Goal: Complete application form: Complete application form

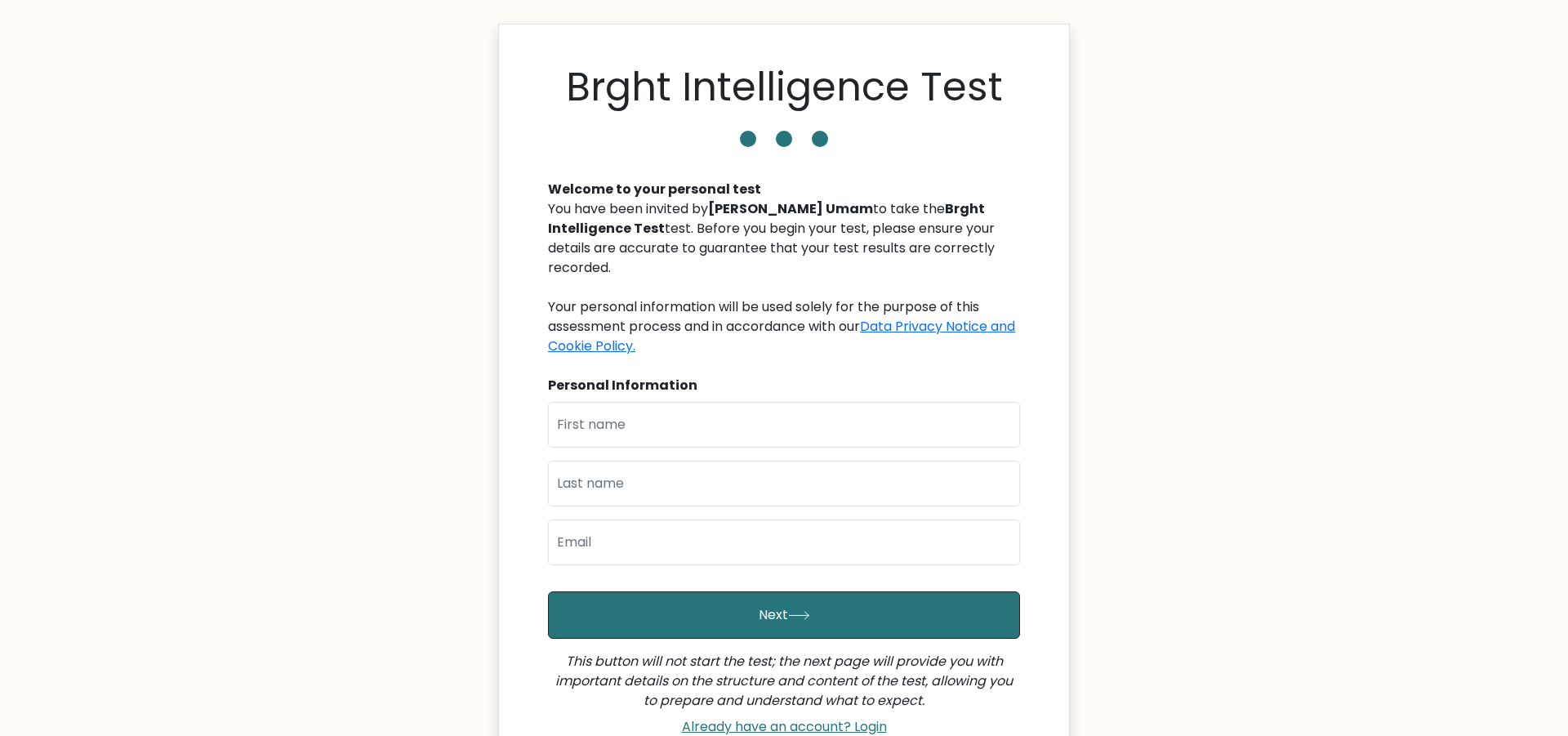
scroll to position [202, 0]
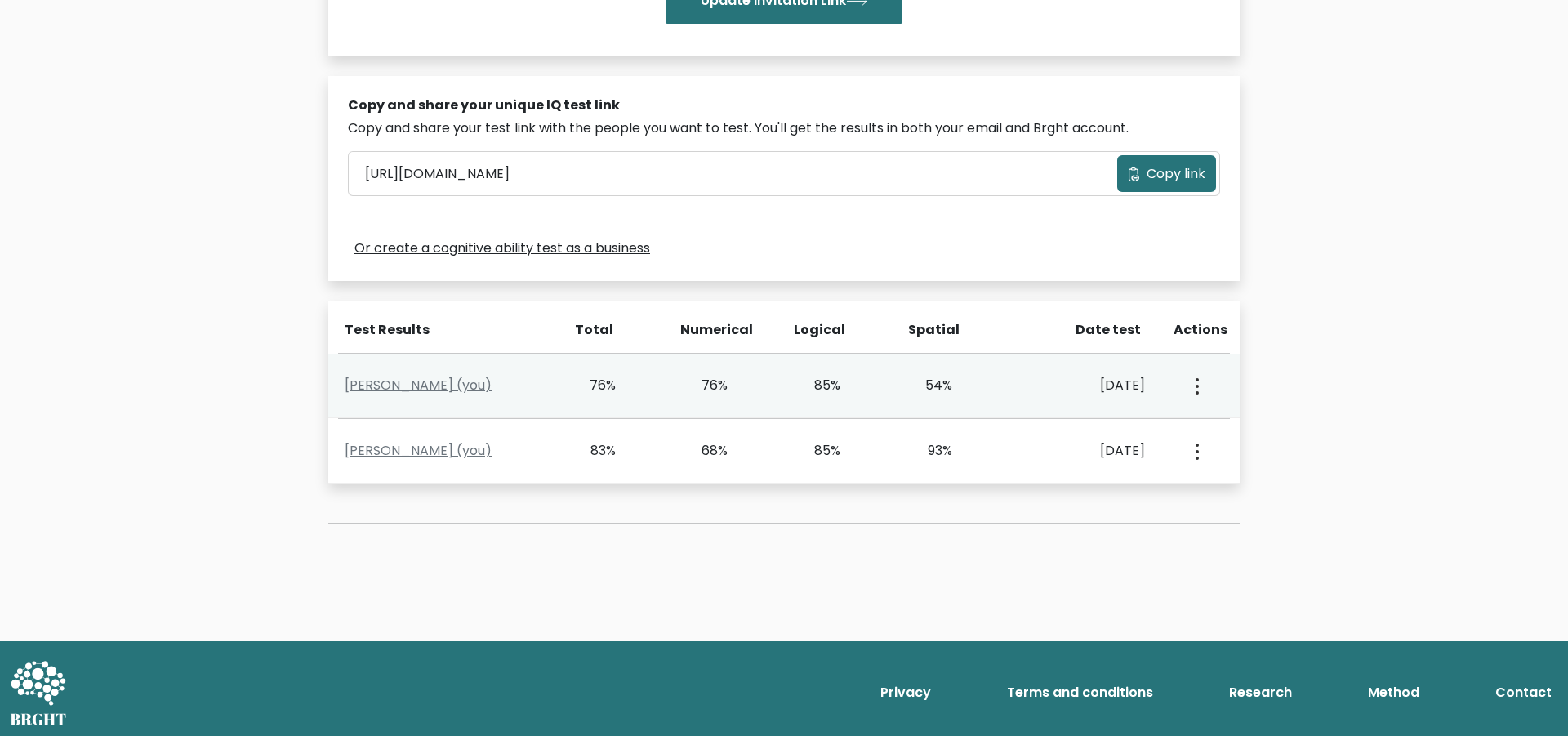
scroll to position [445, 0]
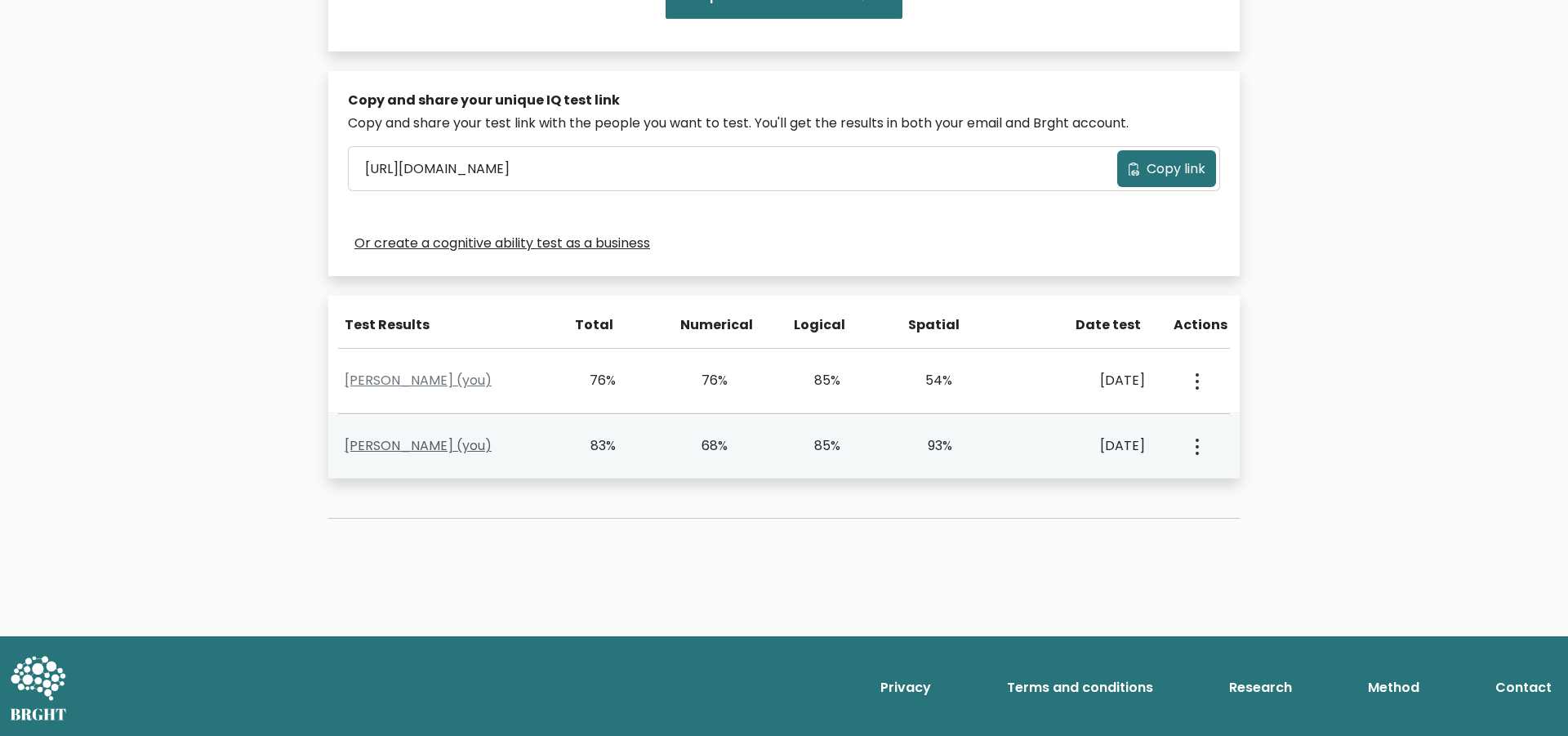
click at [492, 439] on link "Mohammad Qowaidul Umam (you)" at bounding box center [418, 446] width 147 height 19
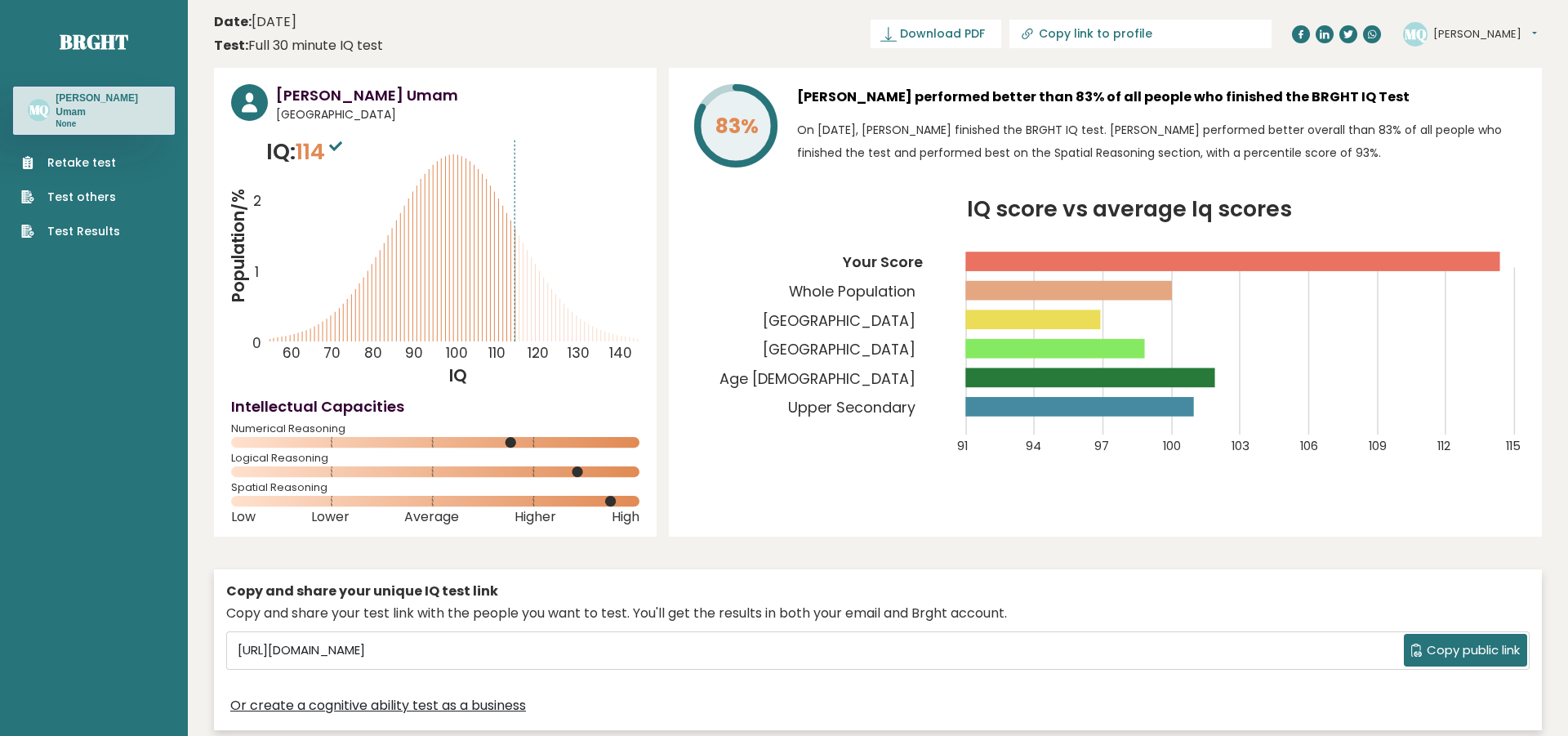
click at [72, 169] on link "Retake test" at bounding box center [70, 163] width 99 height 18
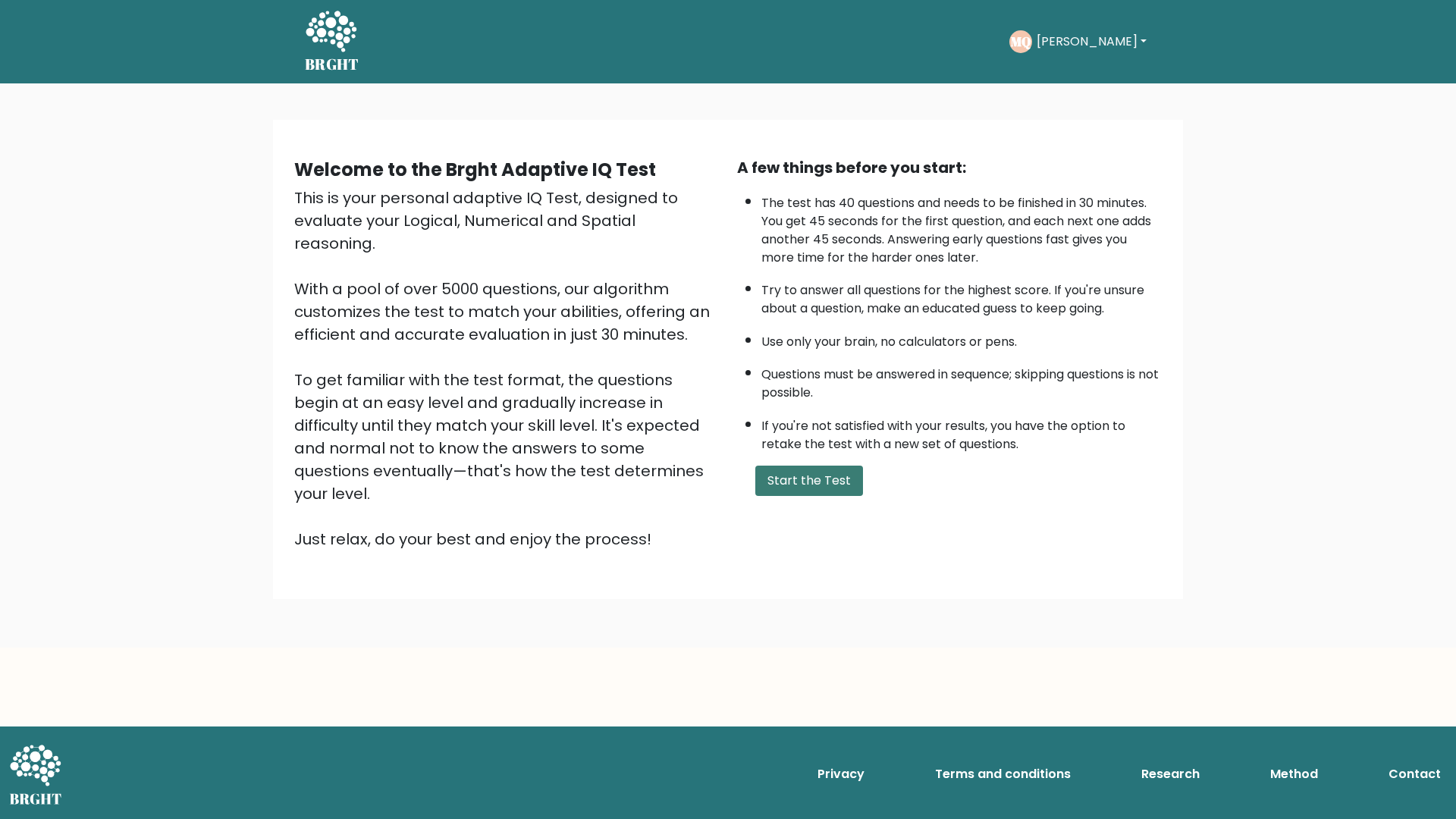
click at [782, 496] on button "Start the Test" at bounding box center [809, 480] width 108 height 30
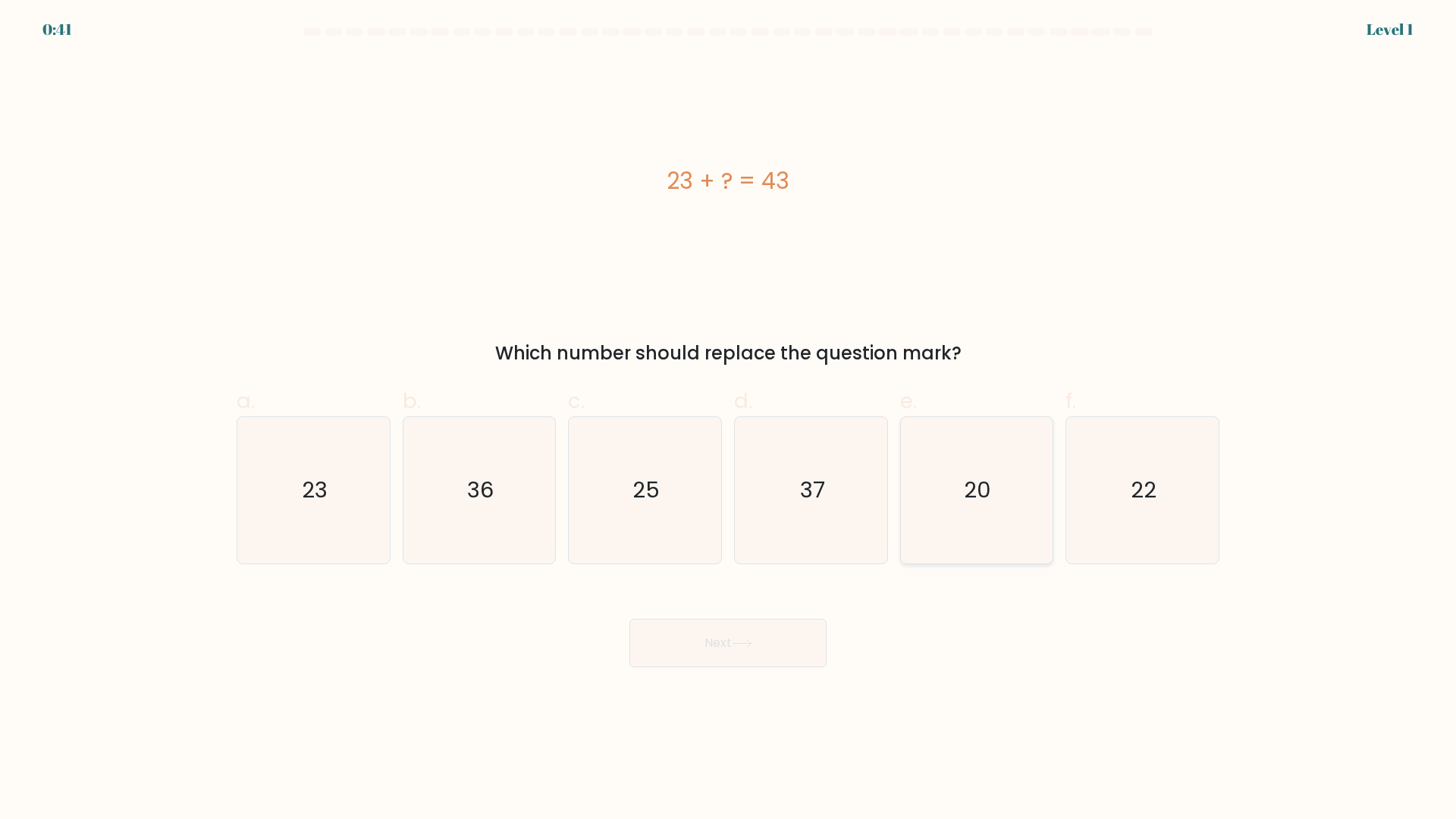
click at [979, 480] on text "20" at bounding box center [978, 490] width 28 height 30
click at [729, 419] on input "e. 20" at bounding box center [728, 414] width 1 height 9
radio input "true"
click at [797, 639] on button "Next" at bounding box center [727, 643] width 197 height 48
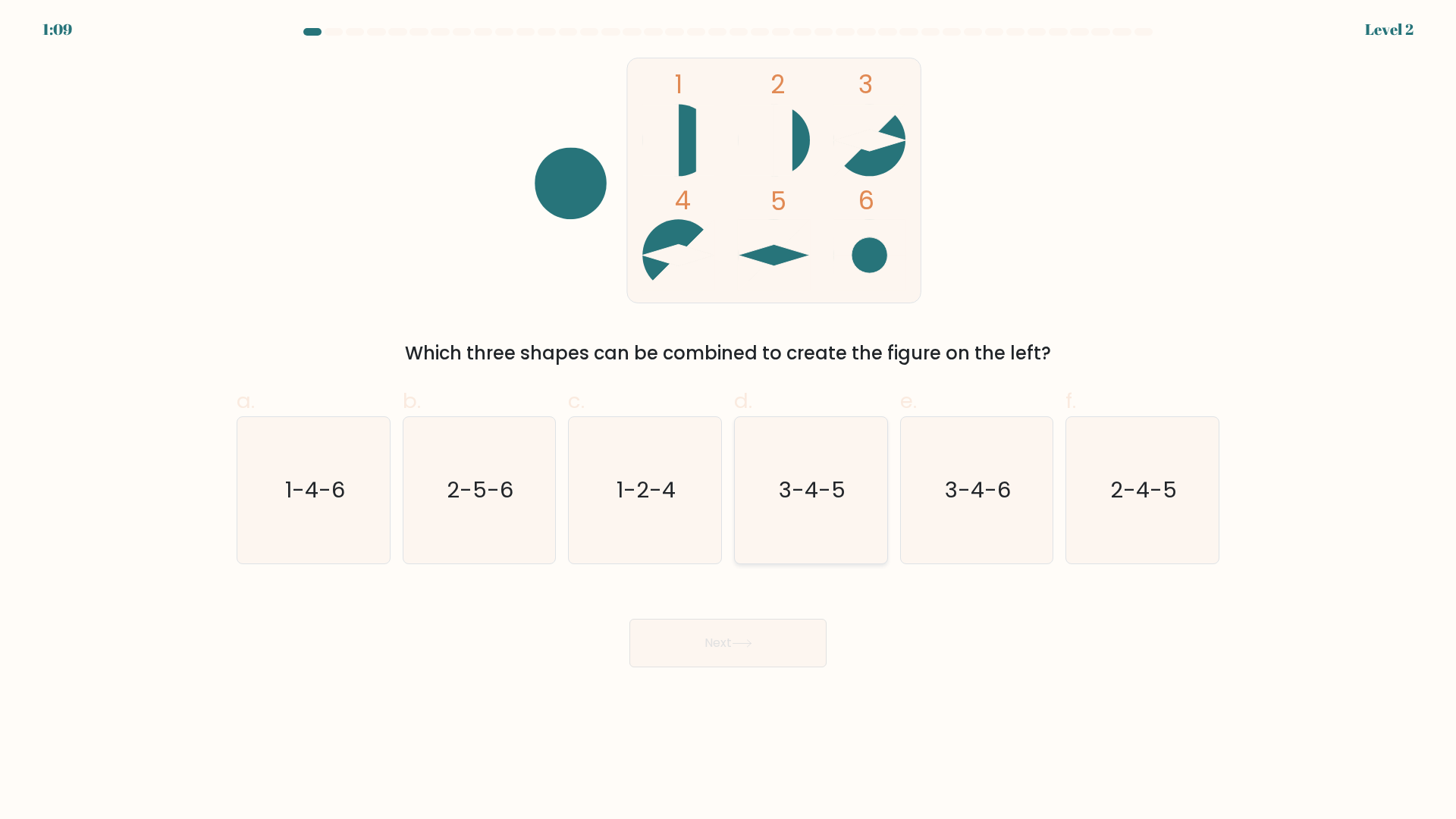
click at [807, 482] on text "3-4-5" at bounding box center [812, 490] width 67 height 30
click at [729, 419] on input "d. 3-4-5" at bounding box center [728, 414] width 1 height 9
radio input "true"
click at [776, 642] on button "Next" at bounding box center [727, 643] width 197 height 48
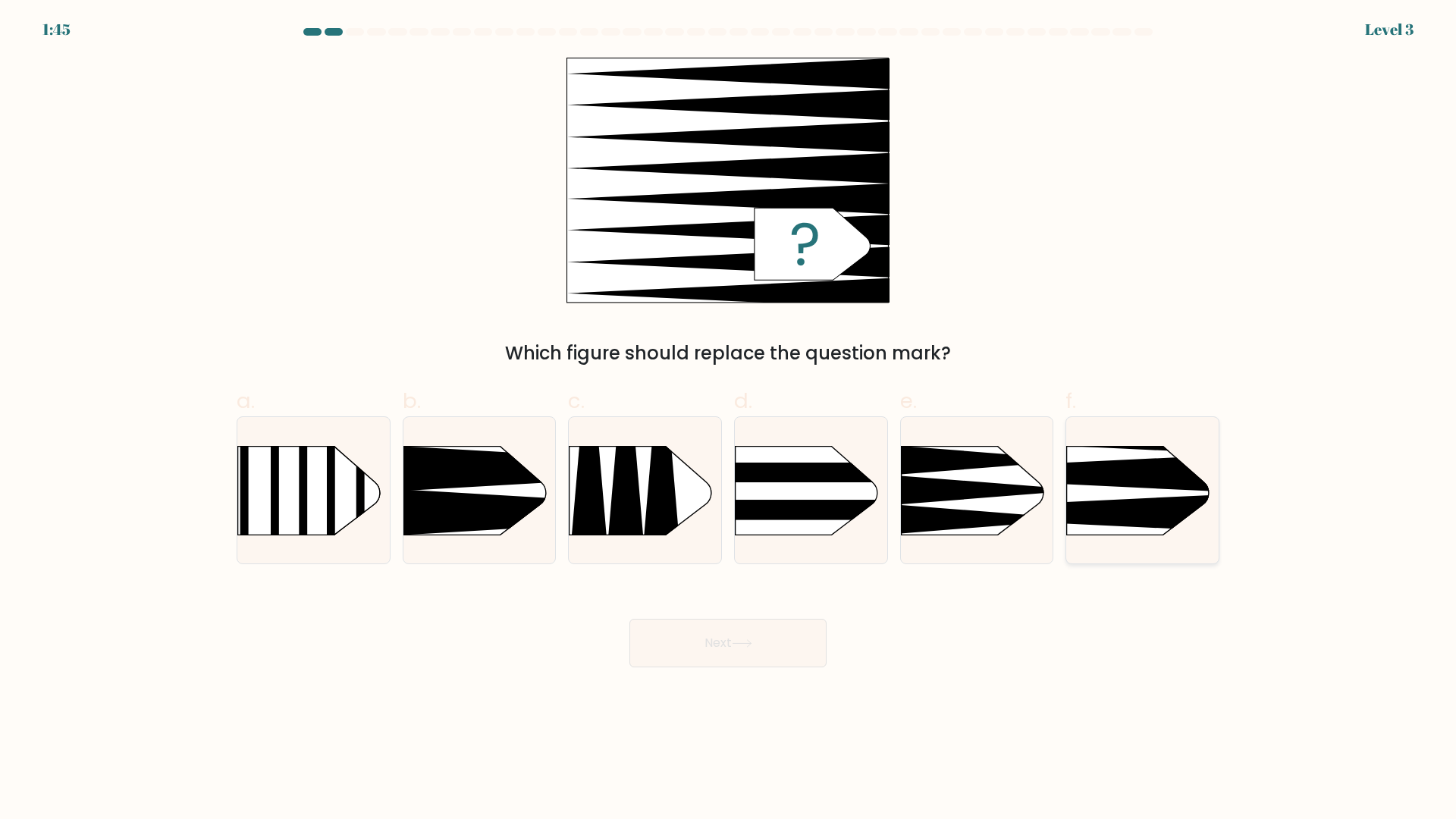
click at [1156, 507] on icon at bounding box center [1035, 513] width 398 height 38
click at [729, 419] on input "f." at bounding box center [728, 414] width 1 height 9
radio input "true"
click at [770, 655] on button "Next" at bounding box center [727, 643] width 197 height 48
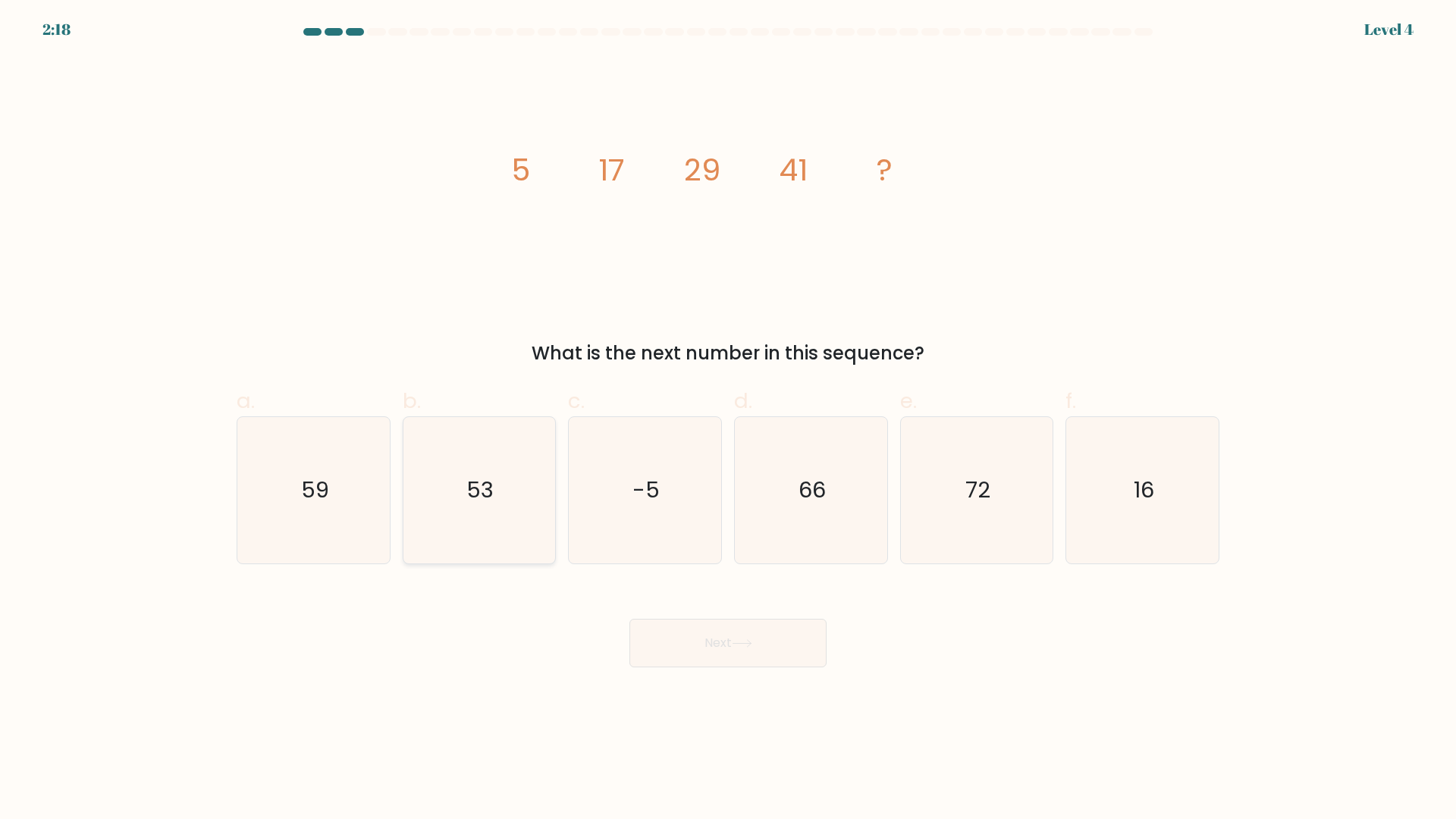
click at [517, 488] on icon "53" at bounding box center [478, 490] width 146 height 146
click at [728, 419] on input "b. 53" at bounding box center [728, 414] width 1 height 9
radio input "true"
click at [715, 633] on button "Next" at bounding box center [727, 643] width 197 height 48
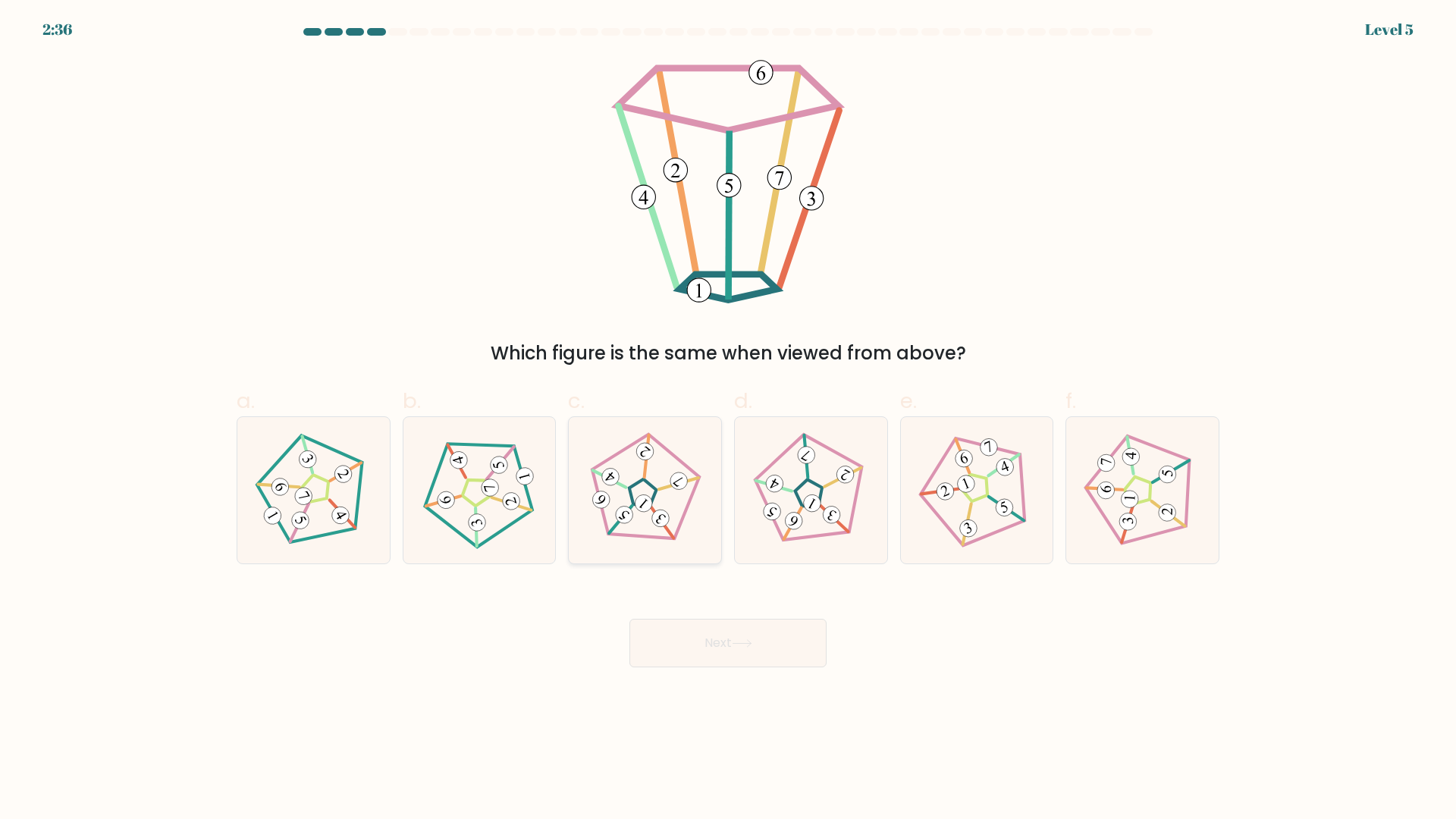
click at [601, 503] on icon at bounding box center [602, 500] width 12 height 12
click at [728, 419] on input "c." at bounding box center [728, 414] width 1 height 9
radio input "true"
click at [729, 648] on button "Next" at bounding box center [727, 643] width 197 height 48
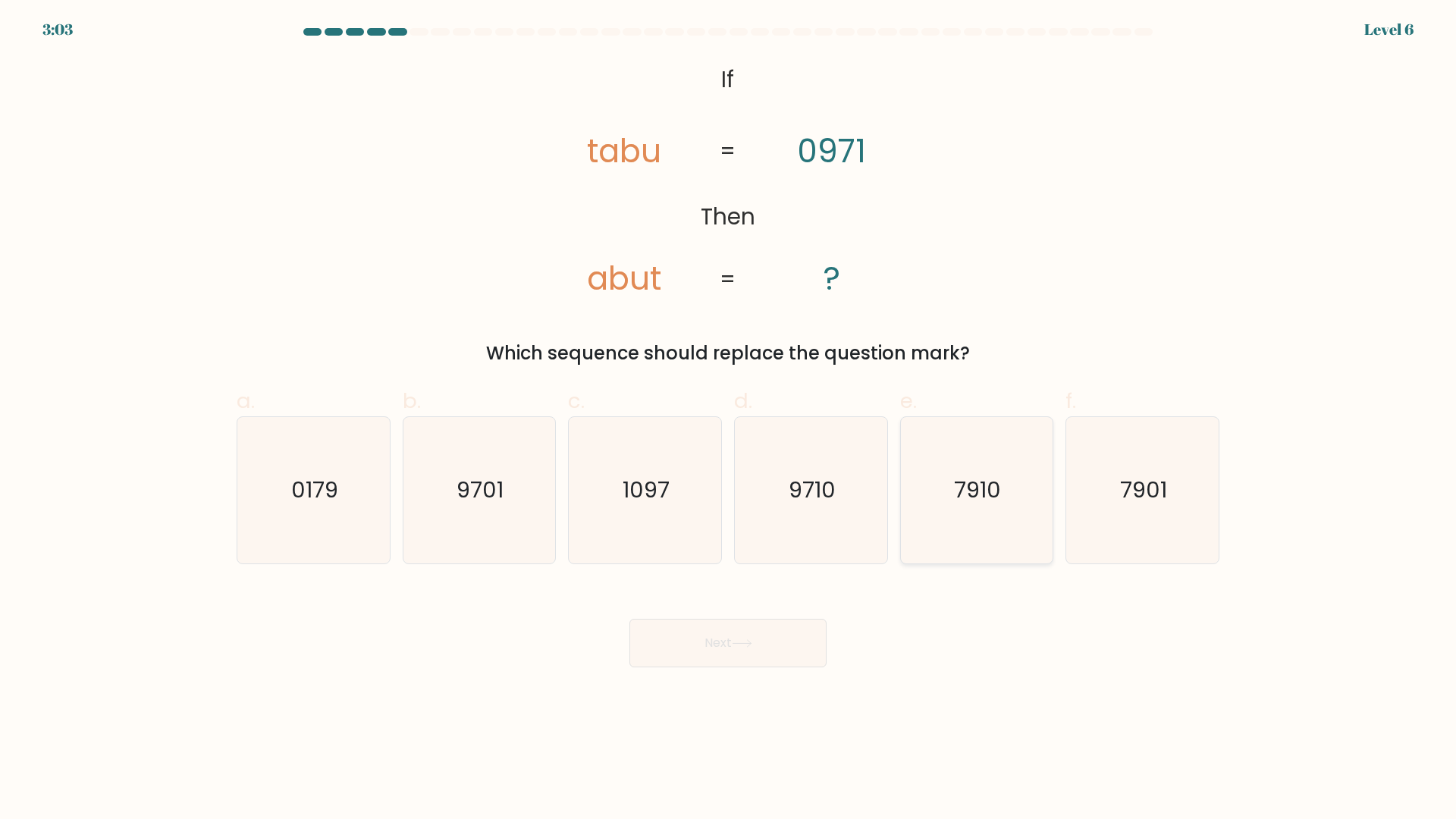
click at [987, 490] on text "7910" at bounding box center [978, 490] width 47 height 30
click at [729, 419] on input "e. 7910" at bounding box center [728, 414] width 1 height 9
radio input "true"
click at [793, 505] on icon "9710" at bounding box center [811, 490] width 146 height 146
click at [729, 419] on input "d. 9710" at bounding box center [728, 414] width 1 height 9
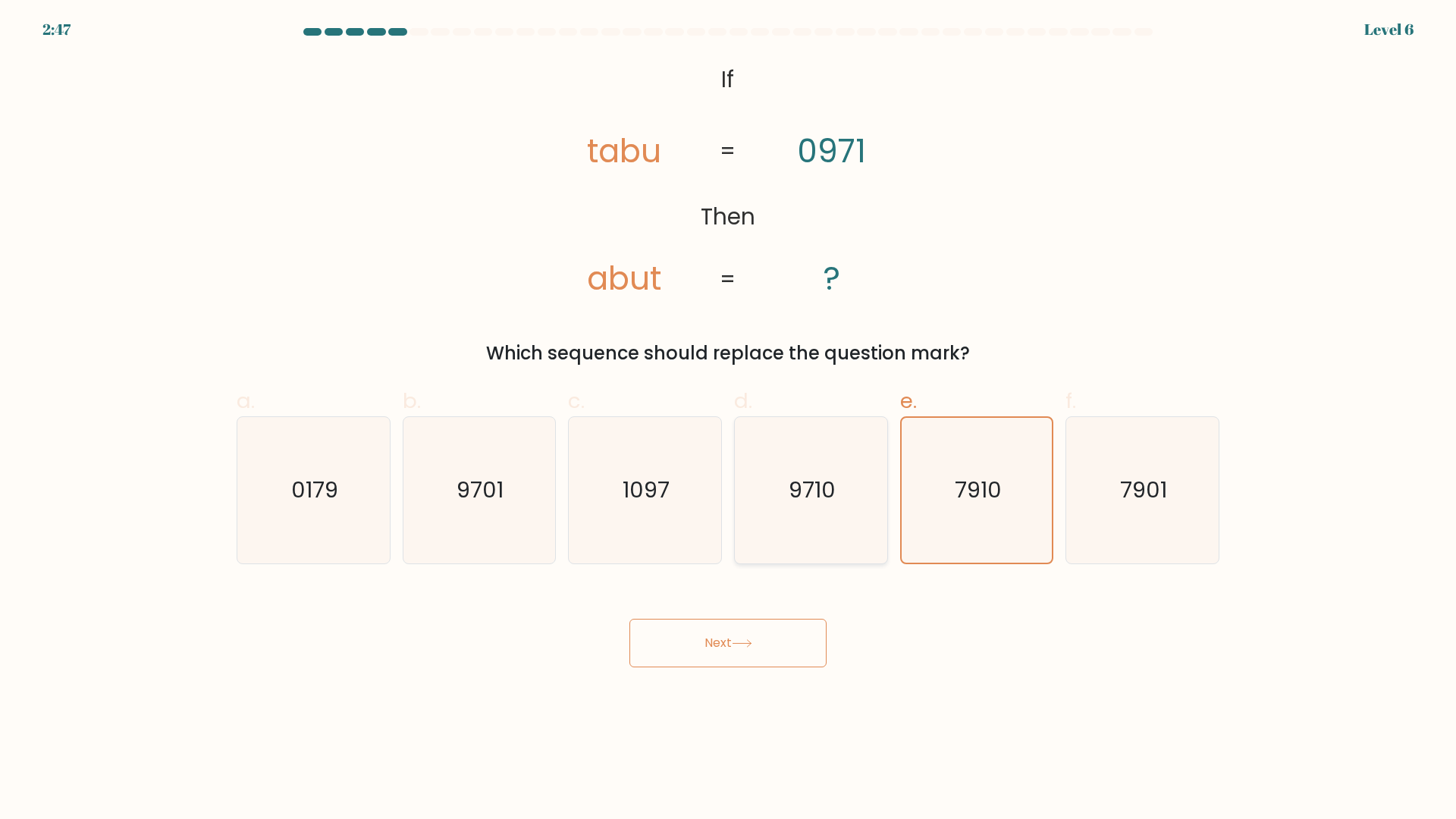
radio input "true"
click at [706, 652] on button "Next" at bounding box center [727, 643] width 197 height 48
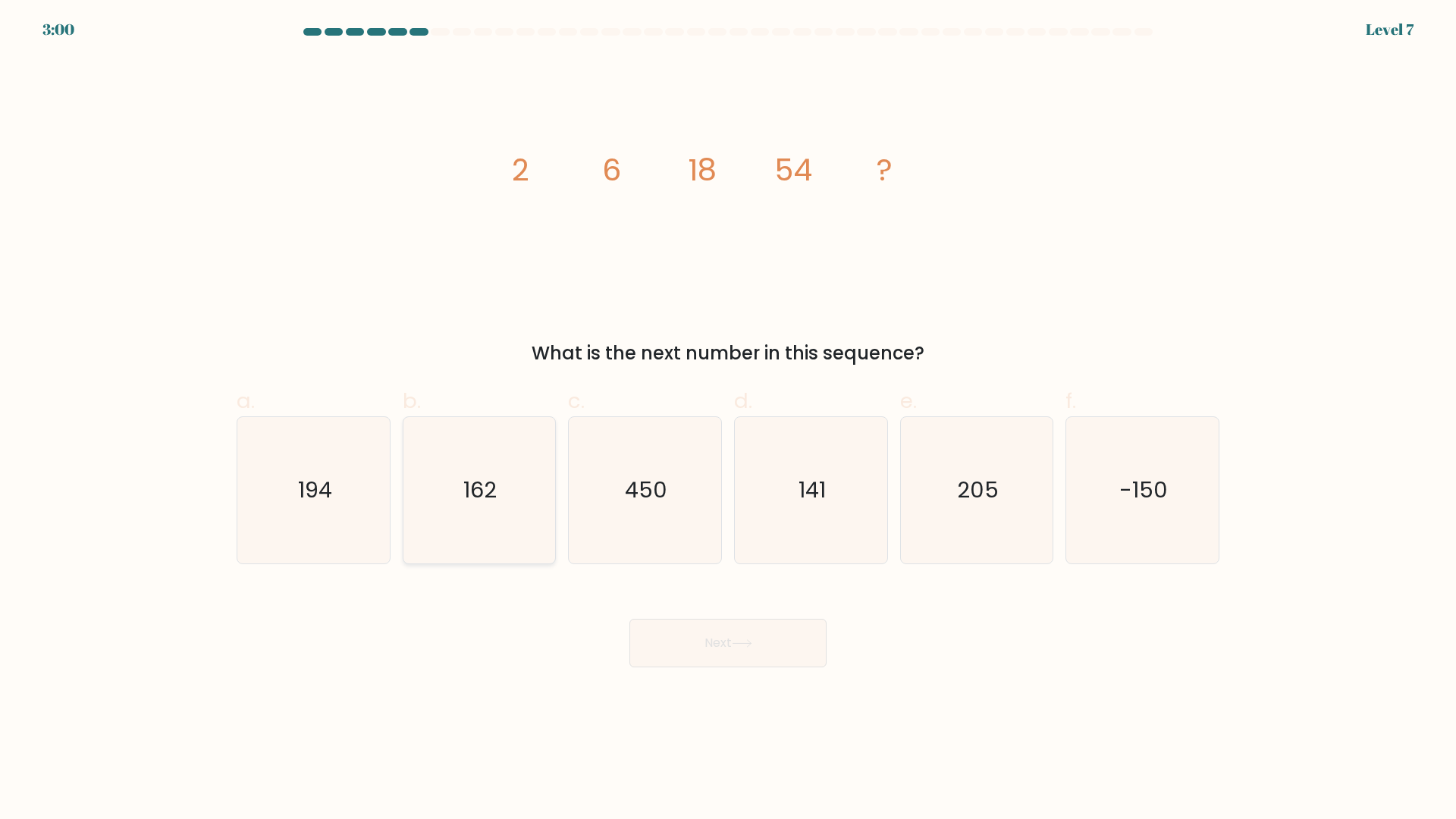
click at [489, 490] on text "162" at bounding box center [480, 490] width 34 height 30
click at [728, 419] on input "b. 162" at bounding box center [728, 414] width 1 height 9
radio input "true"
click at [688, 637] on button "Next" at bounding box center [727, 643] width 197 height 48
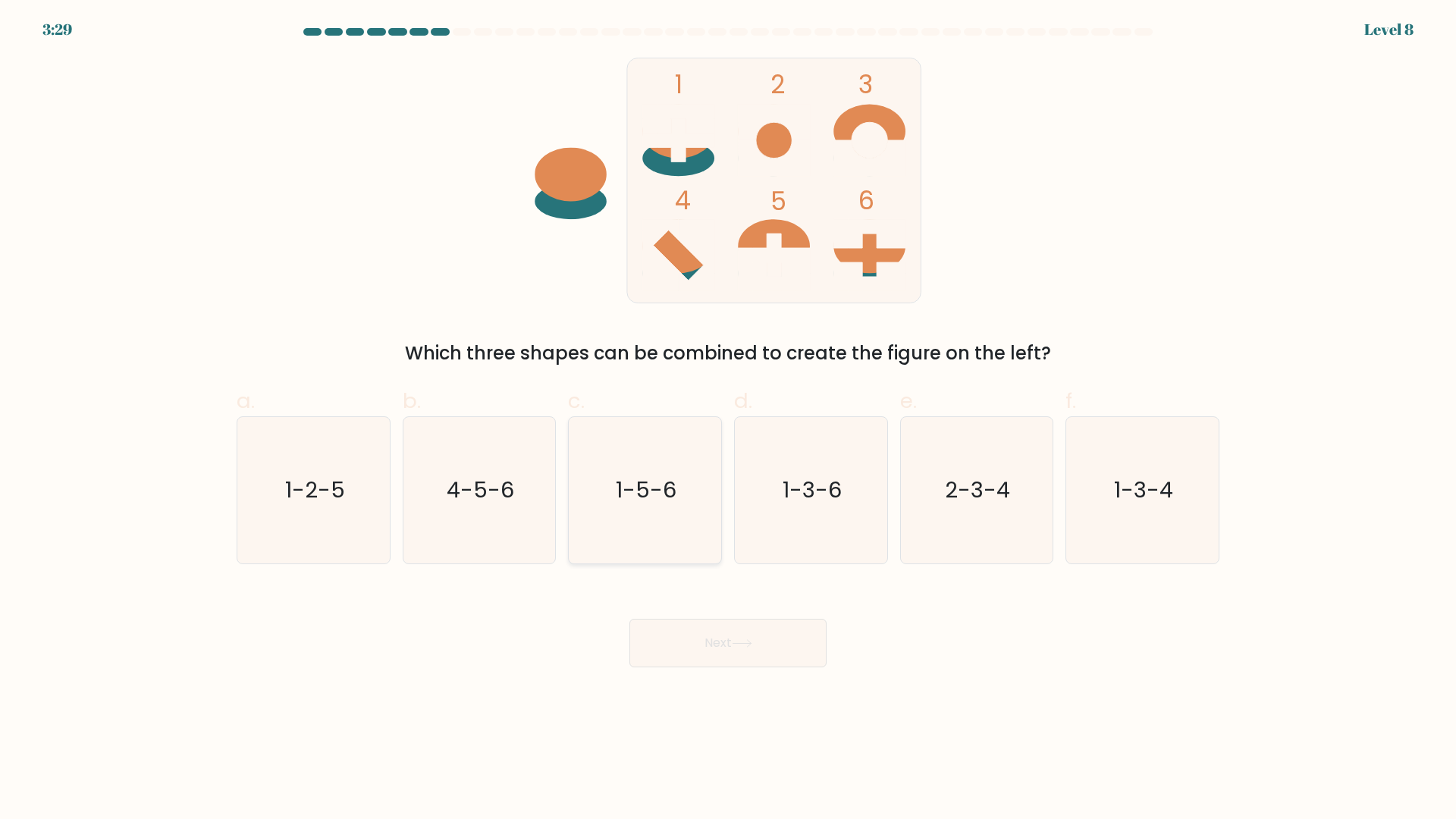
click at [674, 479] on text "1-5-6" at bounding box center [646, 490] width 60 height 30
click at [728, 419] on input "c. 1-5-6" at bounding box center [728, 414] width 1 height 9
radio input "true"
click at [711, 645] on button "Next" at bounding box center [727, 643] width 197 height 48
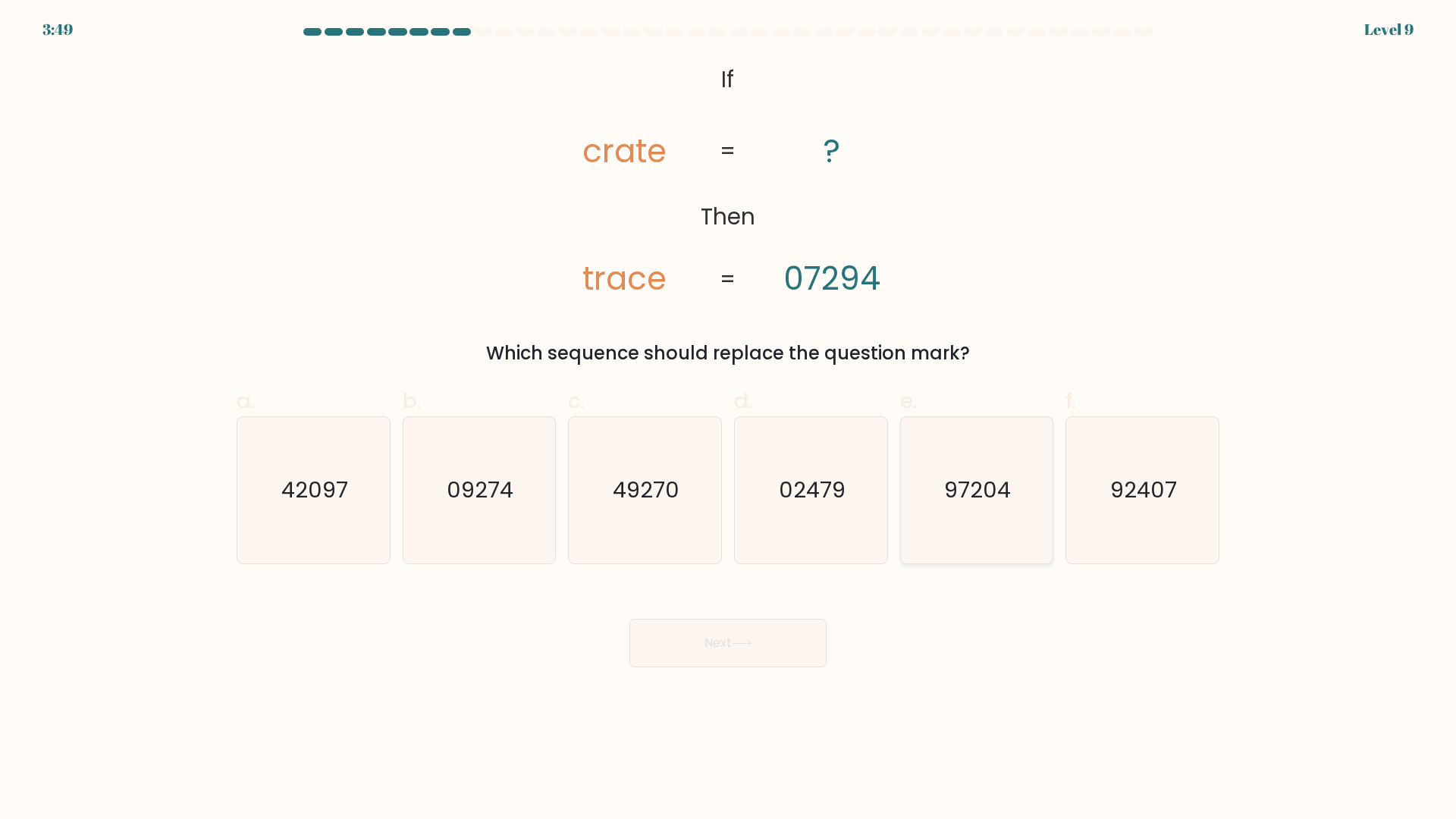
click at [991, 502] on icon "97204" at bounding box center [977, 490] width 146 height 146
click at [729, 419] on input "e. 97204" at bounding box center [728, 414] width 1 height 9
radio input "true"
click at [750, 645] on icon at bounding box center [742, 644] width 21 height 9
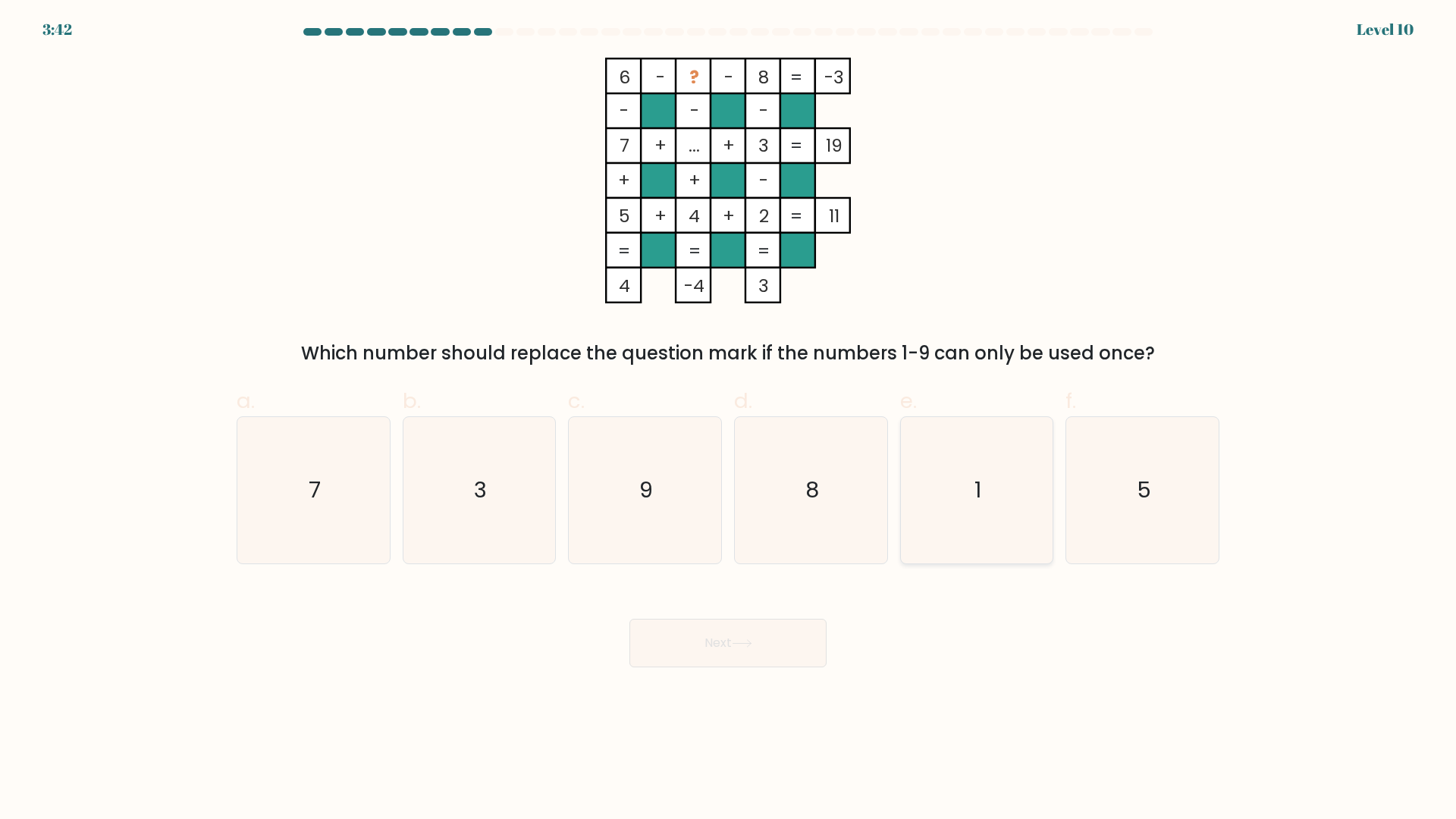
click at [967, 499] on icon "1" at bounding box center [977, 490] width 146 height 146
click at [729, 419] on input "e. 1" at bounding box center [728, 414] width 1 height 9
radio input "true"
click at [768, 634] on button "Next" at bounding box center [727, 643] width 197 height 48
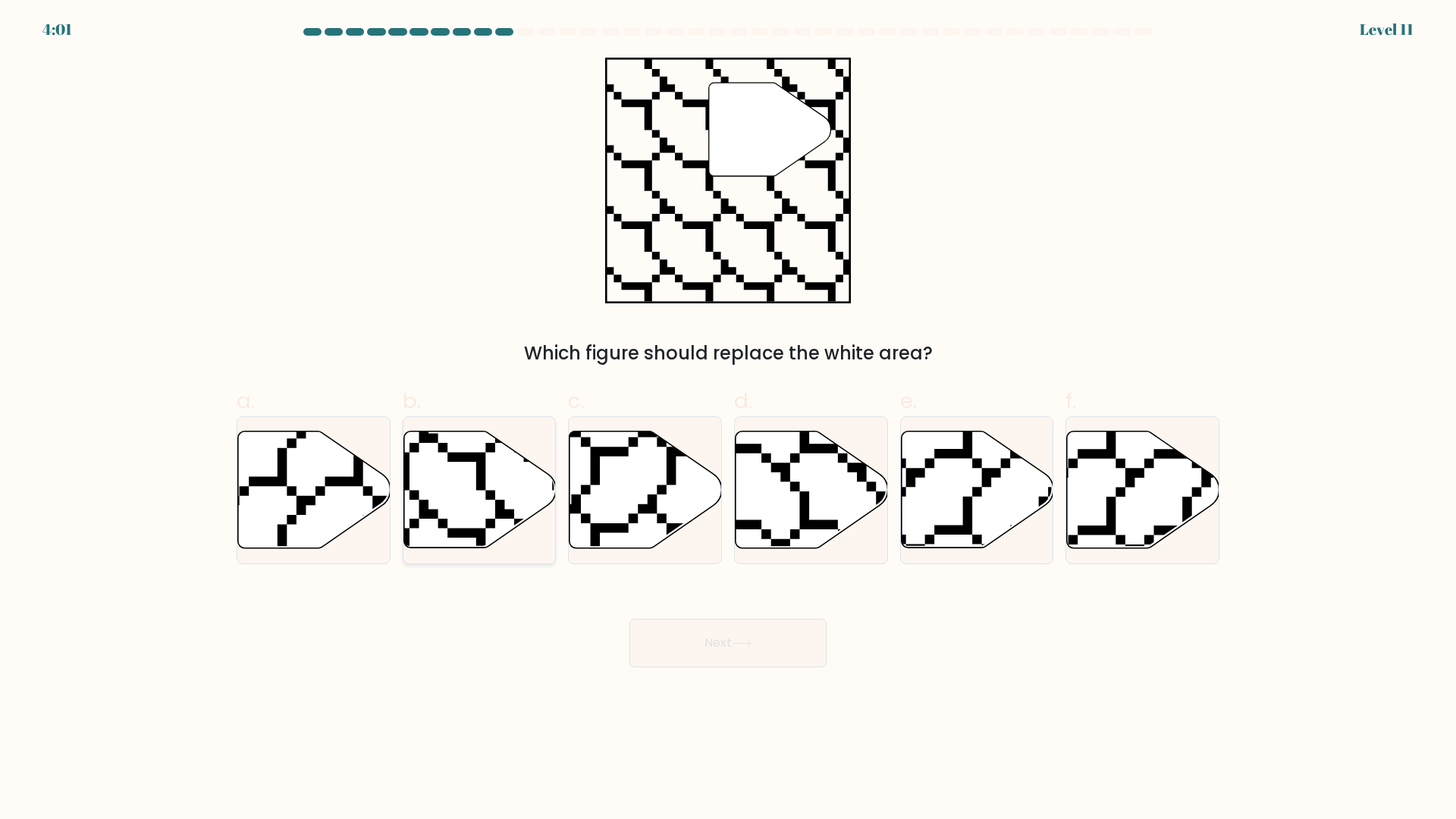
click at [480, 499] on icon at bounding box center [479, 490] width 152 height 117
click at [728, 419] on input "b." at bounding box center [728, 414] width 1 height 9
radio input "true"
click at [691, 646] on button "Next" at bounding box center [727, 643] width 197 height 48
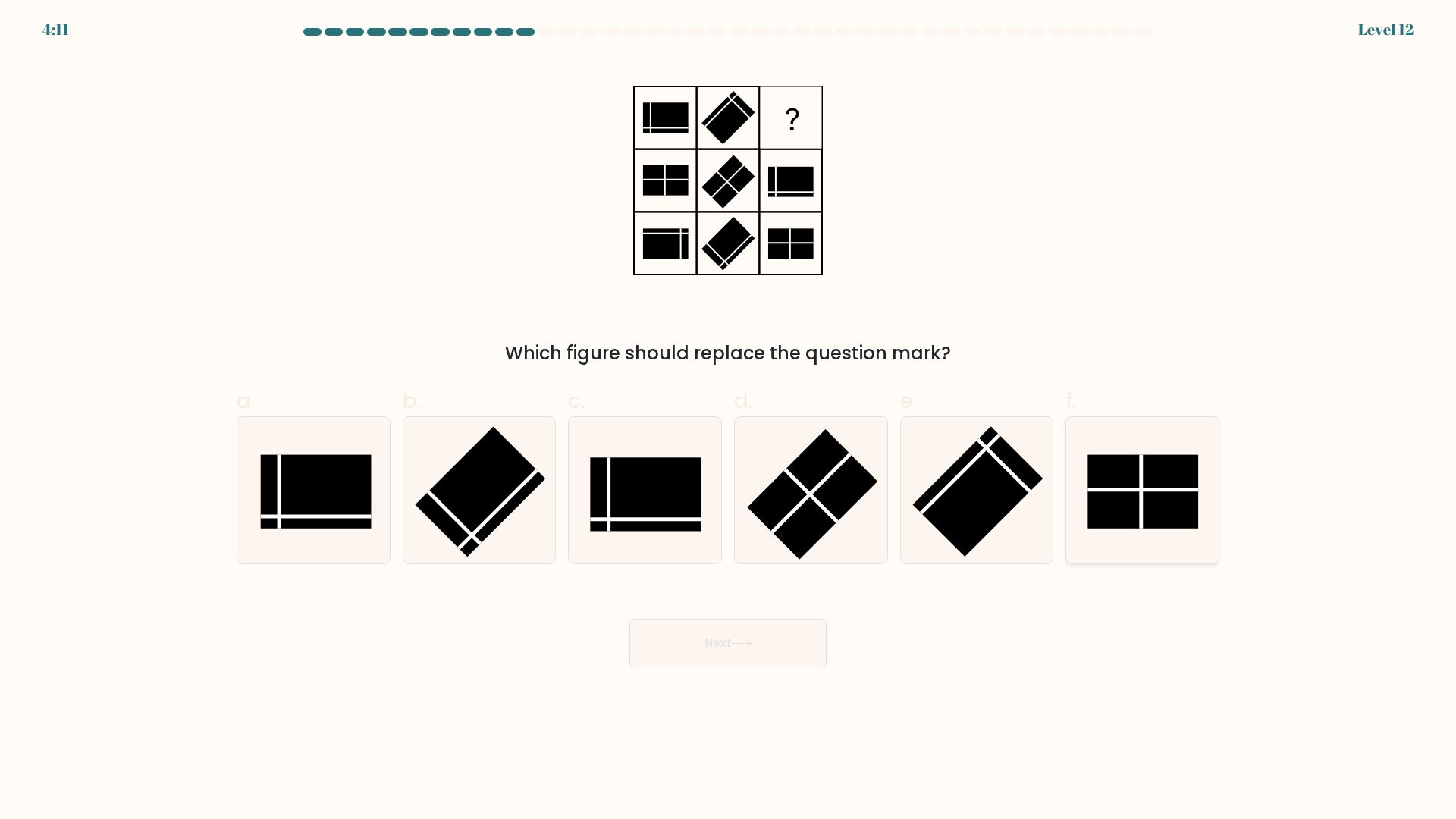
click at [1169, 470] on rect at bounding box center [1143, 491] width 111 height 73
click at [729, 419] on input "f." at bounding box center [728, 414] width 1 height 9
radio input "true"
click at [764, 631] on button "Next" at bounding box center [727, 643] width 197 height 48
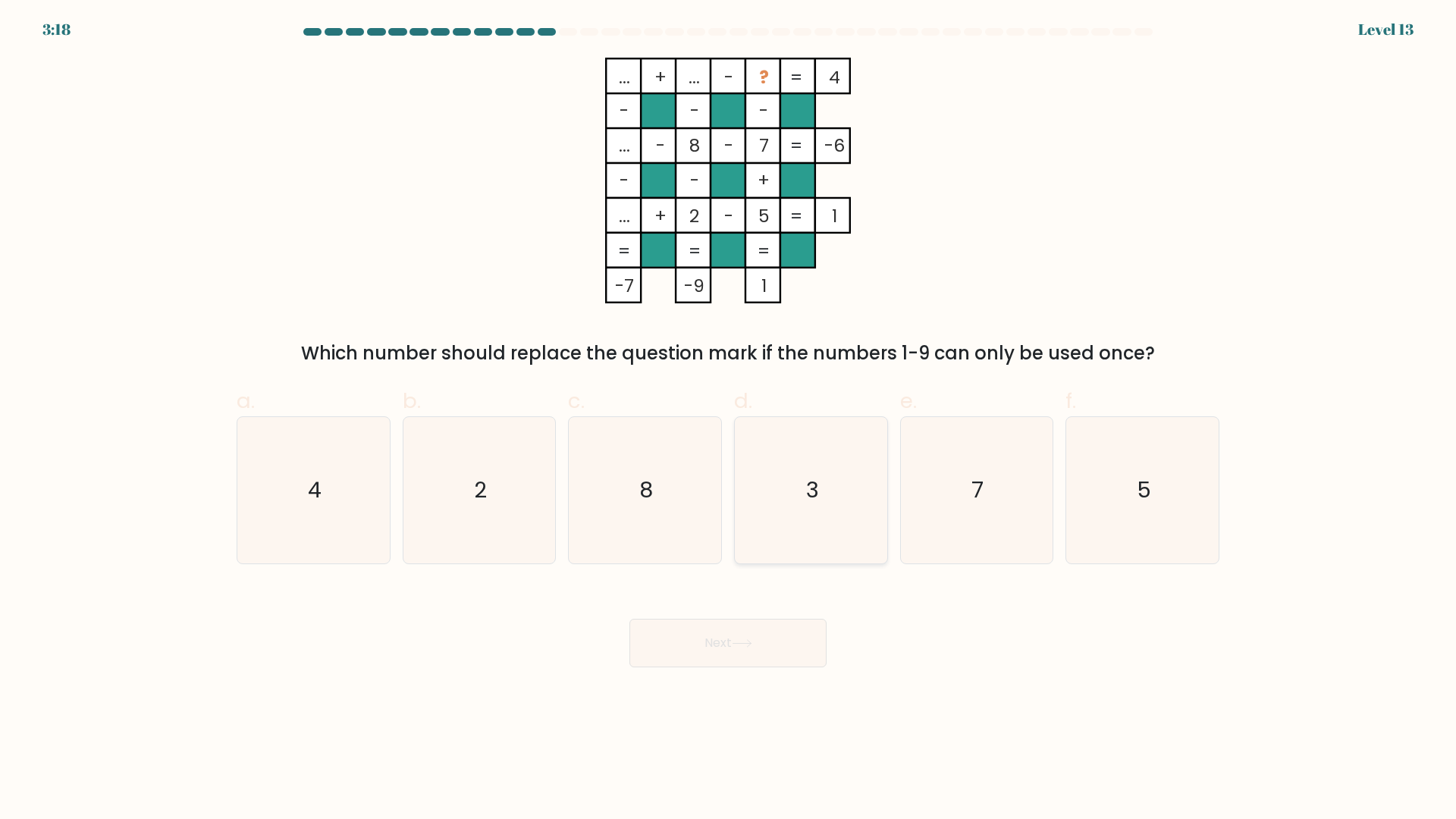
click at [795, 495] on icon "3" at bounding box center [811, 490] width 146 height 146
click at [729, 419] on input "d. 3" at bounding box center [728, 414] width 1 height 9
radio input "true"
click at [787, 661] on button "Next" at bounding box center [727, 643] width 197 height 48
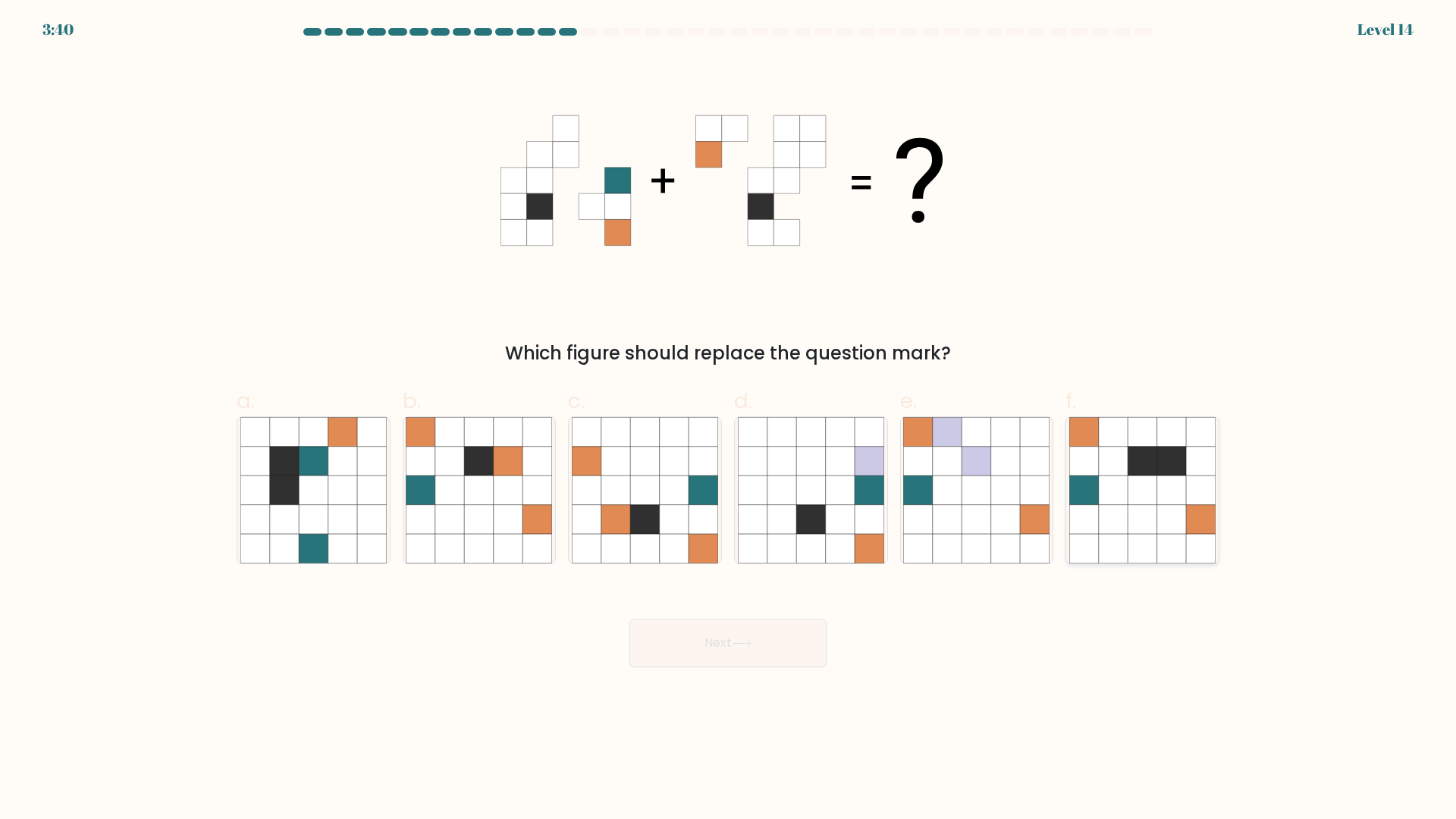
click at [1119, 492] on icon at bounding box center [1113, 490] width 28 height 28
click at [729, 419] on input "f." at bounding box center [728, 414] width 1 height 9
radio input "true"
click at [776, 655] on button "Next" at bounding box center [727, 643] width 197 height 48
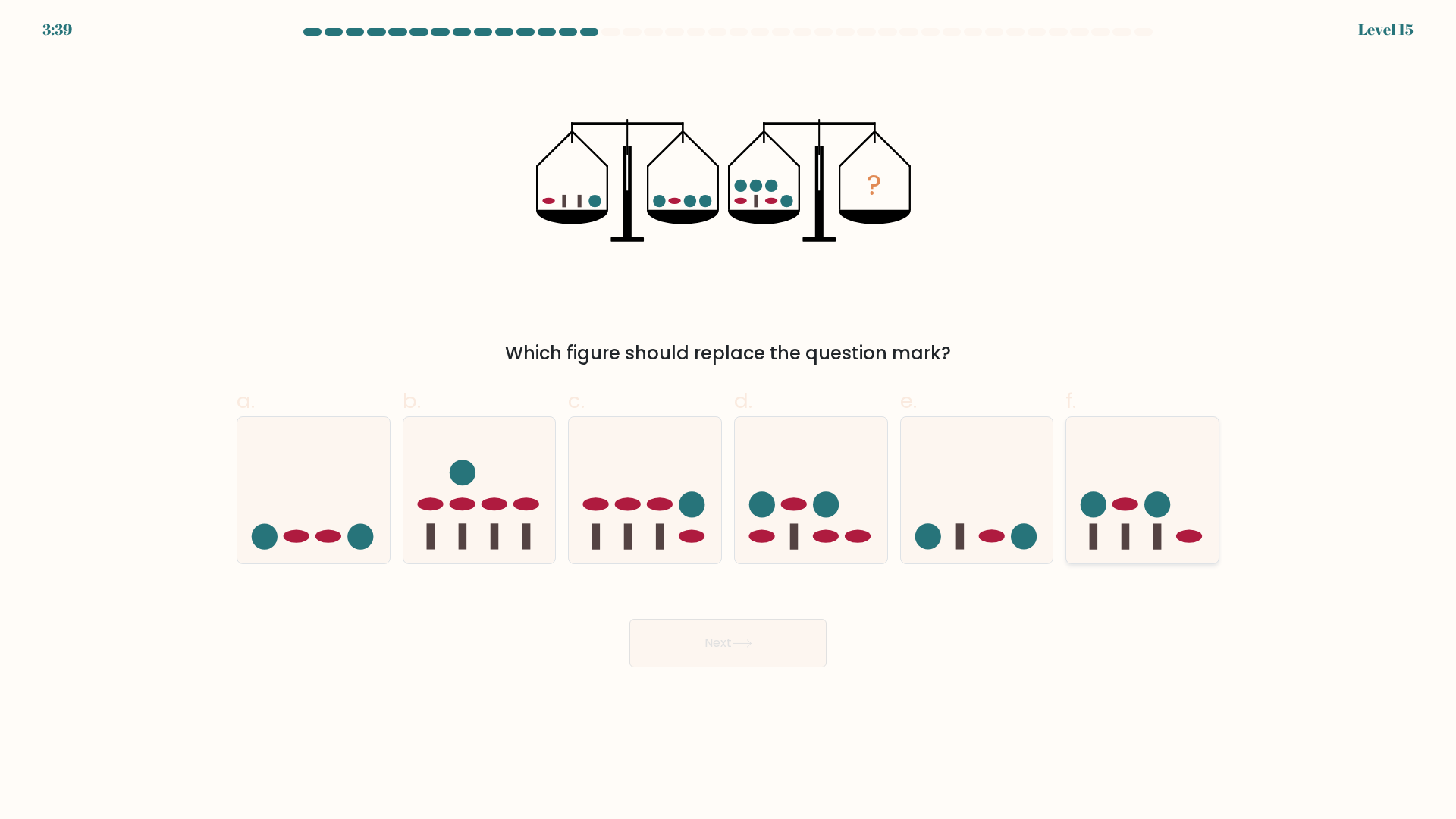
click at [1191, 547] on icon at bounding box center [1142, 490] width 152 height 126
click at [729, 419] on input "f." at bounding box center [728, 414] width 1 height 9
radio input "true"
click at [748, 643] on icon at bounding box center [742, 644] width 21 height 9
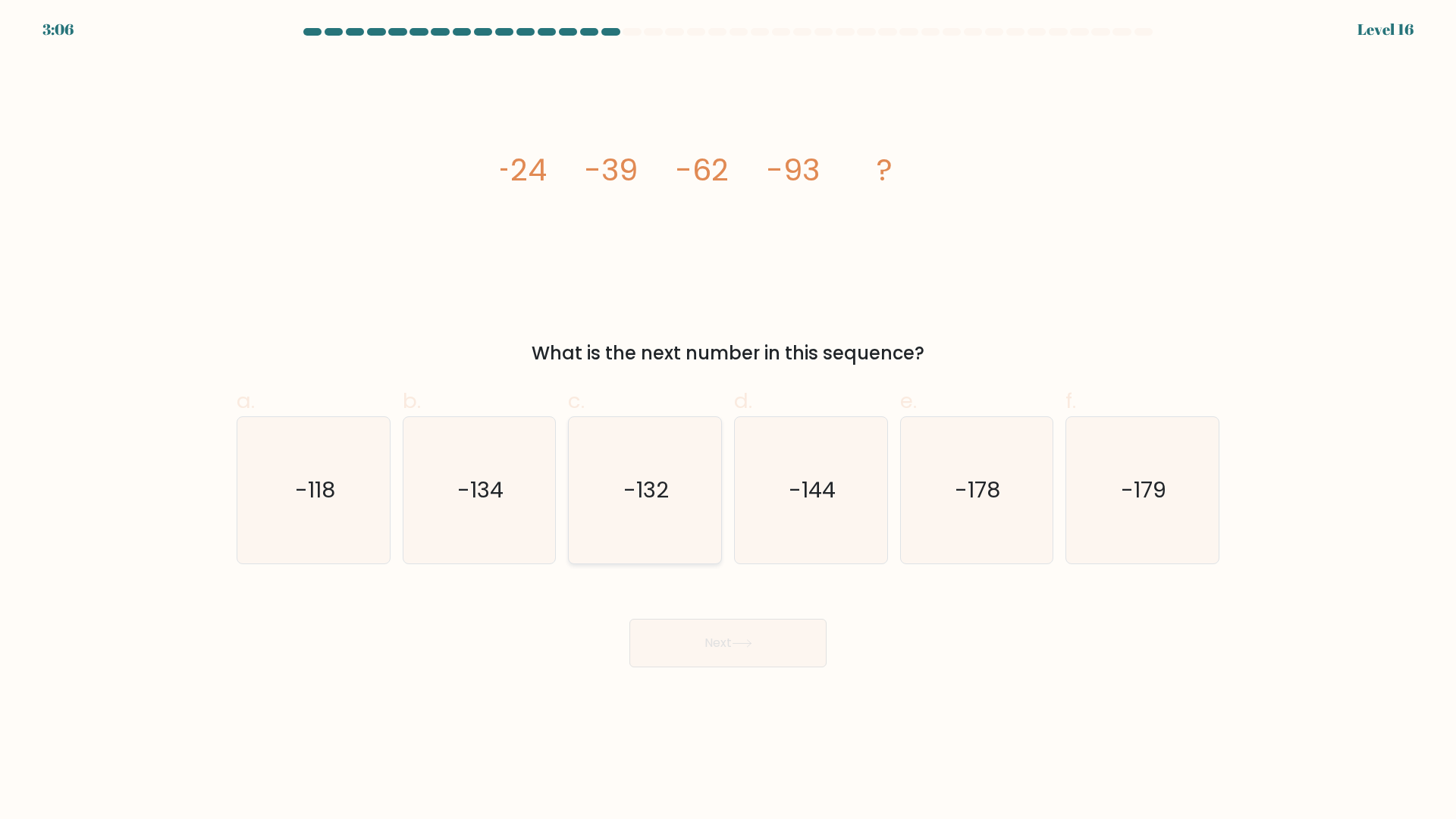
click at [669, 492] on icon "-132" at bounding box center [645, 490] width 146 height 146
click at [728, 419] on input "c. -132" at bounding box center [728, 414] width 1 height 9
radio input "true"
click at [725, 644] on button "Next" at bounding box center [727, 643] width 197 height 48
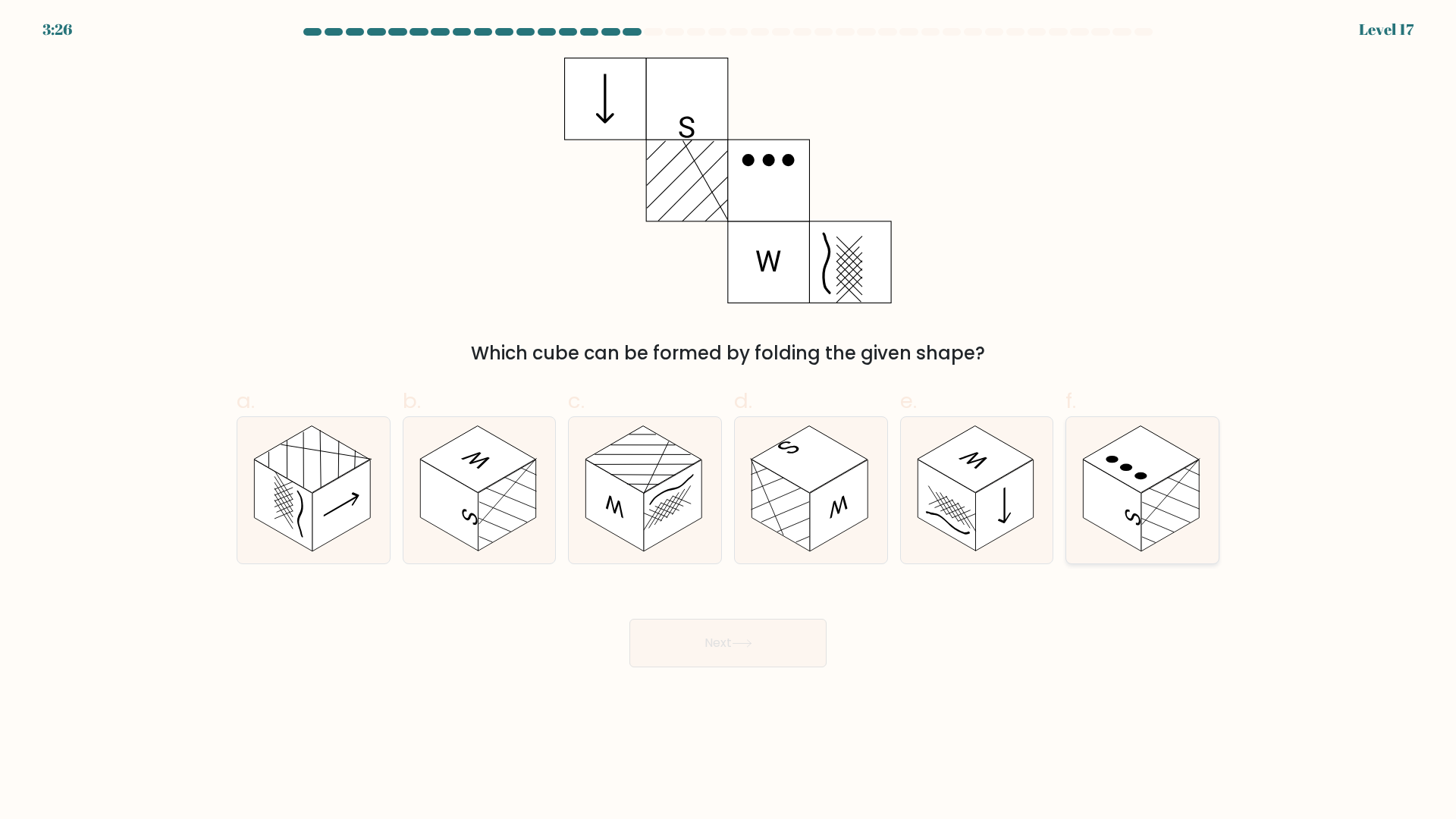
click at [1152, 519] on rect at bounding box center [1169, 506] width 58 height 92
click at [729, 419] on input "f." at bounding box center [728, 414] width 1 height 9
radio input "true"
click at [762, 637] on button "Next" at bounding box center [727, 643] width 197 height 48
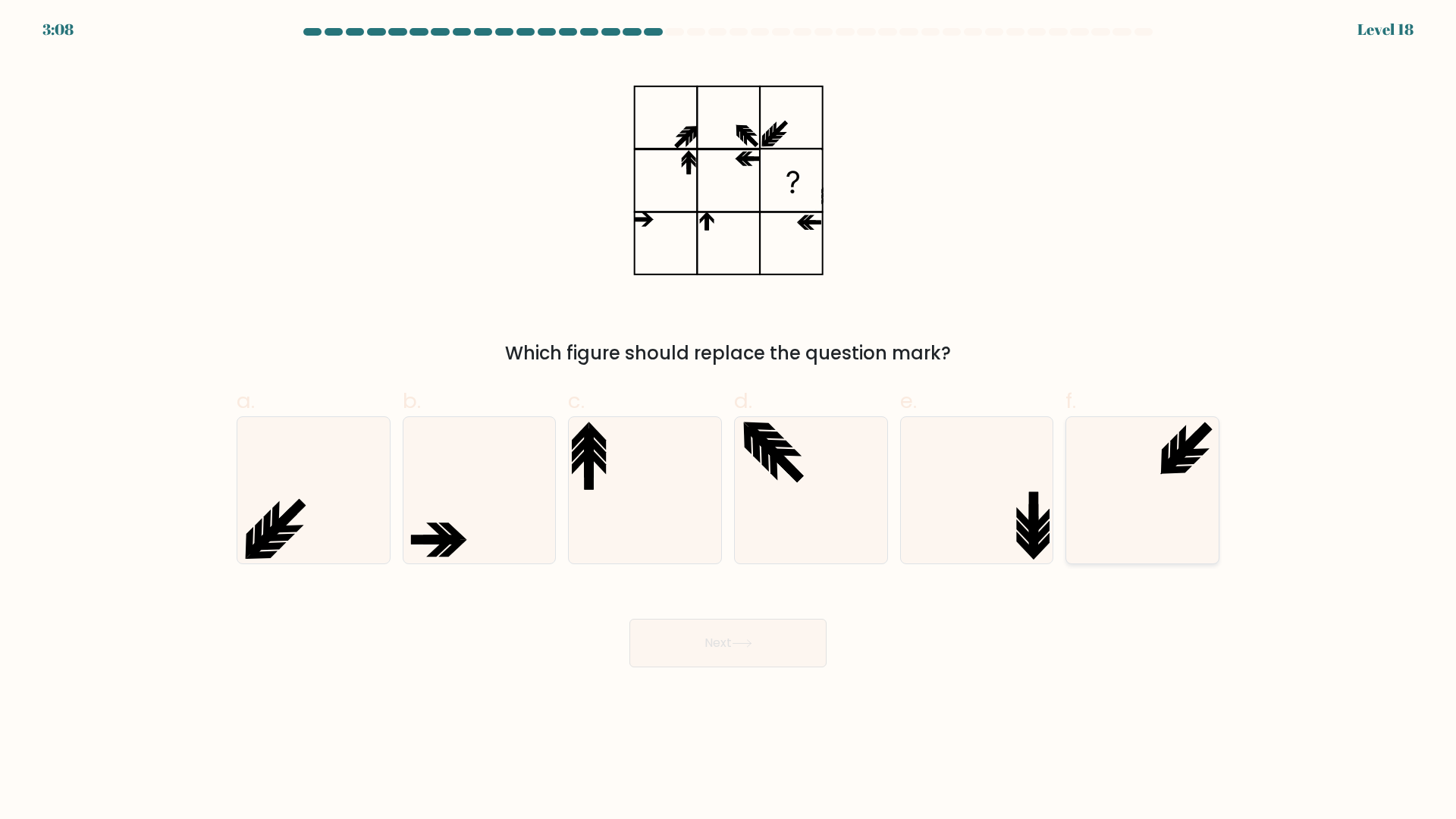
click at [1178, 499] on icon at bounding box center [1143, 490] width 146 height 146
click at [729, 419] on input "f." at bounding box center [728, 414] width 1 height 9
radio input "true"
click at [762, 641] on button "Next" at bounding box center [727, 643] width 197 height 48
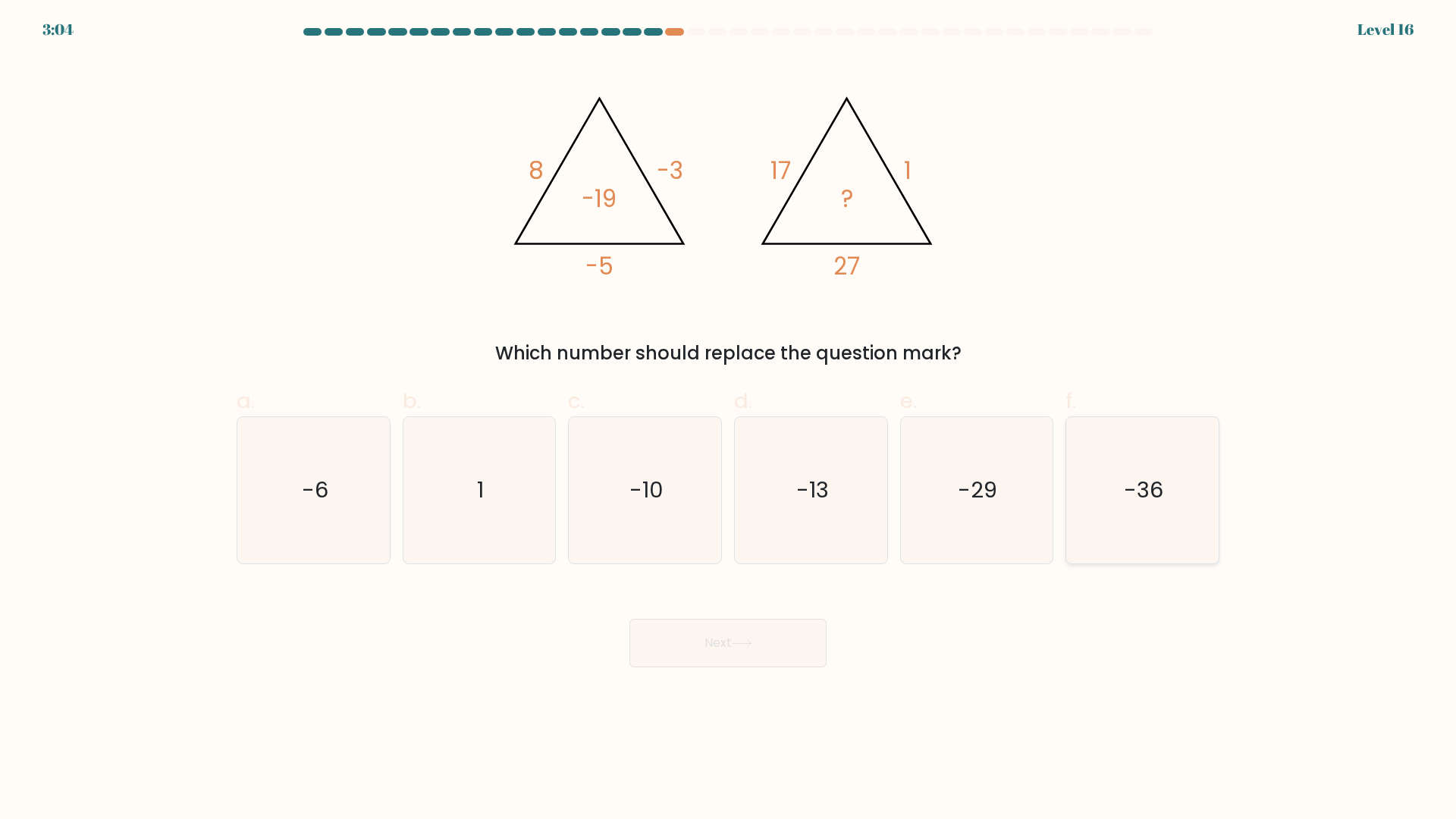
click at [1152, 498] on text "-36" at bounding box center [1144, 490] width 40 height 30
click at [729, 419] on input "f. -36" at bounding box center [728, 414] width 1 height 9
radio input "true"
click at [788, 642] on button "Next" at bounding box center [727, 643] width 197 height 48
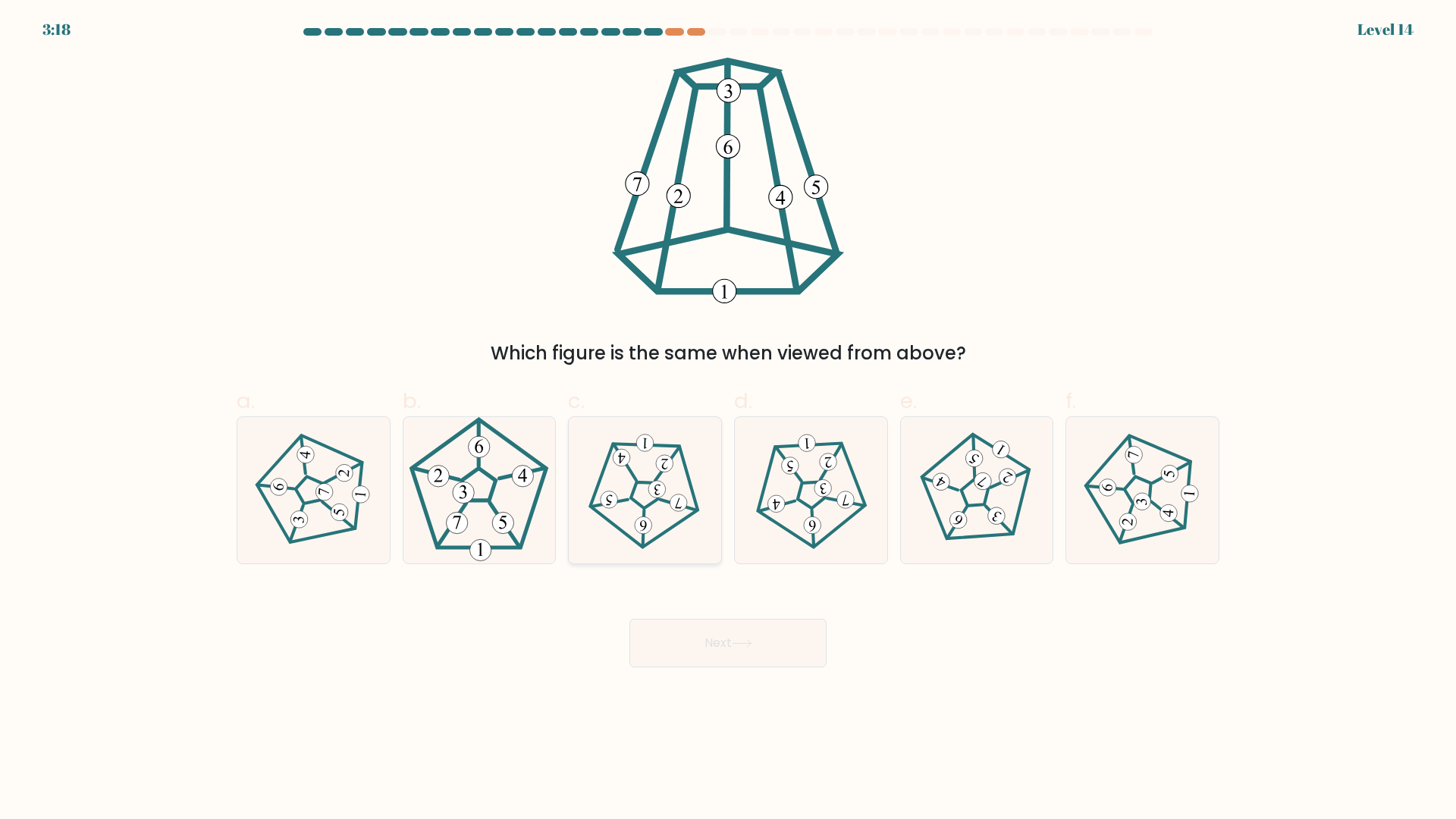
click at [628, 507] on icon at bounding box center [645, 490] width 117 height 117
click at [728, 419] on input "c." at bounding box center [728, 414] width 1 height 9
radio input "true"
click at [729, 639] on button "Next" at bounding box center [727, 643] width 197 height 48
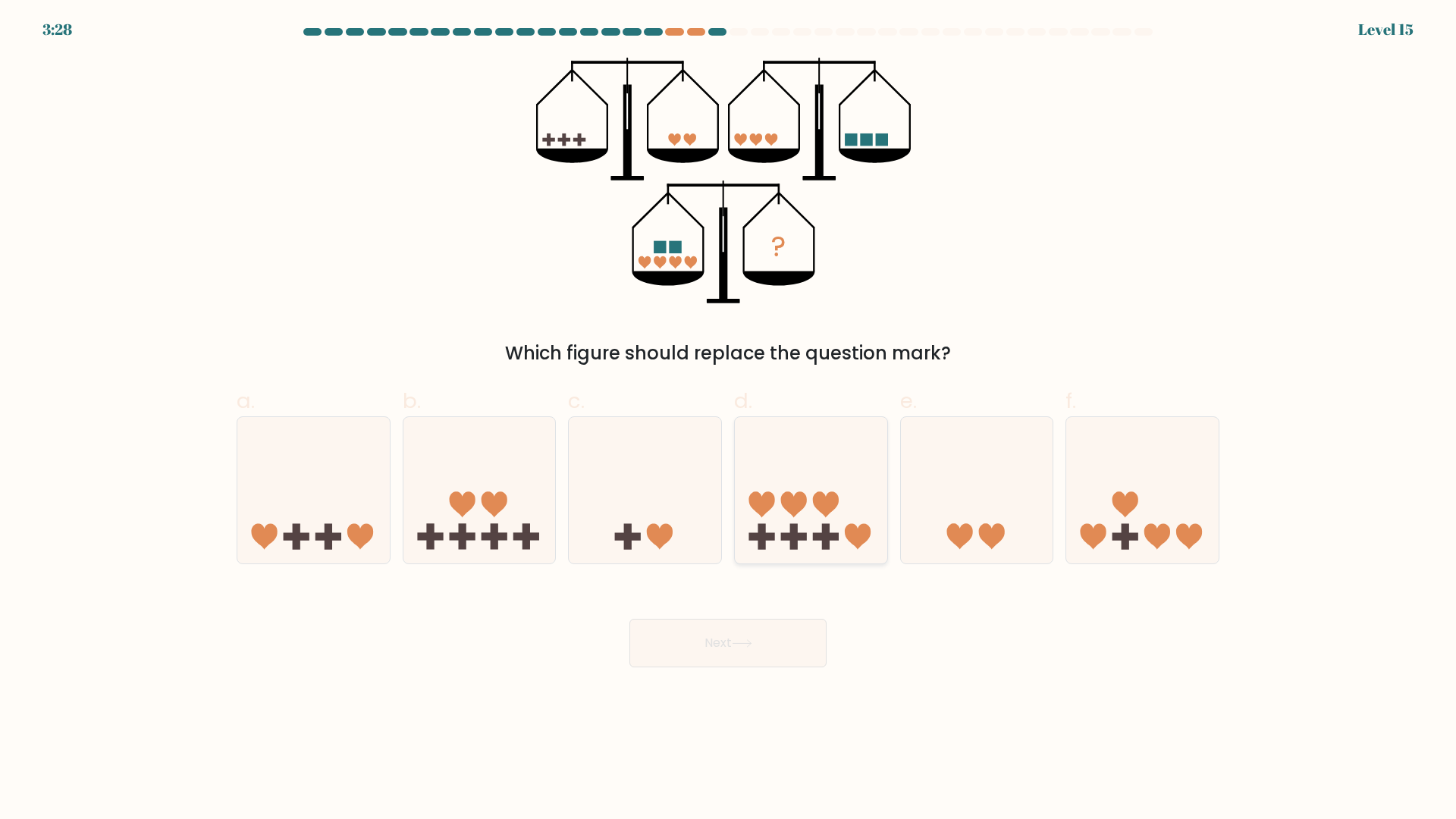
click at [849, 538] on icon at bounding box center [858, 536] width 26 height 26
click at [729, 419] on input "d." at bounding box center [728, 414] width 1 height 9
radio input "true"
click at [750, 646] on icon at bounding box center [741, 644] width 18 height 7
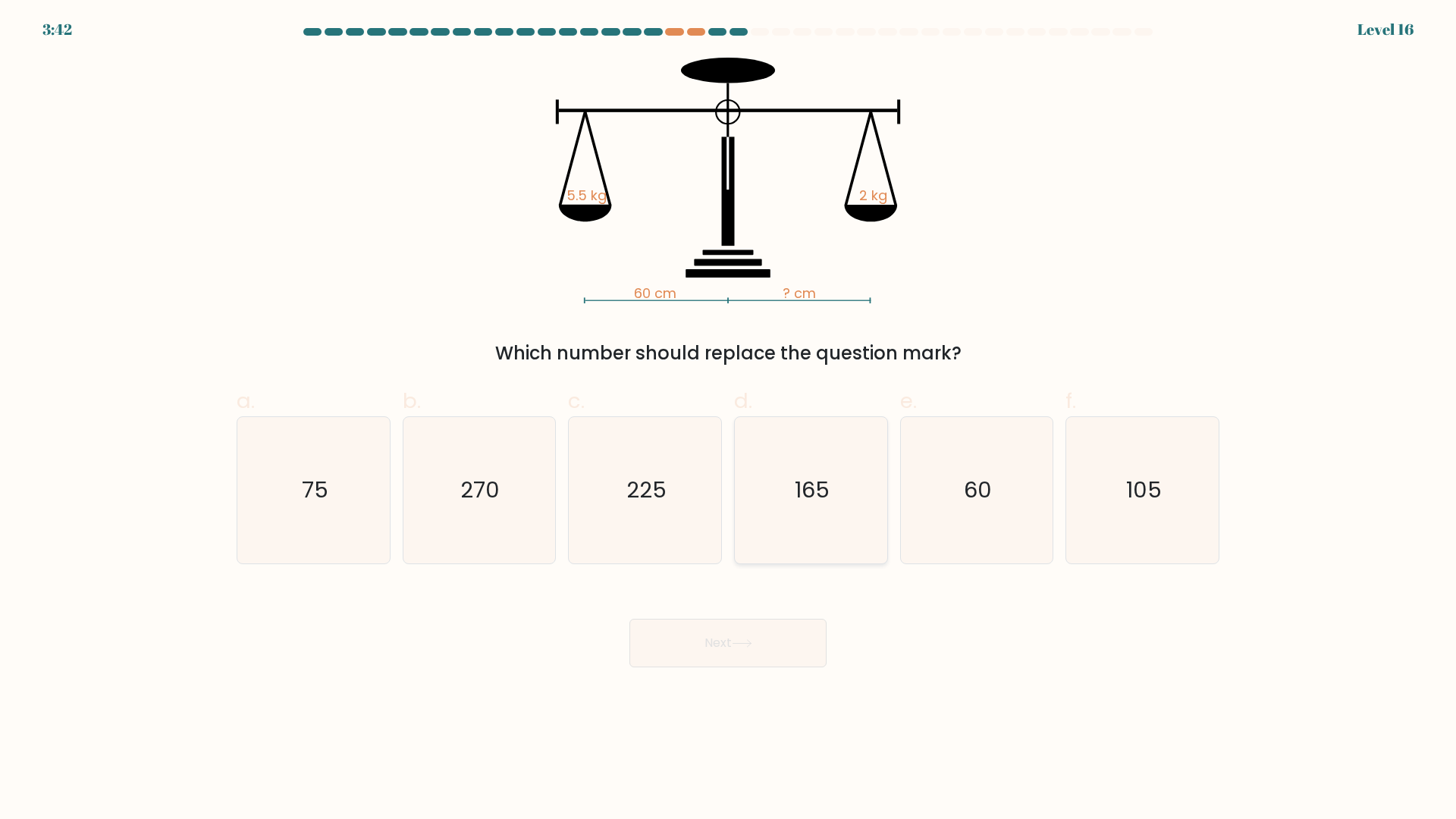
click at [812, 514] on icon "165" at bounding box center [811, 490] width 146 height 146
click at [729, 419] on input "d. 165" at bounding box center [728, 414] width 1 height 9
radio input "true"
click at [769, 644] on button "Next" at bounding box center [727, 643] width 197 height 48
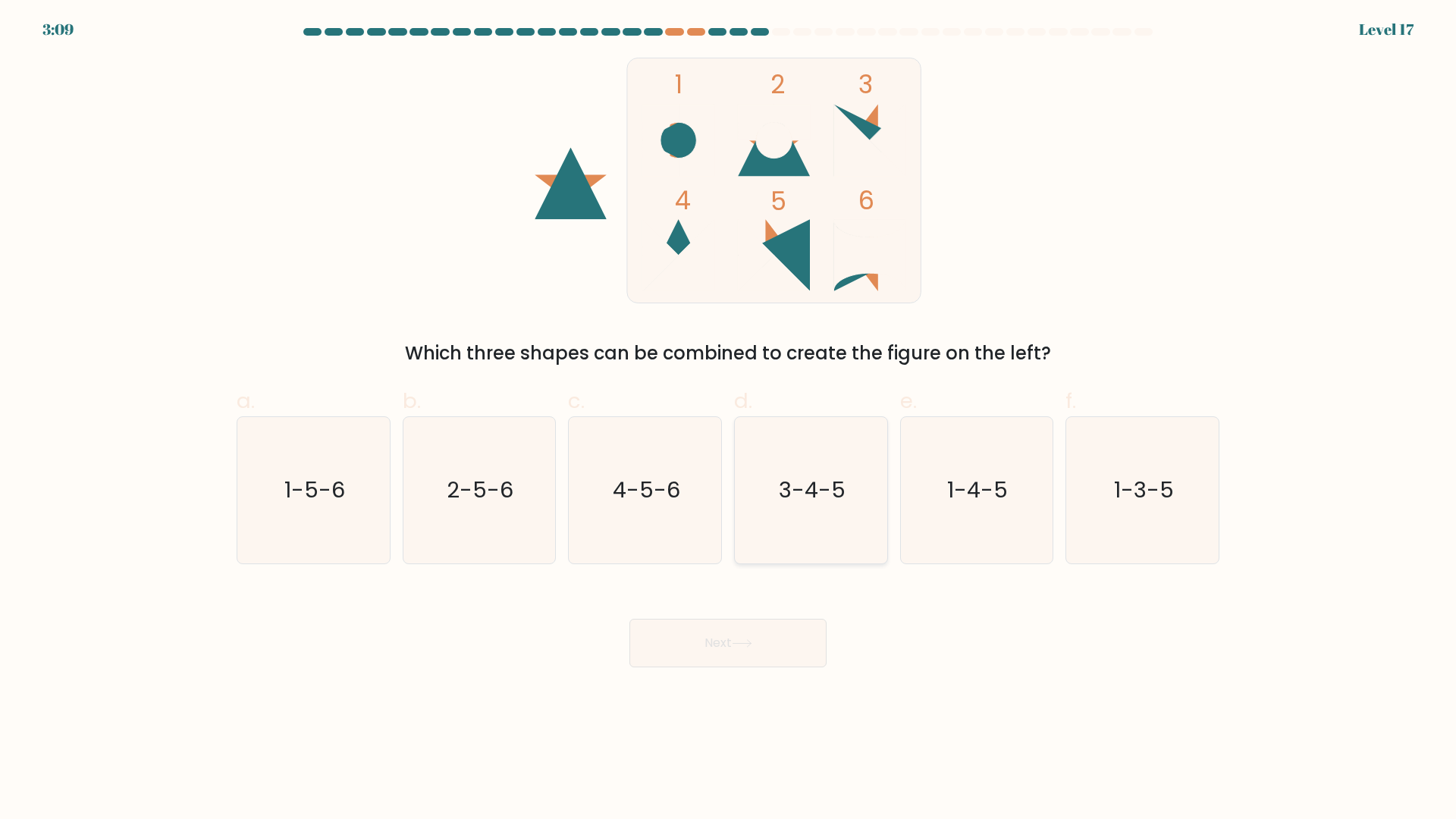
click at [798, 502] on icon "3-4-5" at bounding box center [811, 490] width 146 height 146
click at [729, 419] on input "d. 3-4-5" at bounding box center [728, 414] width 1 height 9
radio input "true"
click at [756, 647] on button "Next" at bounding box center [727, 643] width 197 height 48
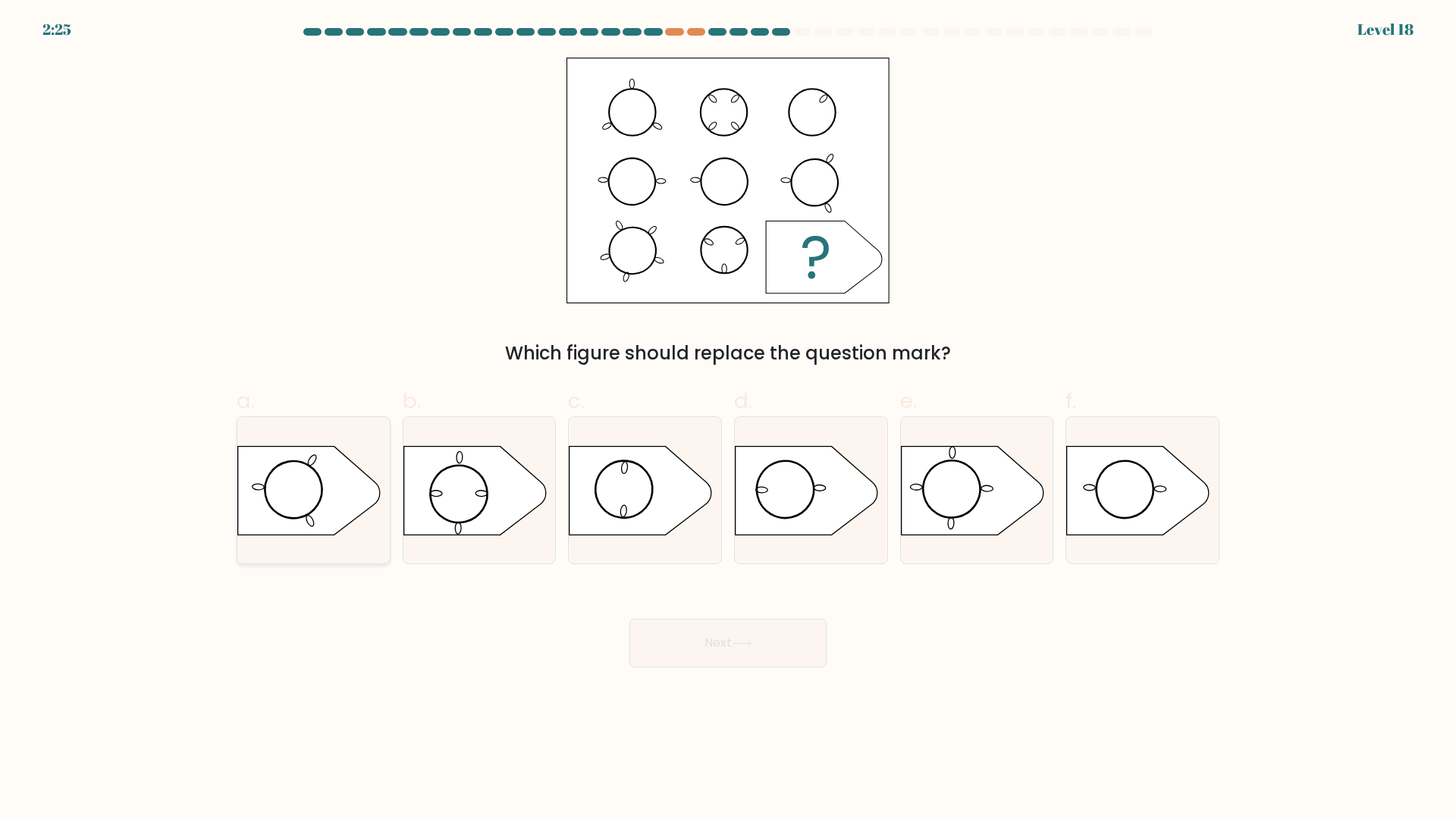
click at [338, 503] on icon at bounding box center [310, 490] width 143 height 89
click at [728, 419] on input "a." at bounding box center [728, 414] width 1 height 9
radio input "true"
click at [734, 640] on button "Next" at bounding box center [727, 643] width 197 height 48
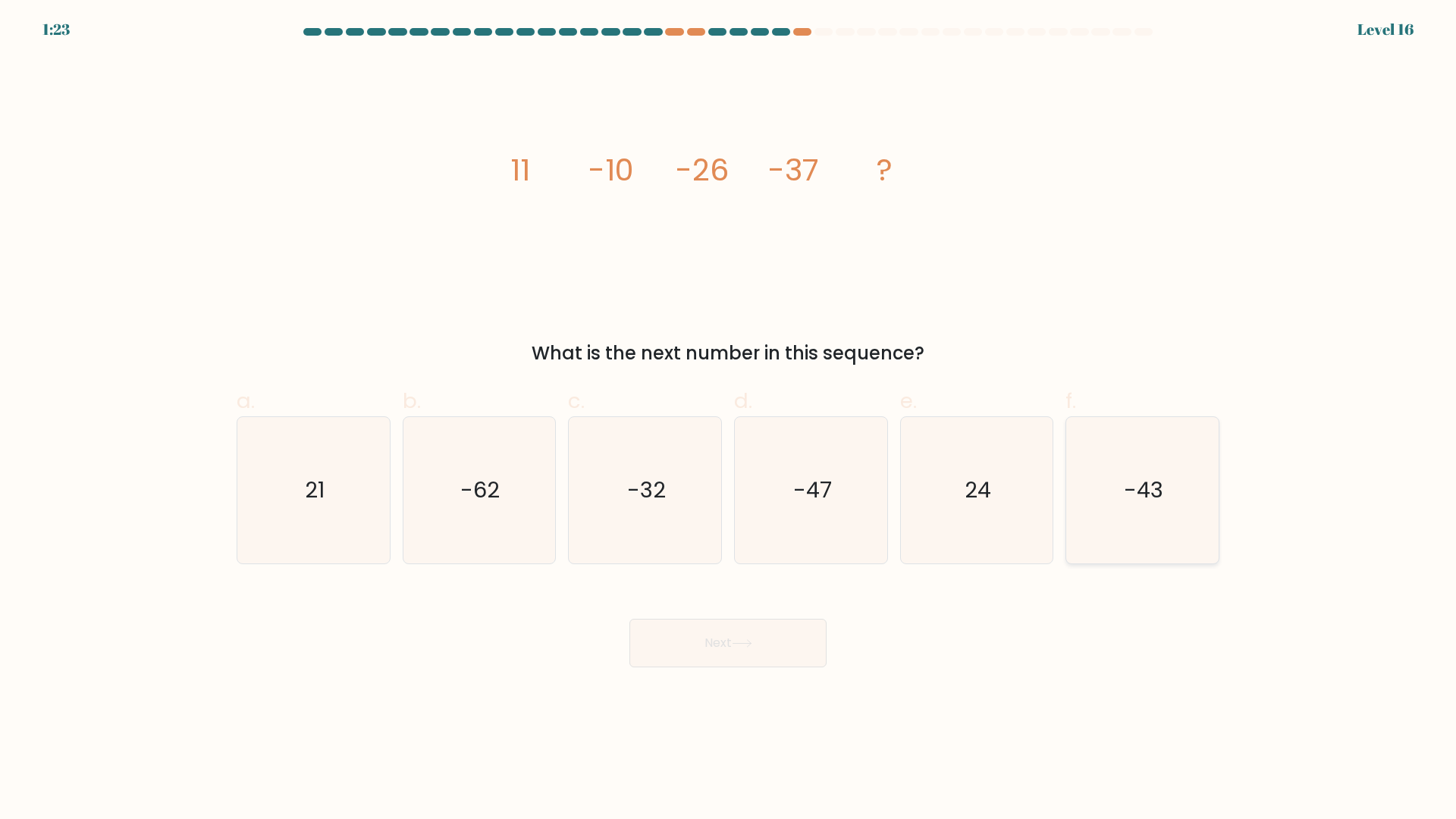
click at [1151, 497] on text "-43" at bounding box center [1144, 490] width 40 height 30
click at [729, 419] on input "f. -43" at bounding box center [728, 414] width 1 height 9
radio input "true"
click at [762, 636] on button "Next" at bounding box center [727, 643] width 197 height 48
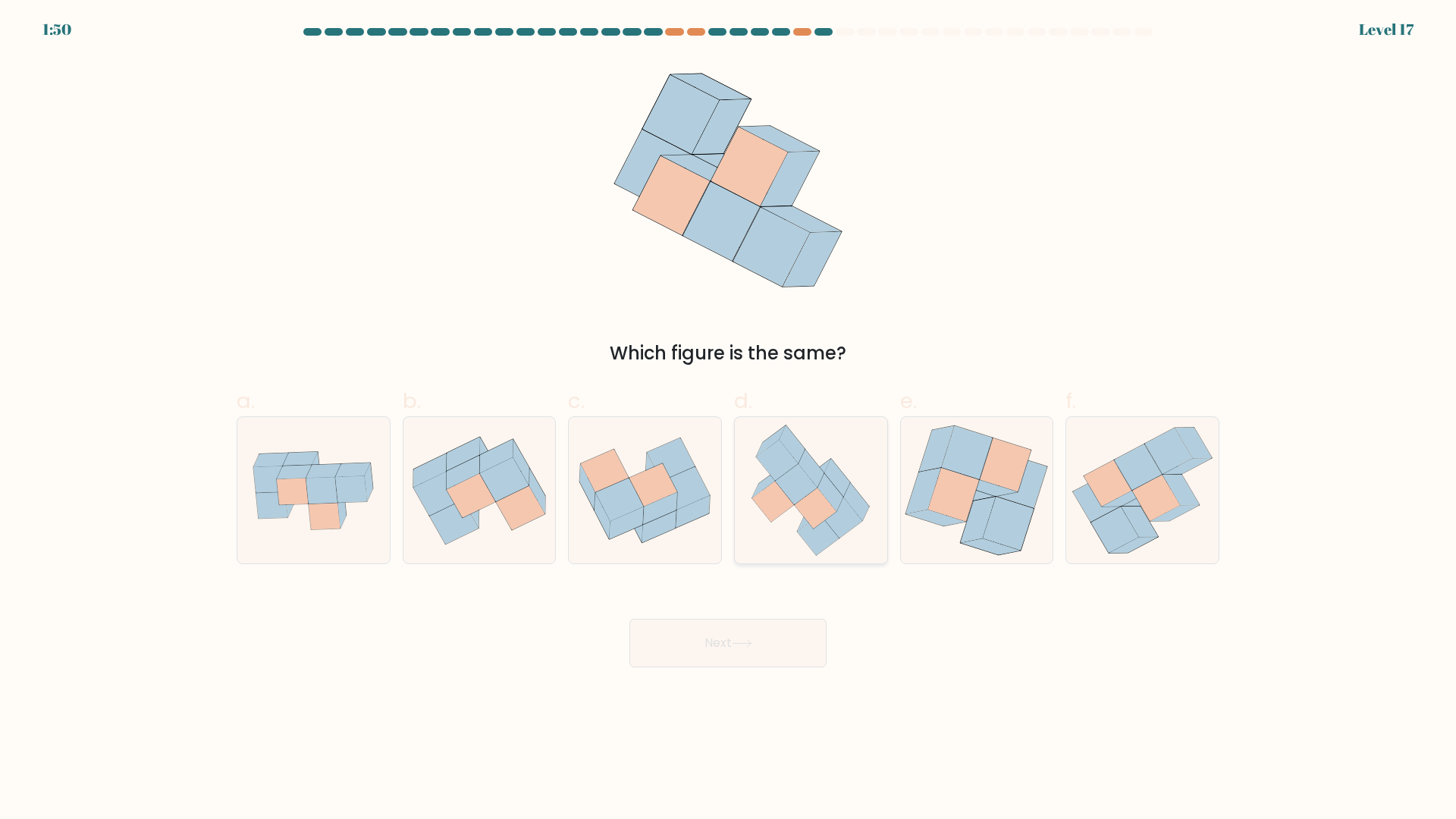
click at [801, 529] on icon at bounding box center [818, 535] width 41 height 41
click at [729, 419] on input "d." at bounding box center [728, 414] width 1 height 9
radio input "true"
click at [791, 646] on button "Next" at bounding box center [727, 643] width 197 height 48
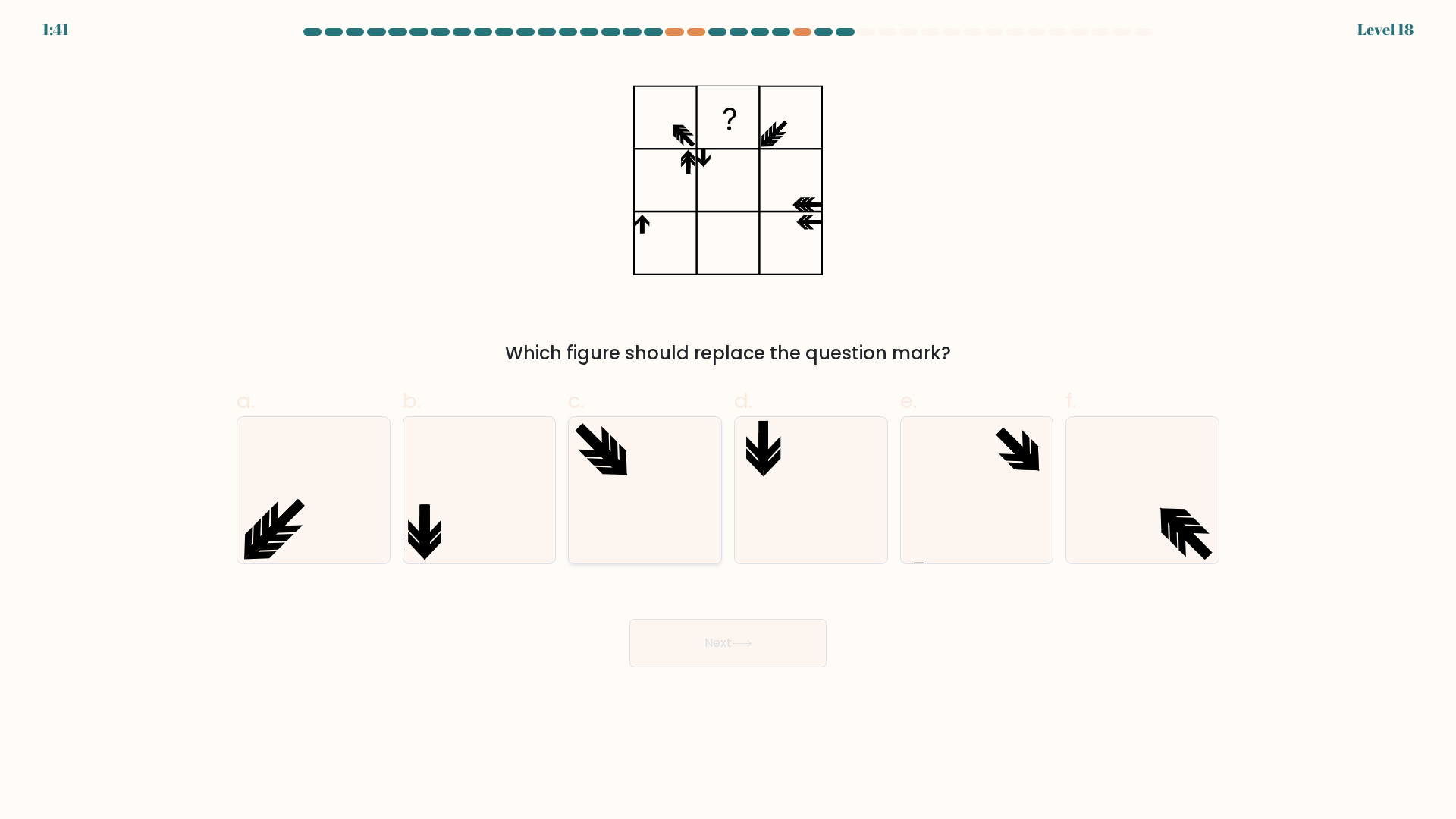
click at [598, 465] on icon at bounding box center [645, 490] width 146 height 146
click at [728, 419] on input "c." at bounding box center [728, 414] width 1 height 9
radio input "true"
click at [799, 452] on icon at bounding box center [811, 490] width 146 height 146
click at [729, 419] on input "d." at bounding box center [728, 414] width 1 height 9
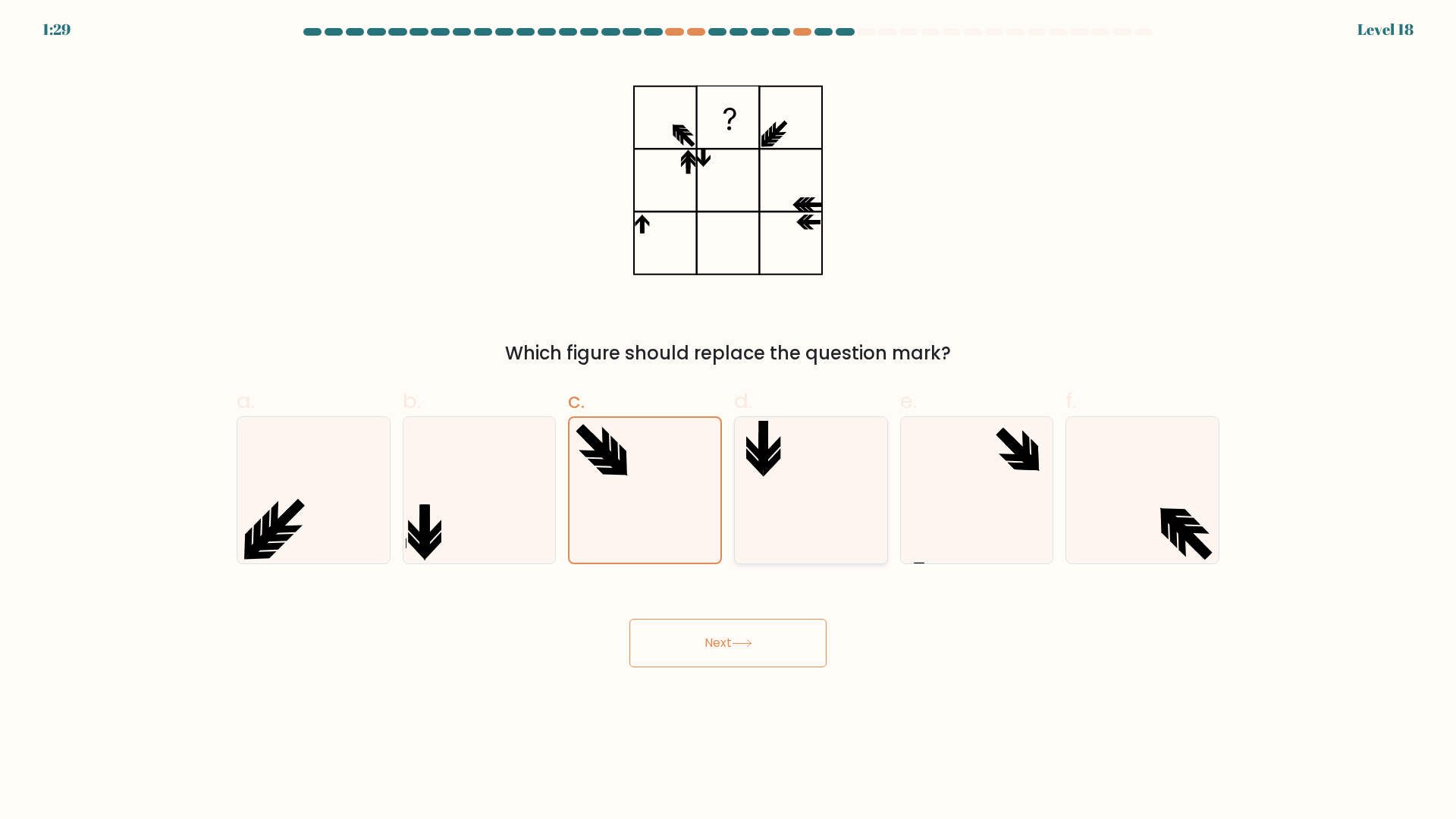
radio input "true"
click at [765, 641] on button "Next" at bounding box center [727, 643] width 197 height 48
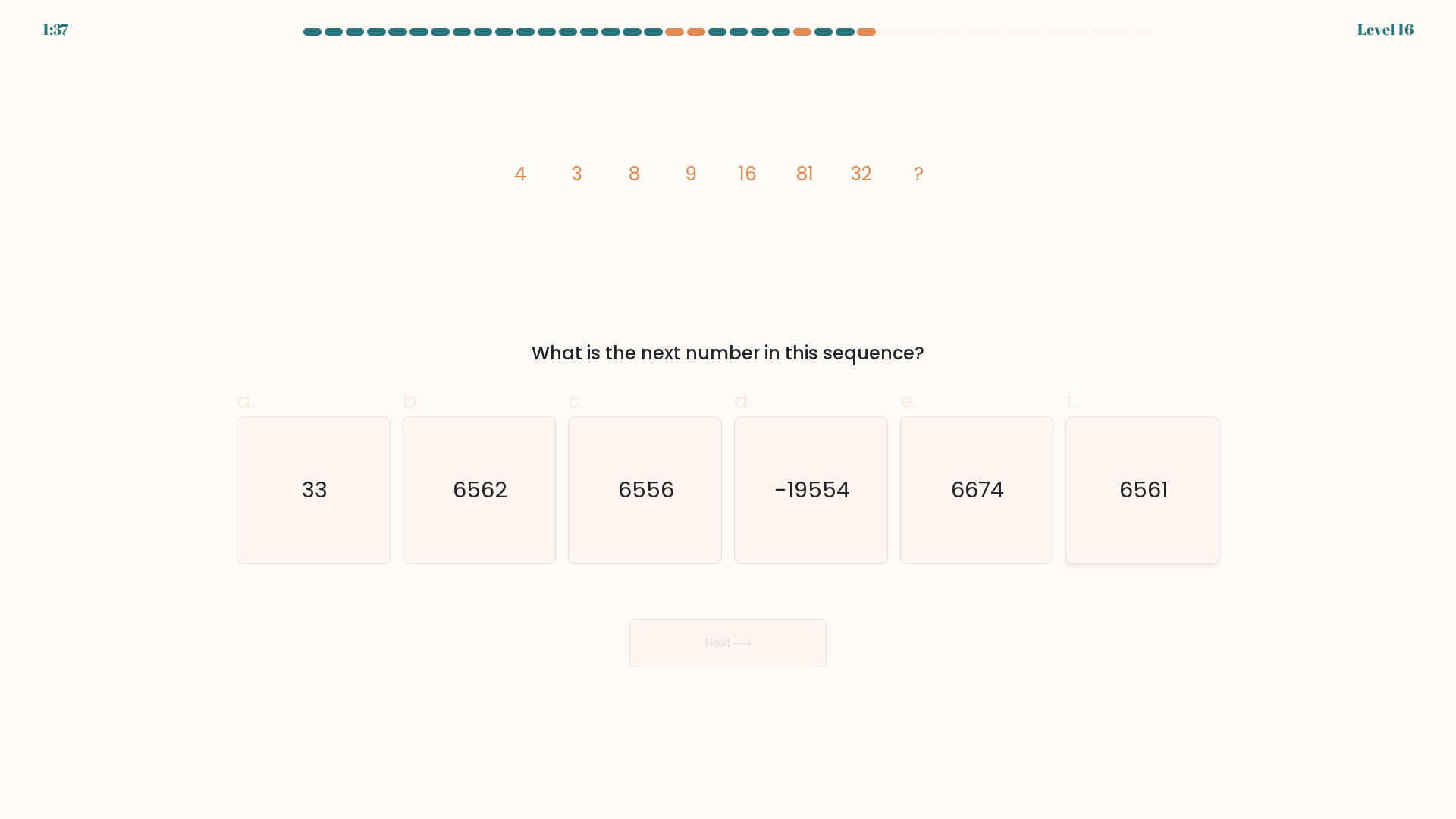
click at [1152, 507] on icon "6561" at bounding box center [1143, 490] width 146 height 146
click at [729, 419] on input "f. 6561" at bounding box center [728, 414] width 1 height 9
radio input "true"
click at [793, 652] on button "Next" at bounding box center [727, 643] width 197 height 48
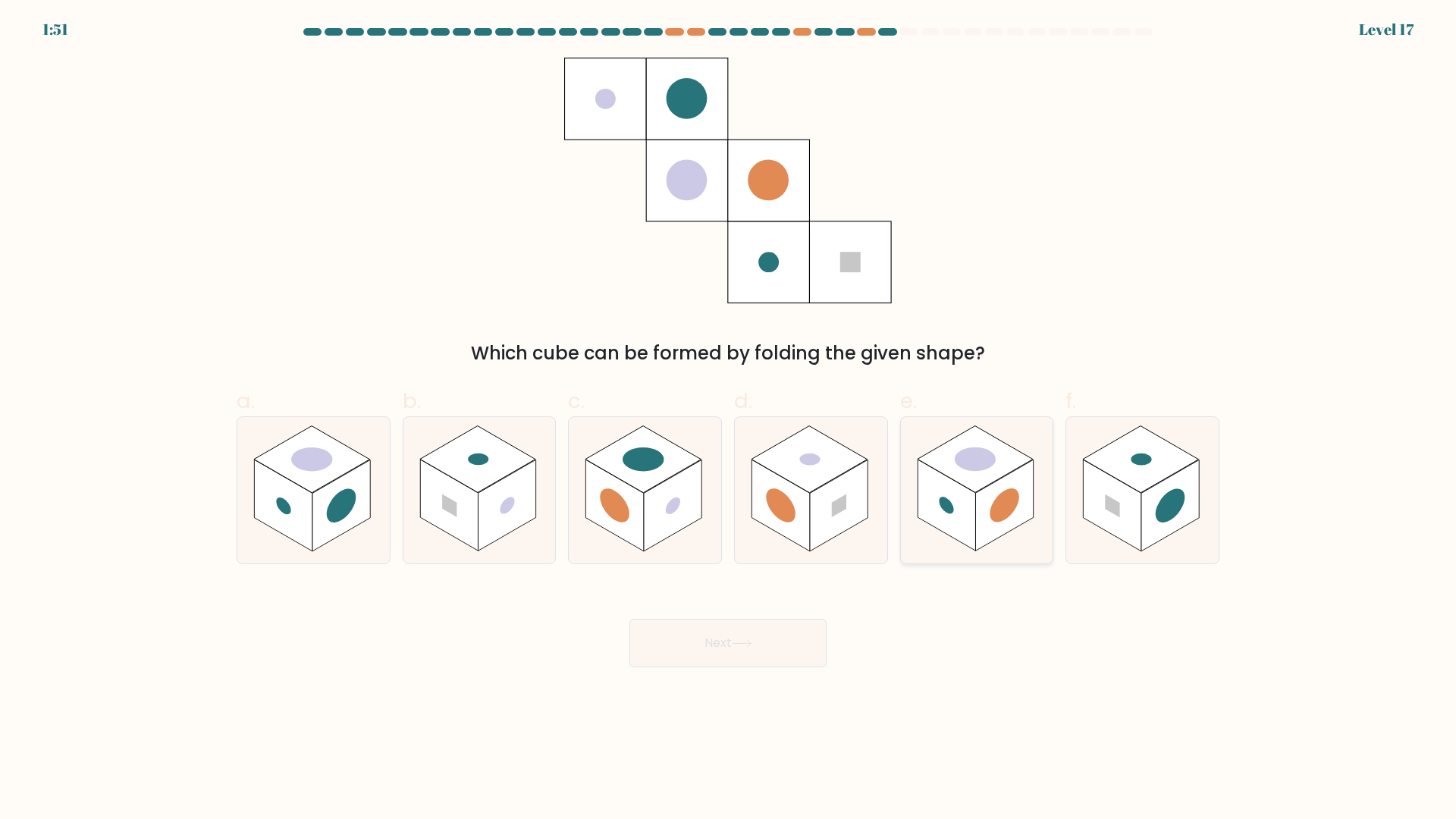
click at [993, 519] on circle at bounding box center [1004, 506] width 29 height 46
click at [729, 419] on input "e." at bounding box center [728, 414] width 1 height 9
radio input "true"
click at [766, 635] on button "Next" at bounding box center [727, 643] width 197 height 48
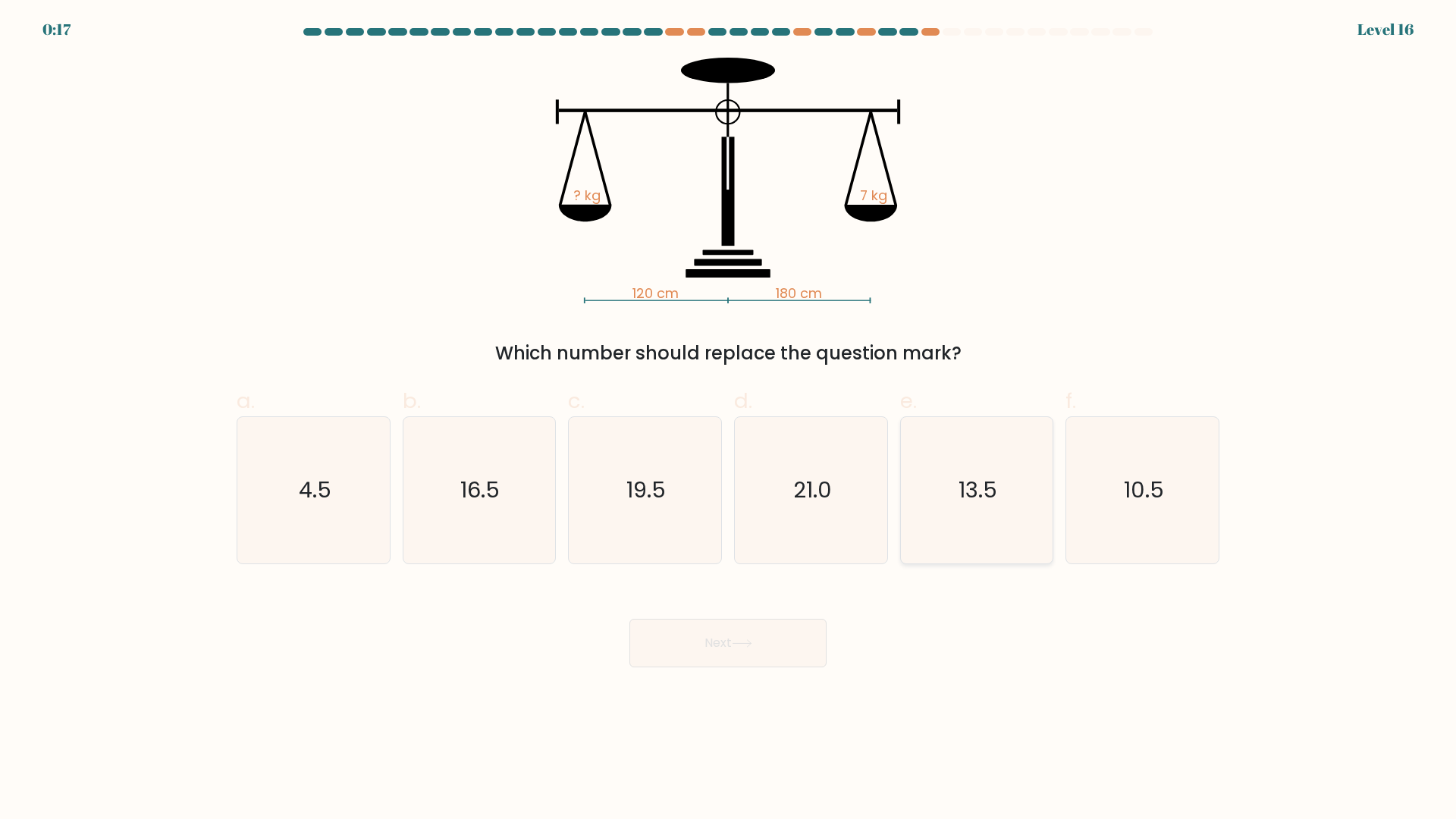
click at [974, 498] on text "13.5" at bounding box center [978, 490] width 39 height 30
click at [729, 419] on input "e. 13.5" at bounding box center [728, 414] width 1 height 9
radio input "true"
click at [755, 632] on button "Next" at bounding box center [727, 643] width 197 height 48
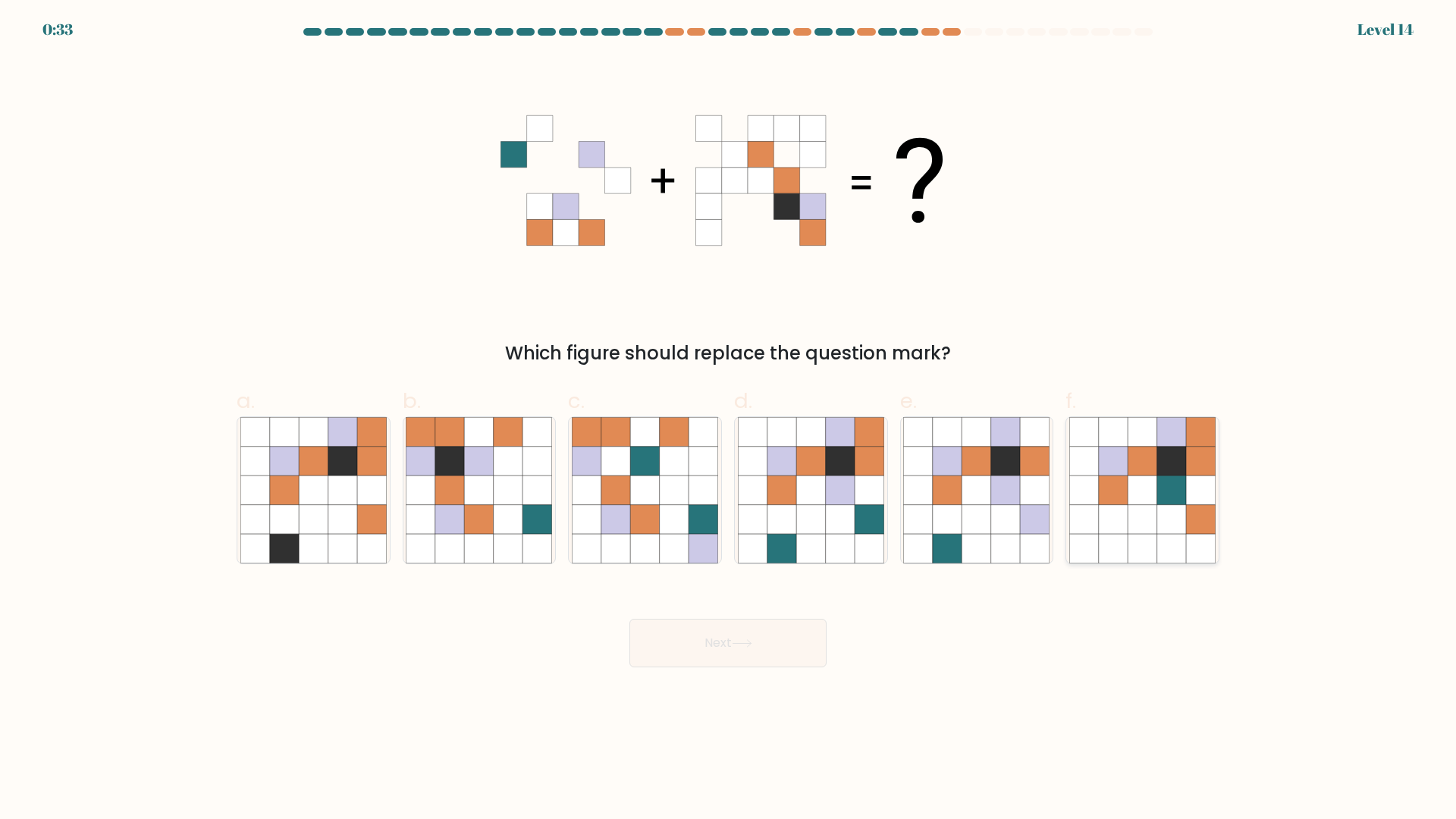
click at [1171, 521] on icon at bounding box center [1171, 519] width 28 height 28
click at [729, 419] on input "f." at bounding box center [728, 414] width 1 height 9
radio input "true"
click at [503, 489] on icon at bounding box center [508, 490] width 28 height 28
click at [728, 419] on input "b." at bounding box center [728, 414] width 1 height 9
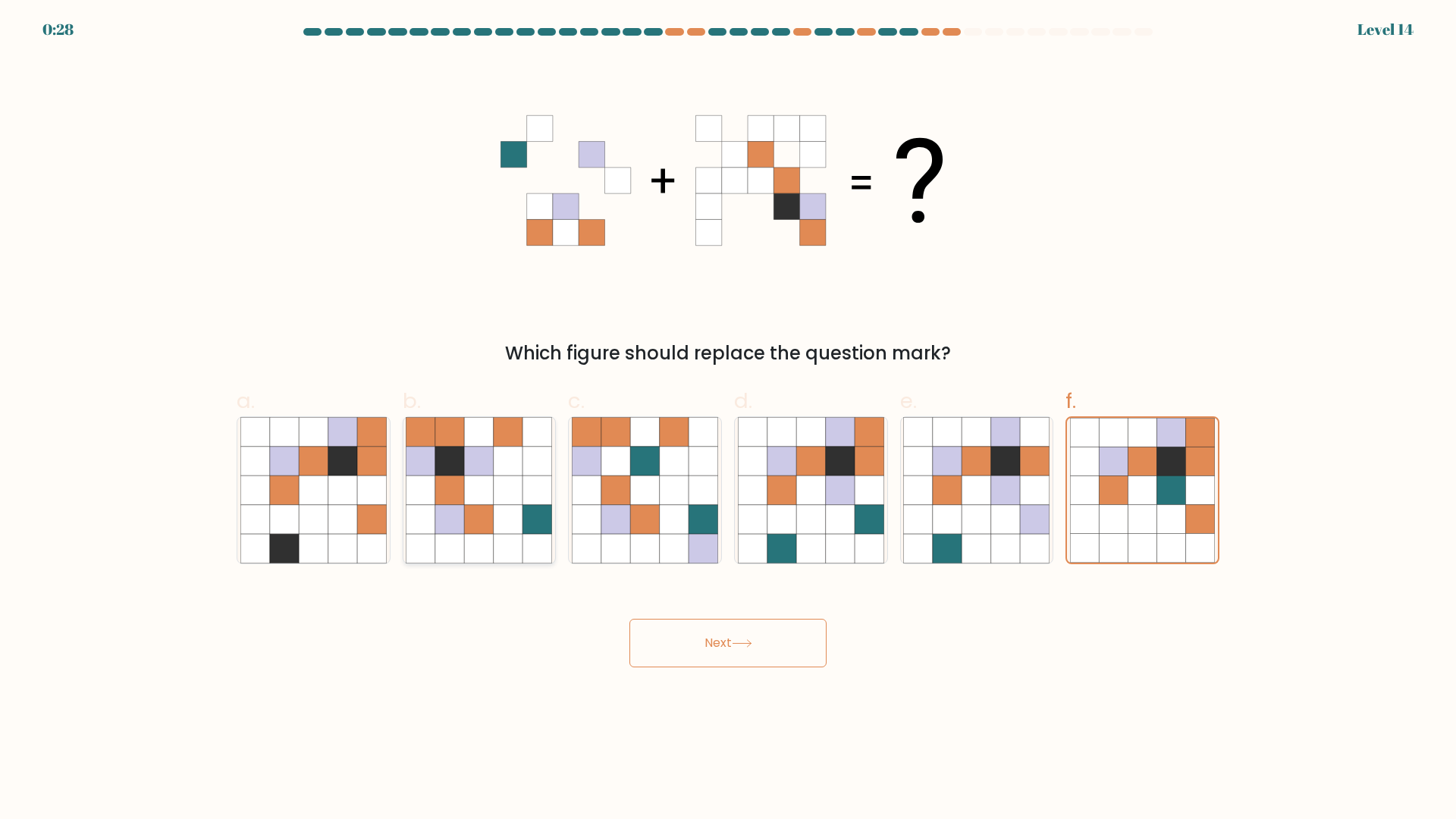
radio input "true"
click at [725, 640] on button "Next" at bounding box center [727, 643] width 197 height 48
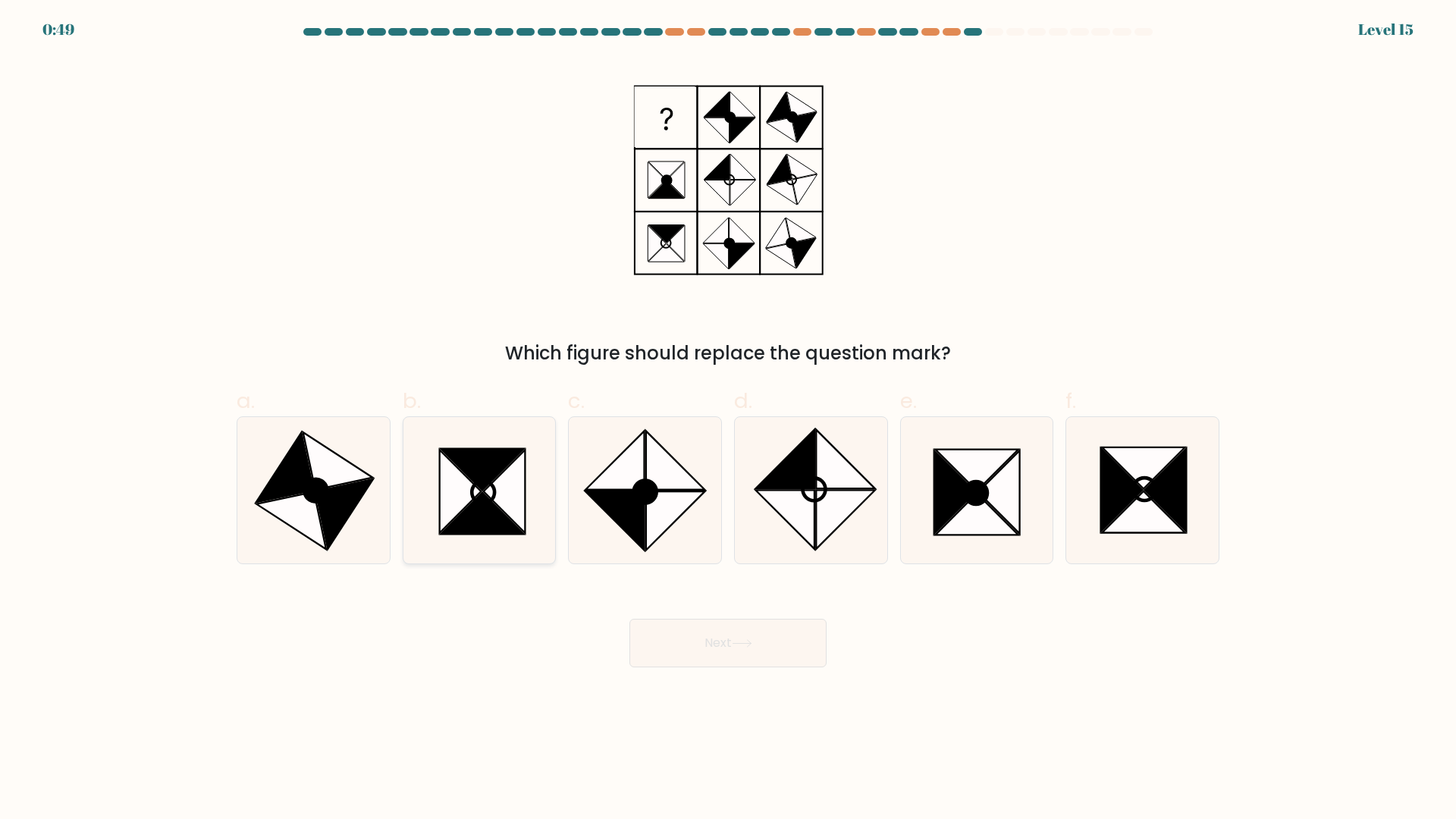
click at [507, 512] on icon at bounding box center [504, 491] width 41 height 83
click at [728, 419] on input "b." at bounding box center [728, 414] width 1 height 9
radio input "true"
click at [786, 637] on button "Next" at bounding box center [727, 643] width 197 height 48
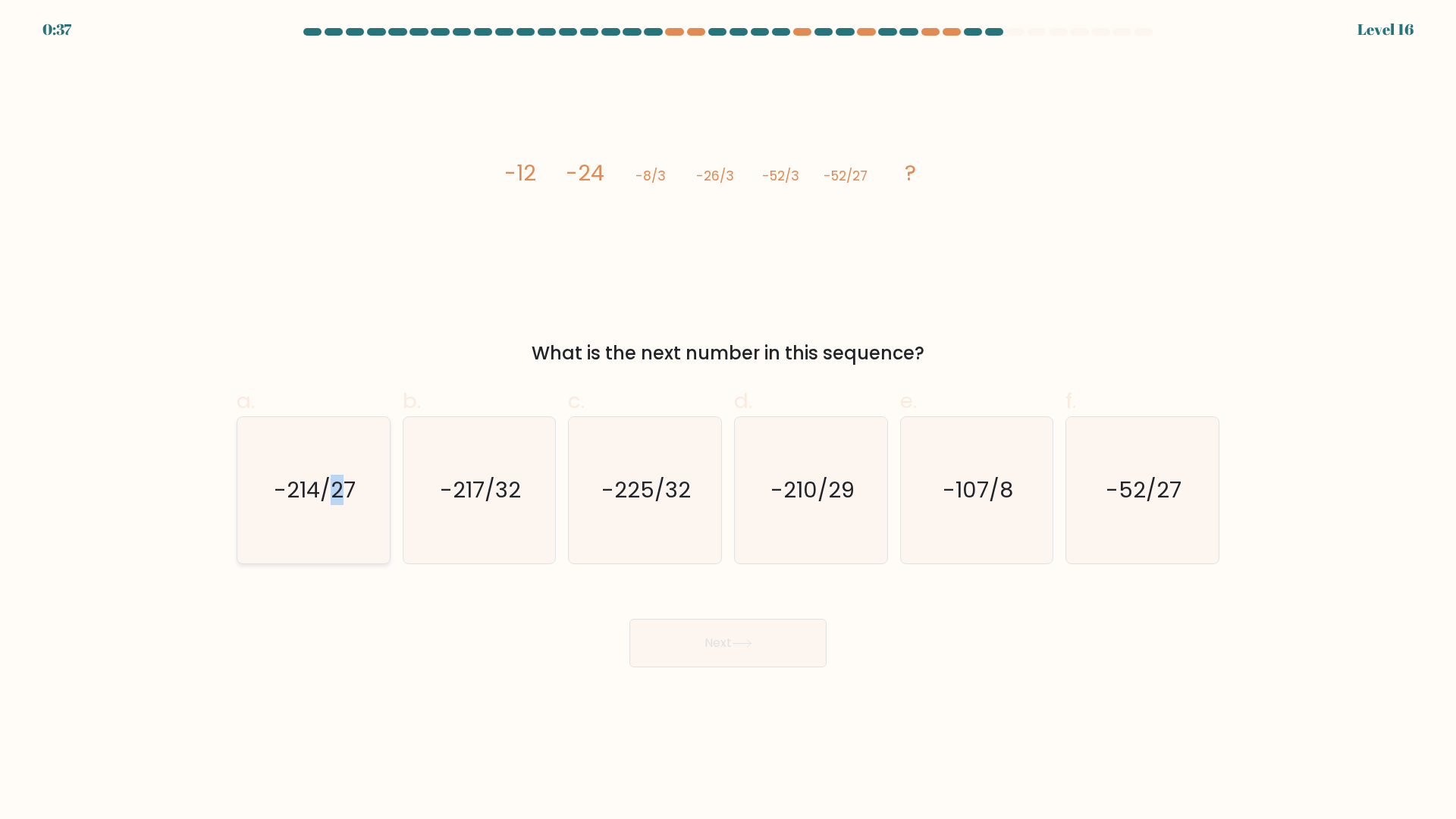
click at [346, 467] on icon "-214/27" at bounding box center [313, 490] width 146 height 146
click at [749, 634] on button "Next" at bounding box center [727, 643] width 197 height 48
click at [316, 514] on icon "-214/27" at bounding box center [313, 490] width 146 height 146
click at [728, 419] on input "a. -214/27" at bounding box center [728, 414] width 1 height 9
radio input "true"
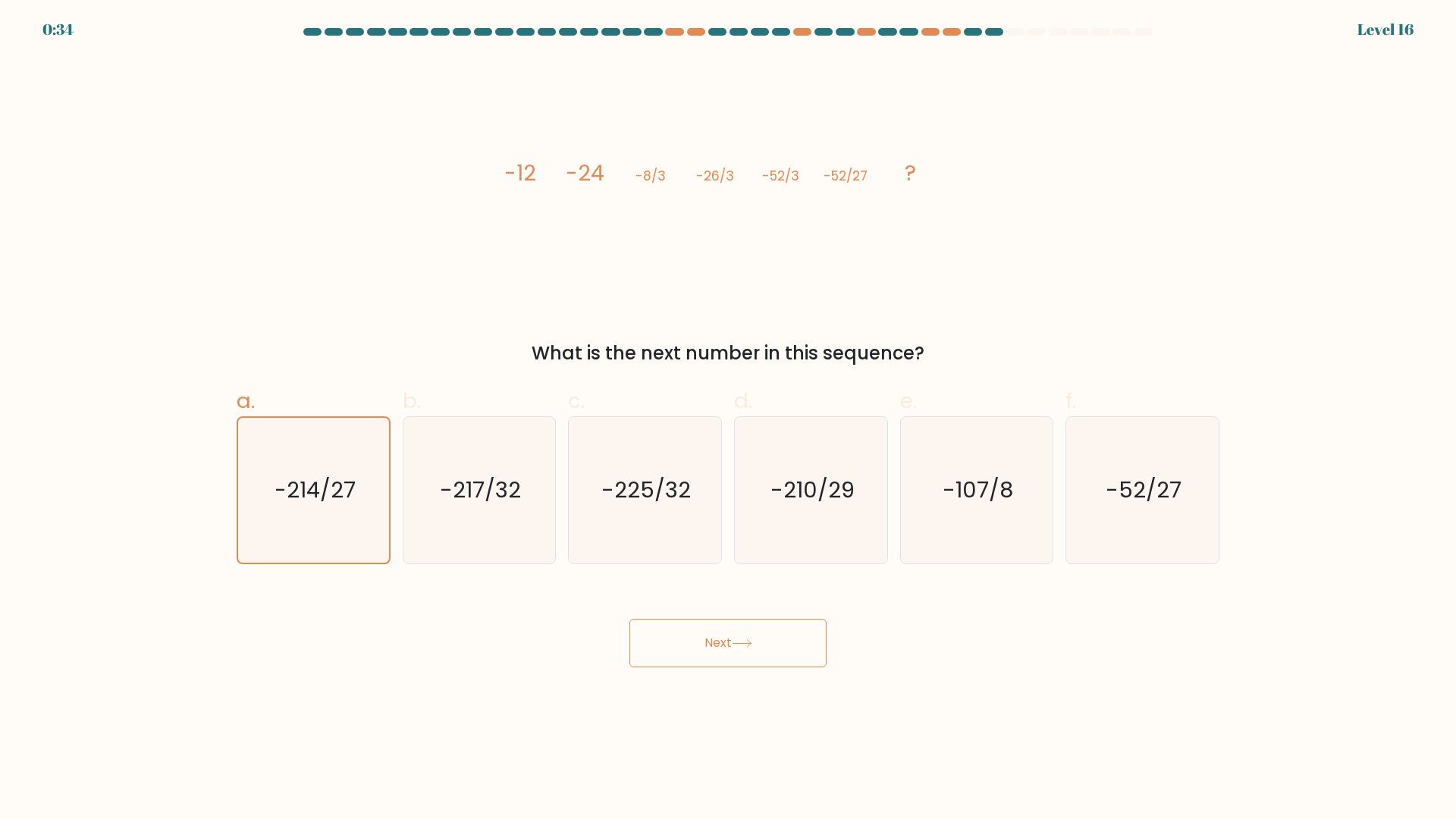
click at [672, 649] on button "Next" at bounding box center [727, 643] width 197 height 48
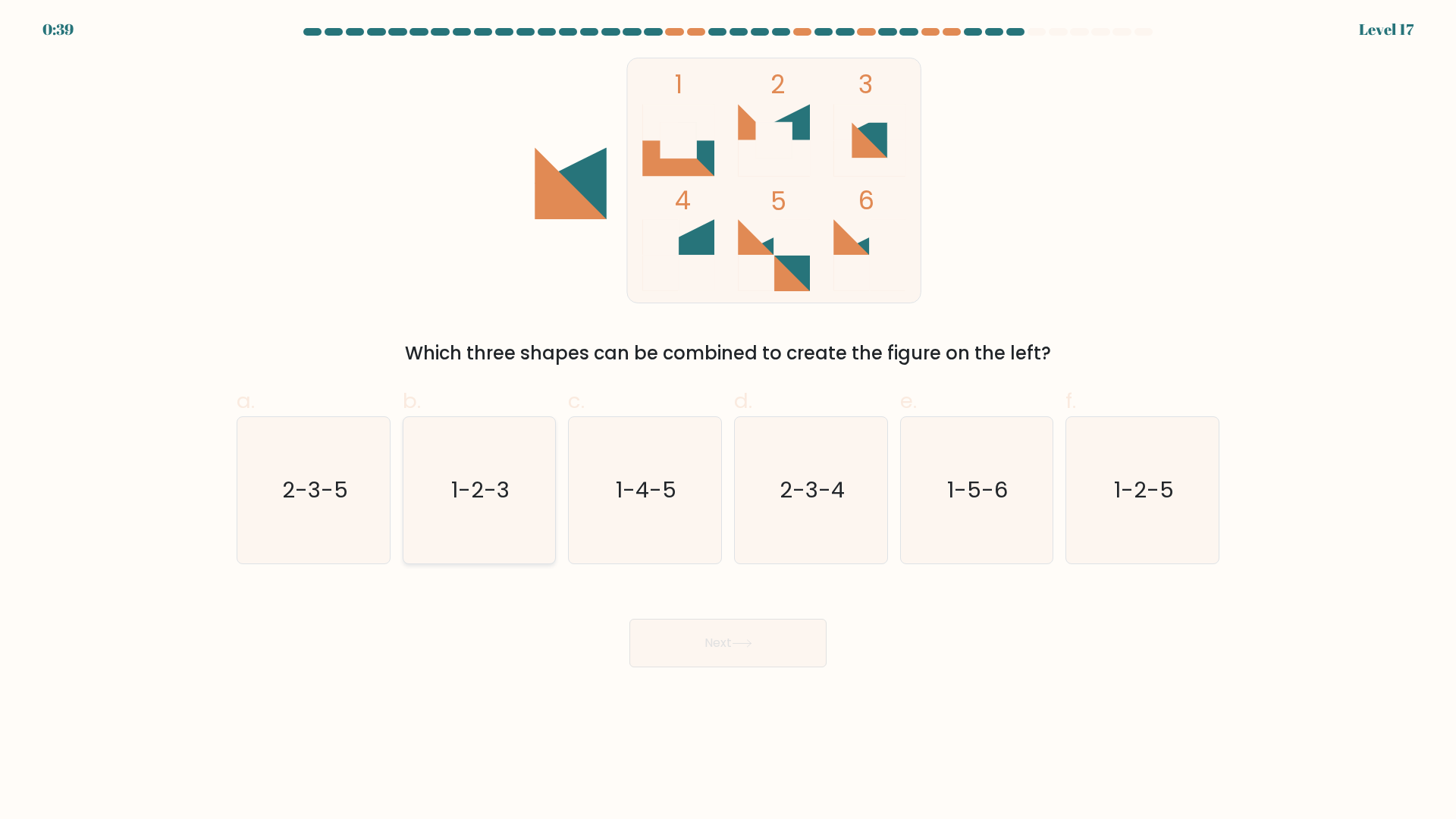
click at [493, 492] on text "1-2-3" at bounding box center [480, 490] width 59 height 30
click at [728, 419] on input "b. 1-2-3" at bounding box center [728, 414] width 1 height 9
radio input "true"
click at [732, 661] on button "Next" at bounding box center [727, 643] width 197 height 48
click at [719, 648] on button "Next" at bounding box center [727, 643] width 197 height 48
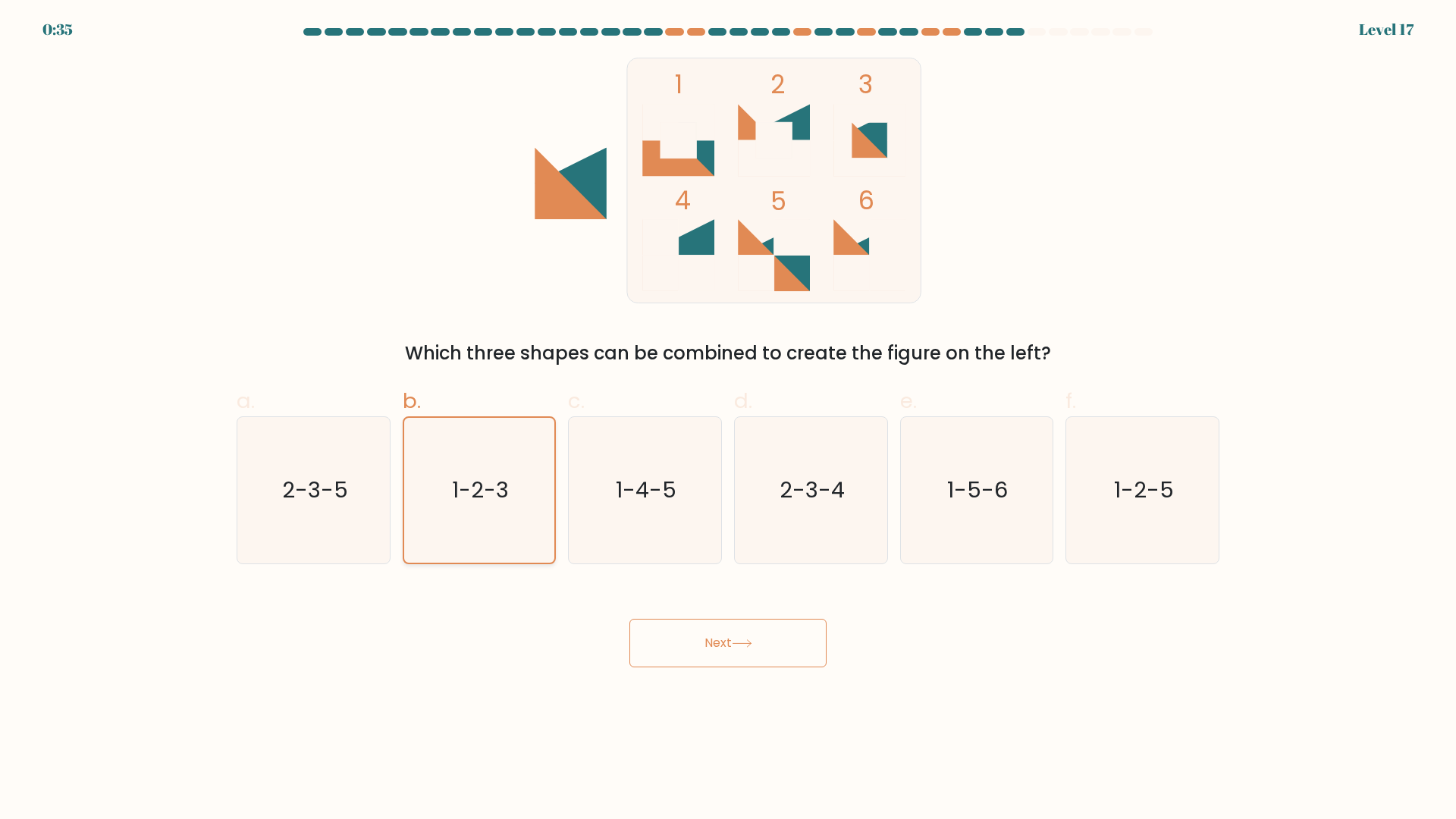
click at [478, 488] on text "1-2-3" at bounding box center [480, 490] width 57 height 30
click at [728, 419] on input "b. 1-2-3" at bounding box center [728, 414] width 1 height 9
drag, startPoint x: 712, startPoint y: 615, endPoint x: 723, endPoint y: 635, distance: 22.8
click at [723, 635] on div "Next" at bounding box center [727, 625] width 1001 height 85
click at [723, 635] on button "Next" at bounding box center [727, 643] width 197 height 48
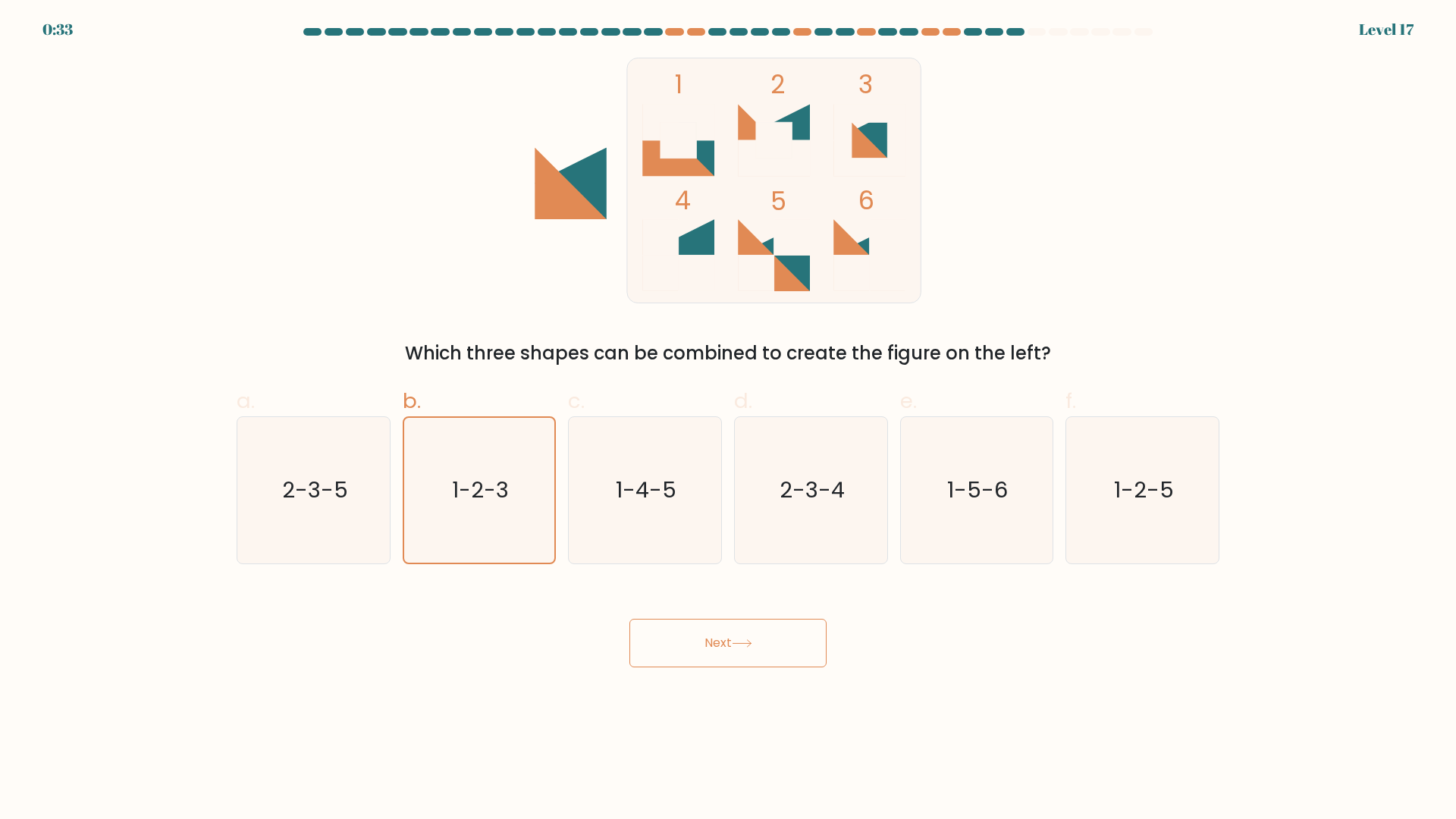
click at [844, 205] on rect at bounding box center [774, 180] width 293 height 245
drag, startPoint x: 780, startPoint y: 139, endPoint x: 763, endPoint y: 148, distance: 19.2
click at [770, 145] on rect at bounding box center [774, 139] width 35 height 35
click at [472, 453] on icon "1-2-3" at bounding box center [478, 490] width 145 height 145
click at [728, 419] on input "b. 1-2-3" at bounding box center [728, 414] width 1 height 9
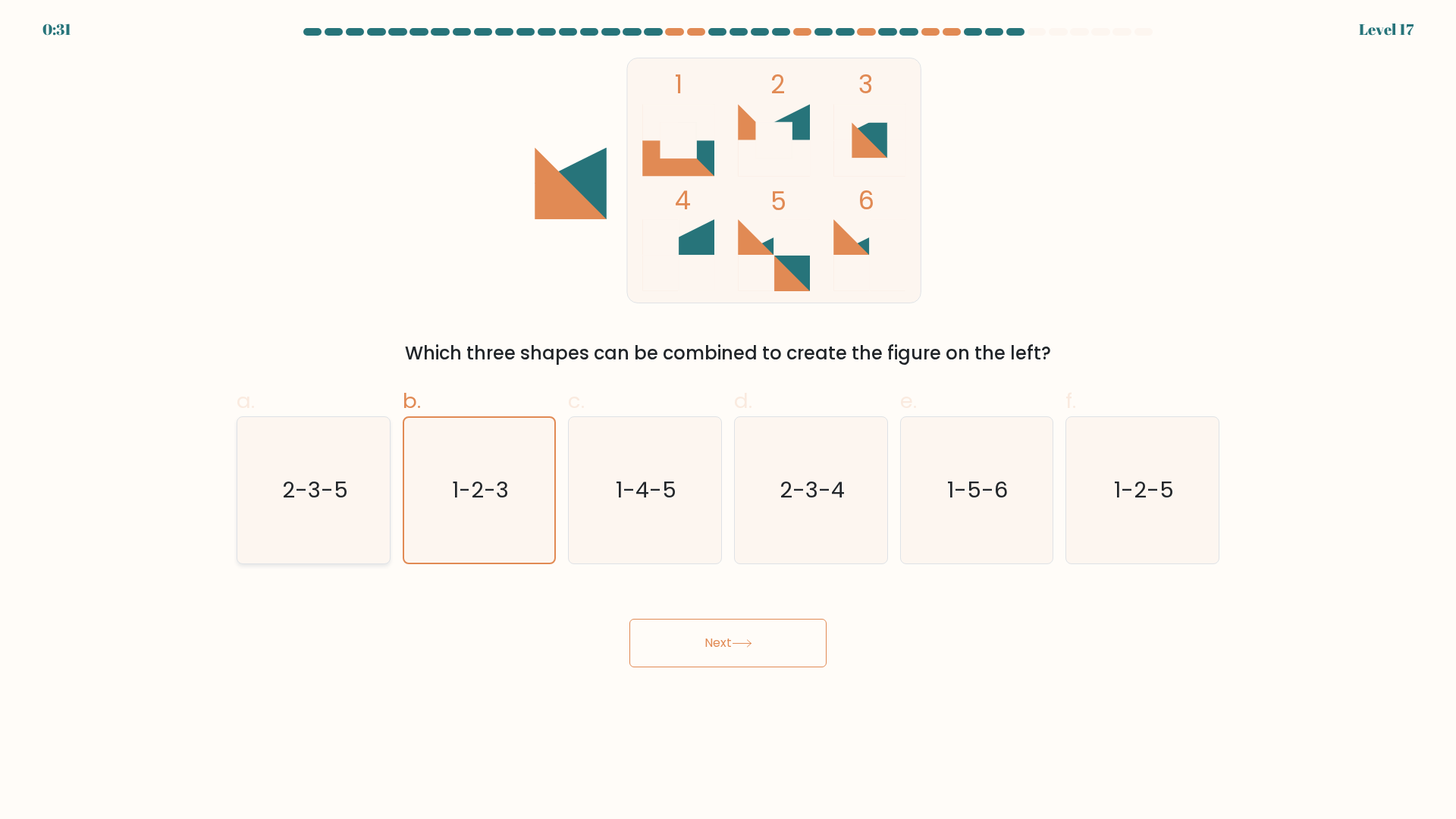
click at [366, 462] on icon "2-3-5" at bounding box center [313, 490] width 146 height 146
click at [728, 419] on input "a. 2-3-5" at bounding box center [728, 414] width 1 height 9
radio input "true"
click at [450, 465] on icon "1-2-3" at bounding box center [478, 490] width 146 height 146
click at [728, 419] on input "b. 1-2-3" at bounding box center [728, 414] width 1 height 9
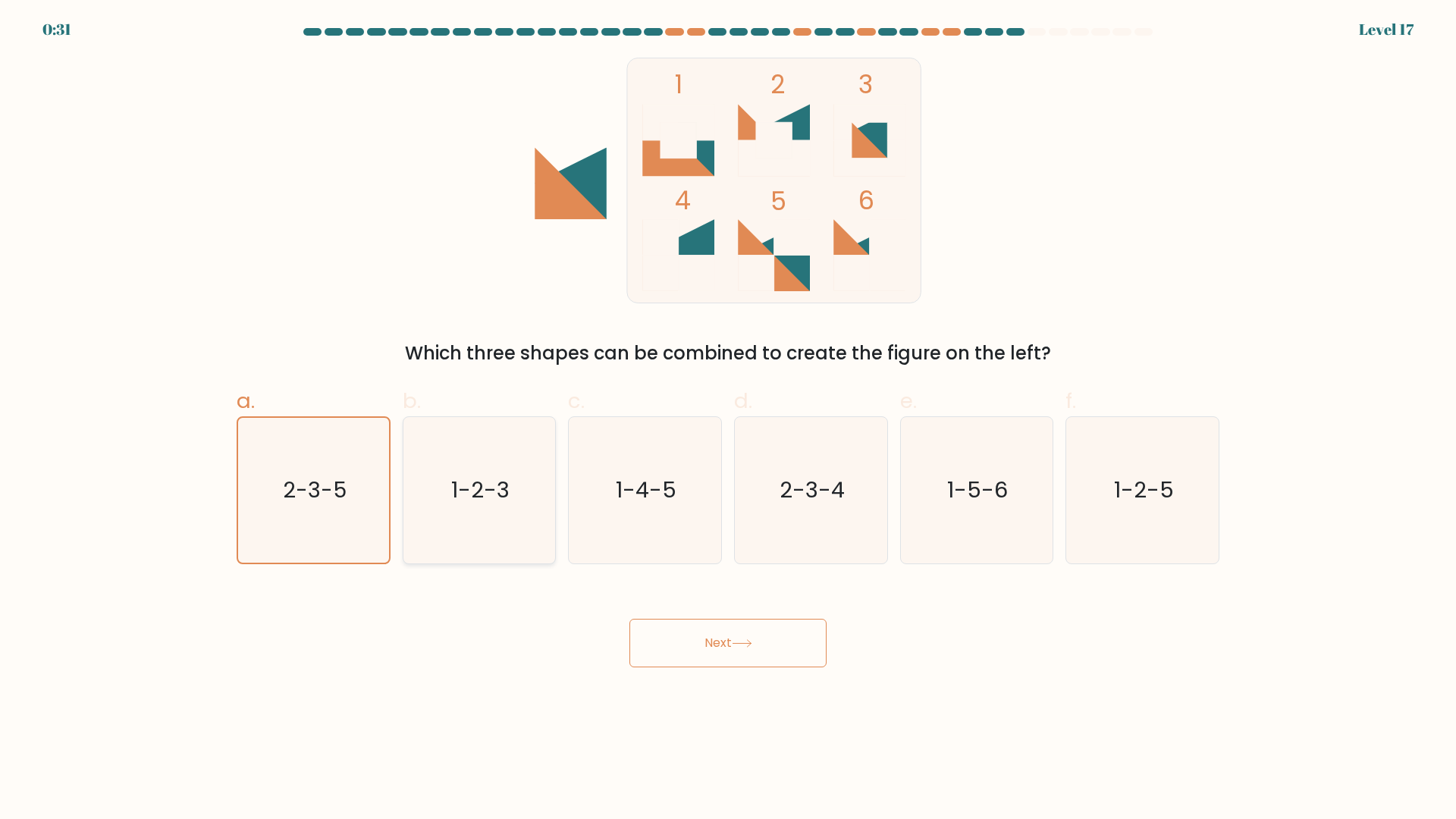
radio input "true"
click at [701, 631] on button "Next" at bounding box center [727, 643] width 197 height 48
click at [790, 635] on button "Next" at bounding box center [727, 643] width 197 height 48
drag, startPoint x: 790, startPoint y: 635, endPoint x: 657, endPoint y: 584, distance: 142.4
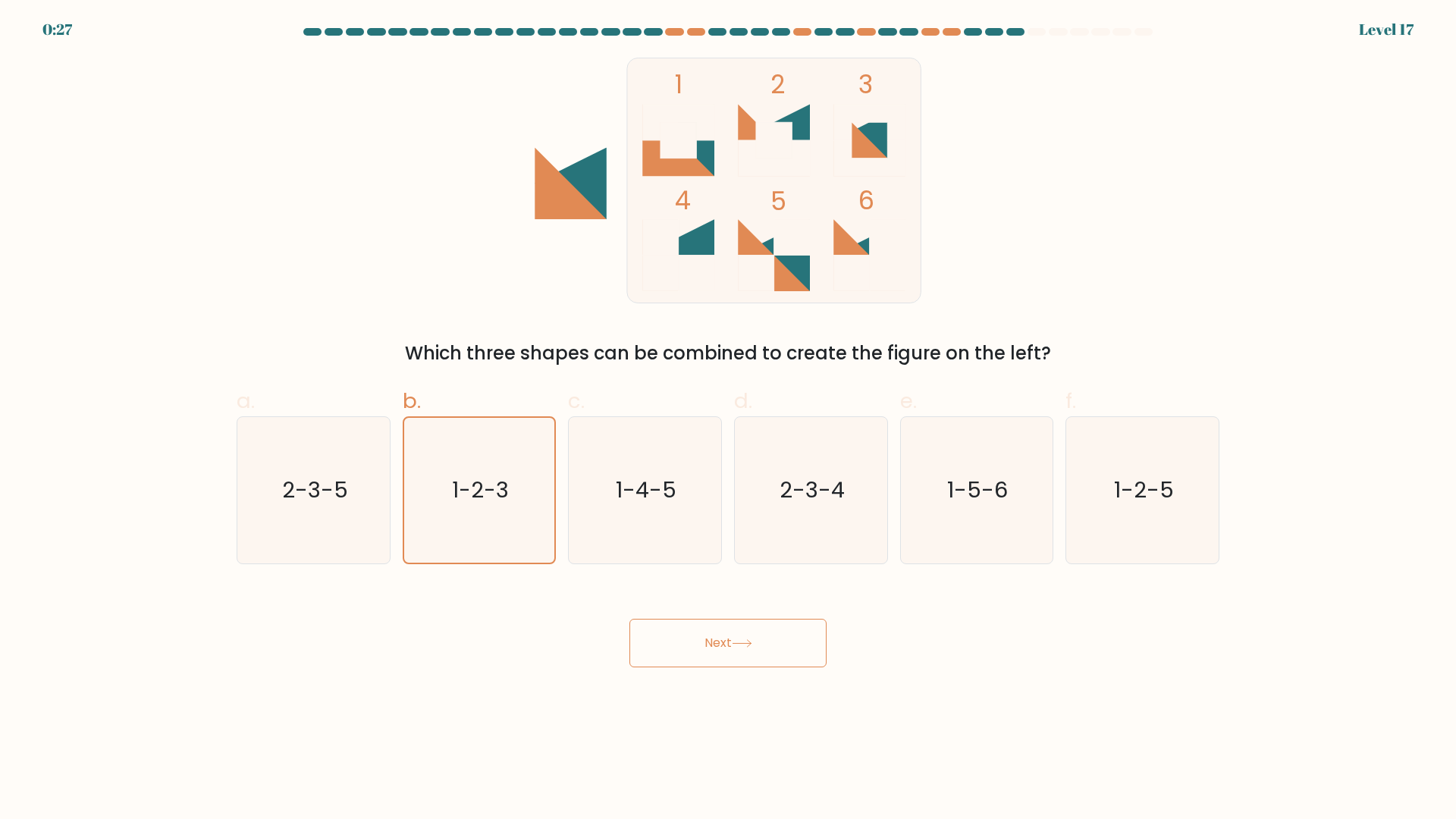
click at [787, 635] on button "Next" at bounding box center [727, 643] width 197 height 48
click at [629, 487] on text "1-4-5" at bounding box center [646, 490] width 60 height 30
click at [728, 419] on input "c. 1-4-5" at bounding box center [728, 414] width 1 height 9
radio input "true"
click at [473, 491] on text "1-2-3" at bounding box center [480, 490] width 59 height 30
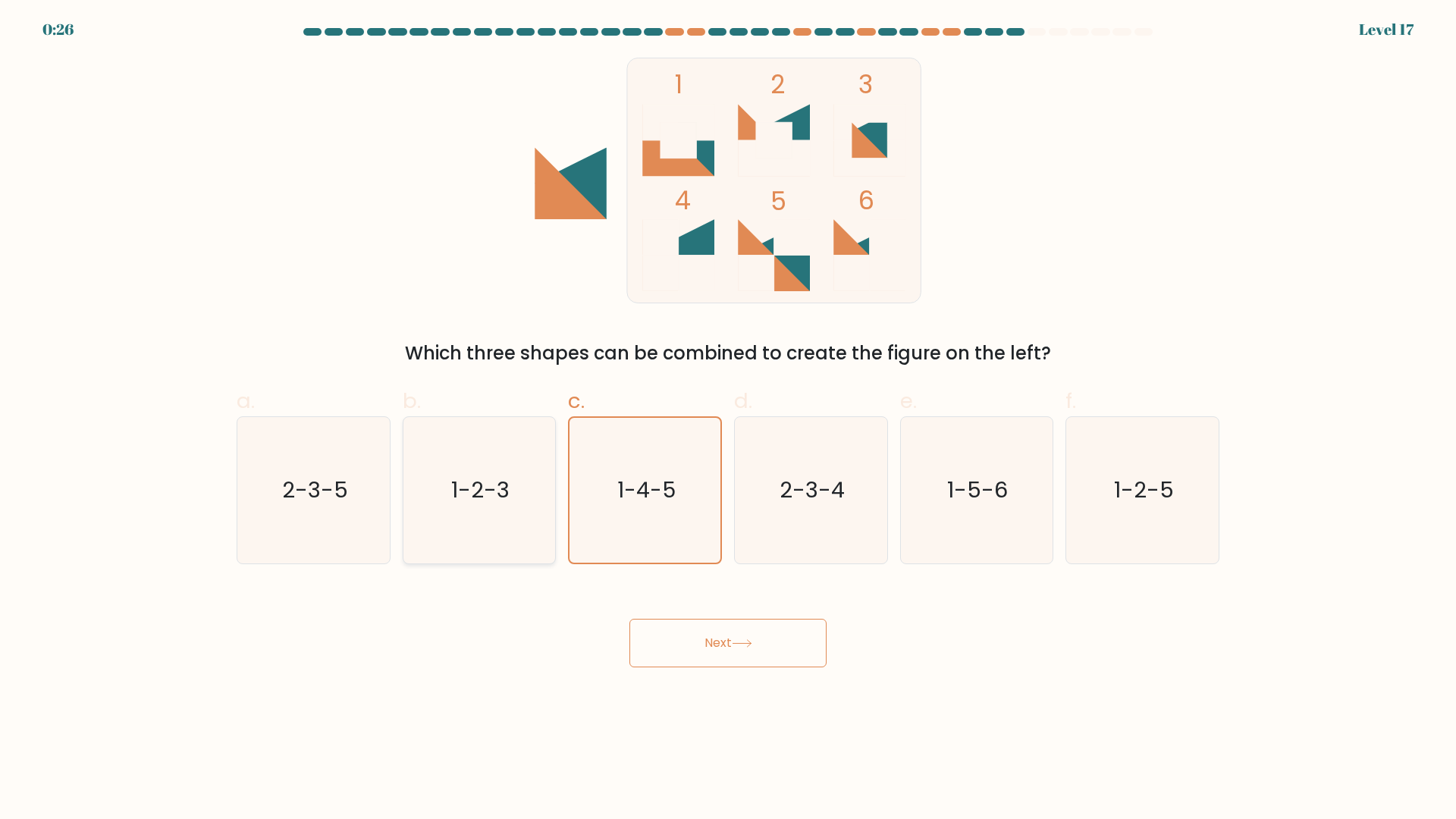
click at [728, 419] on input "b. 1-2-3" at bounding box center [728, 414] width 1 height 9
radio input "true"
click at [664, 638] on button "Next" at bounding box center [727, 643] width 197 height 48
click at [665, 638] on button "Next" at bounding box center [727, 643] width 197 height 48
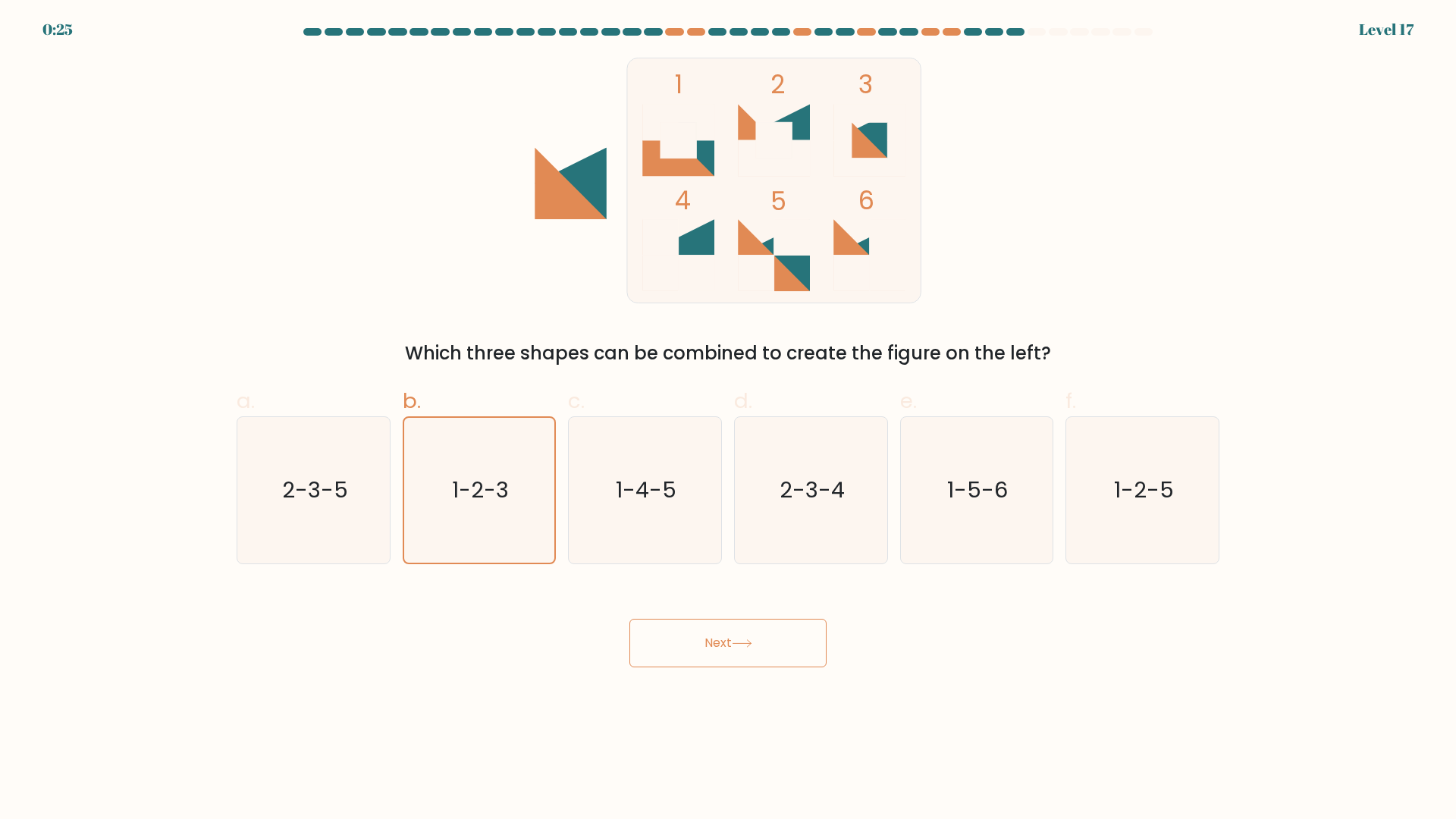
click at [669, 631] on button "Next" at bounding box center [727, 643] width 197 height 48
click at [424, 515] on icon "1-2-3" at bounding box center [478, 490] width 145 height 145
click at [728, 419] on input "b. 1-2-3" at bounding box center [728, 414] width 1 height 9
click at [669, 657] on button "Next" at bounding box center [727, 643] width 197 height 48
click at [669, 657] on button "Next" at bounding box center [727, 643] width 197 height 48
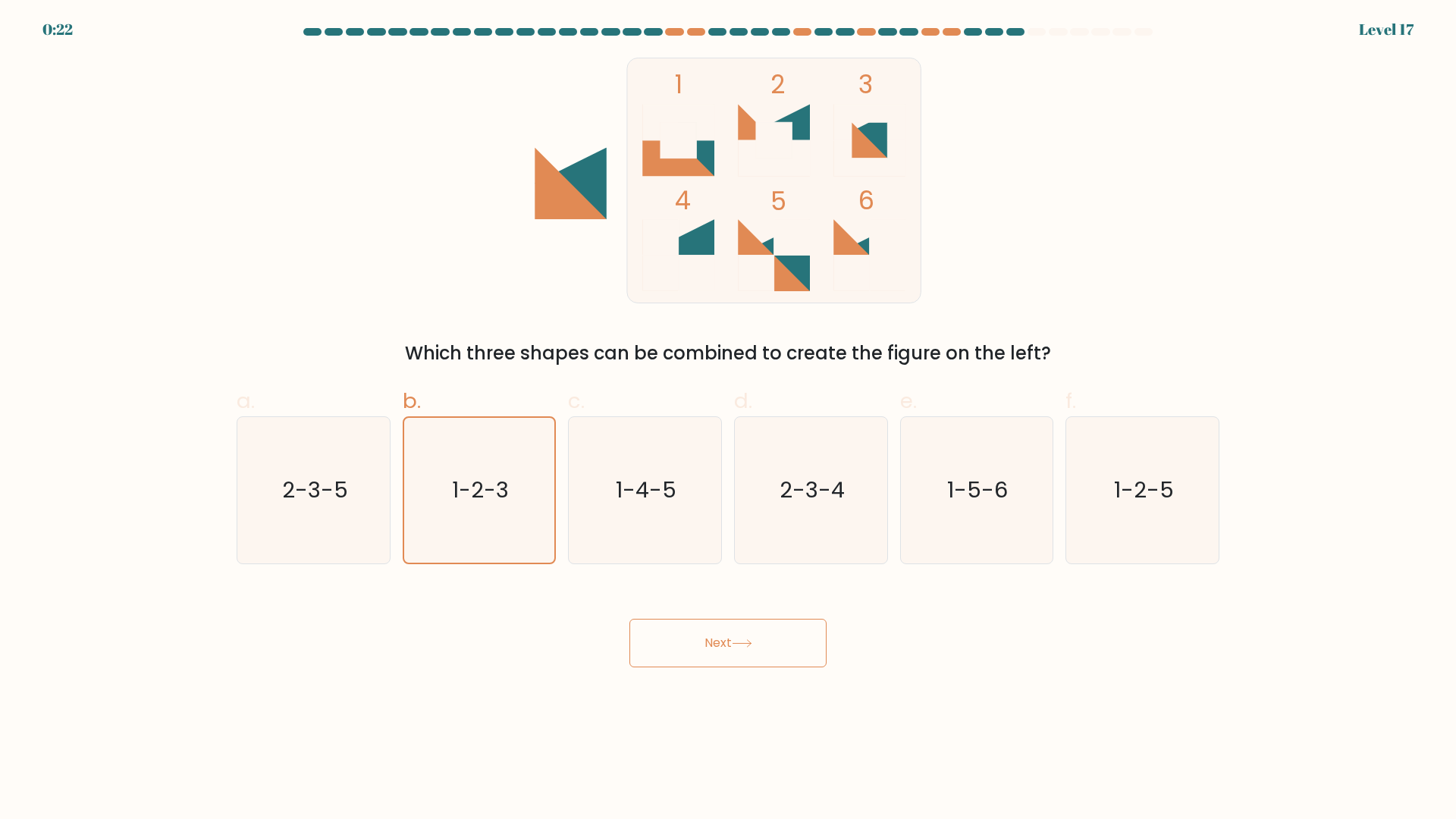
click at [700, 649] on button "Next" at bounding box center [727, 643] width 197 height 48
click at [701, 644] on button "Next" at bounding box center [727, 643] width 197 height 48
click at [704, 643] on button "Next" at bounding box center [727, 643] width 197 height 48
click at [704, 635] on button "Next" at bounding box center [727, 643] width 197 height 48
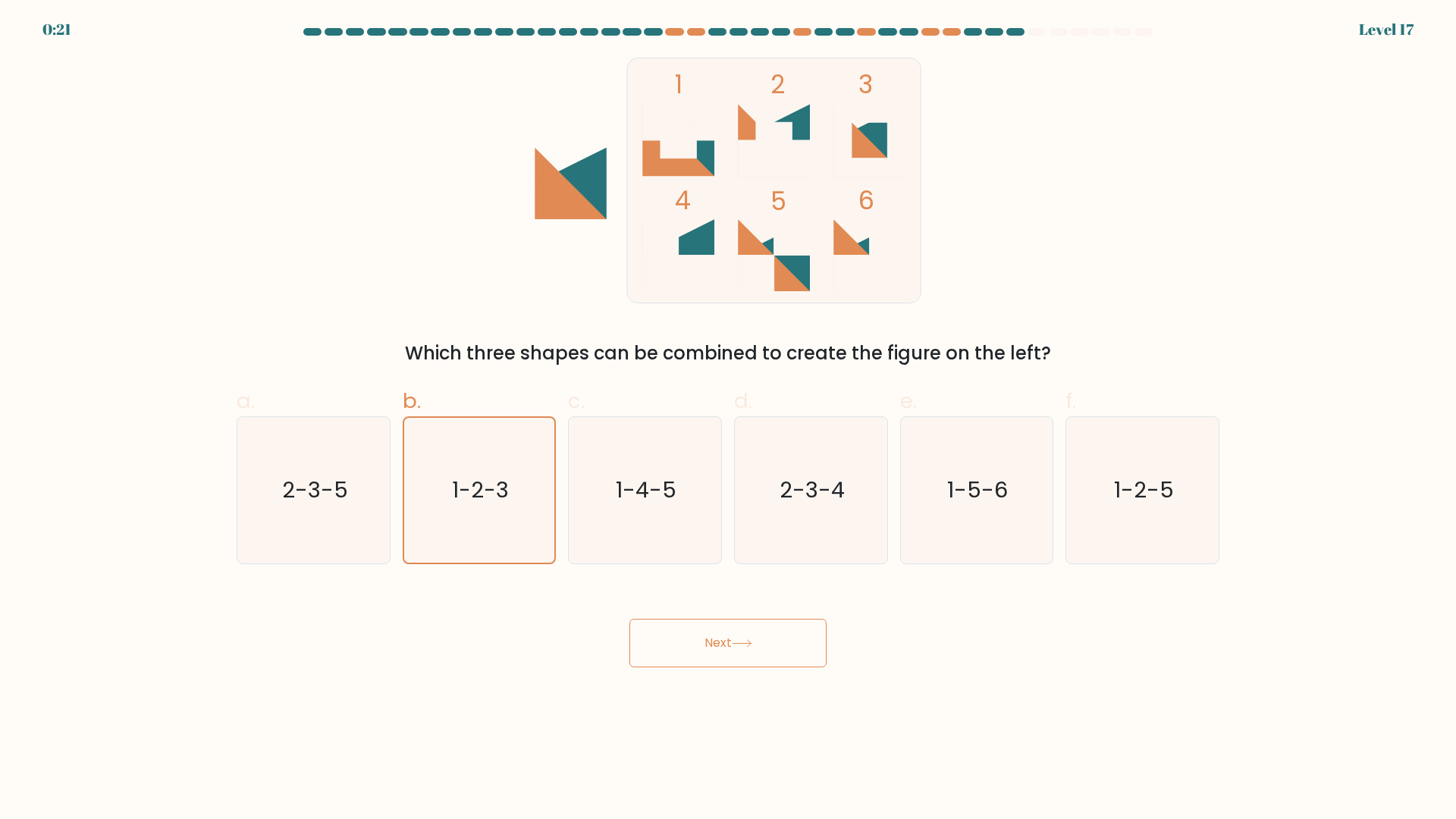
click at [704, 635] on button "Next" at bounding box center [727, 643] width 197 height 48
click at [702, 634] on button "Next" at bounding box center [727, 643] width 197 height 48
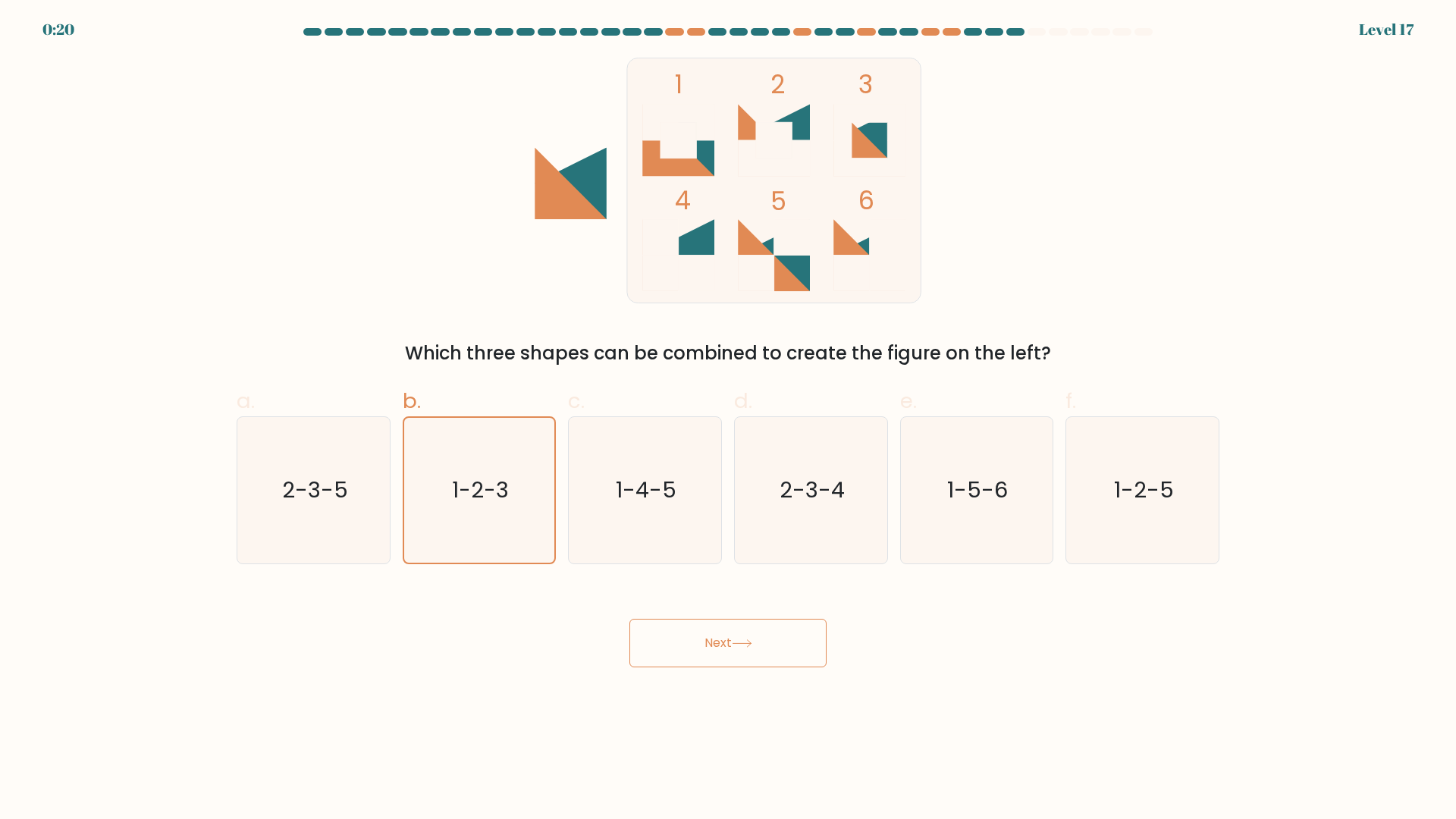
click at [702, 634] on button "Next" at bounding box center [727, 643] width 197 height 48
click at [482, 492] on text "1-2-3" at bounding box center [480, 490] width 57 height 30
click at [728, 419] on input "b. 1-2-3" at bounding box center [728, 414] width 1 height 9
drag, startPoint x: 715, startPoint y: 646, endPoint x: 711, endPoint y: 635, distance: 11.7
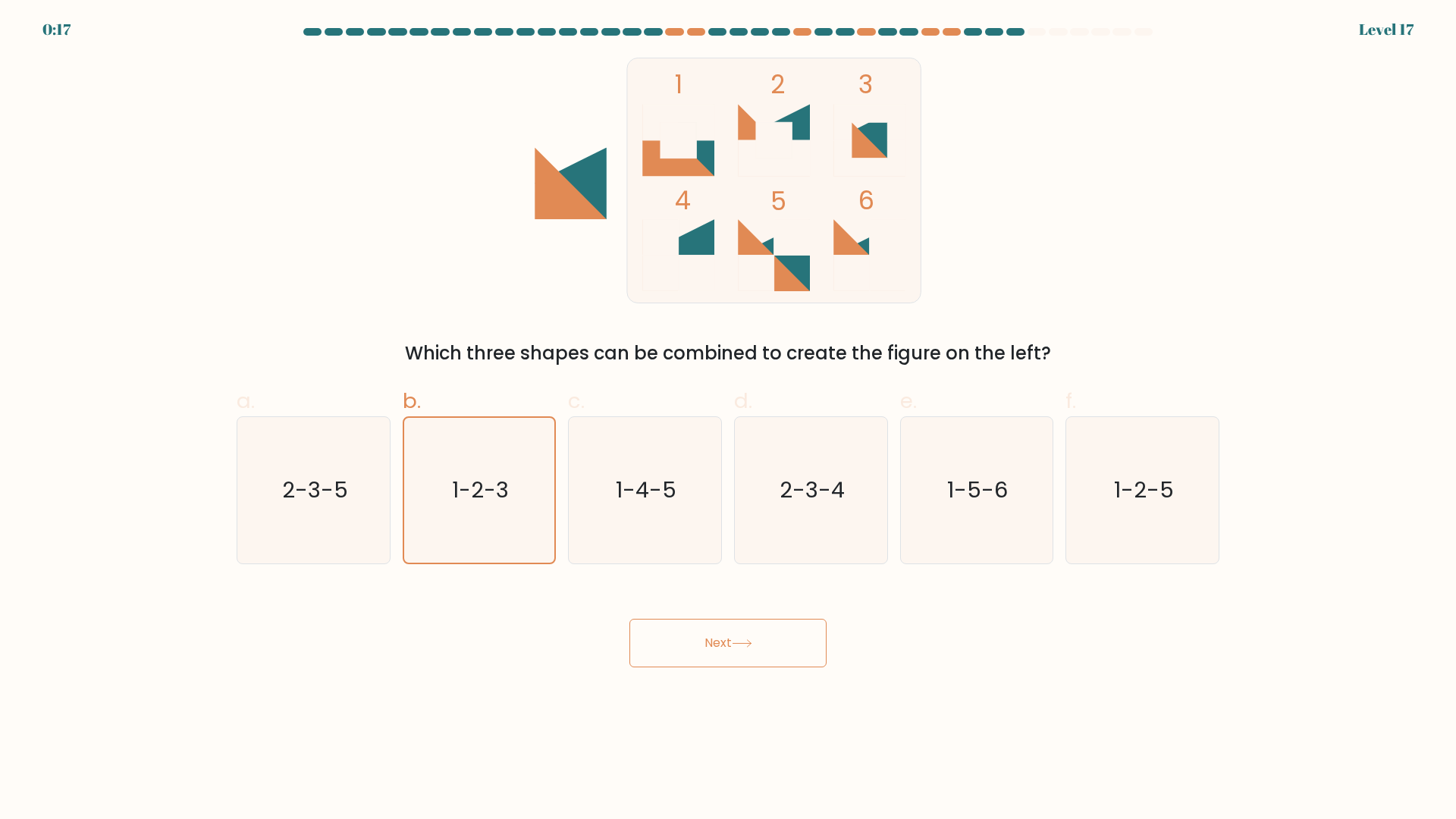
click at [706, 632] on button "Next" at bounding box center [727, 643] width 197 height 48
click at [711, 635] on button "Next" at bounding box center [727, 643] width 197 height 48
click at [709, 632] on button "Next" at bounding box center [727, 643] width 197 height 48
drag, startPoint x: 709, startPoint y: 632, endPoint x: 682, endPoint y: 649, distance: 31.9
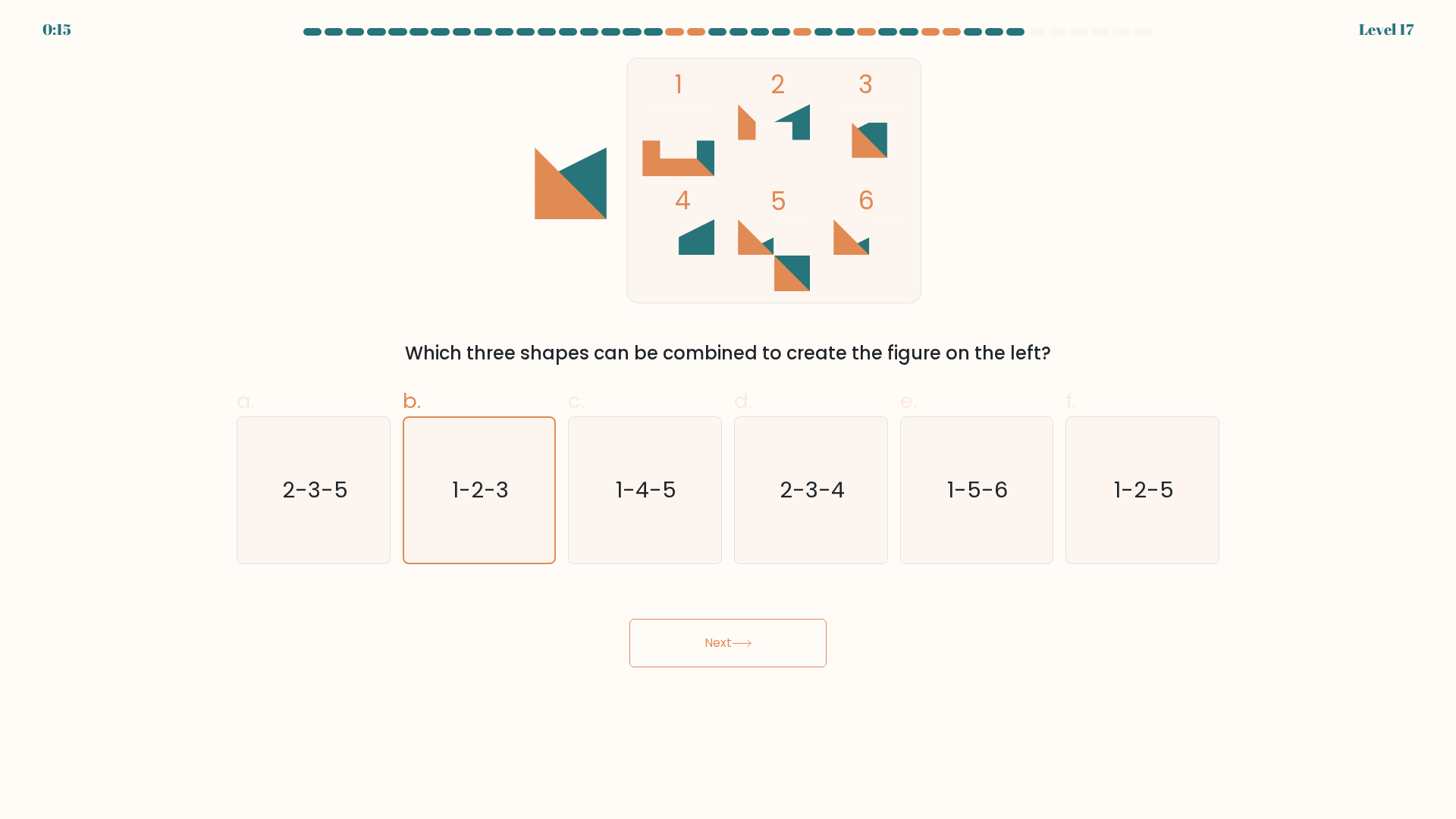
click at [681, 648] on button "Next" at bounding box center [727, 643] width 197 height 48
click at [713, 650] on button "Next" at bounding box center [727, 643] width 197 height 48
click at [515, 490] on icon "1-2-3" at bounding box center [478, 490] width 145 height 145
click at [728, 419] on input "b. 1-2-3" at bounding box center [728, 414] width 1 height 9
drag, startPoint x: 780, startPoint y: 117, endPoint x: 823, endPoint y: 111, distance: 43.4
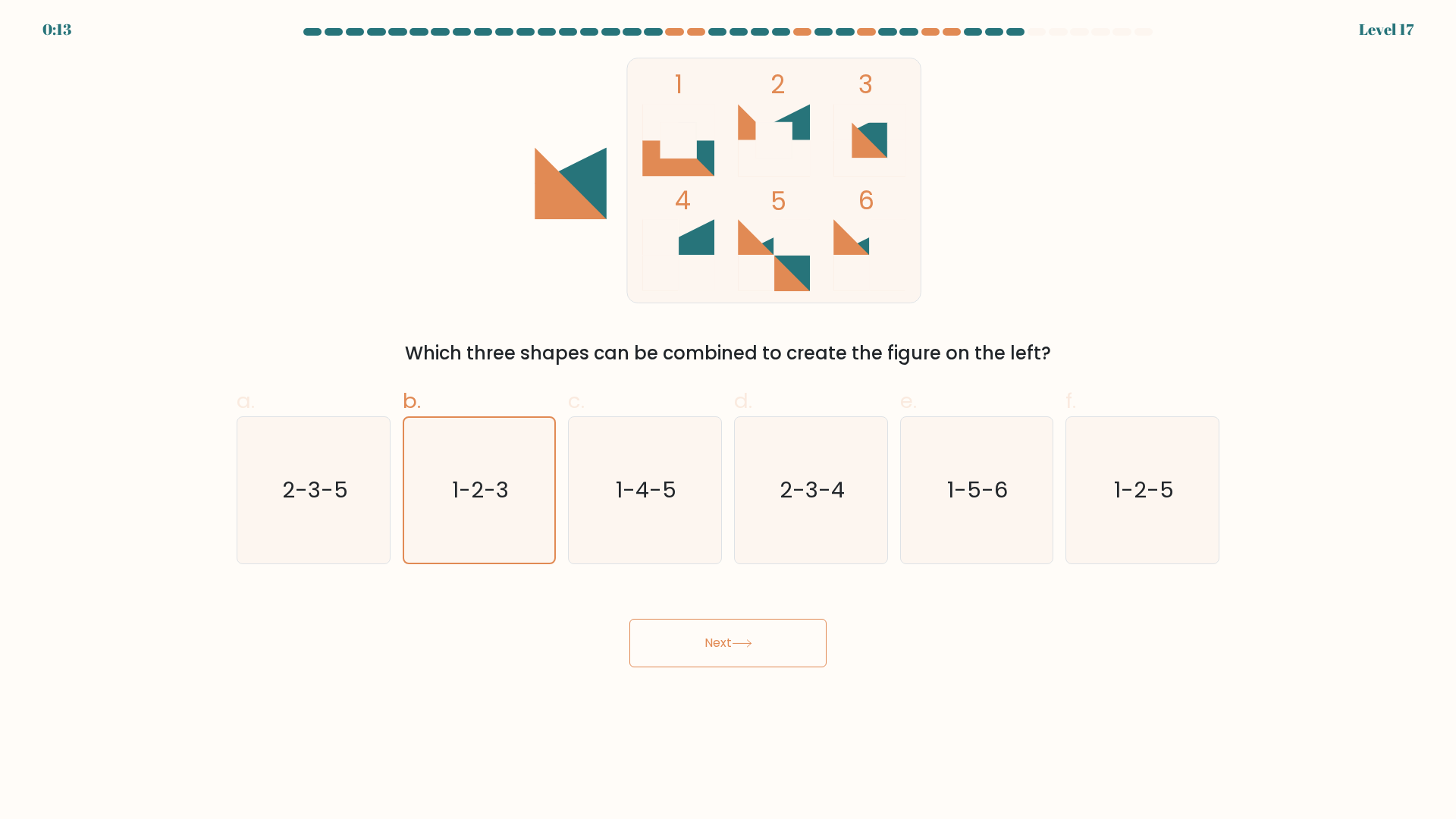
click at [780, 116] on rect at bounding box center [774, 180] width 293 height 245
click at [509, 514] on icon "1-2-3" at bounding box center [478, 490] width 145 height 145
click at [728, 419] on input "b. 1-2-3" at bounding box center [728, 414] width 1 height 9
click at [507, 509] on icon "1-2-3" at bounding box center [478, 490] width 145 height 145
click at [728, 419] on input "b. 1-2-3" at bounding box center [728, 414] width 1 height 9
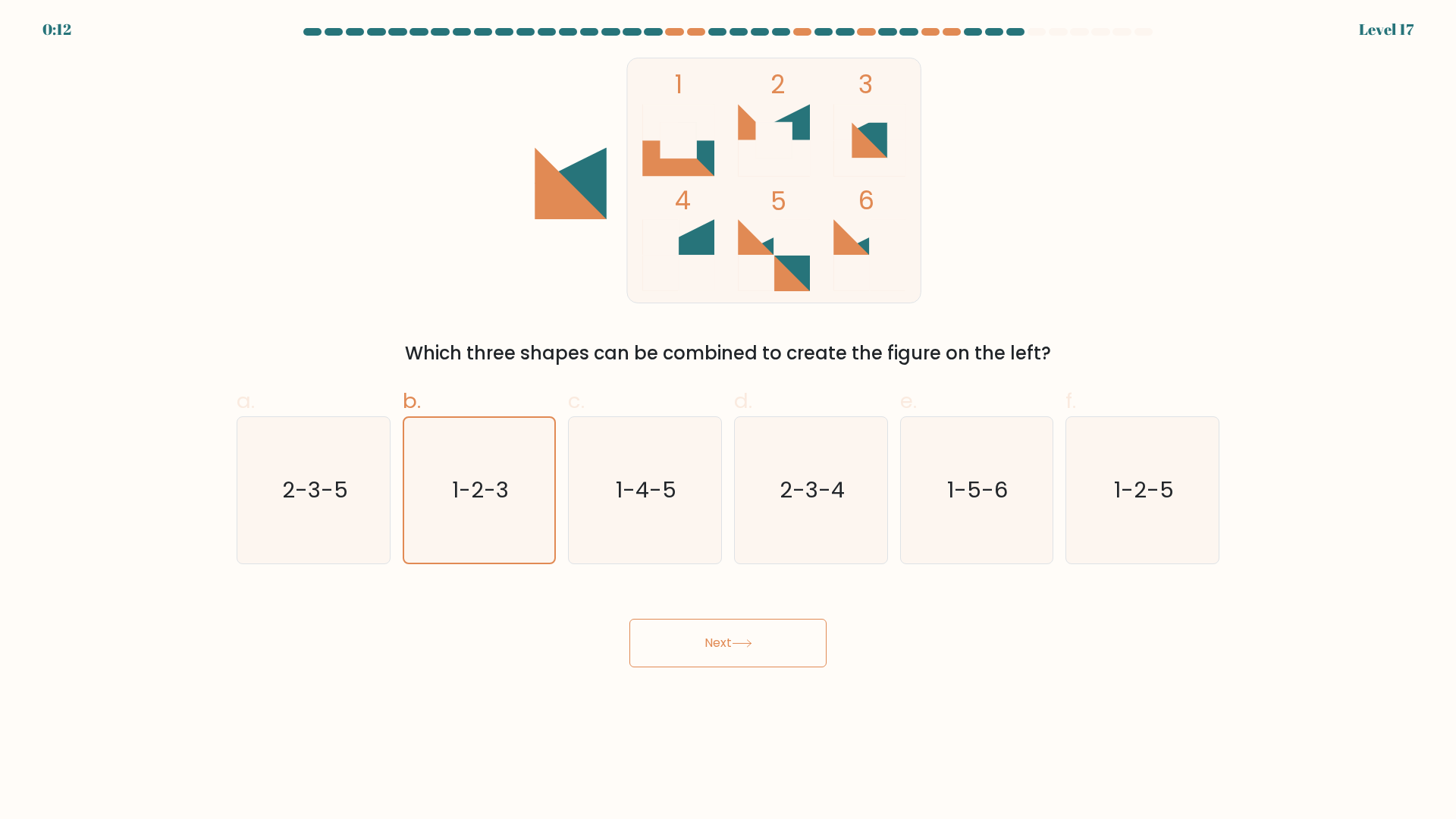
drag, startPoint x: 503, startPoint y: 503, endPoint x: 632, endPoint y: 608, distance: 166.3
click at [509, 509] on icon "1-2-3" at bounding box center [478, 490] width 145 height 145
click at [669, 640] on button "Next" at bounding box center [727, 643] width 197 height 48
click at [668, 640] on button "Next" at bounding box center [727, 643] width 197 height 48
click at [629, 619] on button "Next" at bounding box center [727, 643] width 197 height 48
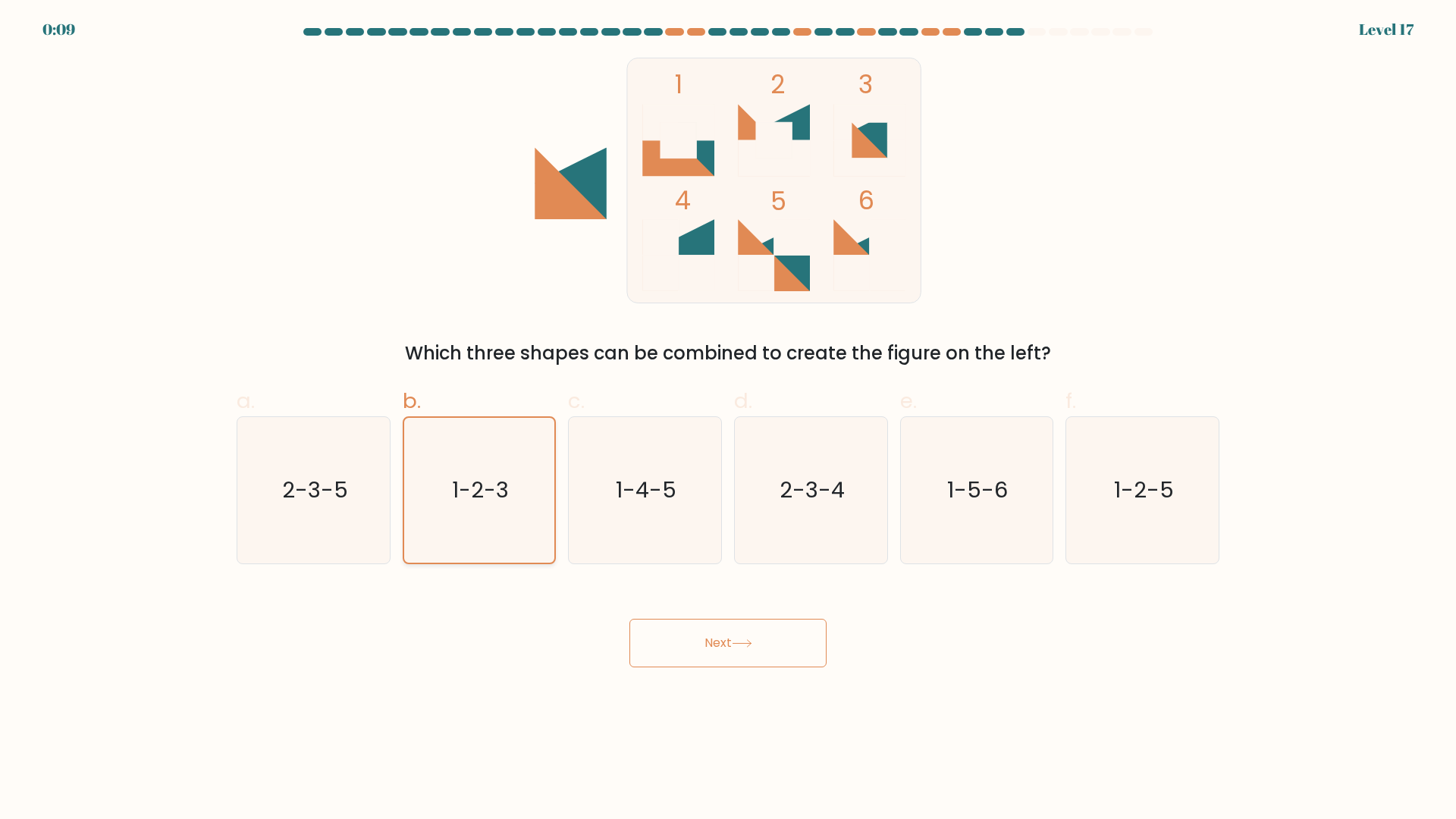
click at [629, 619] on button "Next" at bounding box center [727, 643] width 197 height 48
click at [700, 661] on button "Next" at bounding box center [727, 643] width 197 height 48
drag, startPoint x: 700, startPoint y: 661, endPoint x: 688, endPoint y: 652, distance: 15.0
click at [700, 661] on button "Next" at bounding box center [727, 643] width 197 height 48
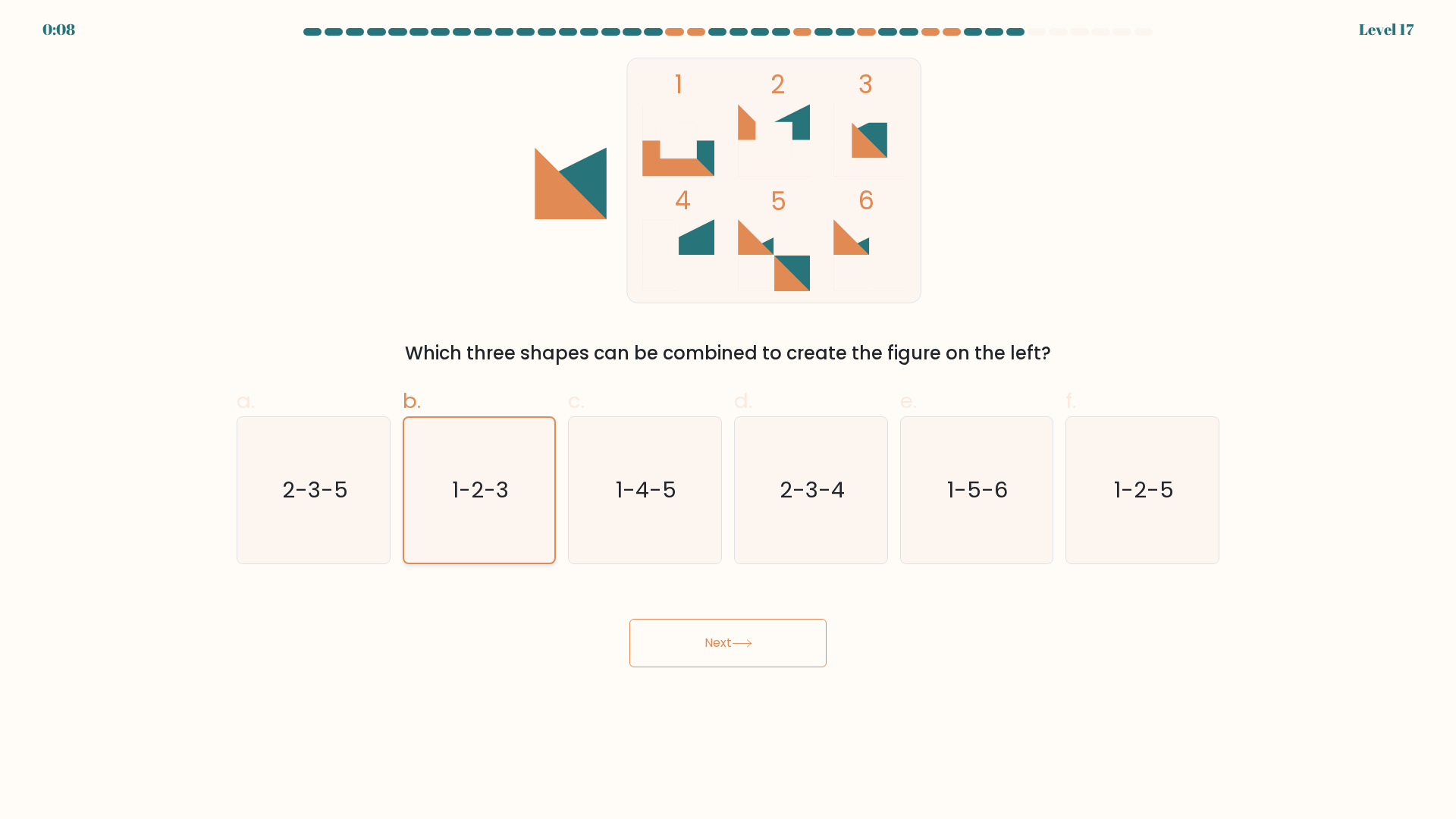
click at [473, 502] on icon "1-2-3" at bounding box center [478, 490] width 145 height 145
click at [728, 419] on input "b. 1-2-3" at bounding box center [728, 414] width 1 height 9
click at [473, 502] on icon "1-2-3" at bounding box center [478, 490] width 145 height 145
click at [728, 419] on input "b. 1-2-3" at bounding box center [728, 414] width 1 height 9
click at [473, 502] on icon "1-2-3" at bounding box center [478, 490] width 145 height 145
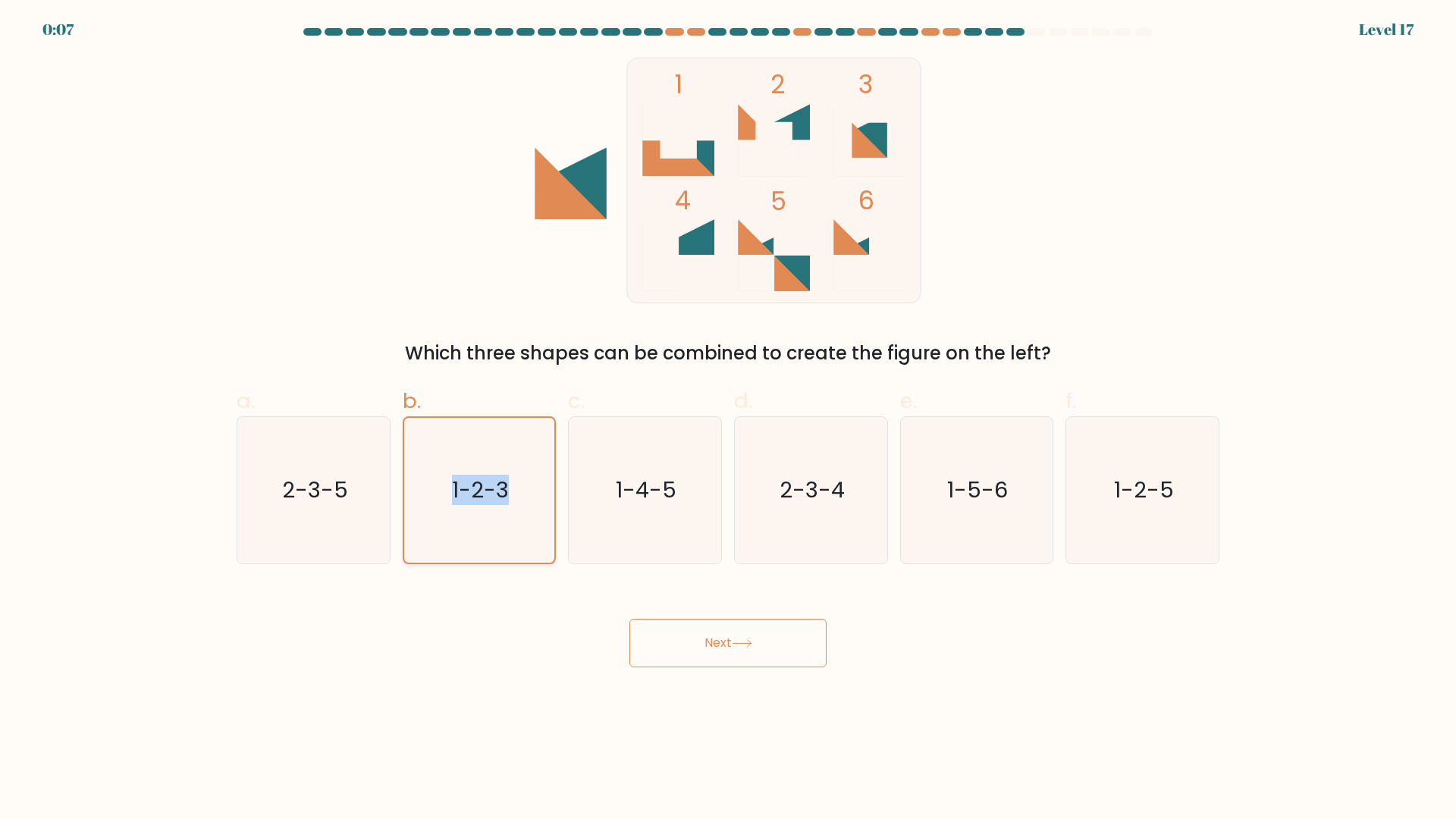
click at [728, 419] on input "b. 1-2-3" at bounding box center [728, 414] width 1 height 9
click at [490, 586] on div "Next" at bounding box center [727, 625] width 1001 height 85
click at [333, 486] on text "2-3-5" at bounding box center [315, 490] width 66 height 30
click at [728, 419] on input "a. 2-3-5" at bounding box center [728, 414] width 1 height 9
radio input "true"
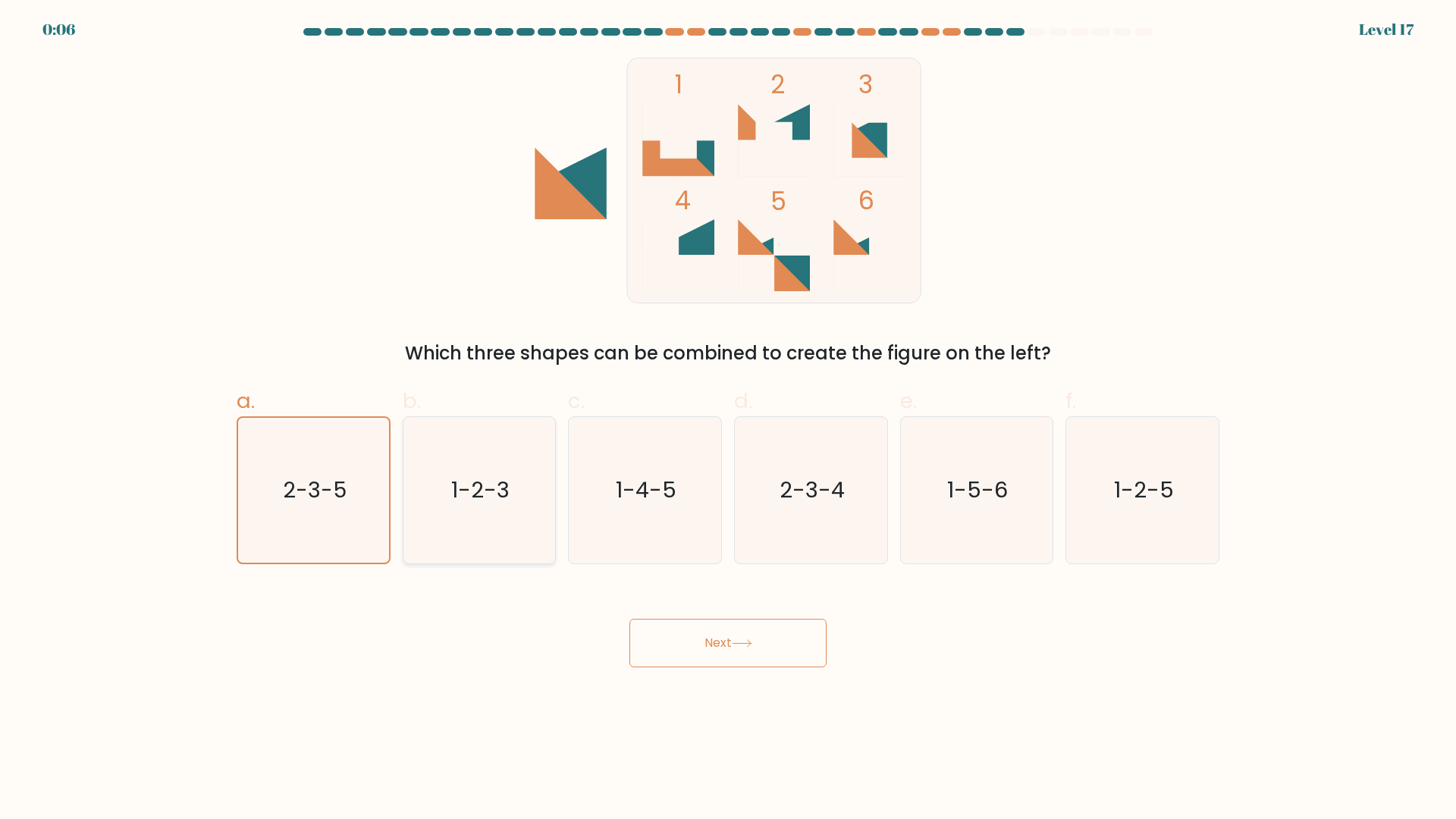
click at [516, 495] on icon "1-2-3" at bounding box center [478, 490] width 146 height 146
click at [728, 419] on input "b. 1-2-3" at bounding box center [728, 414] width 1 height 9
radio input "true"
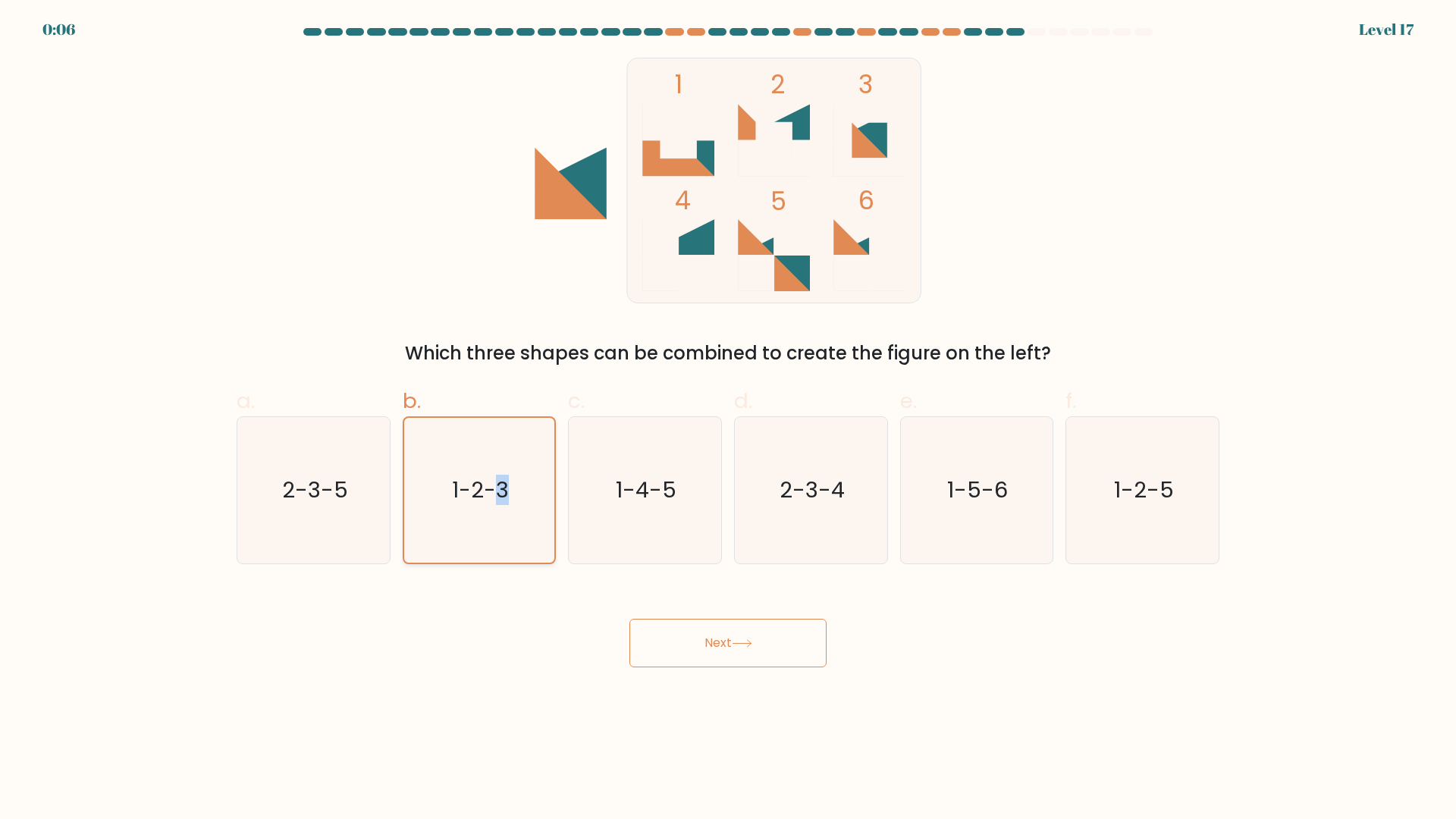
click at [514, 495] on icon "1-2-3" at bounding box center [478, 490] width 145 height 145
click at [728, 419] on input "b. 1-2-3" at bounding box center [728, 414] width 1 height 9
click at [514, 495] on icon "1-2-3" at bounding box center [478, 490] width 145 height 145
click at [728, 419] on input "b. 1-2-3" at bounding box center [728, 414] width 1 height 9
drag, startPoint x: 509, startPoint y: 607, endPoint x: 658, endPoint y: 642, distance: 153.1
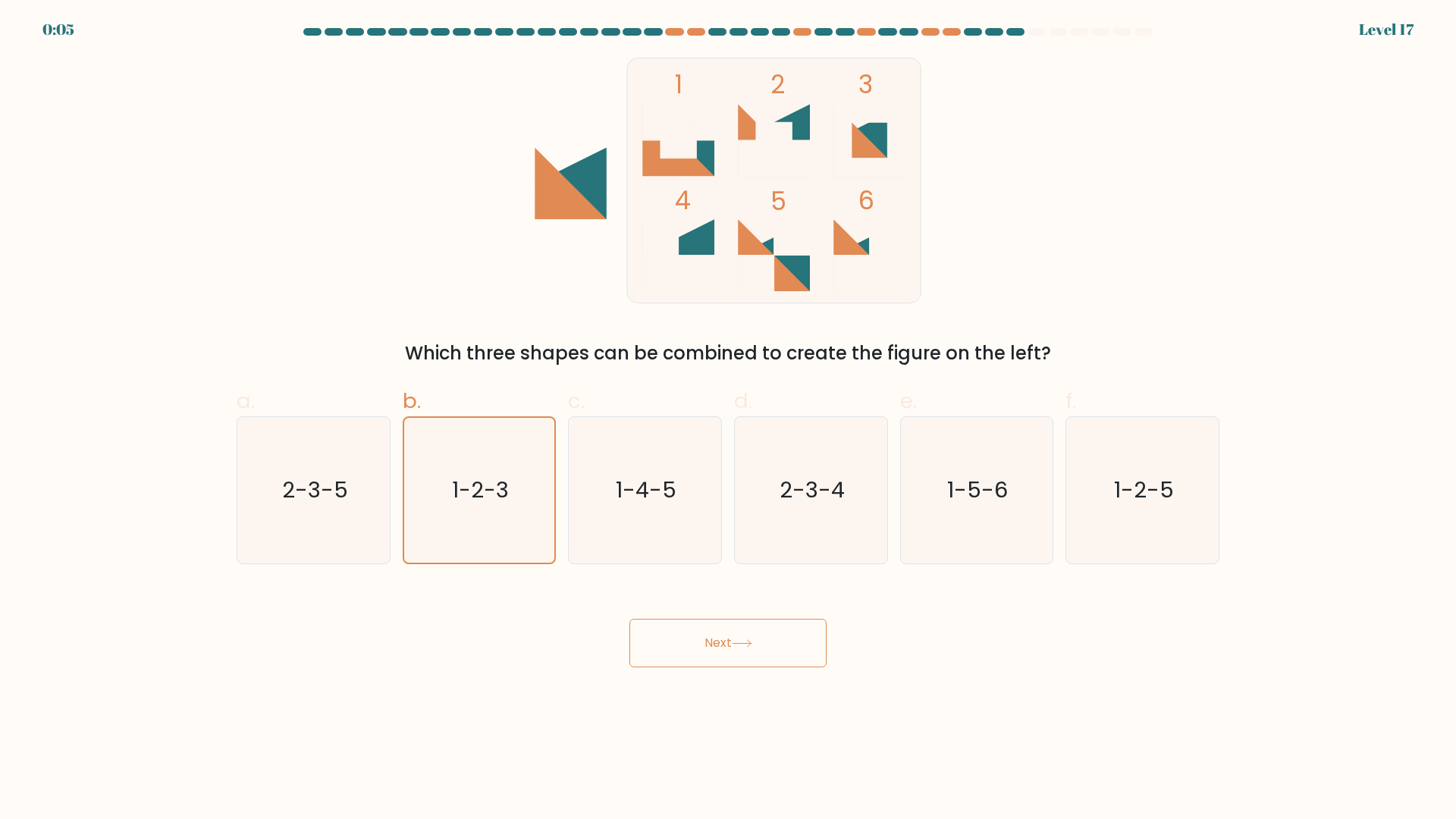
click at [514, 611] on div "Next" at bounding box center [727, 625] width 1001 height 85
click at [669, 644] on button "Next" at bounding box center [727, 643] width 197 height 48
drag, startPoint x: 671, startPoint y: 644, endPoint x: 705, endPoint y: 644, distance: 34.0
click at [672, 644] on button "Next" at bounding box center [727, 643] width 197 height 48
click at [731, 644] on button "Next" at bounding box center [727, 643] width 197 height 48
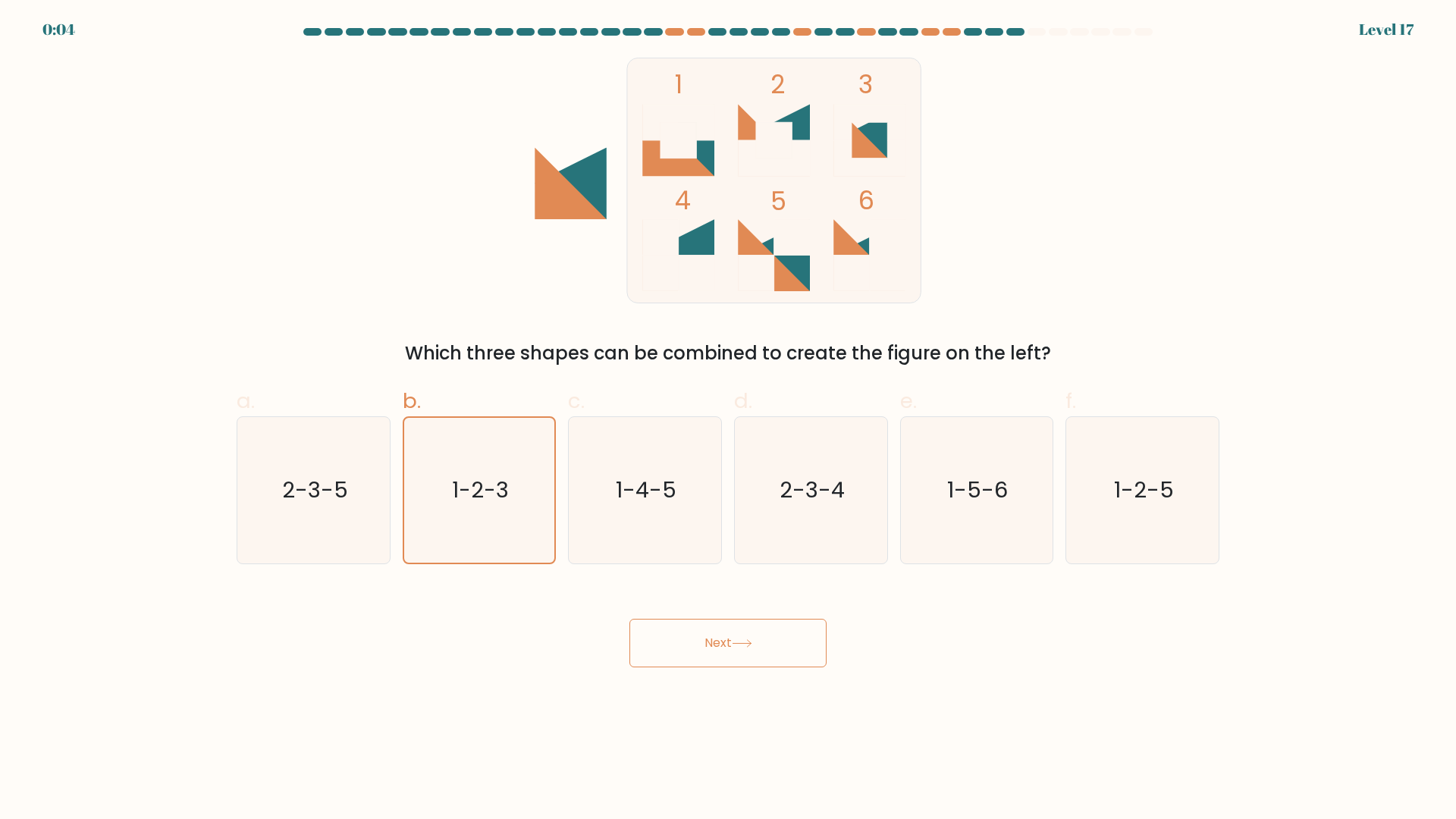
click at [771, 648] on button "Next" at bounding box center [727, 643] width 197 height 48
click at [773, 648] on button "Next" at bounding box center [727, 643] width 197 height 48
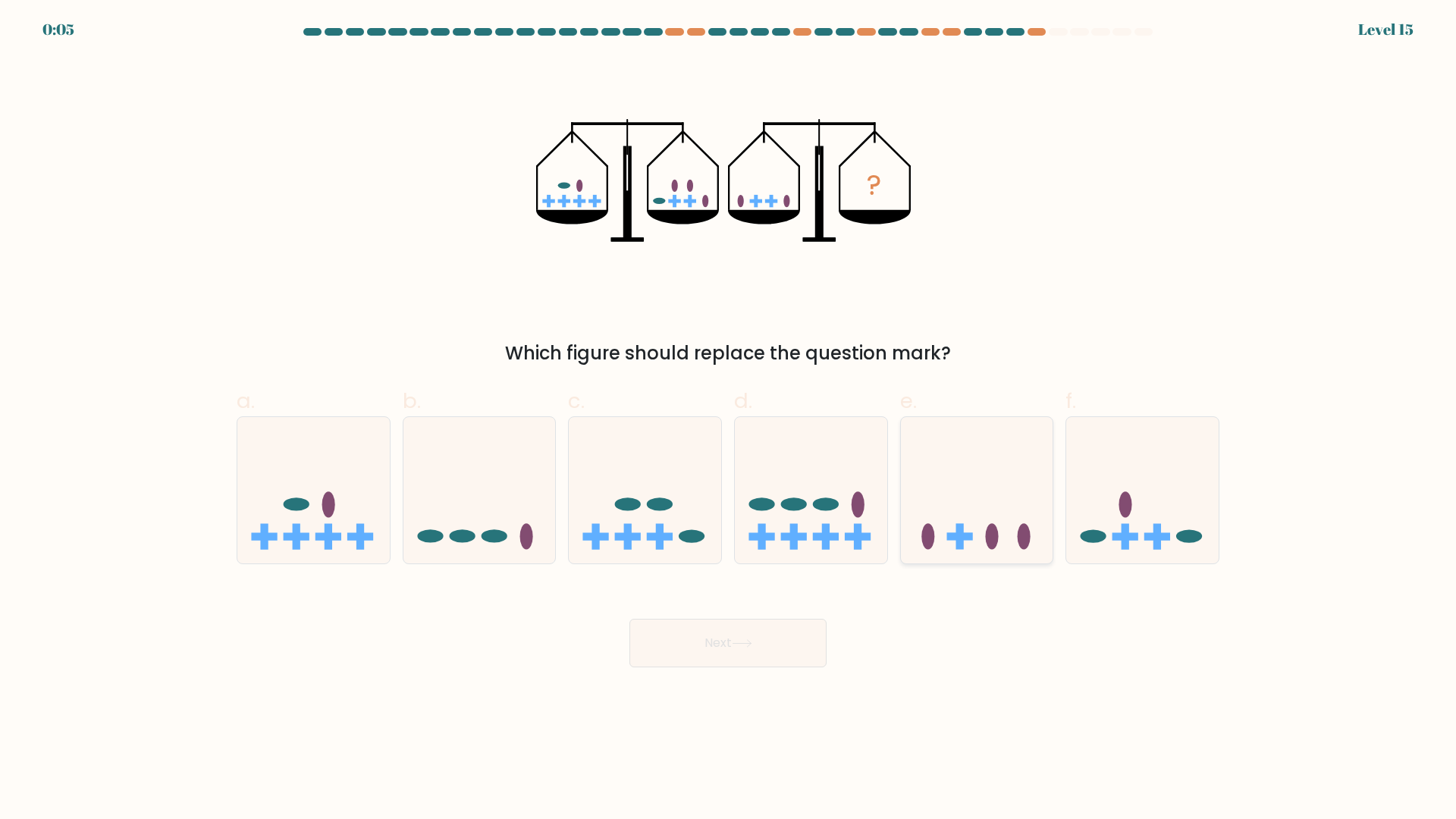
click at [1006, 546] on icon at bounding box center [977, 490] width 152 height 126
click at [729, 419] on input "e." at bounding box center [728, 414] width 1 height 9
radio input "true"
click at [725, 628] on button "Next" at bounding box center [727, 643] width 197 height 48
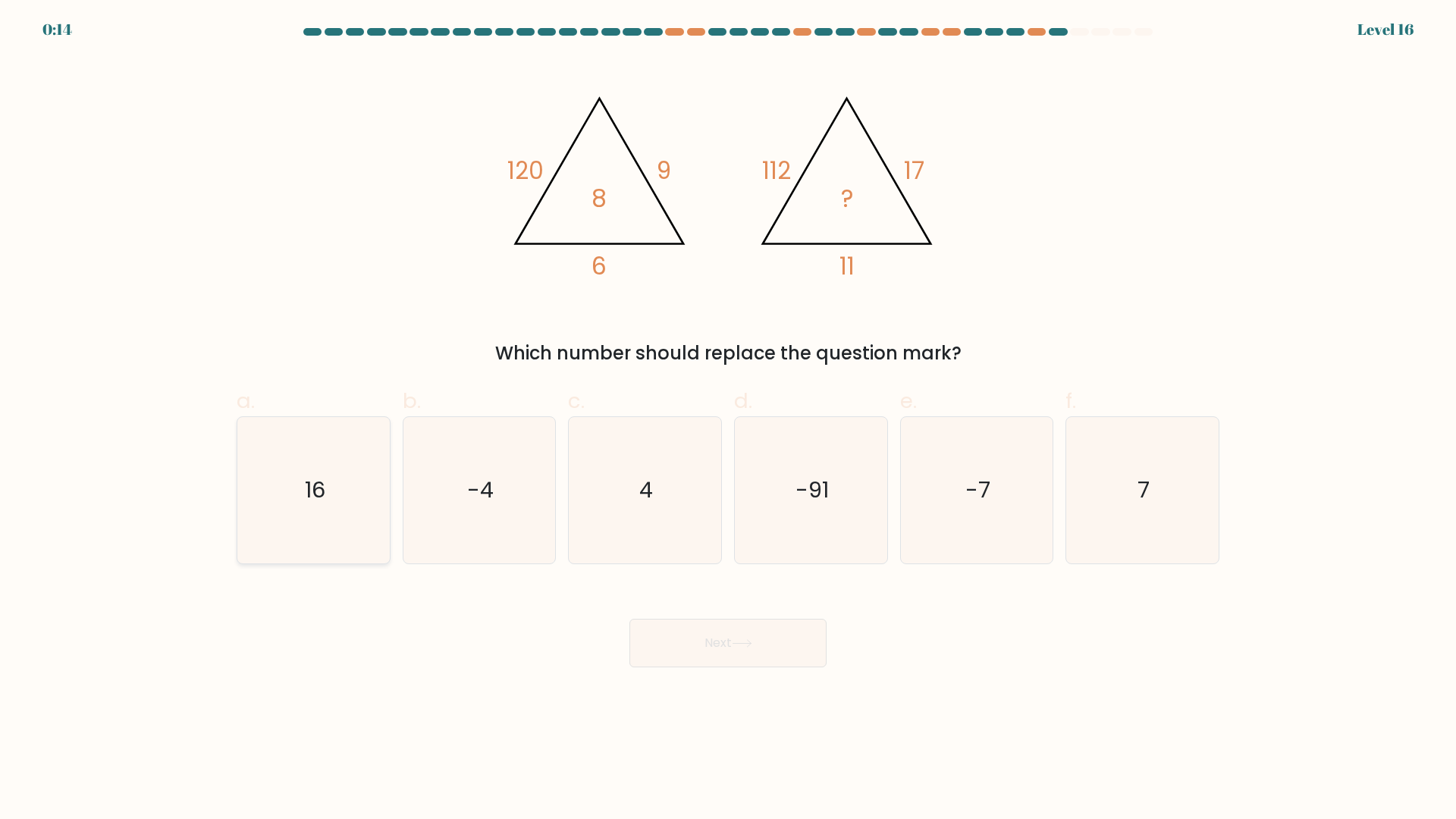
click at [312, 503] on icon "16" at bounding box center [313, 490] width 146 height 146
click at [728, 419] on input "a. 16" at bounding box center [728, 414] width 1 height 9
radio input "true"
click at [699, 635] on button "Next" at bounding box center [727, 643] width 197 height 48
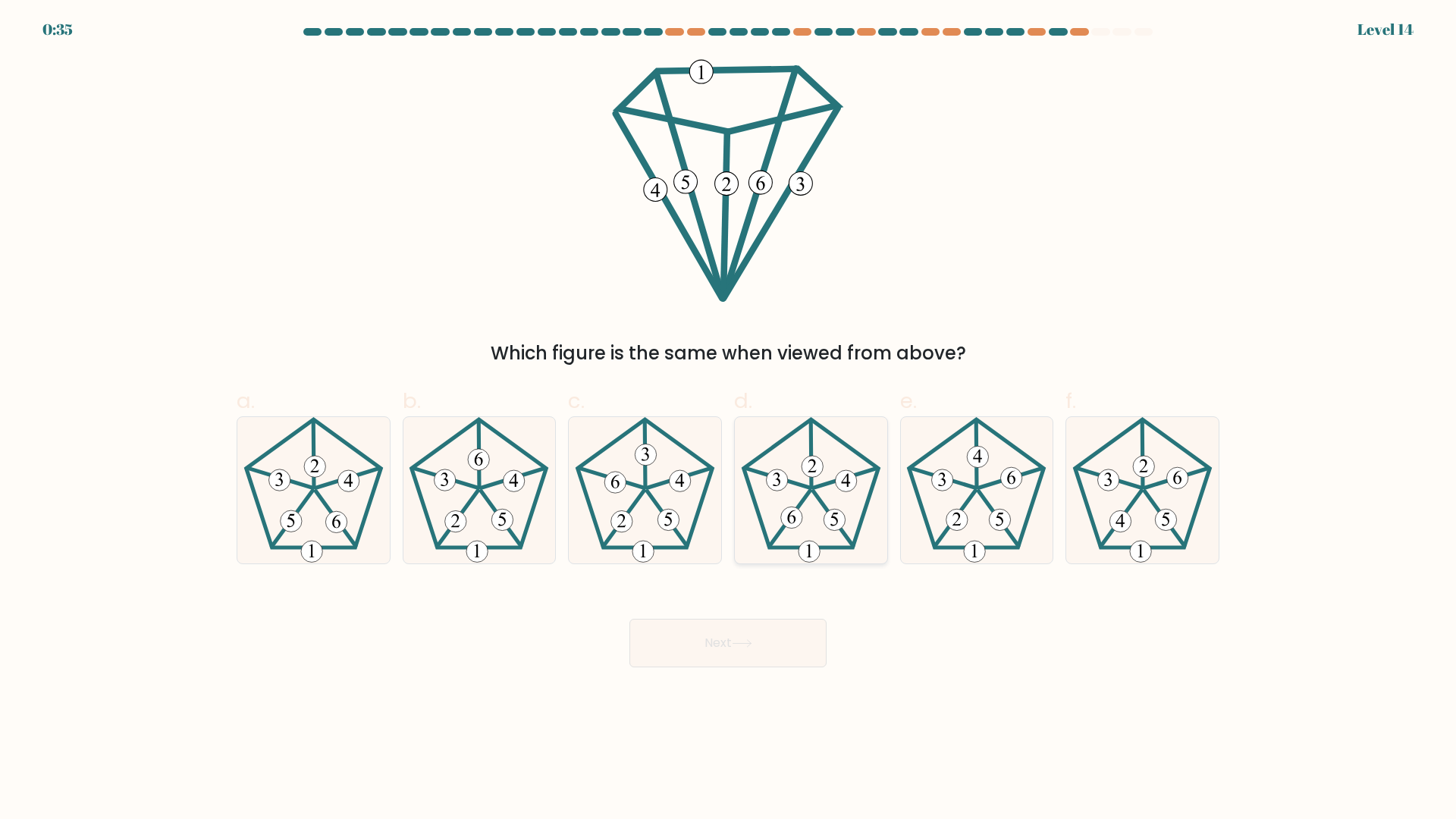
click at [857, 513] on icon at bounding box center [811, 490] width 146 height 146
click at [729, 419] on input "d." at bounding box center [728, 414] width 1 height 9
radio input "true"
click at [761, 655] on button "Next" at bounding box center [727, 643] width 197 height 48
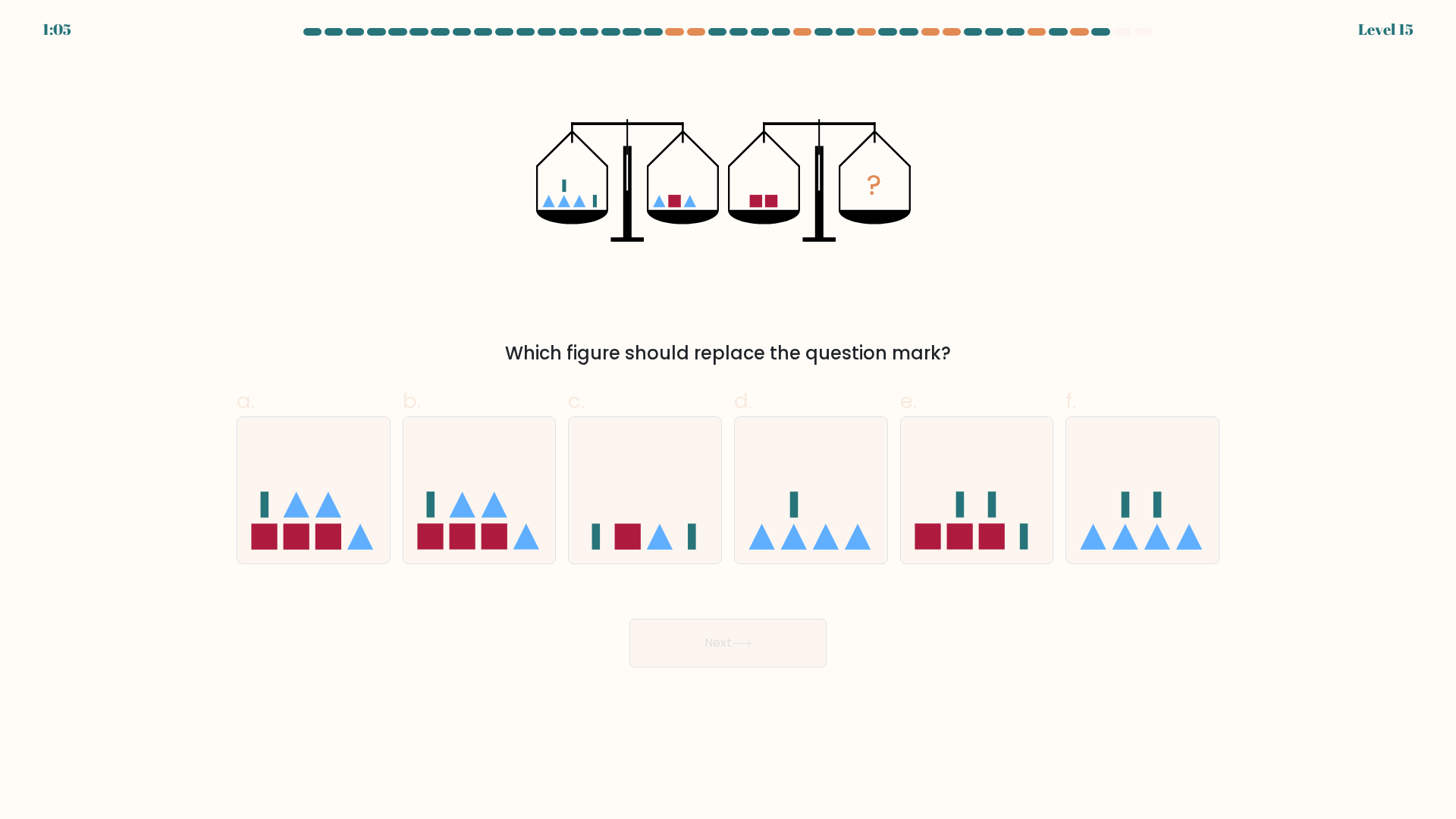
drag, startPoint x: 1133, startPoint y: 526, endPoint x: 1010, endPoint y: 568, distance: 130.0
click at [1134, 527] on icon at bounding box center [1142, 490] width 152 height 126
click at [729, 419] on input "f." at bounding box center [728, 414] width 1 height 9
radio input "true"
click at [768, 653] on button "Next" at bounding box center [727, 643] width 197 height 48
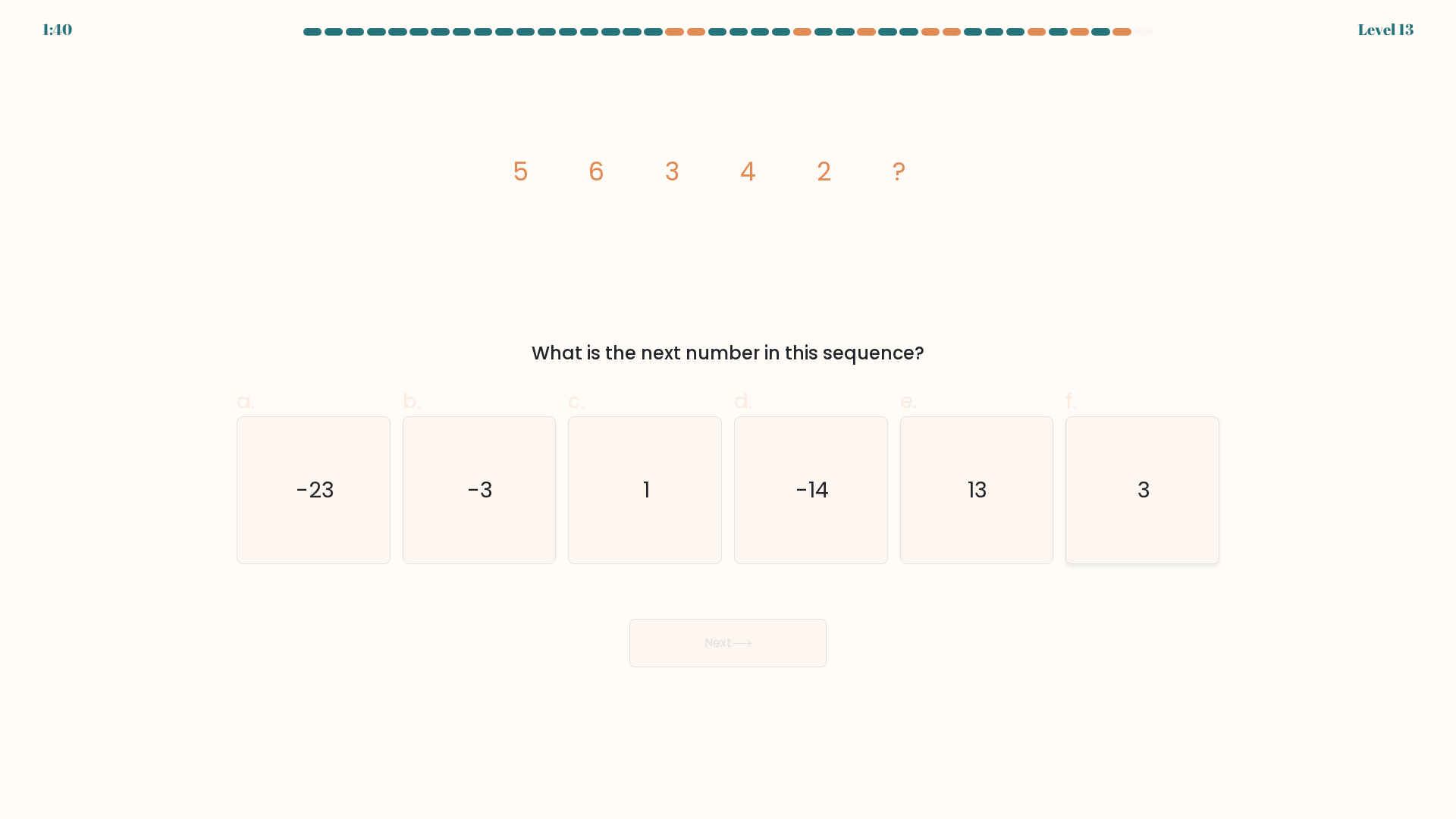
click at [1139, 476] on text "3" at bounding box center [1144, 490] width 13 height 30
click at [729, 419] on input "f. 3" at bounding box center [728, 414] width 1 height 9
radio input "true"
click at [756, 649] on button "Next" at bounding box center [727, 643] width 197 height 48
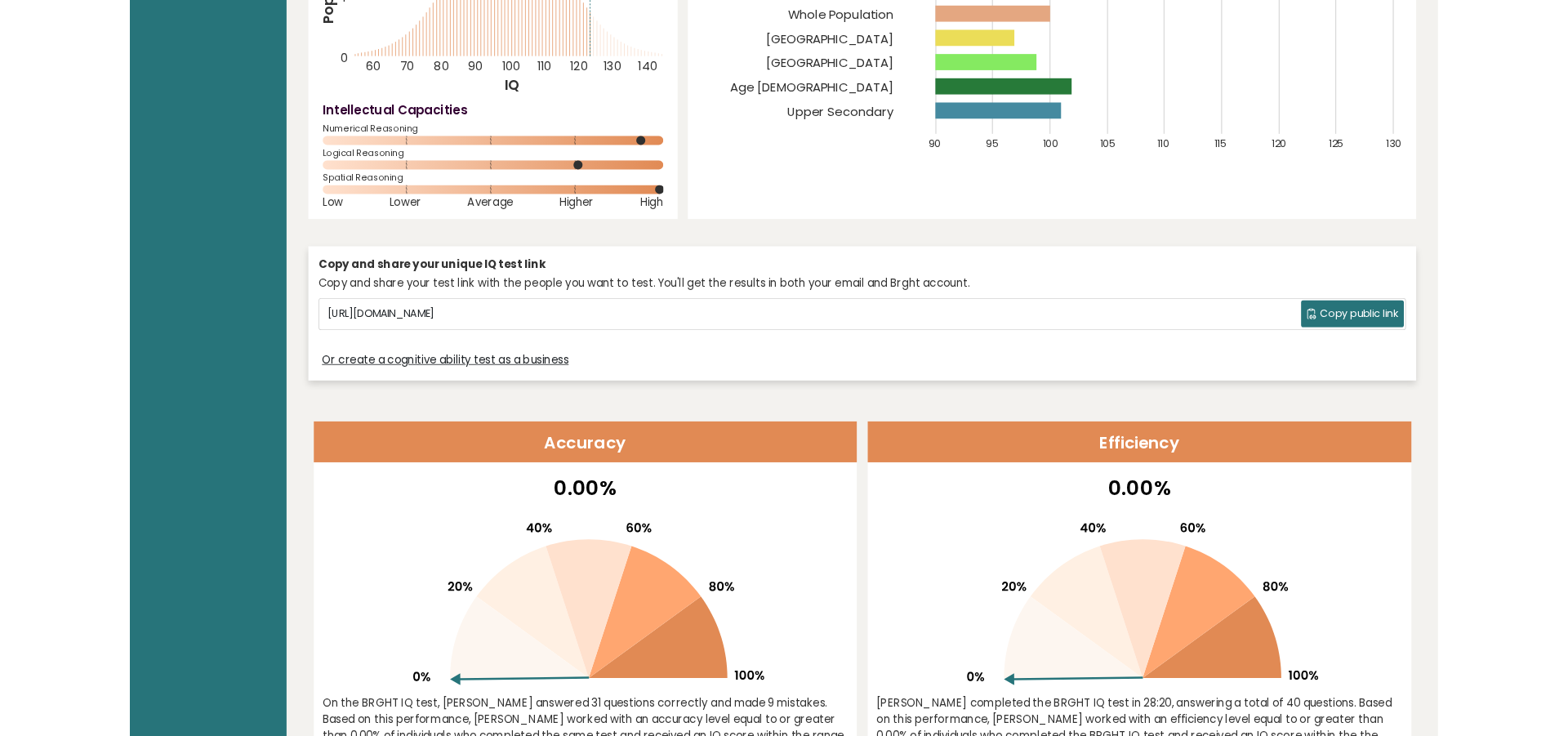
scroll to position [235, 0]
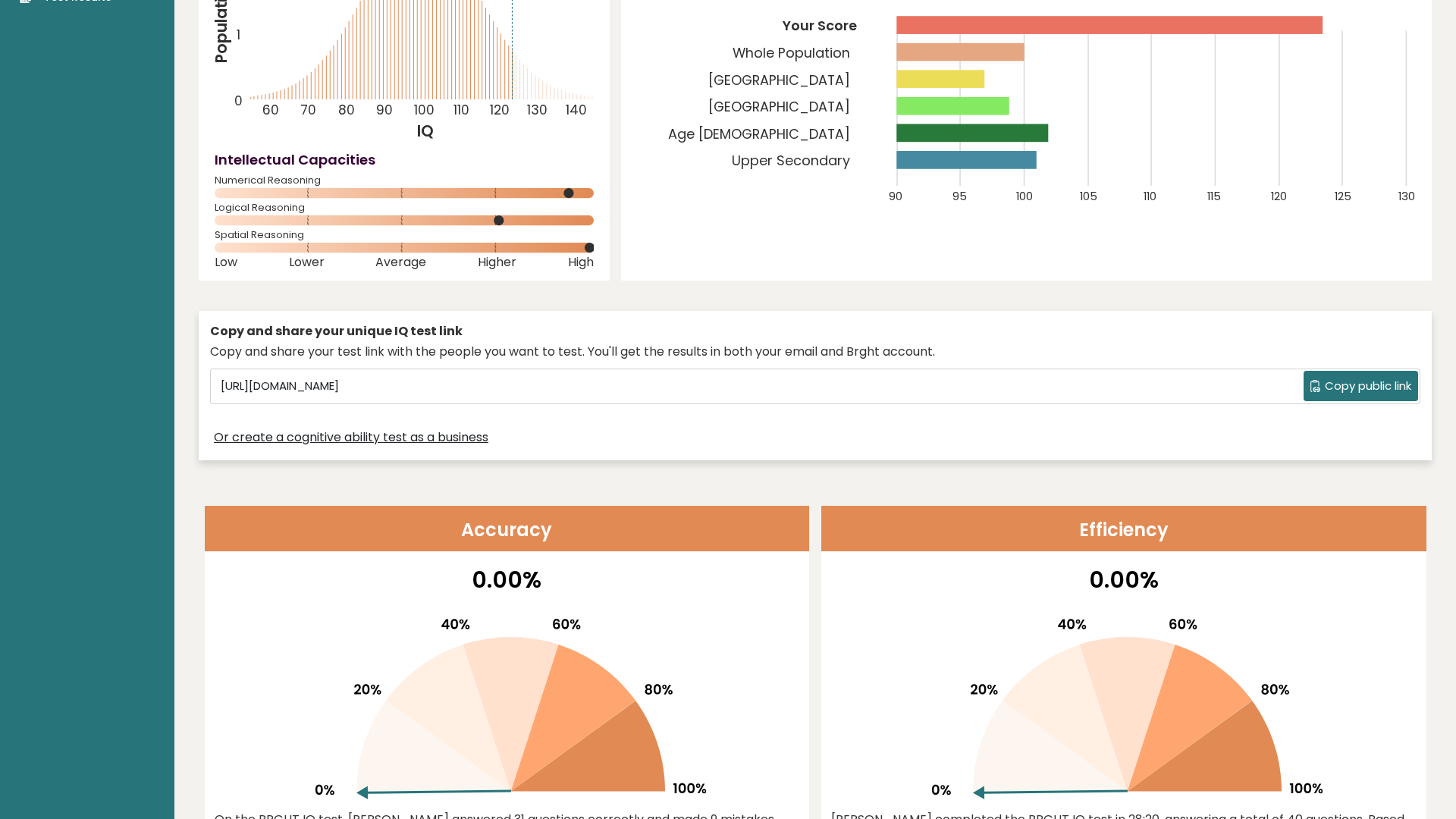
click at [1345, 379] on span "Copy public link" at bounding box center [1368, 386] width 86 height 17
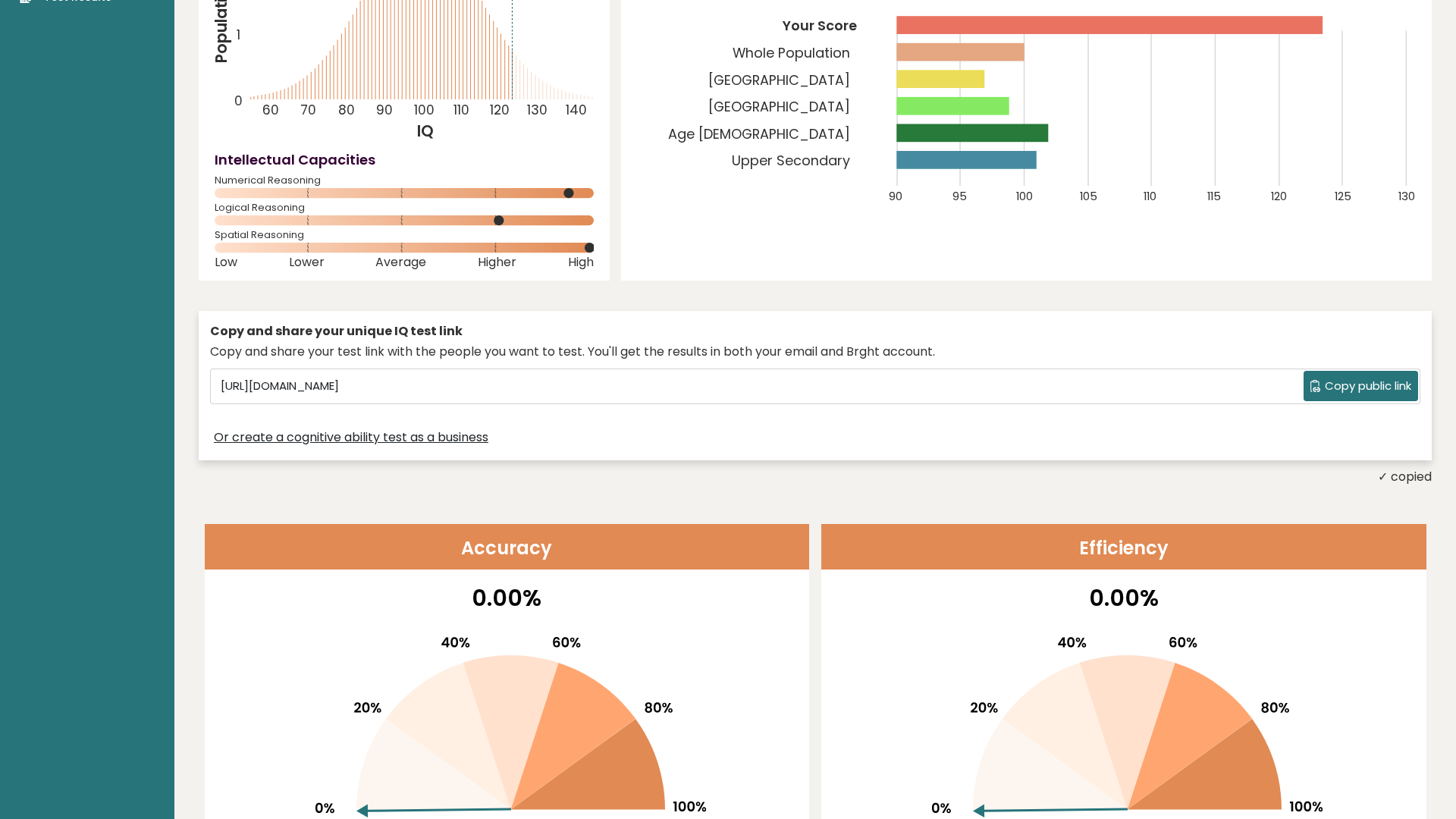
click at [1351, 382] on span "Copy public link" at bounding box center [1368, 386] width 86 height 17
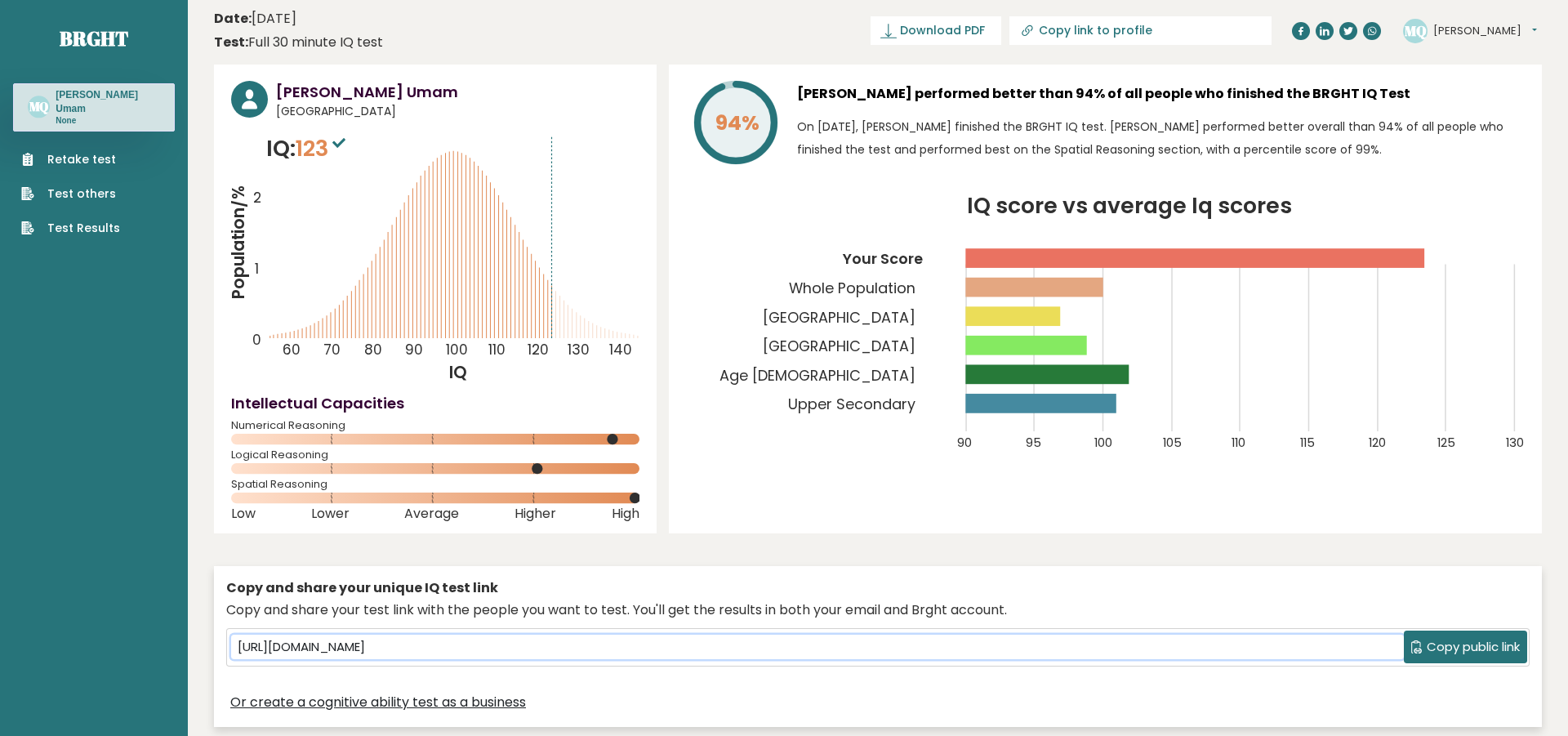
scroll to position [0, 0]
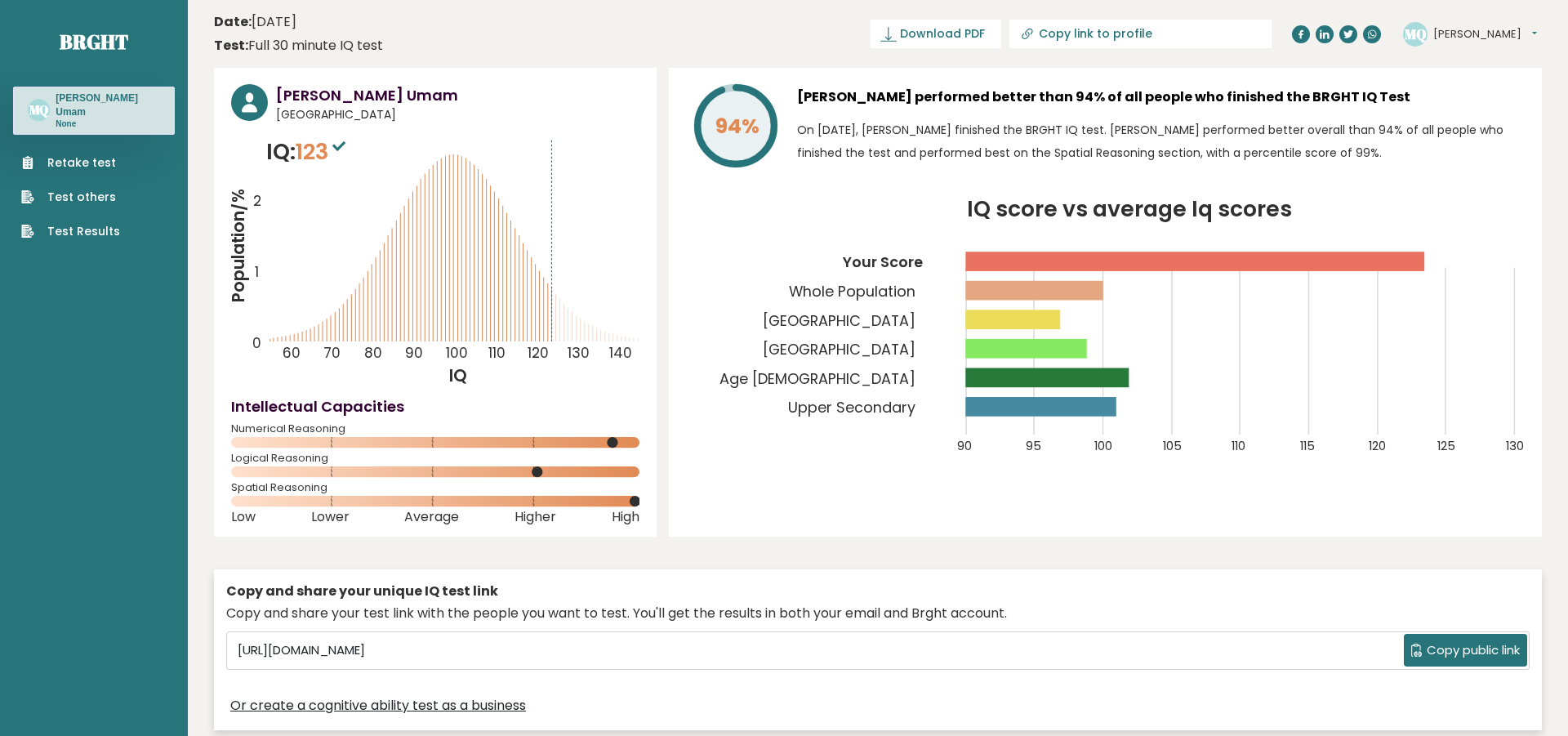
click at [1250, 424] on icon "IQ score vs average Iq scores 90 95 100 105 110 115 120 125 130 Your Score Whol…" at bounding box center [1105, 336] width 839 height 276
click at [968, 38] on span "Download PDF" at bounding box center [942, 33] width 85 height 18
click at [1035, 33] on icon at bounding box center [1028, 34] width 17 height 17
type input "[URL][DOMAIN_NAME][PERSON_NAME]"
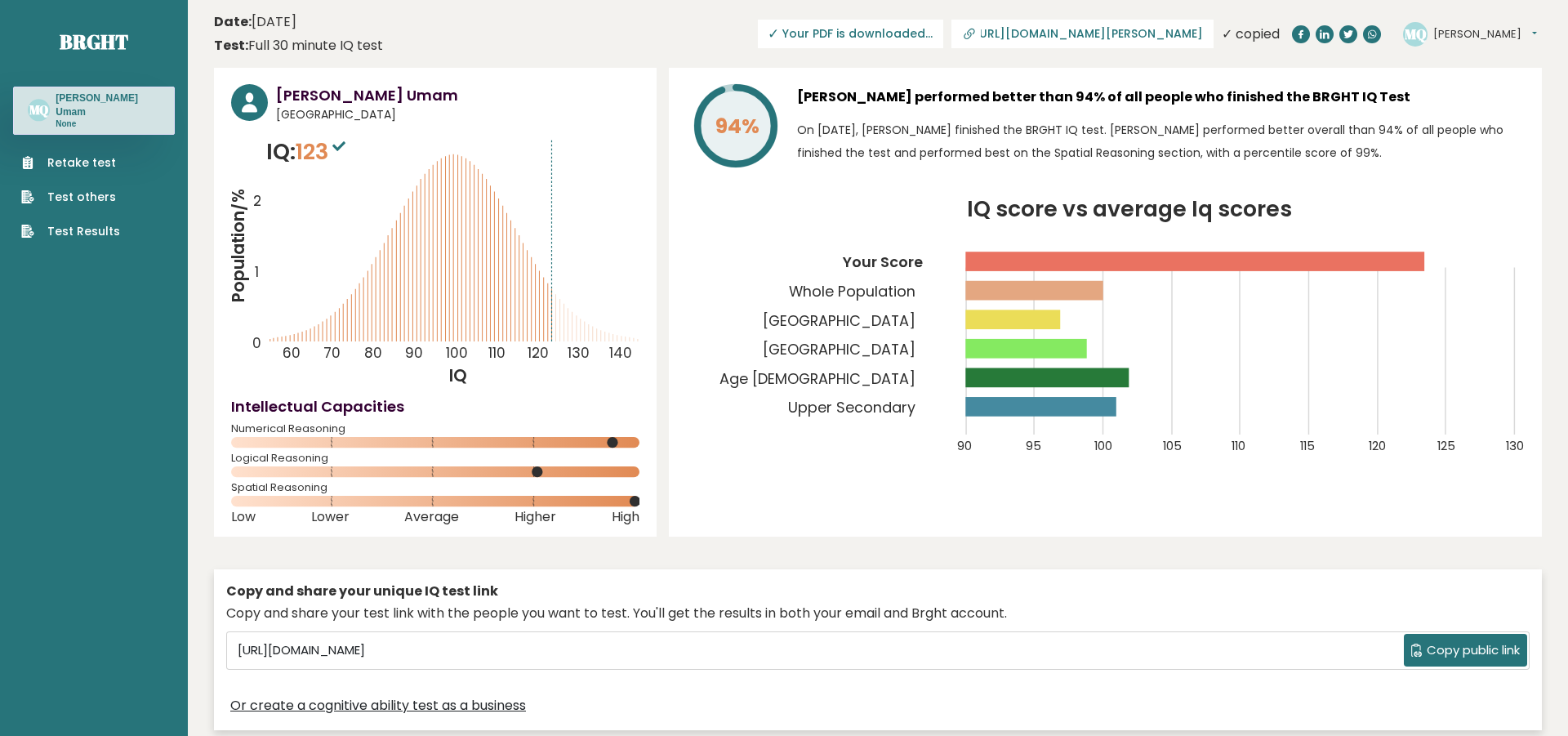
click at [1069, 38] on input "[URL][DOMAIN_NAME][PERSON_NAME]" at bounding box center [1092, 33] width 222 height 13
click at [1152, 113] on div "[PERSON_NAME] performed better than 94% of all people who finished the BRGHT IQ…" at bounding box center [1160, 129] width 727 height 90
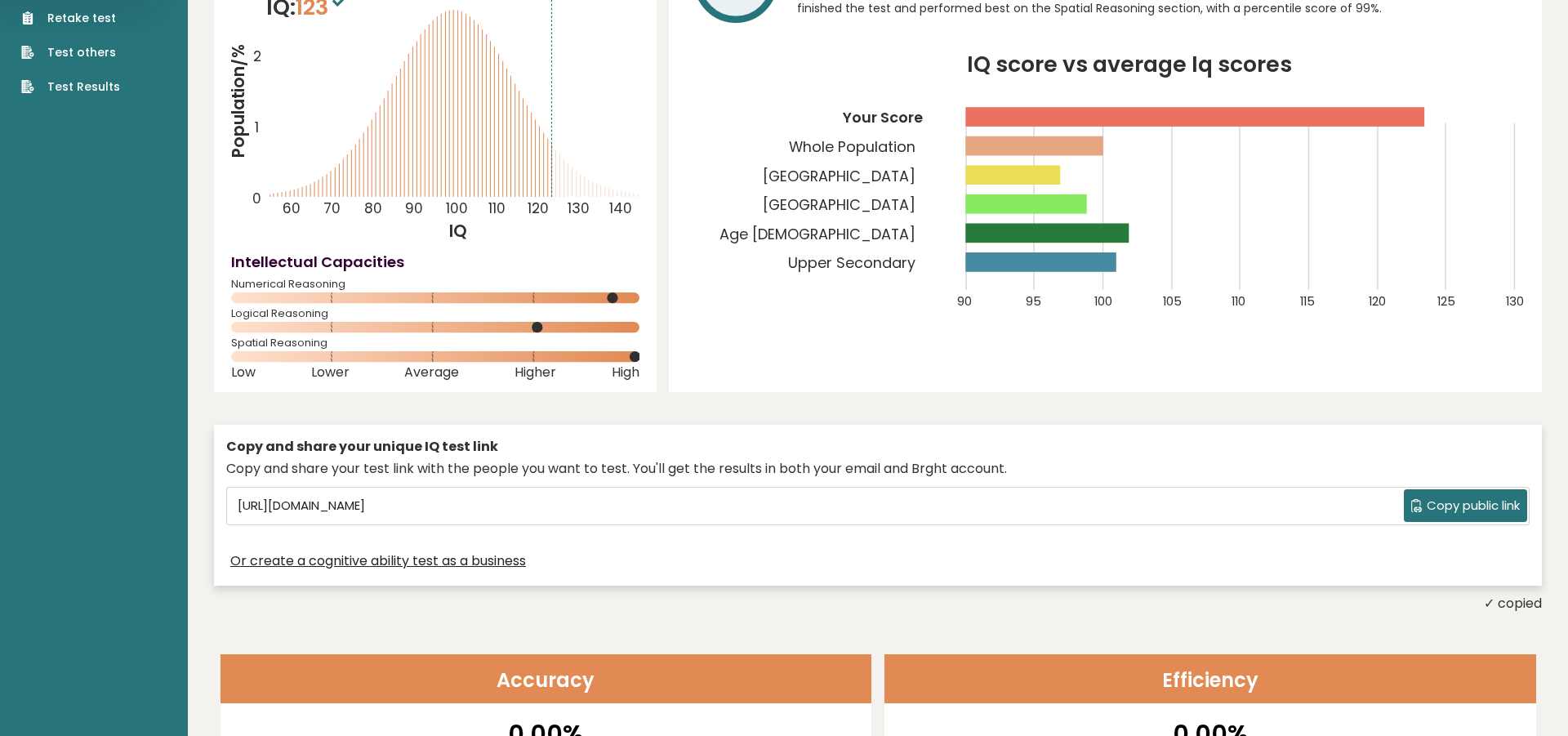
scroll to position [373, 0]
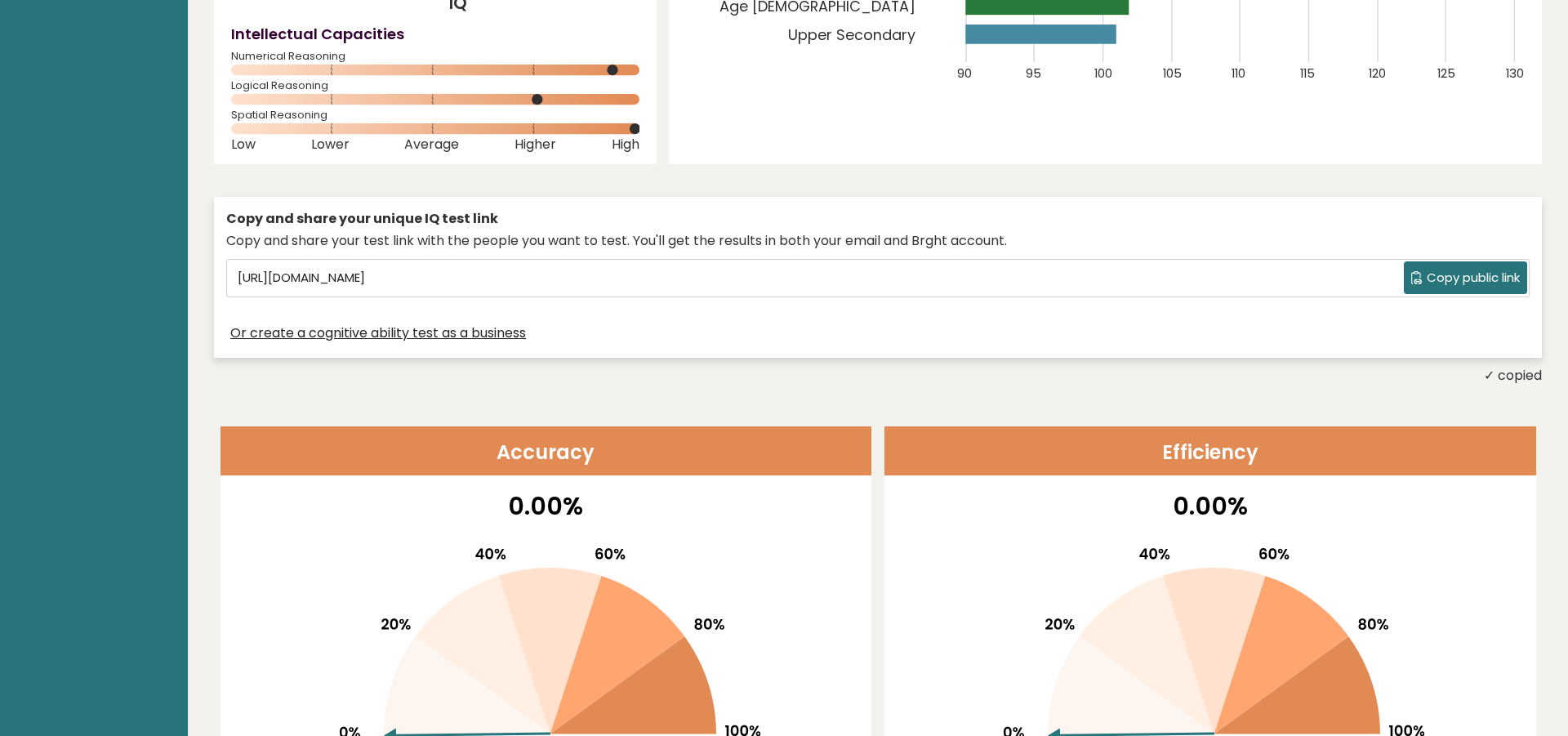
click at [1468, 285] on span "Copy public link" at bounding box center [1473, 278] width 93 height 19
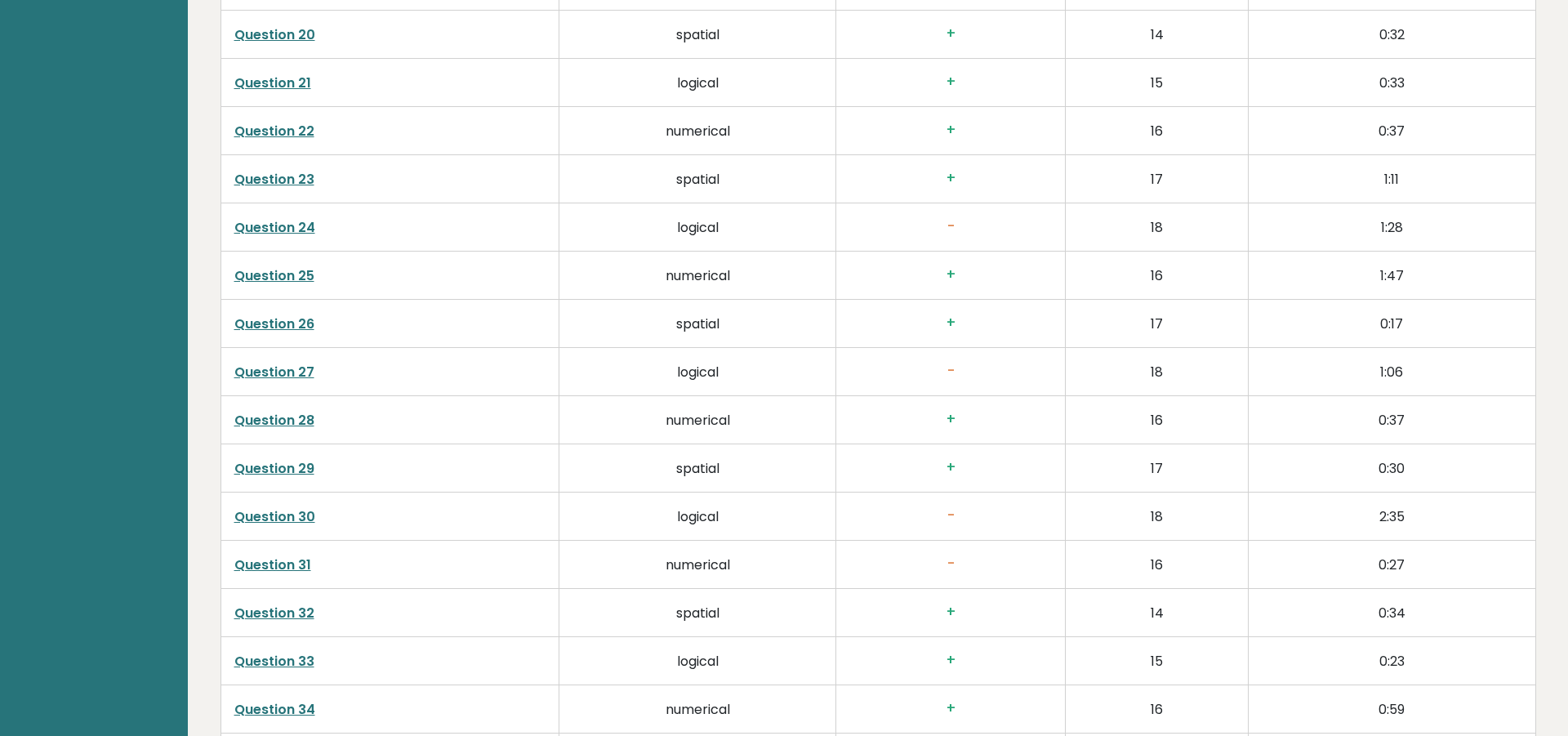
scroll to position [3818, 0]
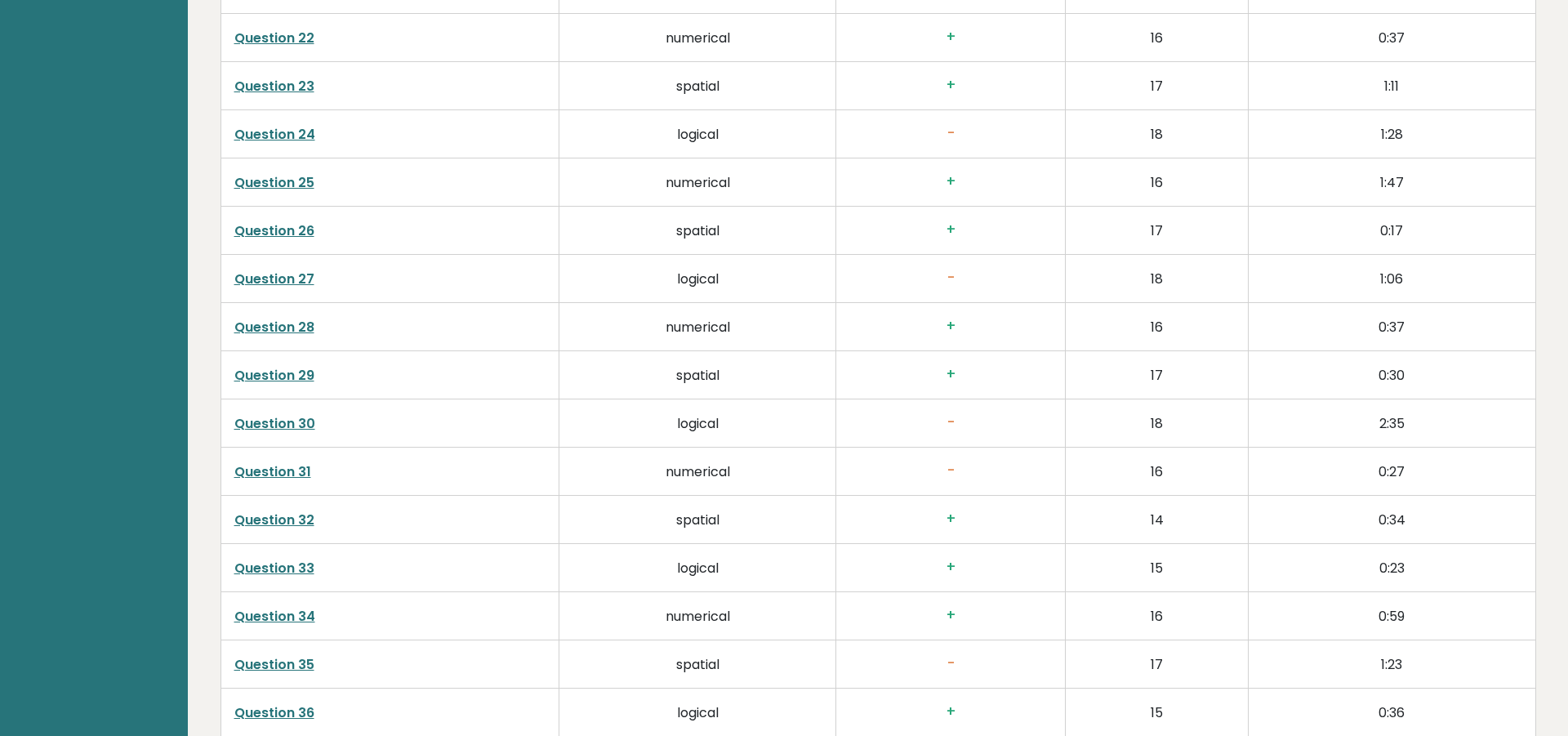
click at [292, 322] on link "Question 28" at bounding box center [274, 327] width 80 height 19
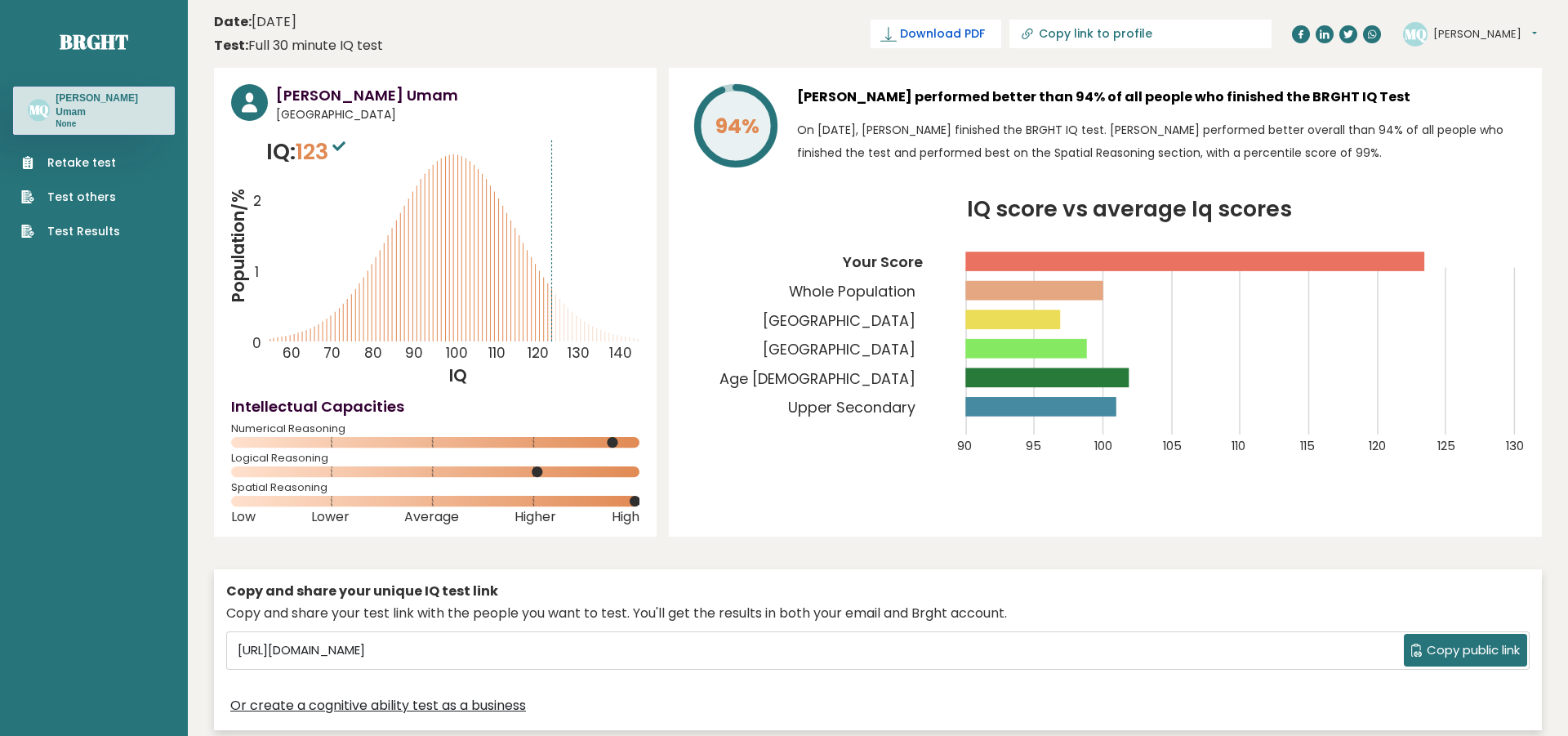
click at [998, 41] on link "Download PDF" at bounding box center [935, 33] width 131 height 29
click at [1150, 35] on input "Copy link to profile" at bounding box center [1150, 33] width 222 height 13
type input "[URL][DOMAIN_NAME][PERSON_NAME]"
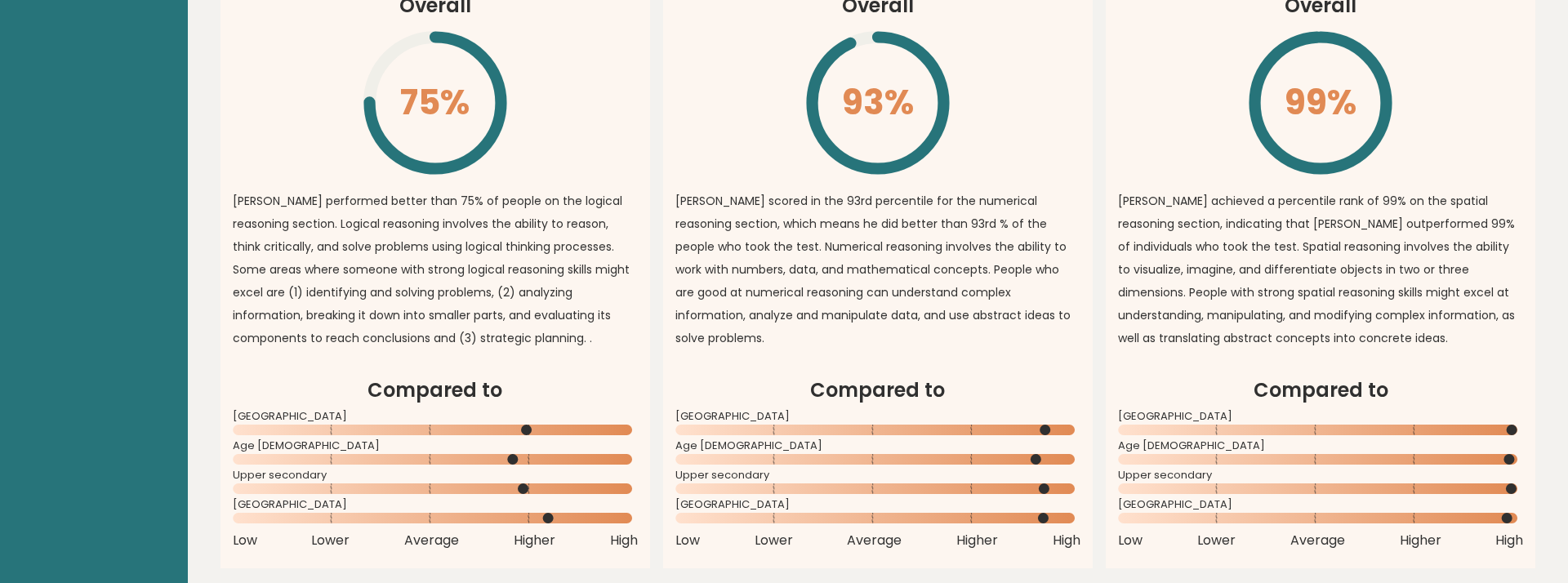
scroll to position [1397, 0]
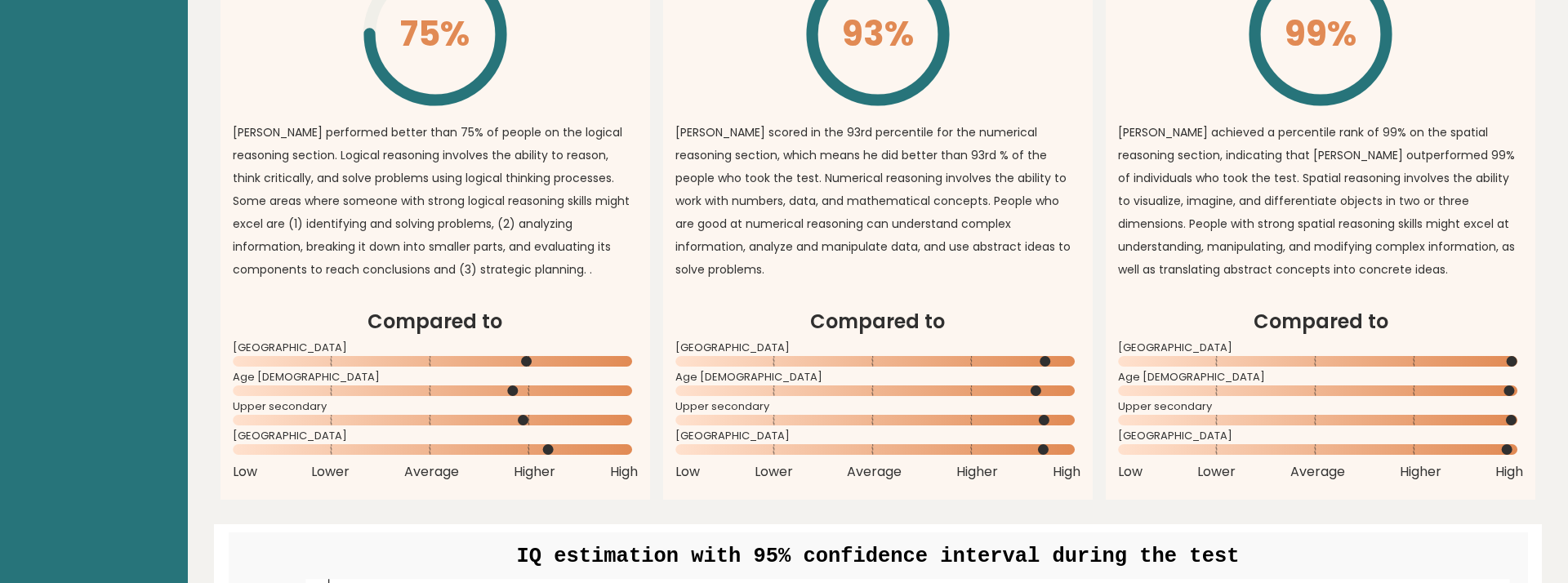
click at [1210, 382] on div "Age [DEMOGRAPHIC_DATA]" at bounding box center [1320, 387] width 405 height 26
click at [889, 272] on article "Numerical Reasoning Overall 93% \ [PERSON_NAME] scored in the 93rd percentile f…" at bounding box center [879, 82] width 430 height 450
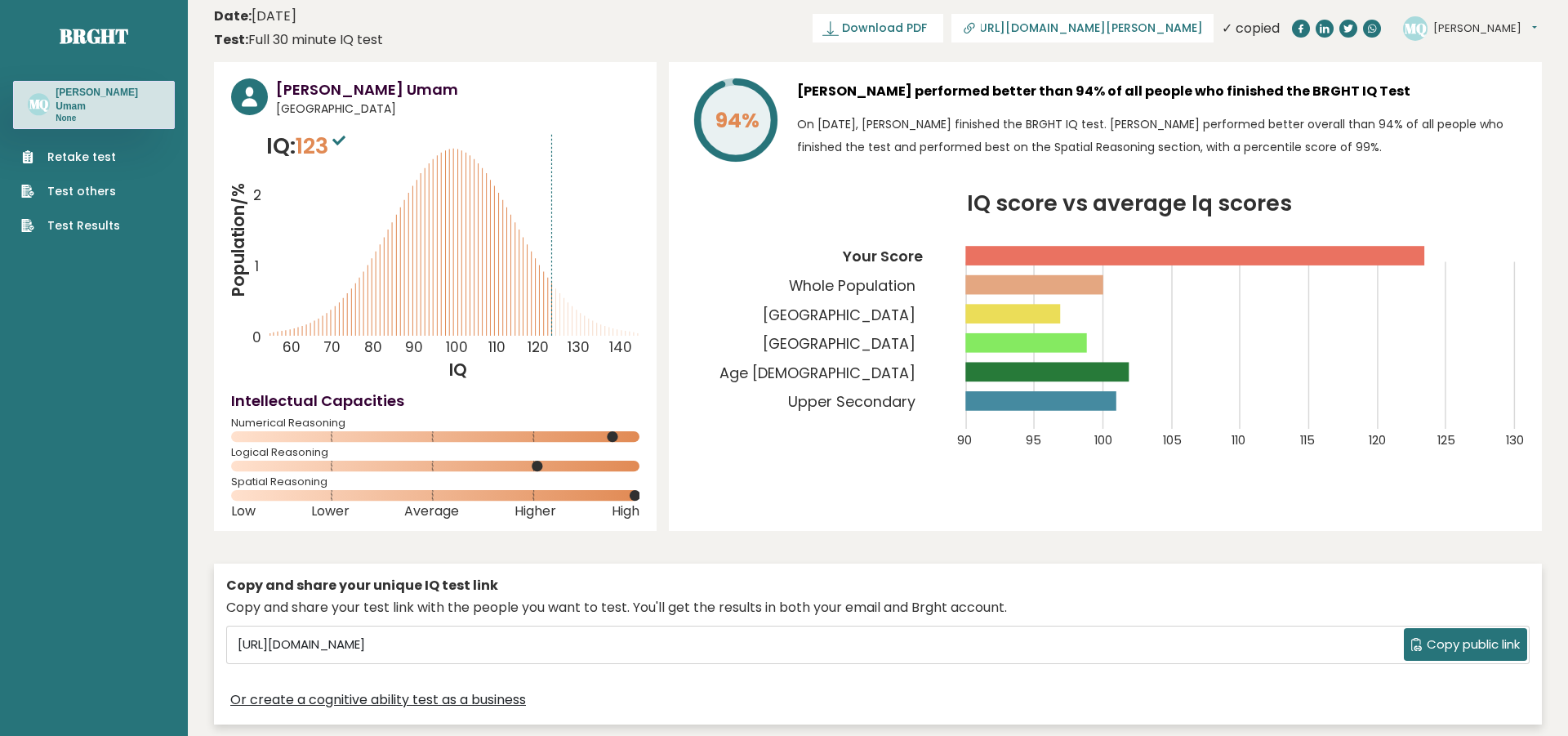
scroll to position [0, 0]
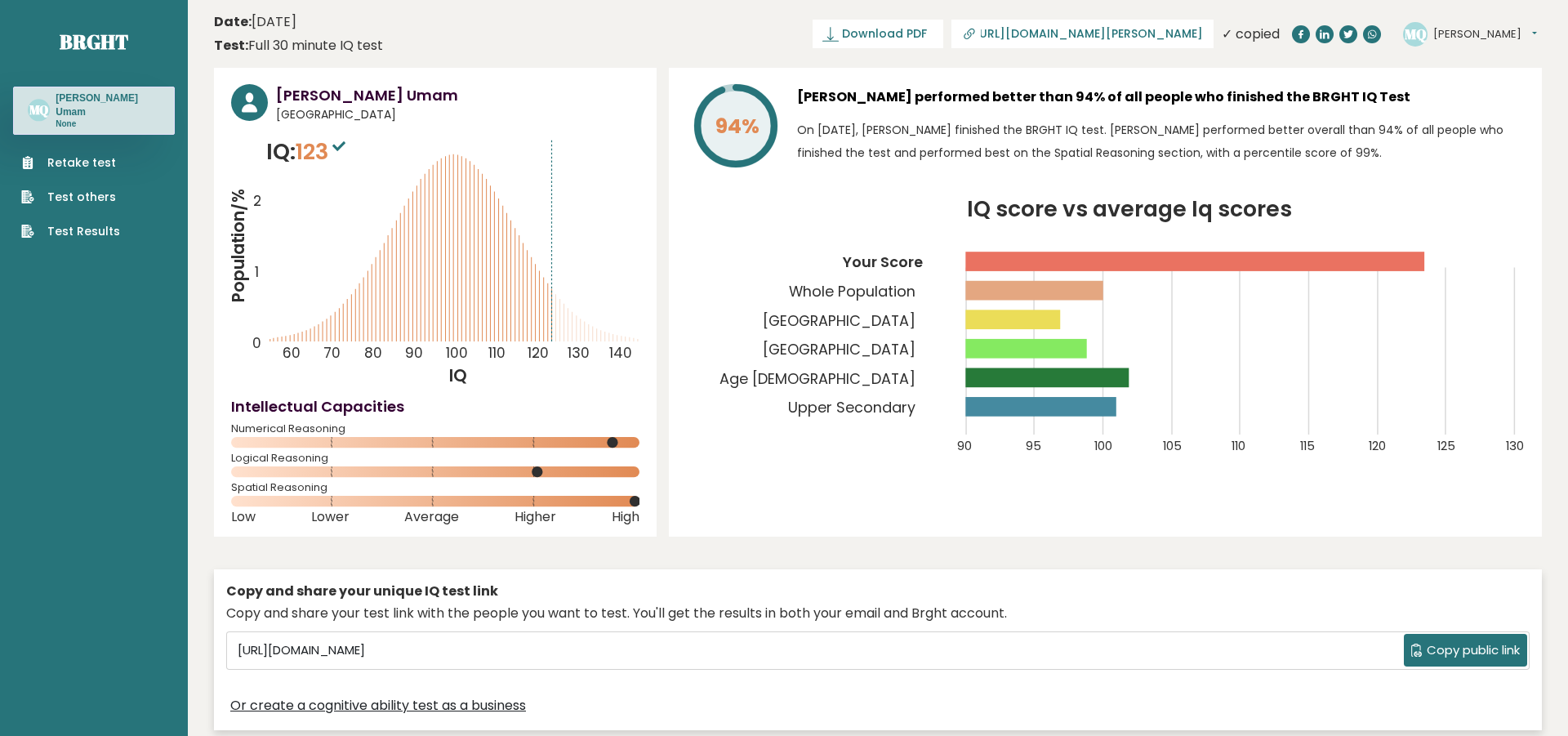
click at [1511, 30] on button "[PERSON_NAME]" at bounding box center [1486, 34] width 104 height 17
click at [86, 238] on link "Test Results" at bounding box center [70, 232] width 99 height 18
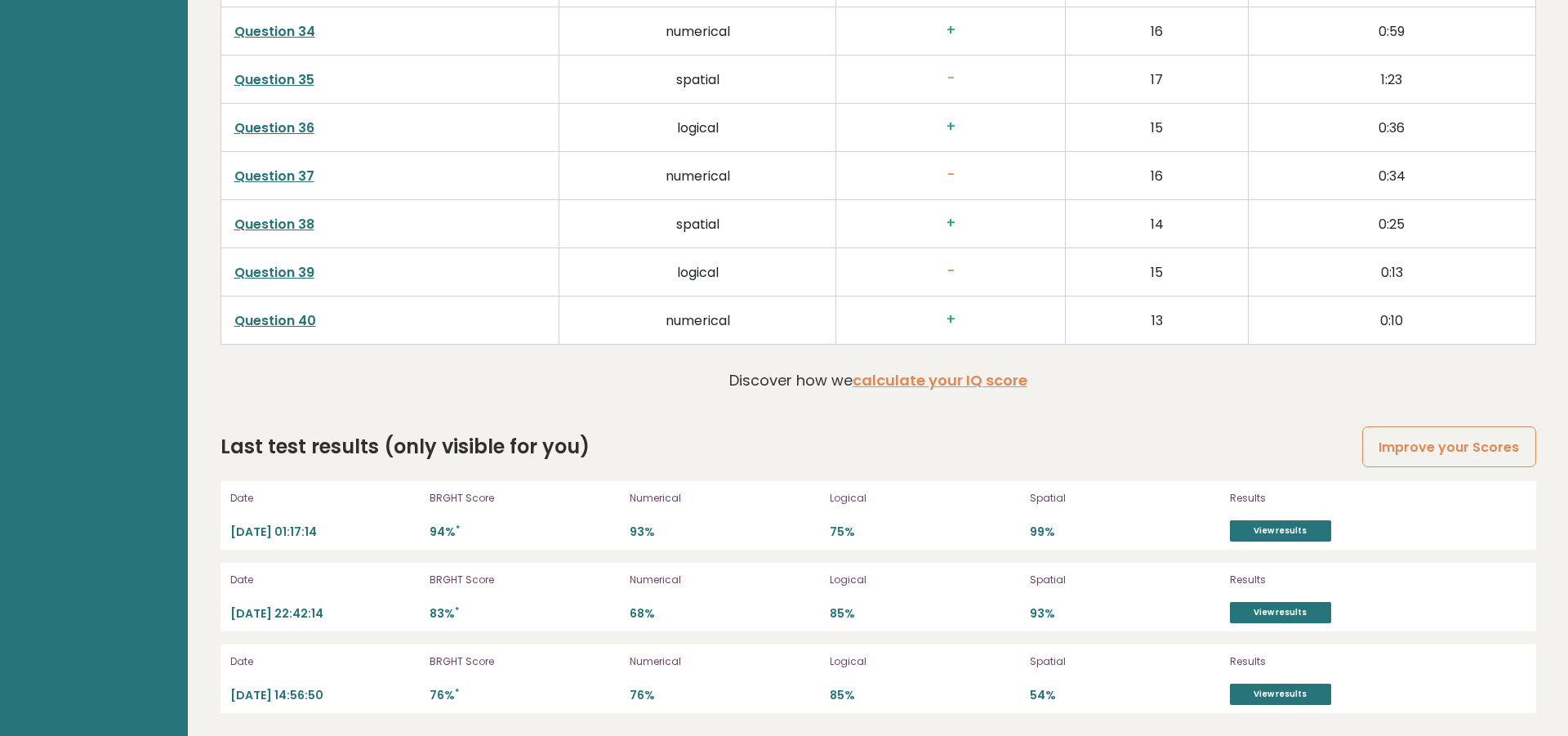
scroll to position [4385, 0]
click at [1309, 531] on link "View results" at bounding box center [1280, 529] width 101 height 21
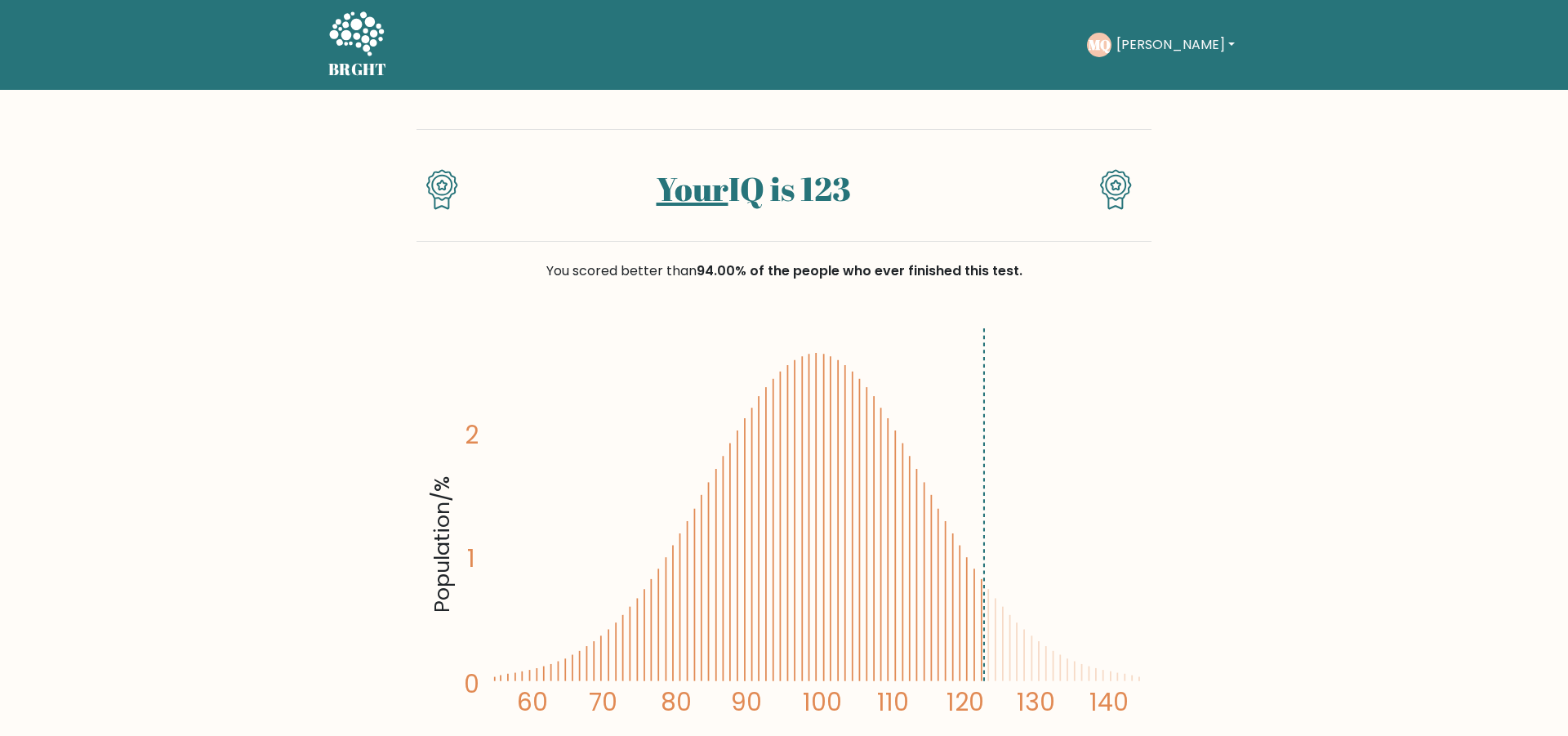
click at [701, 203] on link "Your" at bounding box center [693, 189] width 72 height 44
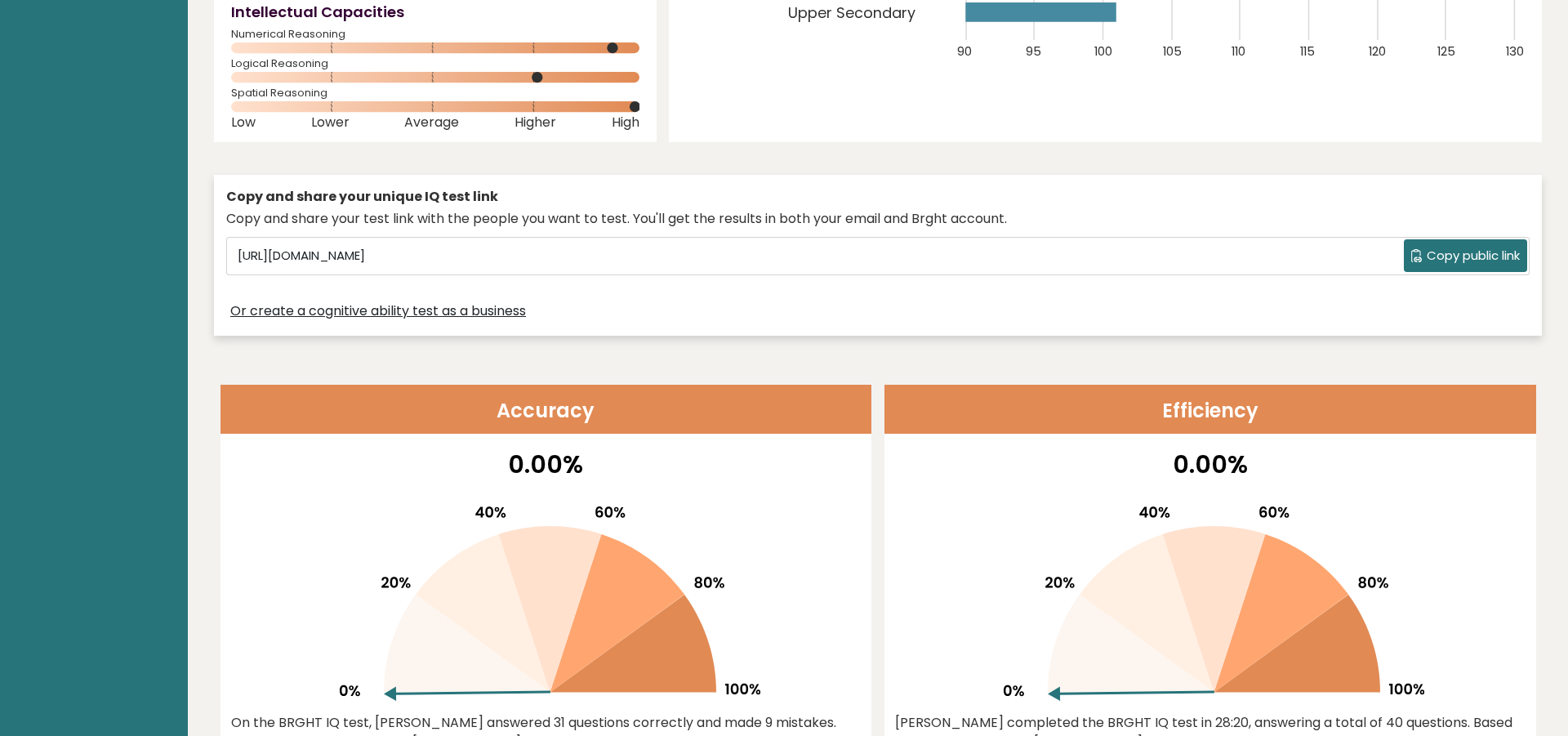
scroll to position [373, 0]
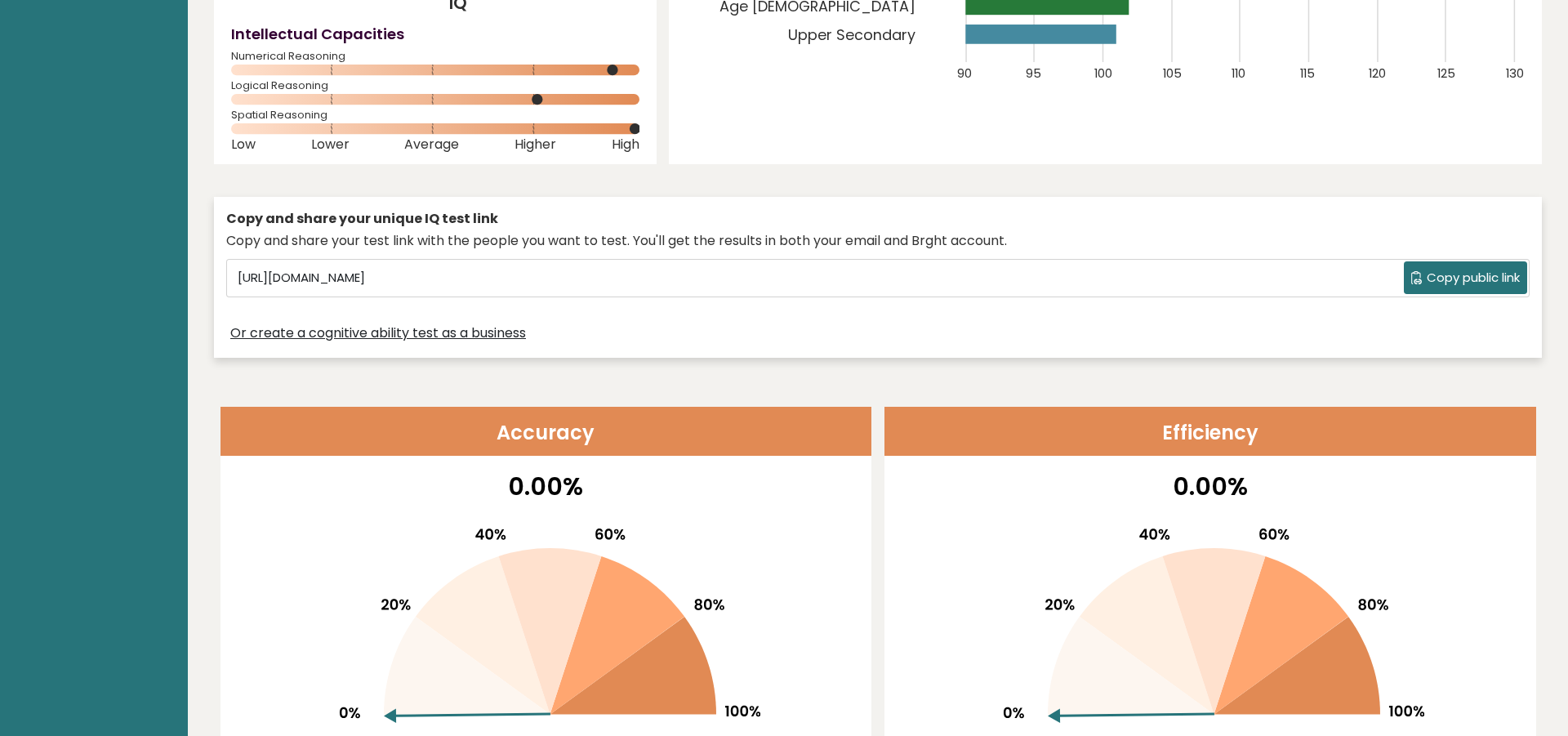
click at [1495, 287] on button "Copy public link" at bounding box center [1465, 277] width 123 height 32
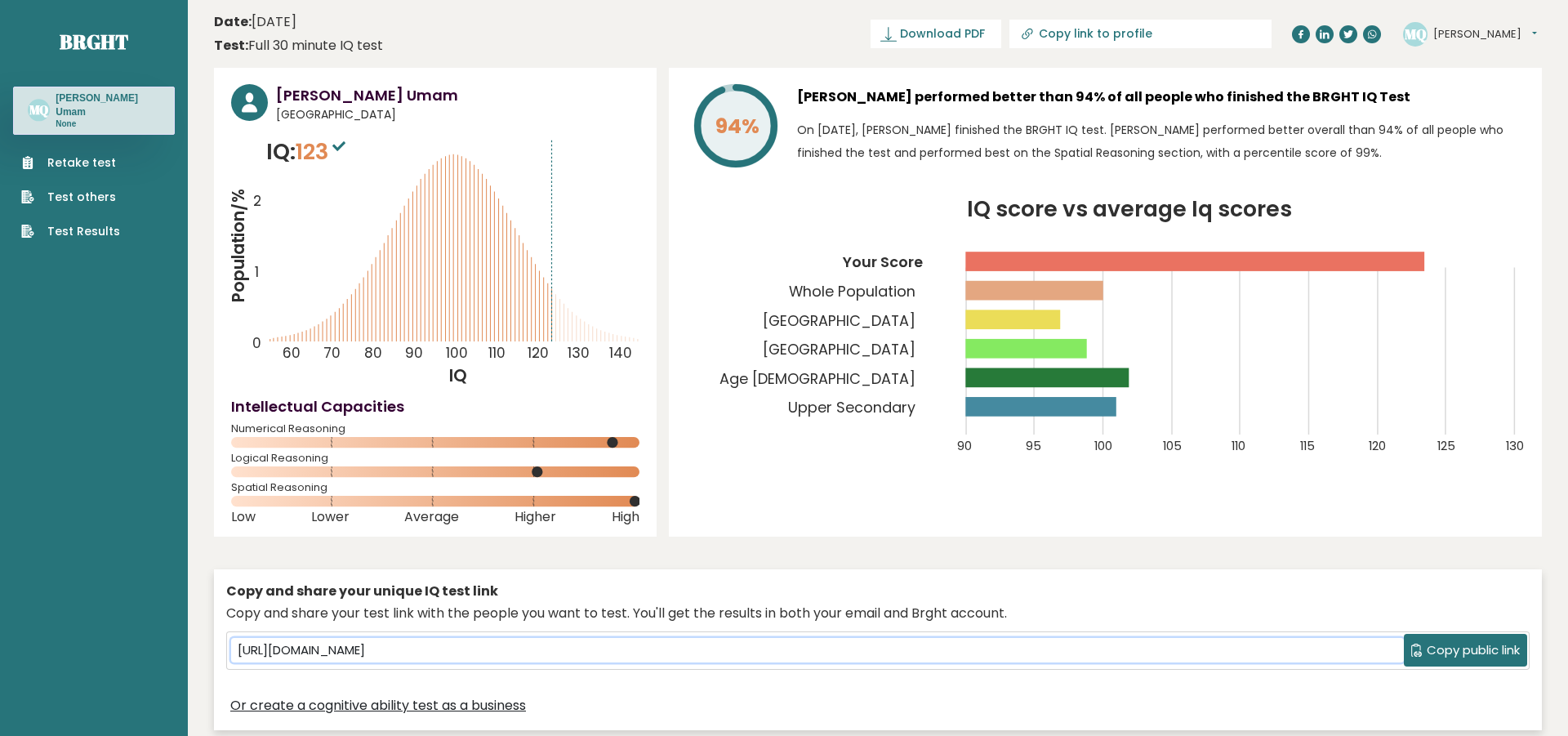
scroll to position [279, 0]
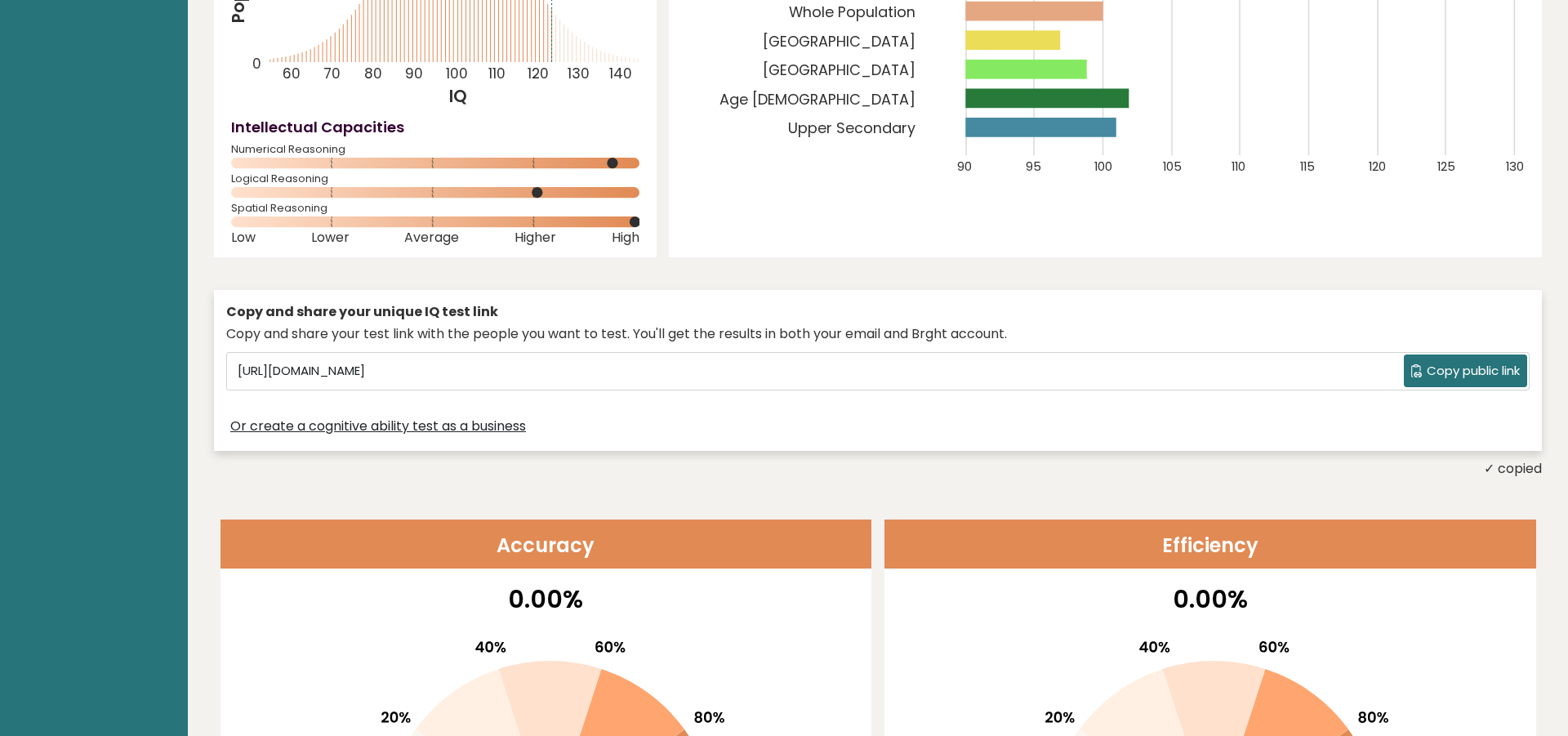
click at [866, 256] on div "94% Mohammad Qowaidul Umam performed better than 94% of all people who finished…" at bounding box center [1106, 23] width 873 height 469
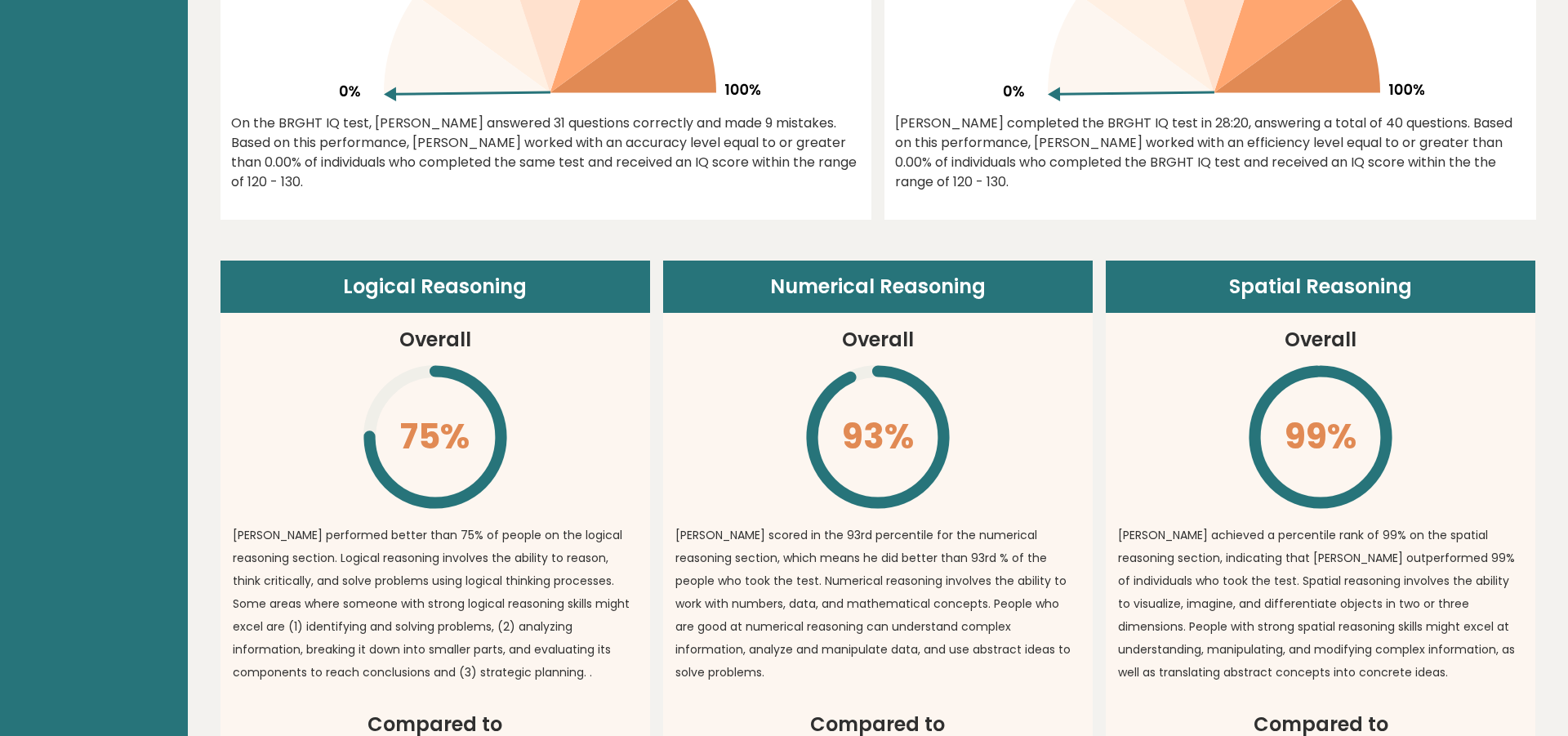
scroll to position [1397, 0]
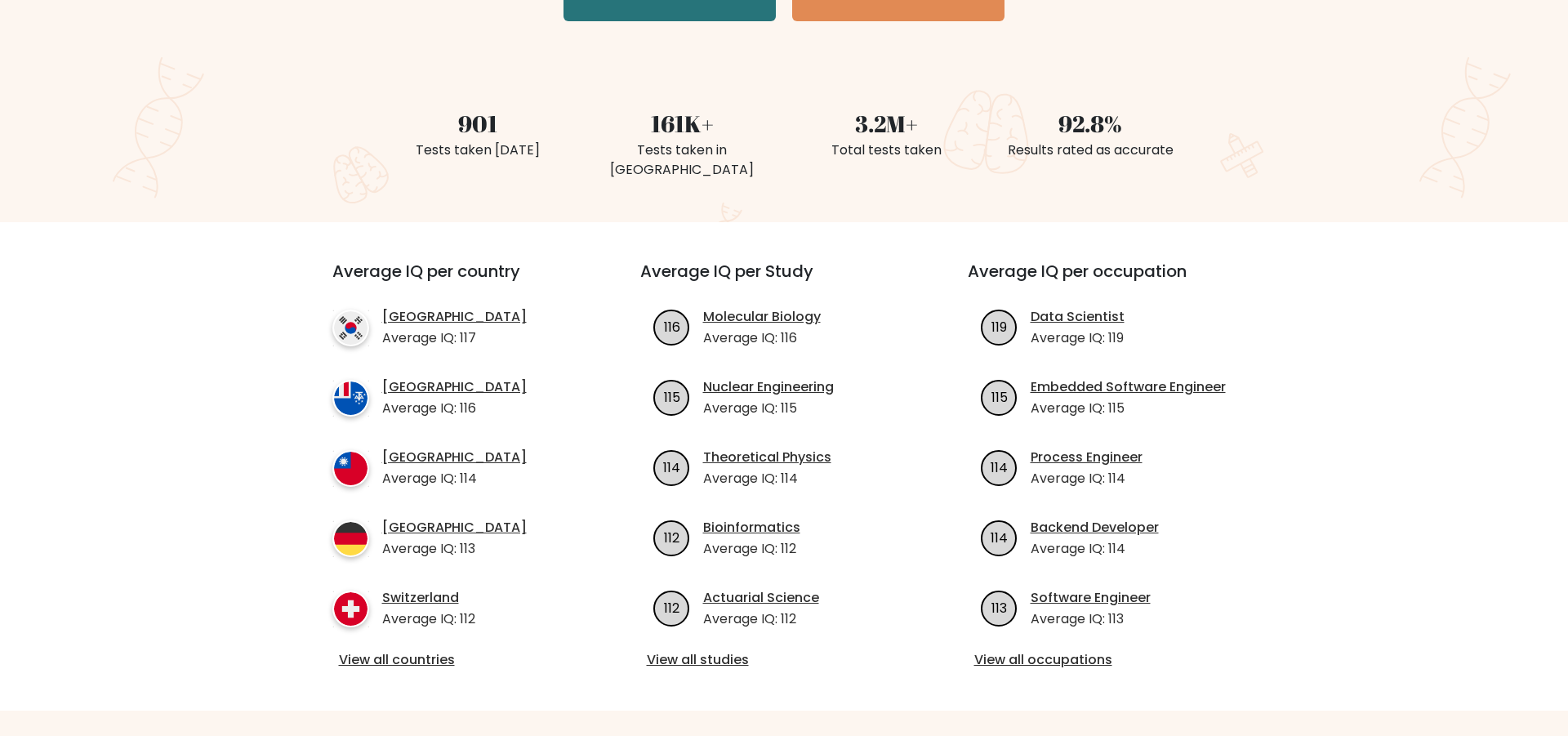
scroll to position [465, 0]
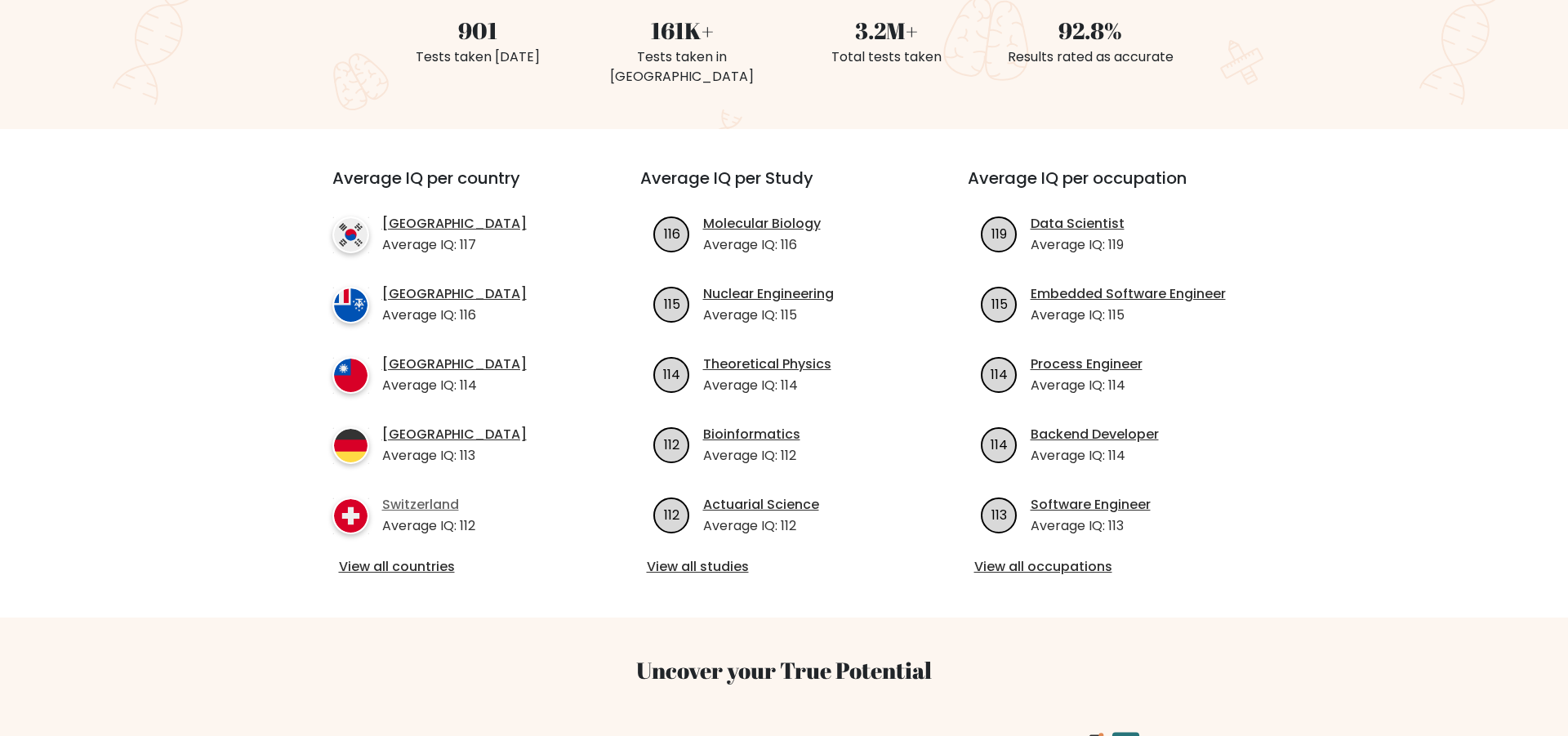
click at [407, 495] on link "Switzerland" at bounding box center [428, 504] width 93 height 19
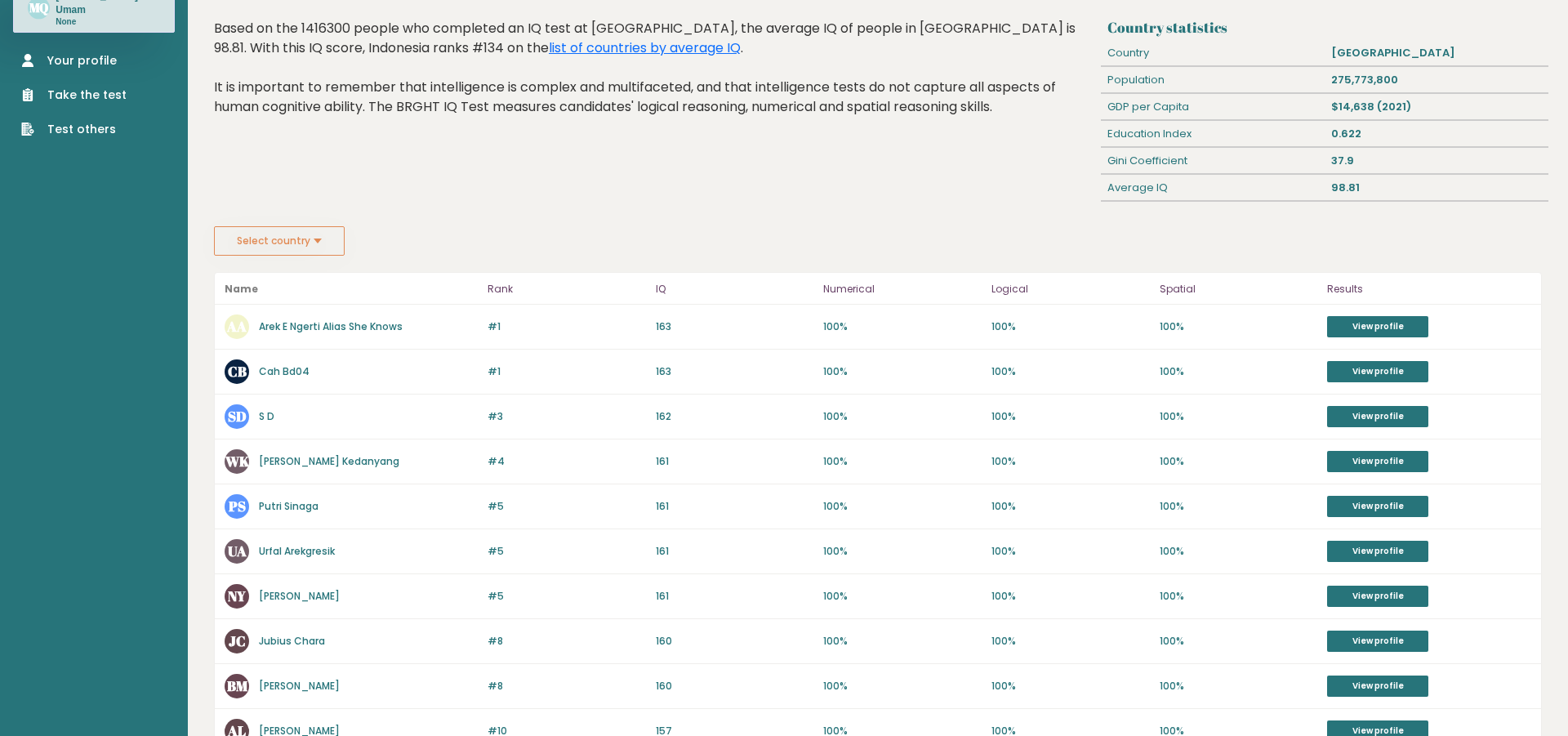
scroll to position [93, 0]
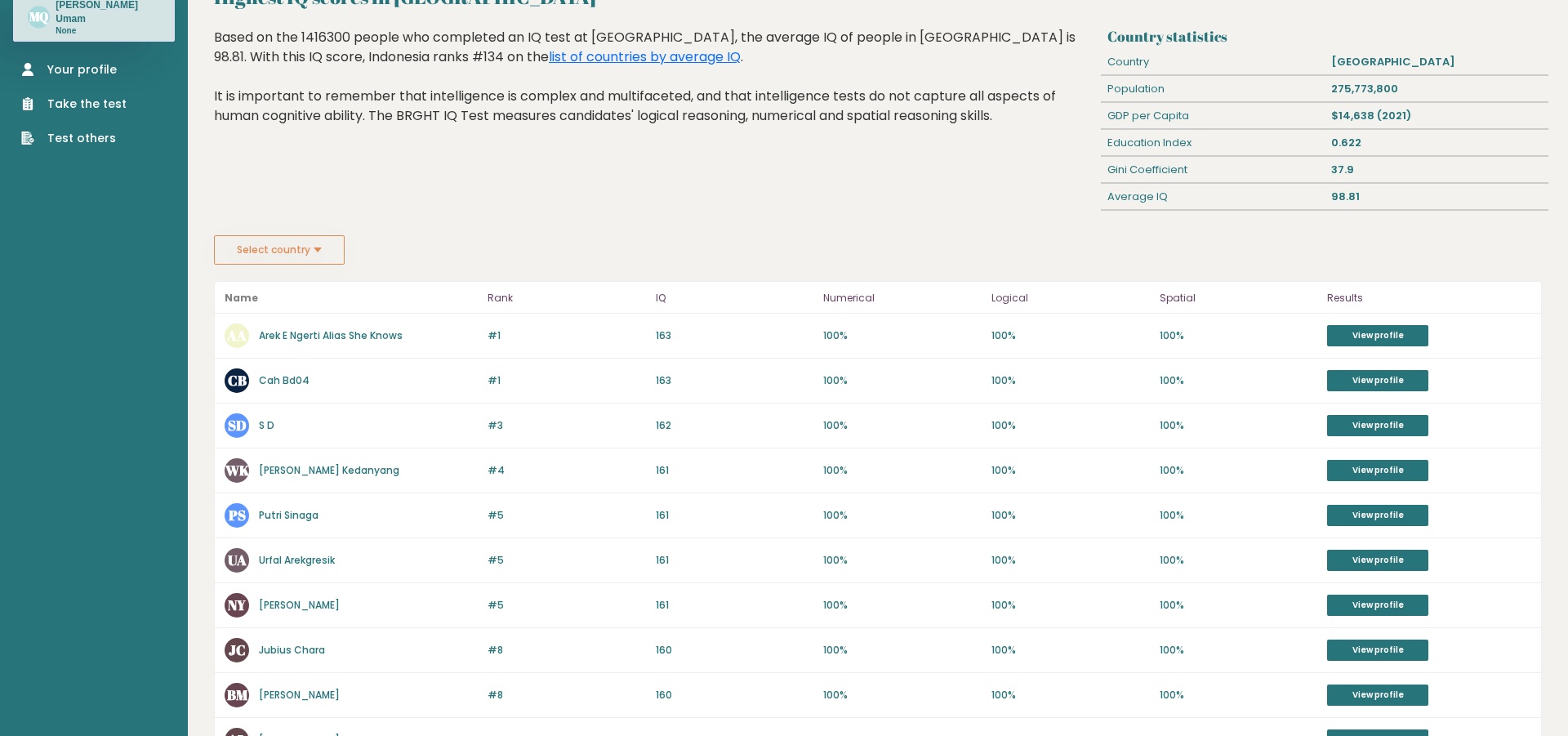
click at [298, 259] on button "Select country" at bounding box center [279, 250] width 131 height 30
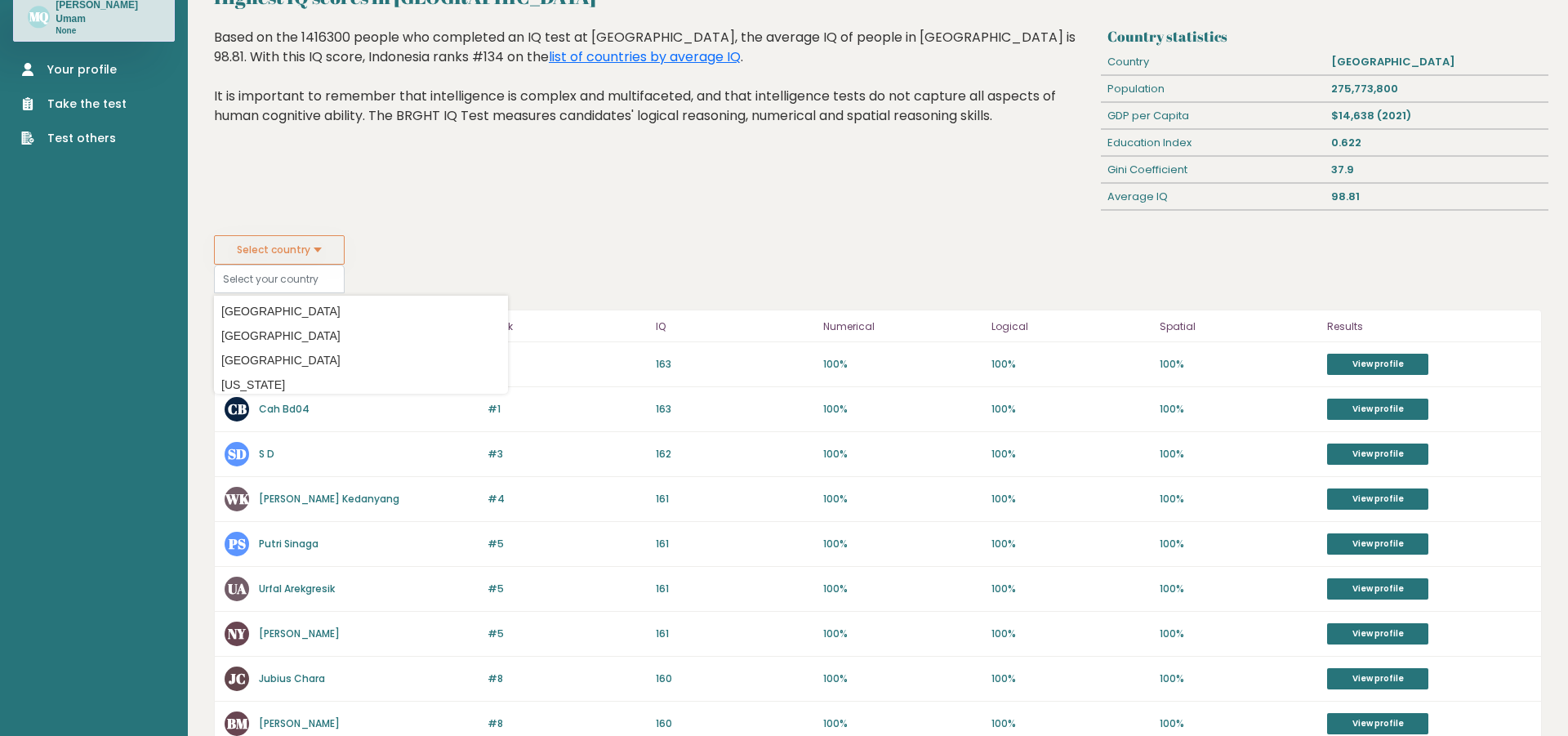
click at [473, 221] on div "Highest IQ scores in Indonesia Based on the 1416300 people who completed an IQ …" at bounding box center [655, 132] width 893 height 208
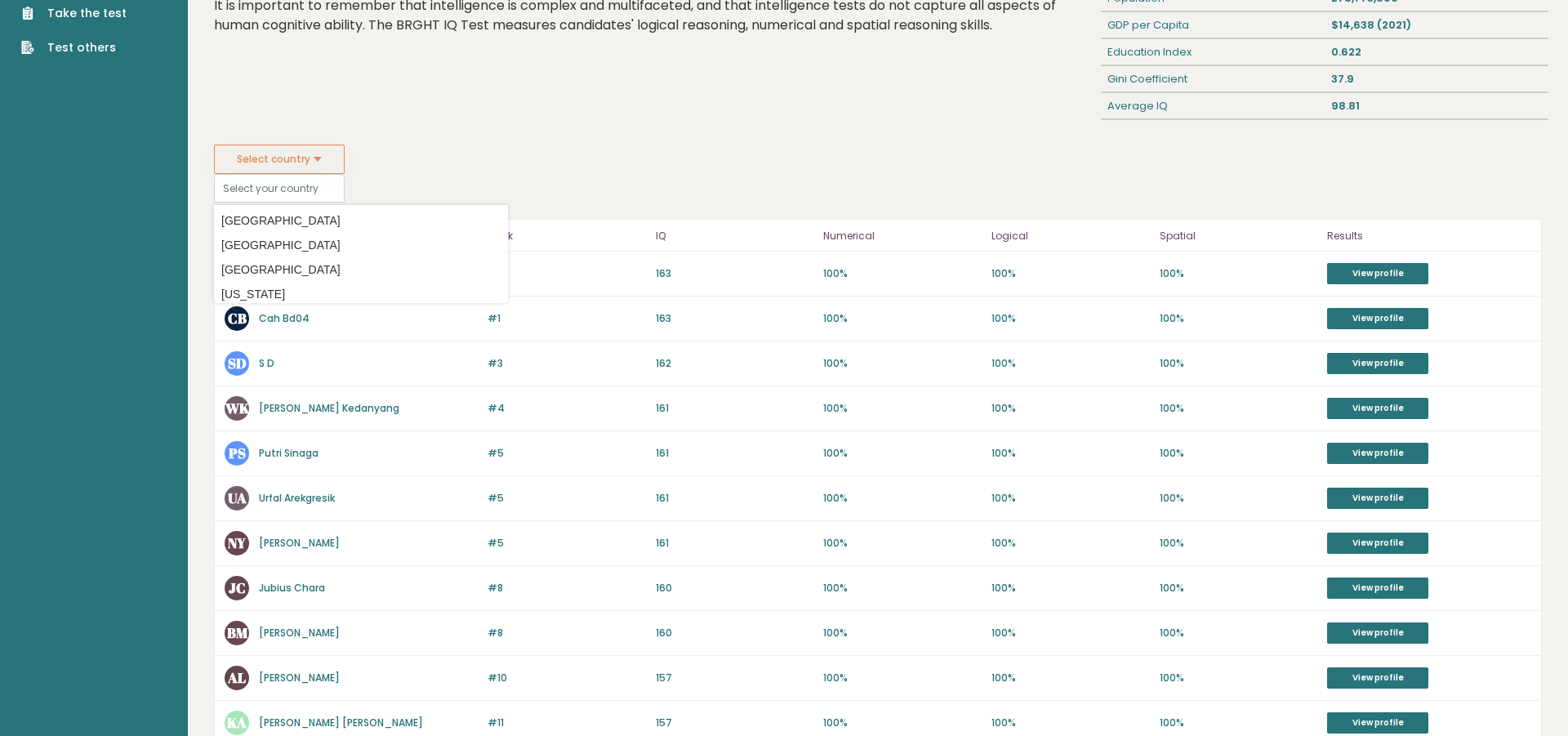
scroll to position [0, 0]
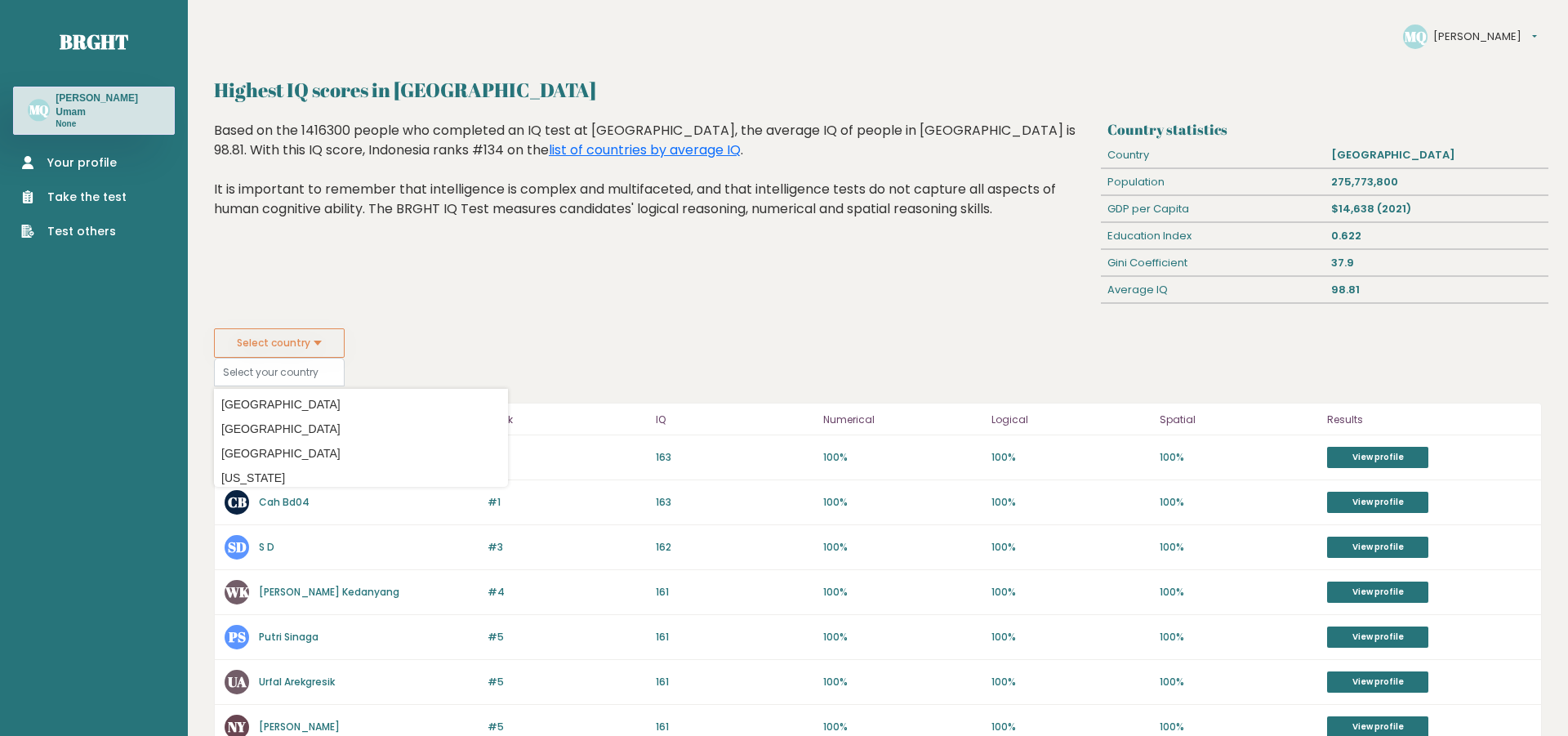
click at [493, 340] on fieldset "Select country Country Afghanistan Albania Algeria American Samoa Andorra Angol…" at bounding box center [360, 357] width 294 height 58
click at [550, 258] on div "Highest IQ scores in Indonesia Based on the 1416300 people who completed an IQ …" at bounding box center [655, 224] width 893 height 208
click at [324, 337] on button "Select country" at bounding box center [279, 343] width 131 height 30
drag, startPoint x: 570, startPoint y: 311, endPoint x: 615, endPoint y: 294, distance: 48.1
click at [575, 311] on div "Highest IQ scores in Indonesia Based on the 1416300 people who completed an IQ …" at bounding box center [655, 224] width 893 height 208
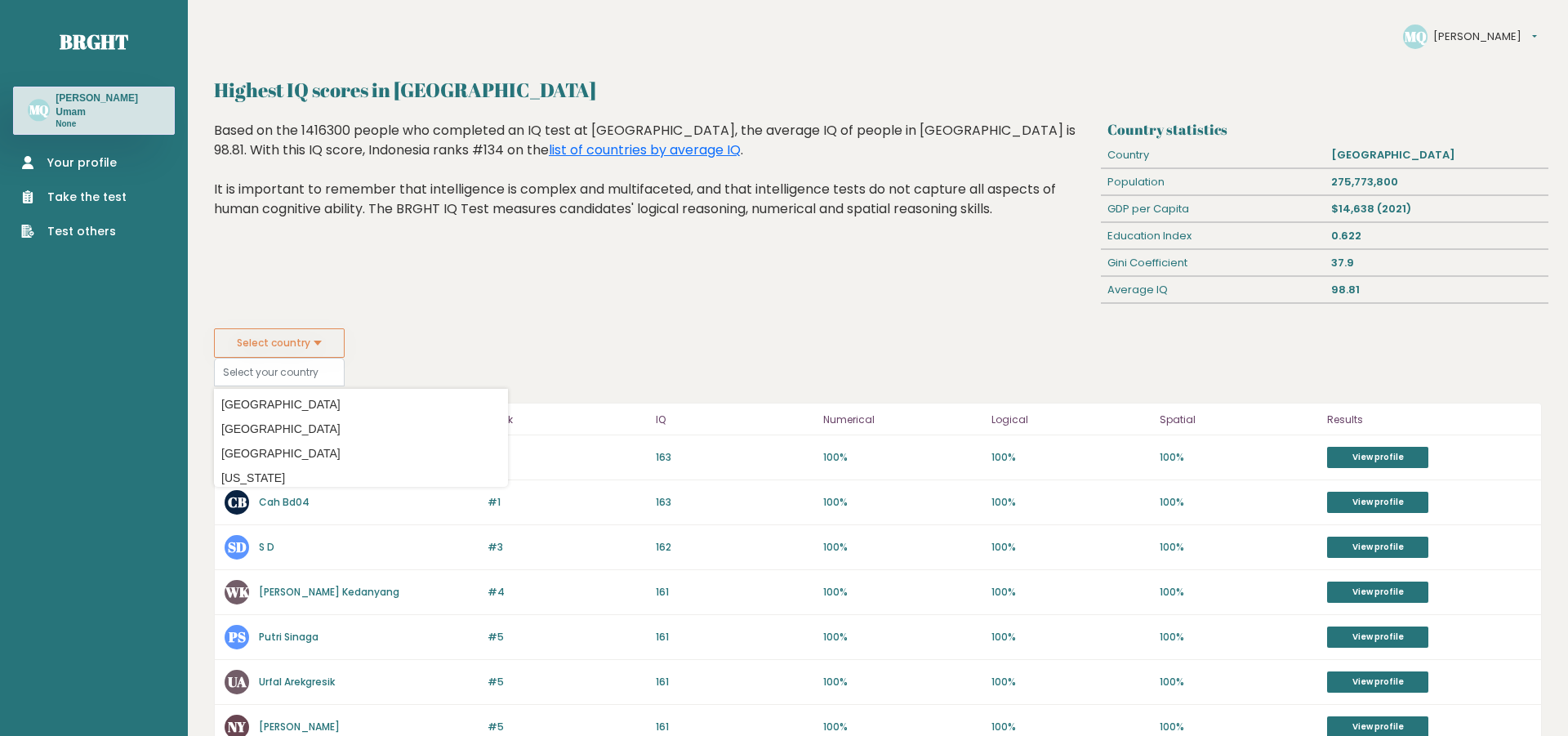
click at [1508, 32] on button "[PERSON_NAME]" at bounding box center [1486, 37] width 104 height 17
click at [99, 44] on link "Brght" at bounding box center [94, 42] width 69 height 26
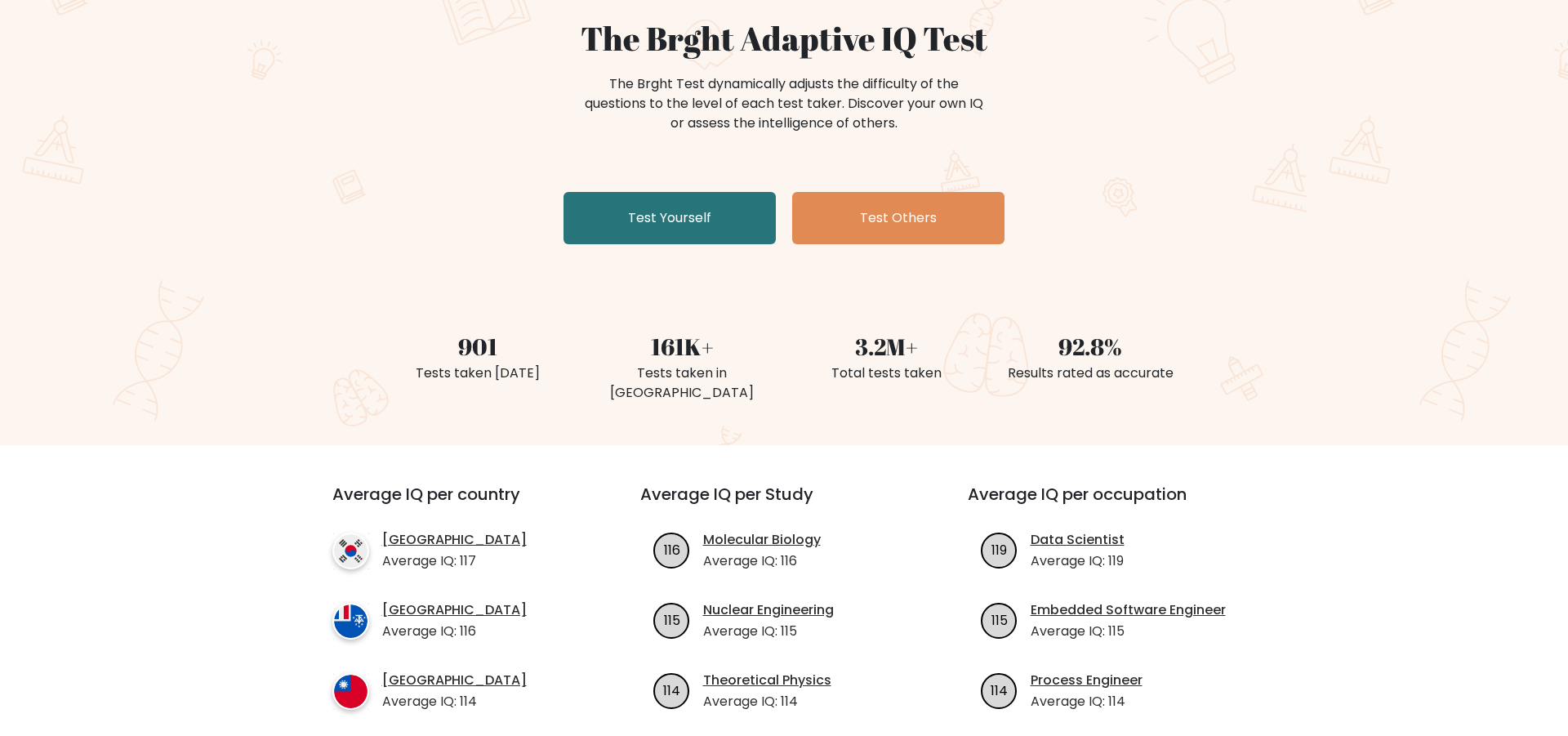
scroll to position [391, 0]
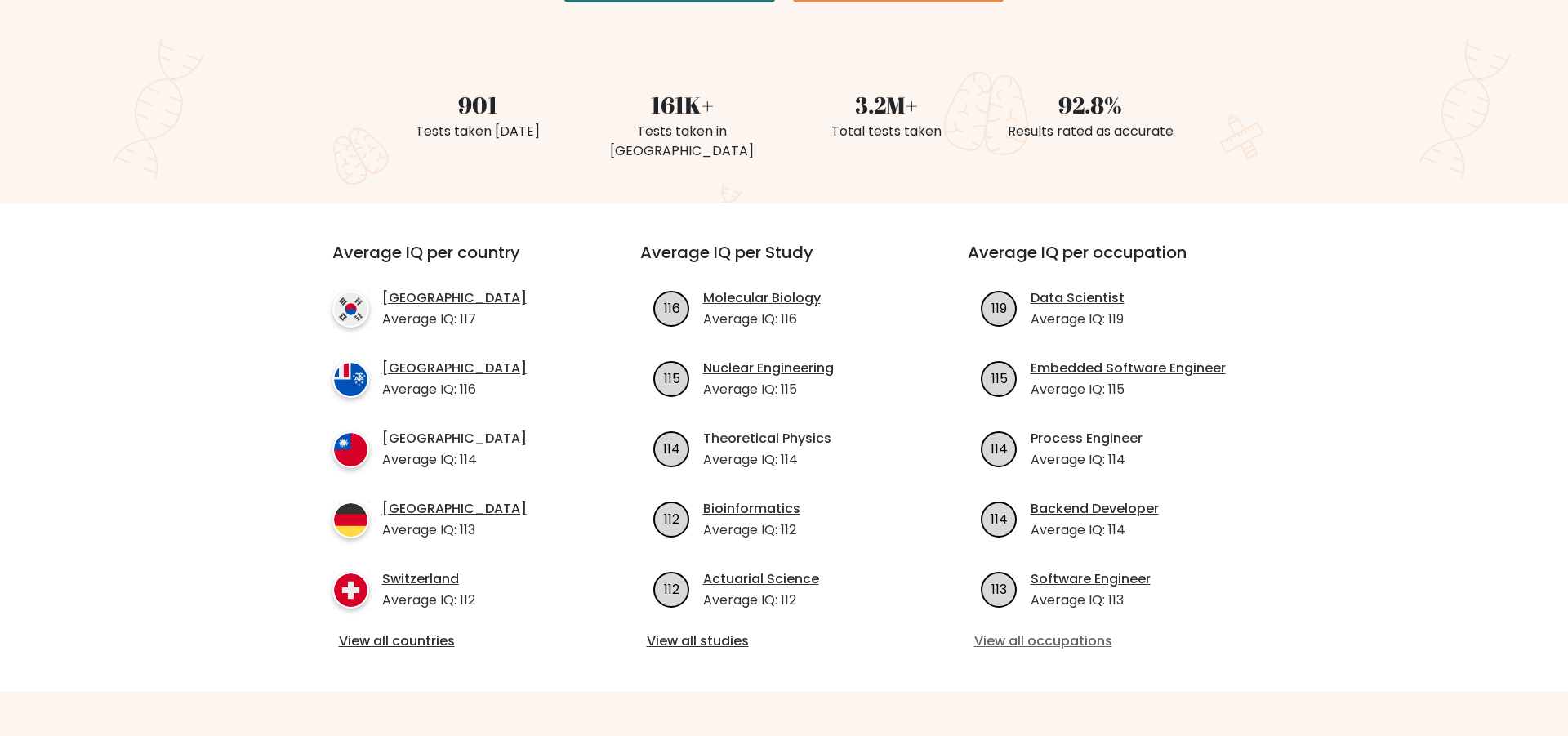
click at [1061, 631] on link "View all occupations" at bounding box center [1111, 641] width 275 height 19
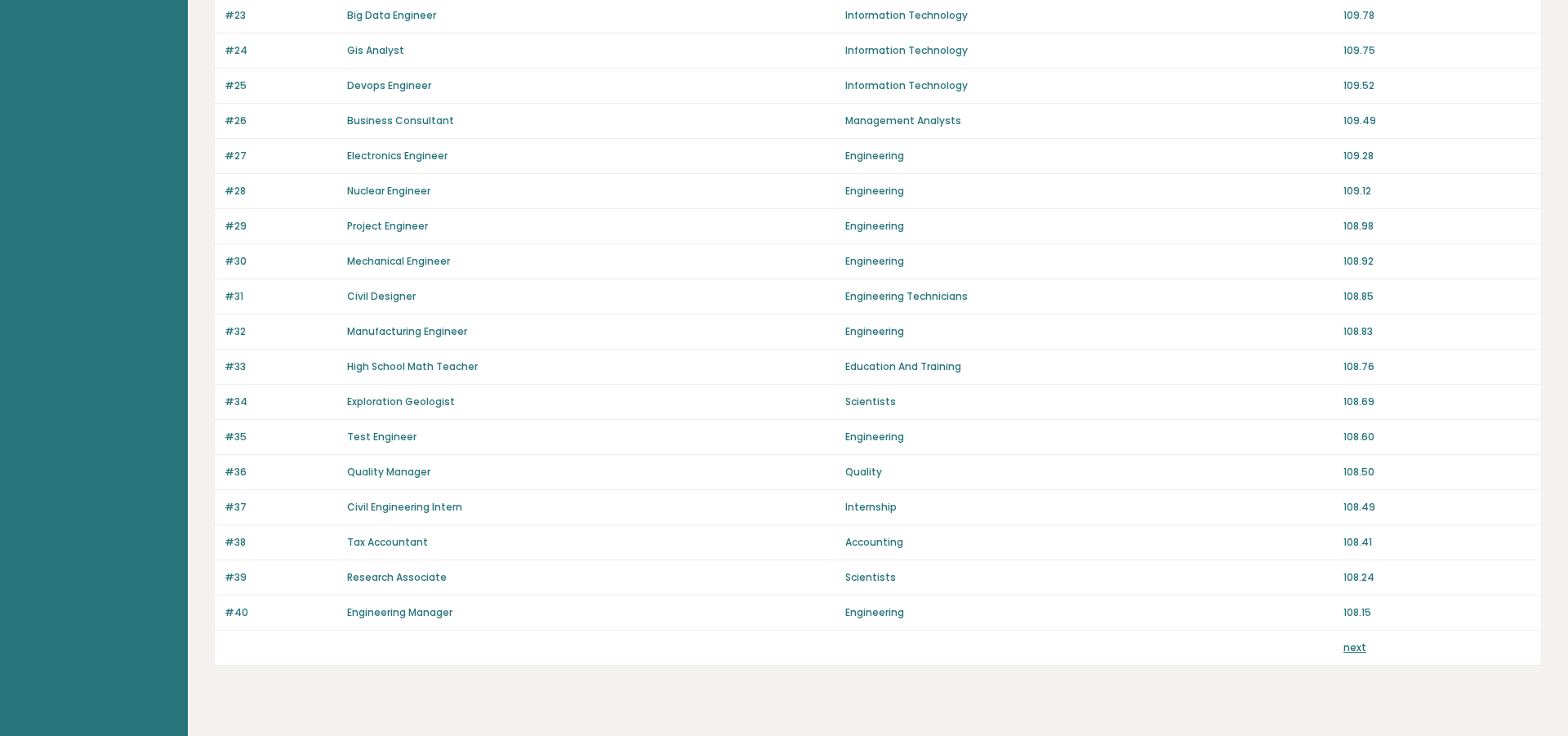
scroll to position [1018, 0]
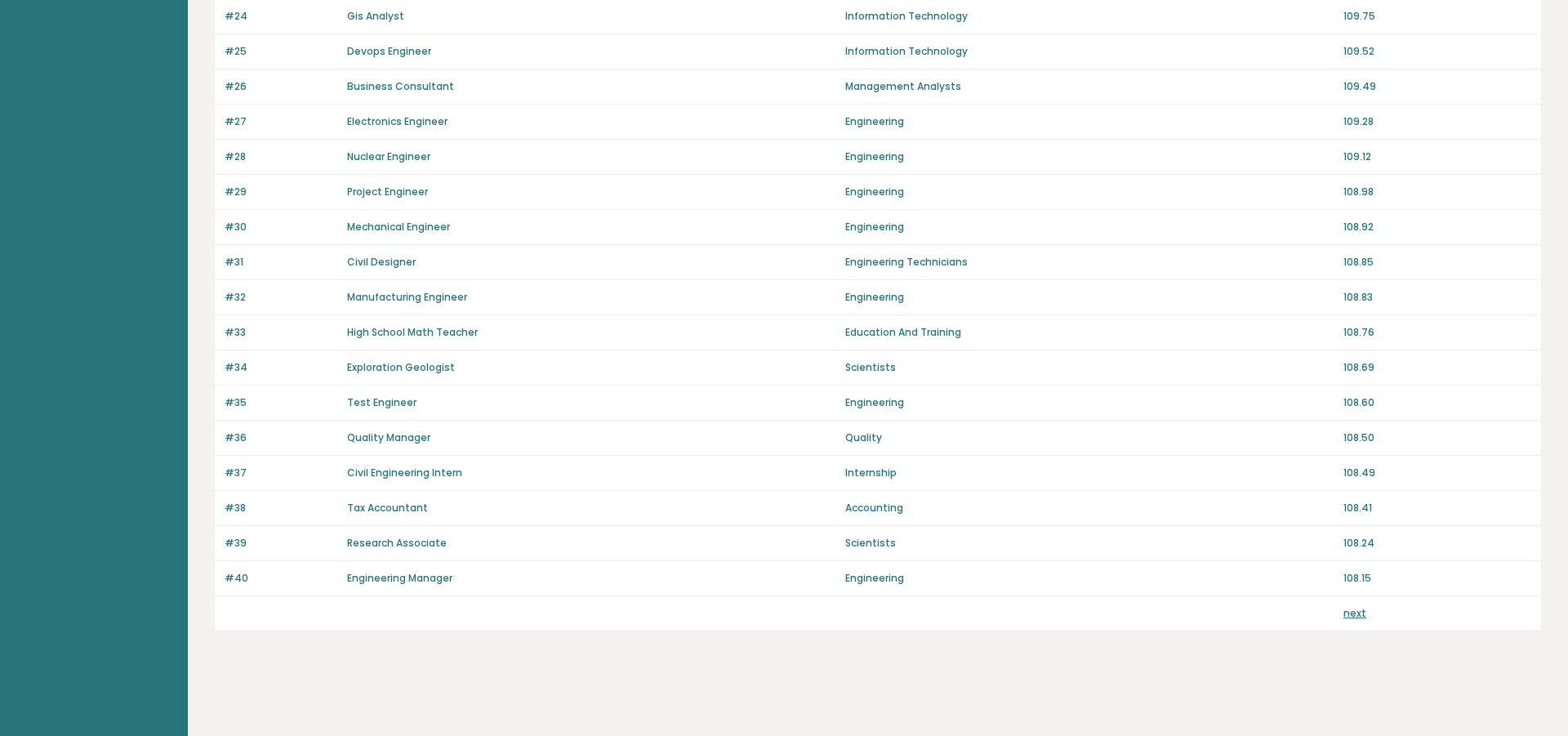
click at [1351, 615] on link "next" at bounding box center [1355, 613] width 23 height 14
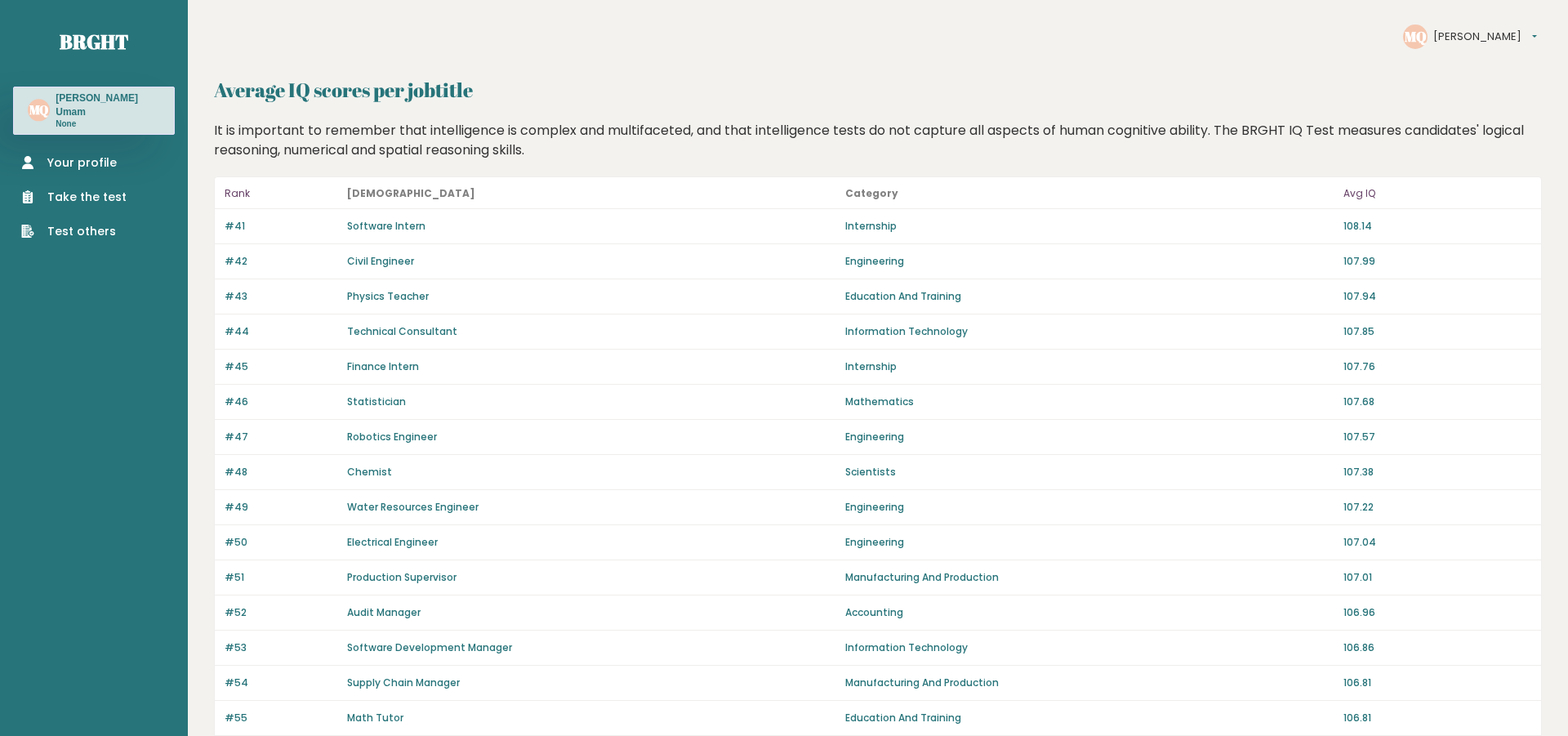
click at [1537, 40] on div "MQ [PERSON_NAME] Settings Logout" at bounding box center [1473, 36] width 139 height 24
click at [1521, 40] on div "MQ [PERSON_NAME] Settings Logout" at bounding box center [1473, 36] width 139 height 24
click at [1510, 41] on button "[PERSON_NAME]" at bounding box center [1486, 37] width 104 height 17
click at [1441, 56] on link "Settings" at bounding box center [1473, 60] width 80 height 17
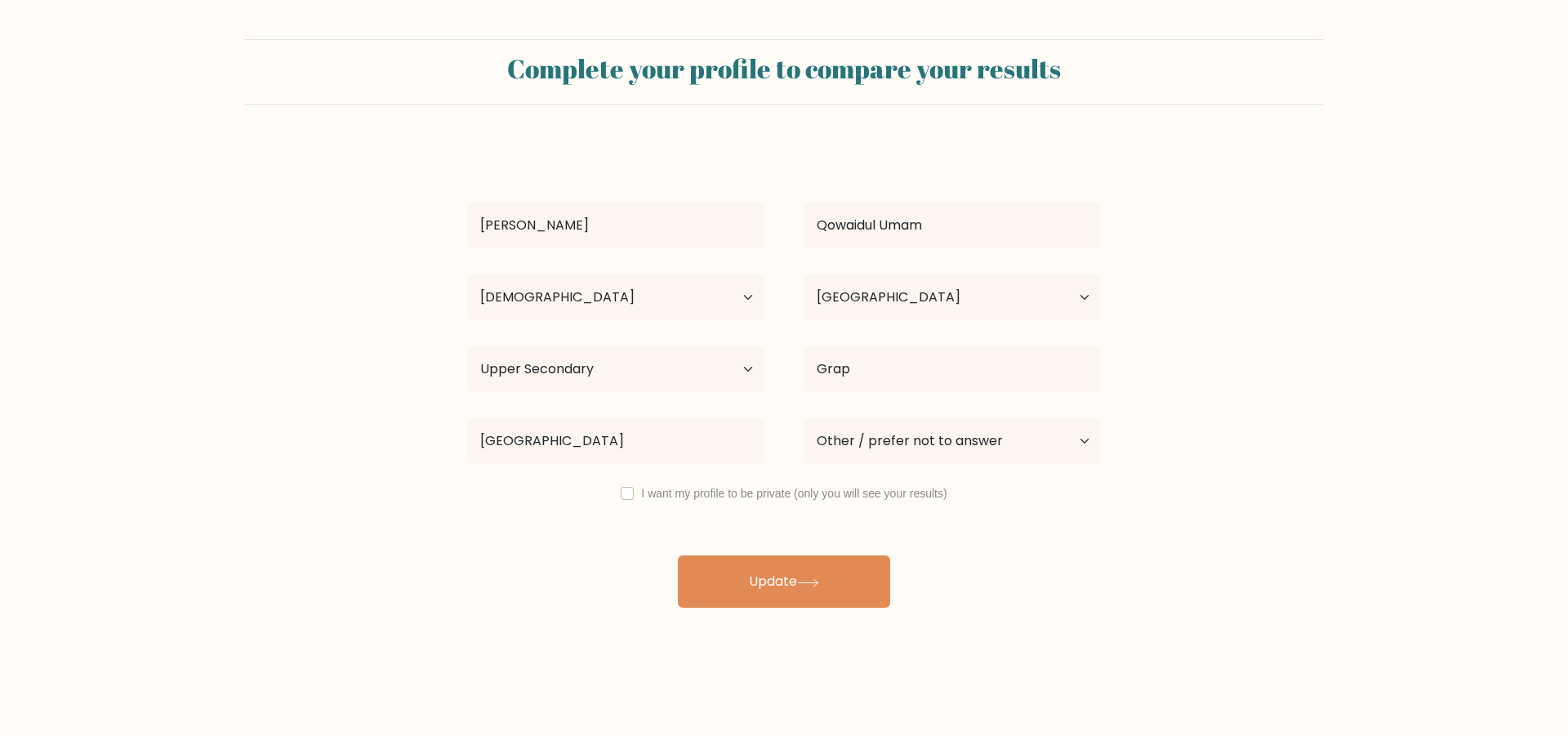
select select "25_34"
select select "ID"
select select "upper_secondary"
select select "other"
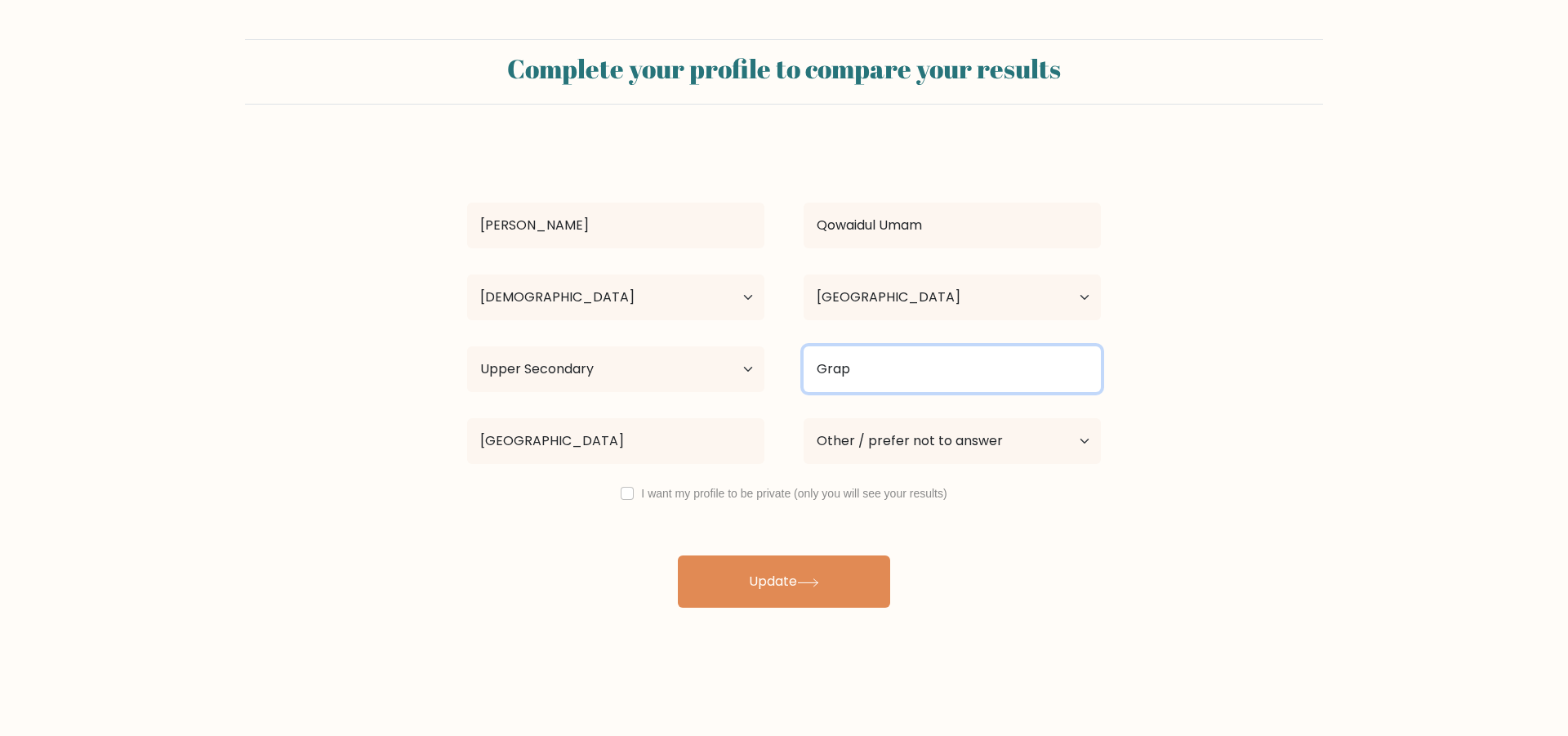
click at [849, 374] on input "Grap" at bounding box center [952, 369] width 297 height 45
drag, startPoint x: 849, startPoint y: 374, endPoint x: 728, endPoint y: 320, distance: 132.5
click at [803, 358] on input "Grap" at bounding box center [952, 369] width 297 height 45
click at [944, 369] on input at bounding box center [952, 369] width 297 height 45
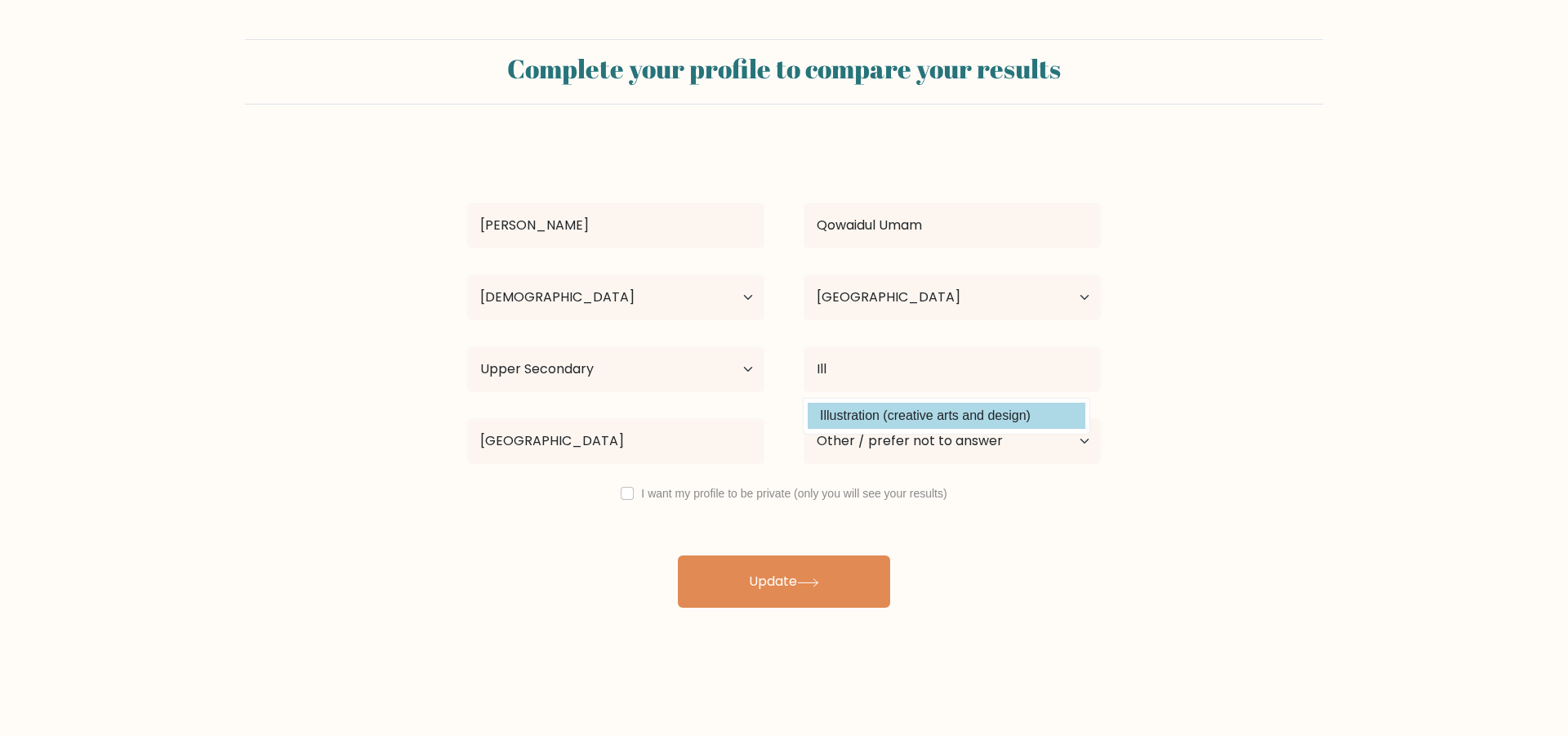
click at [940, 420] on option "Illustration (creative arts and design)" at bounding box center [947, 415] width 278 height 26
type input "Illustration"
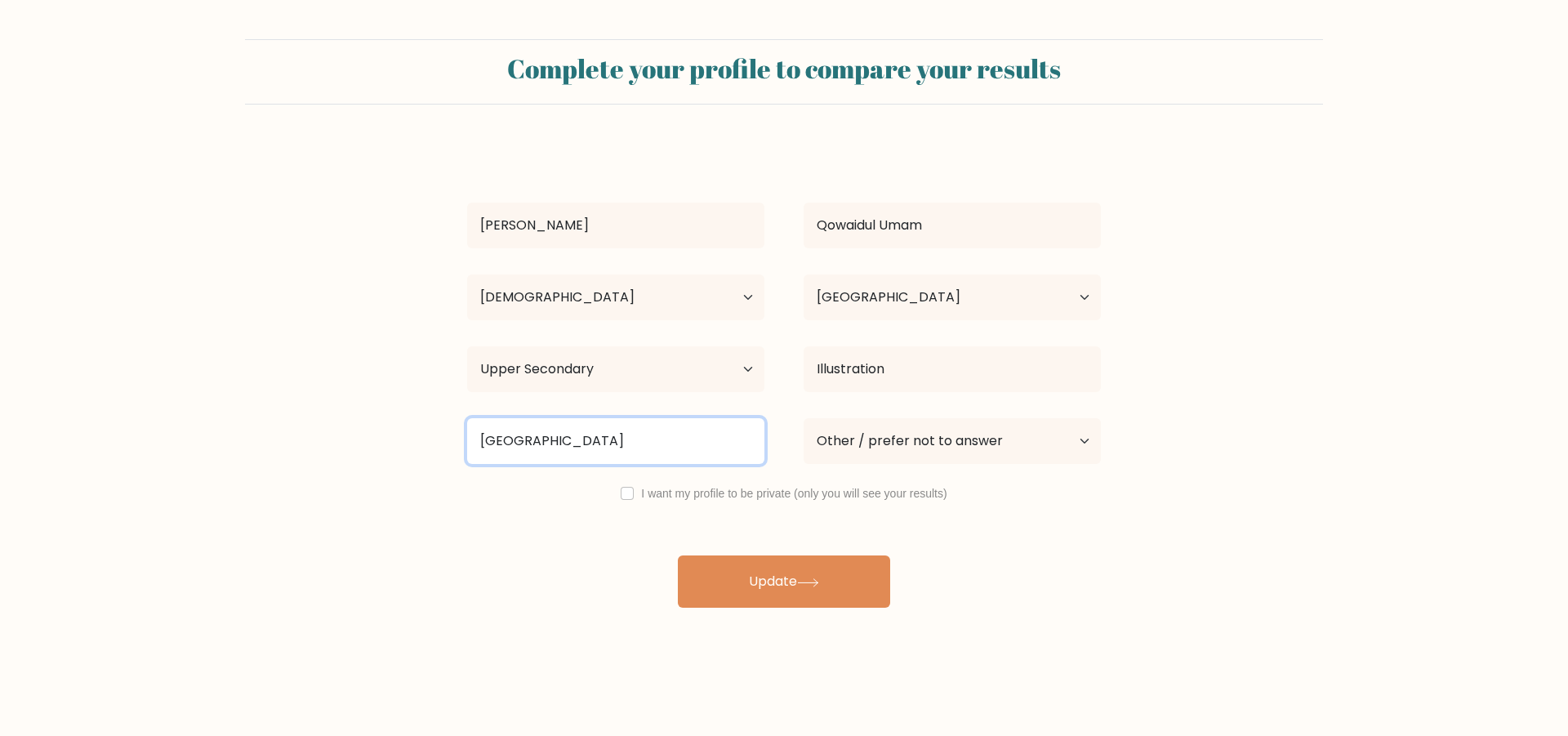
click at [688, 434] on input "Universitas Trunojoyo Madura" at bounding box center [615, 440] width 297 height 45
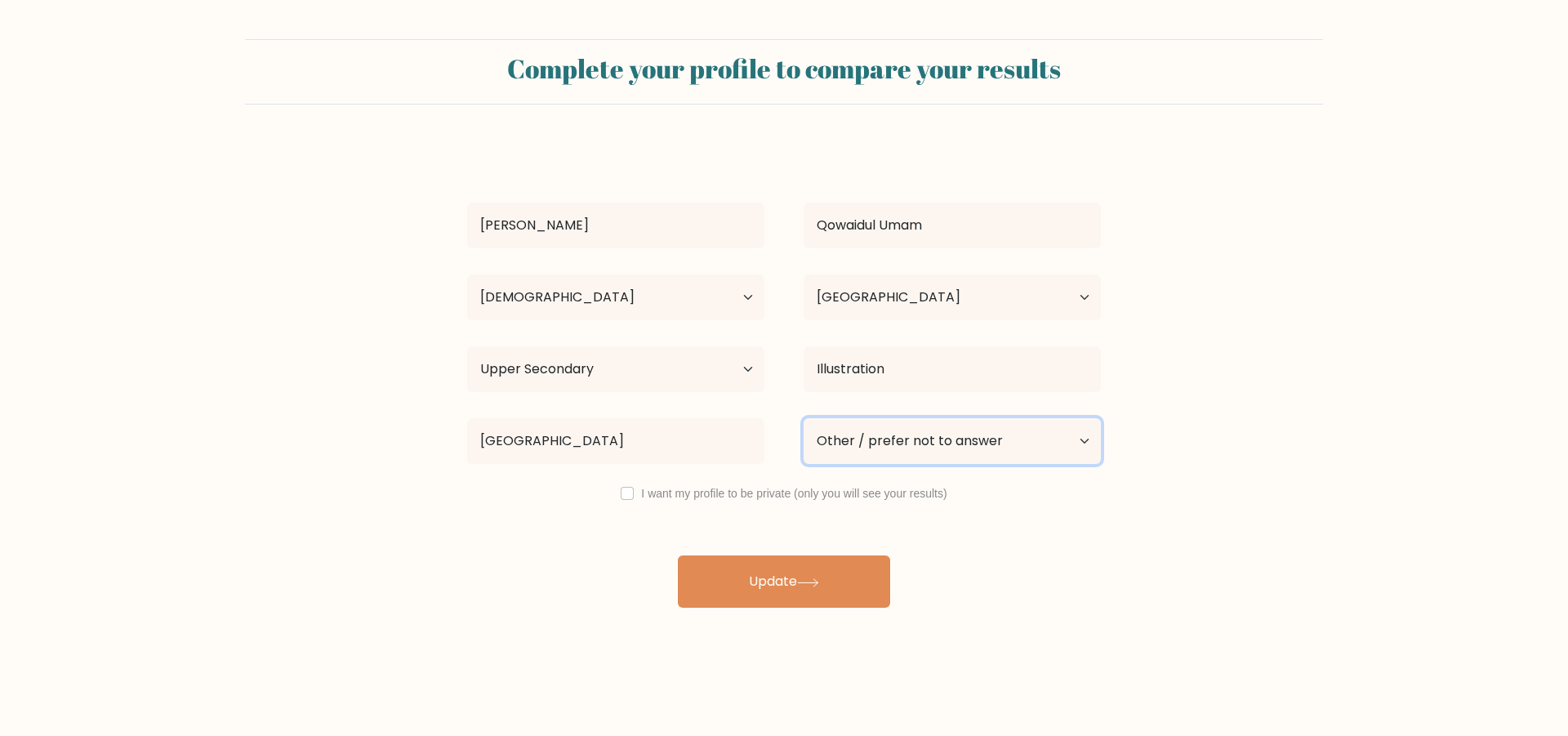
click at [803, 418] on select "Current employment status Employed Student Retired Other / prefer not to answer" at bounding box center [952, 440] width 297 height 45
click option "Employed" at bounding box center [0, 0] width 0 height 0
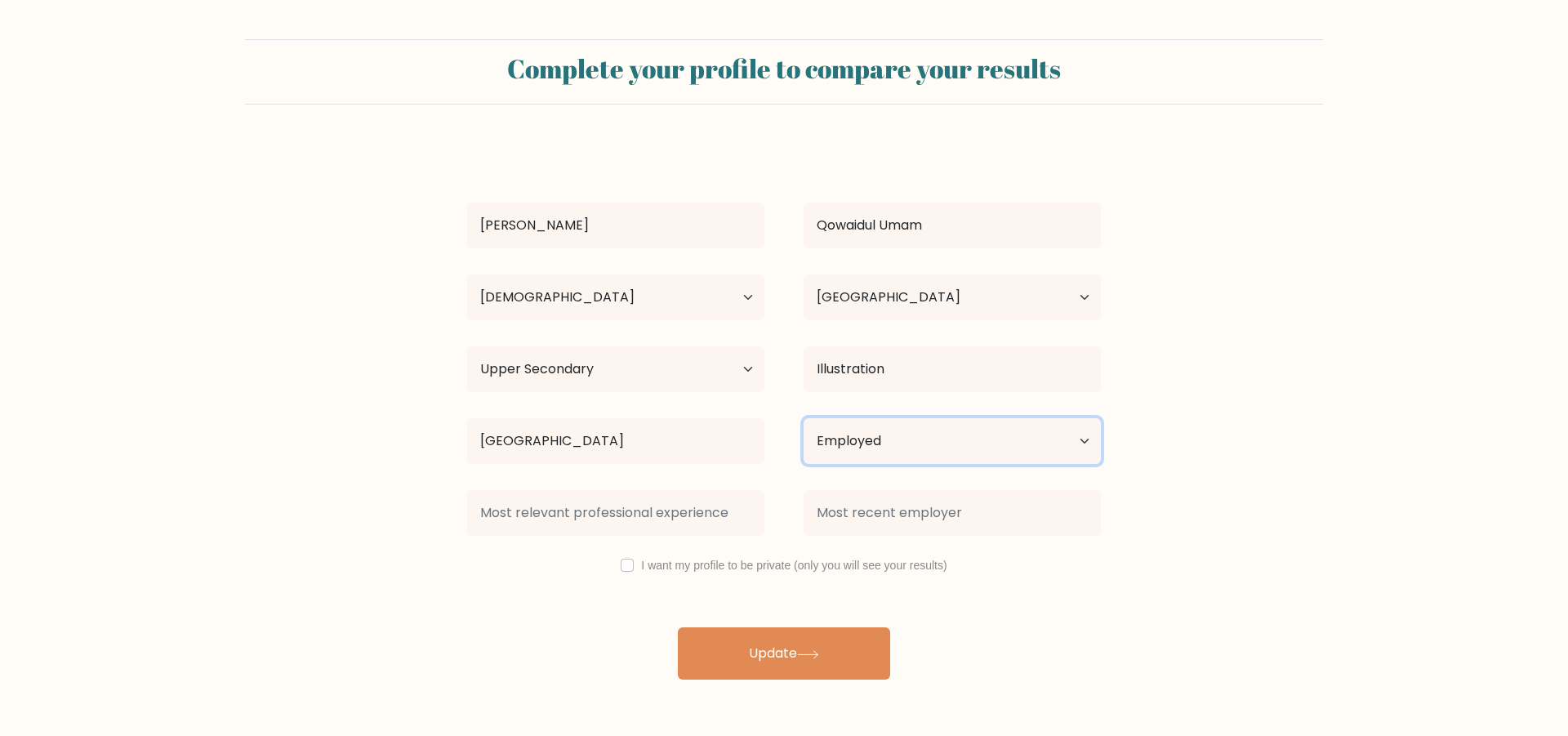
click at [803, 418] on select "Current employment status Employed Student Retired Other / prefer not to answer" at bounding box center [952, 440] width 297 height 45
click at [889, 439] on select "Current employment status Employed Student Retired Other / prefer not to answer" at bounding box center [952, 440] width 297 height 45
click at [803, 418] on select "Current employment status Employed Student Retired Other / prefer not to answer" at bounding box center [952, 440] width 297 height 45
click at [831, 445] on select "Current employment status Employed Student Retired Other / prefer not to answer" at bounding box center [952, 440] width 297 height 45
click at [803, 418] on select "Current employment status Employed Student Retired Other / prefer not to answer" at bounding box center [952, 440] width 297 height 45
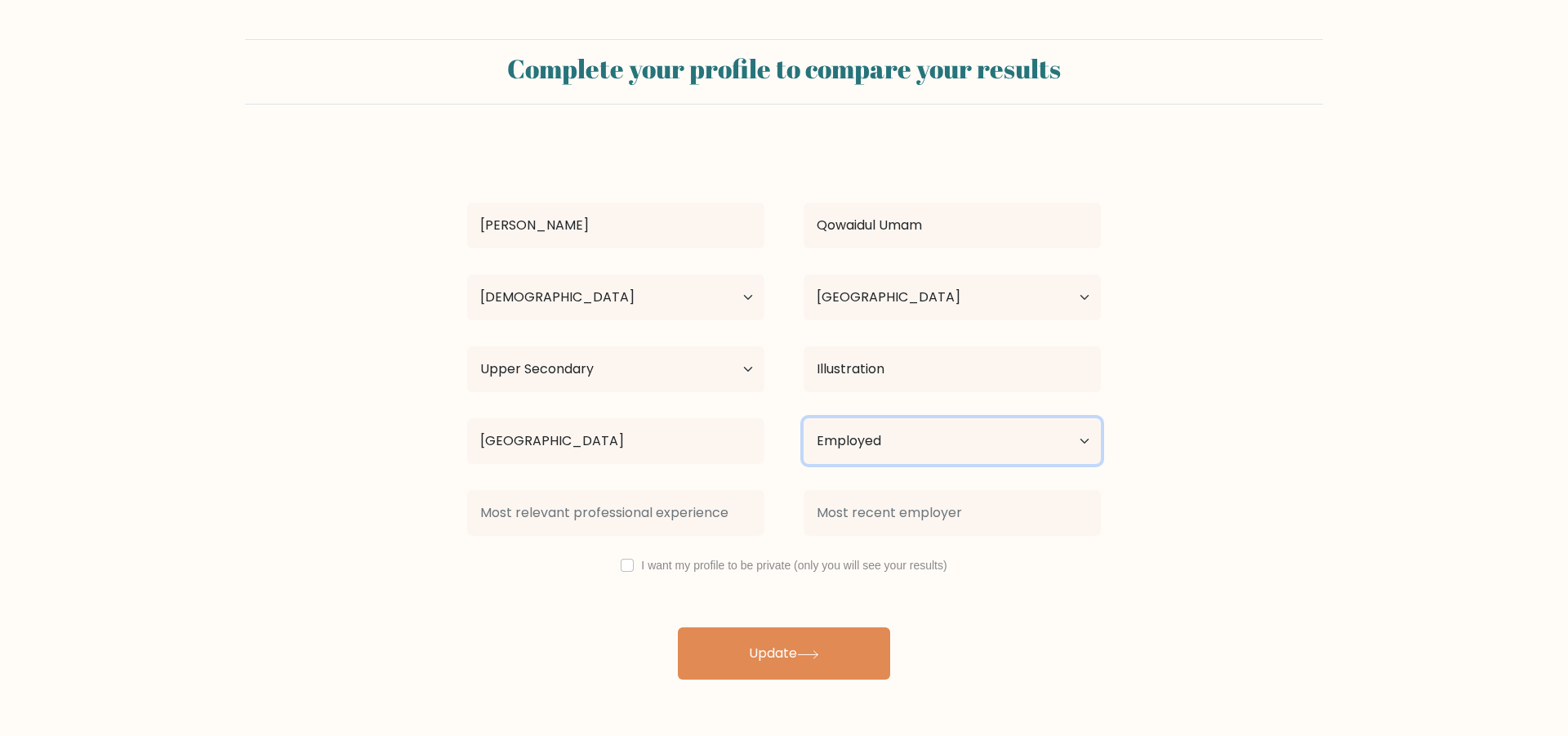
select select "other"
click option "Other / prefer not to answer" at bounding box center [0, 0] width 0 height 0
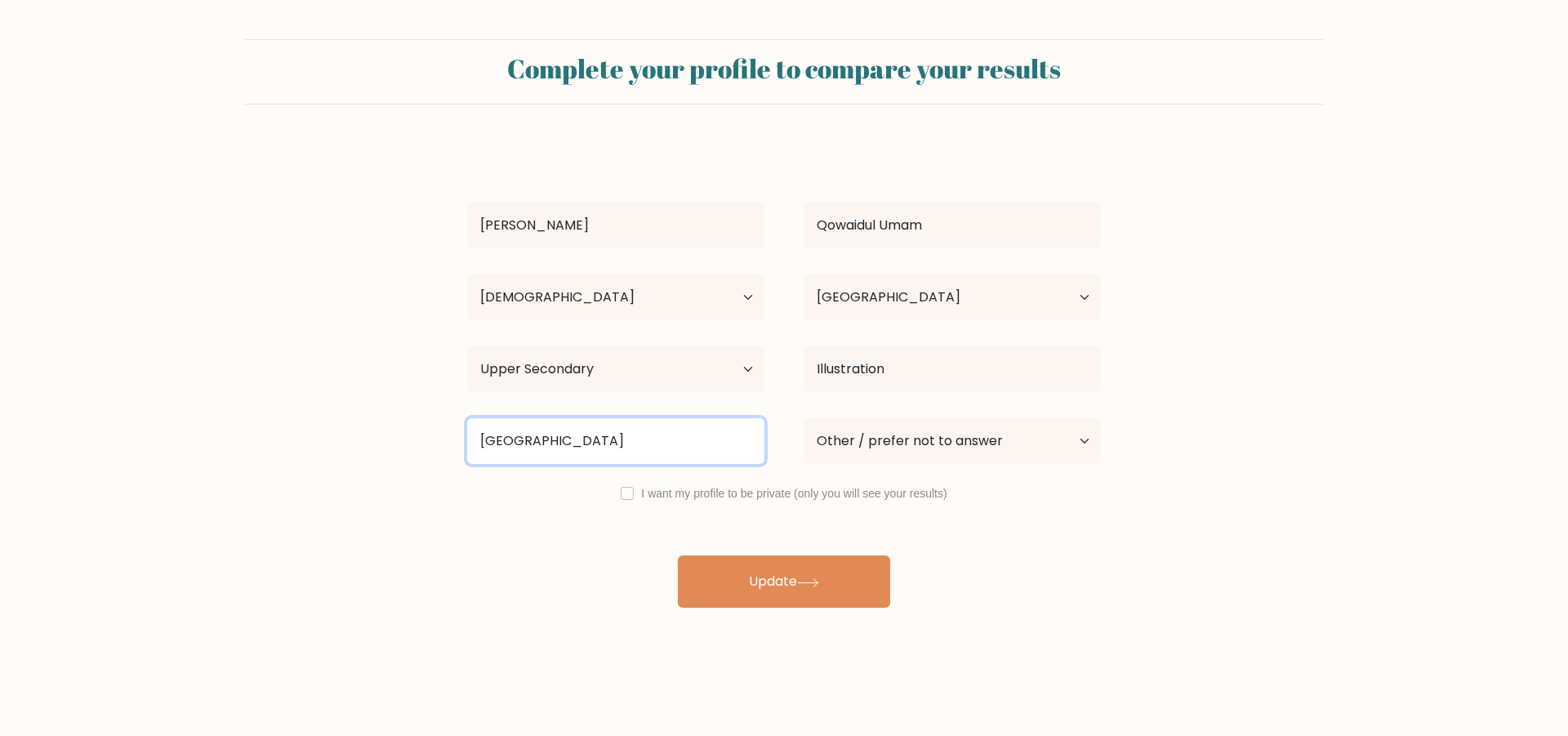
click at [708, 430] on input "Universitas Trunojoyo Madura" at bounding box center [615, 440] width 297 height 45
drag, startPoint x: 694, startPoint y: 438, endPoint x: 407, endPoint y: 442, distance: 287.0
click at [467, 442] on input "Universitas Trunojoyo Madura" at bounding box center [615, 440] width 297 height 45
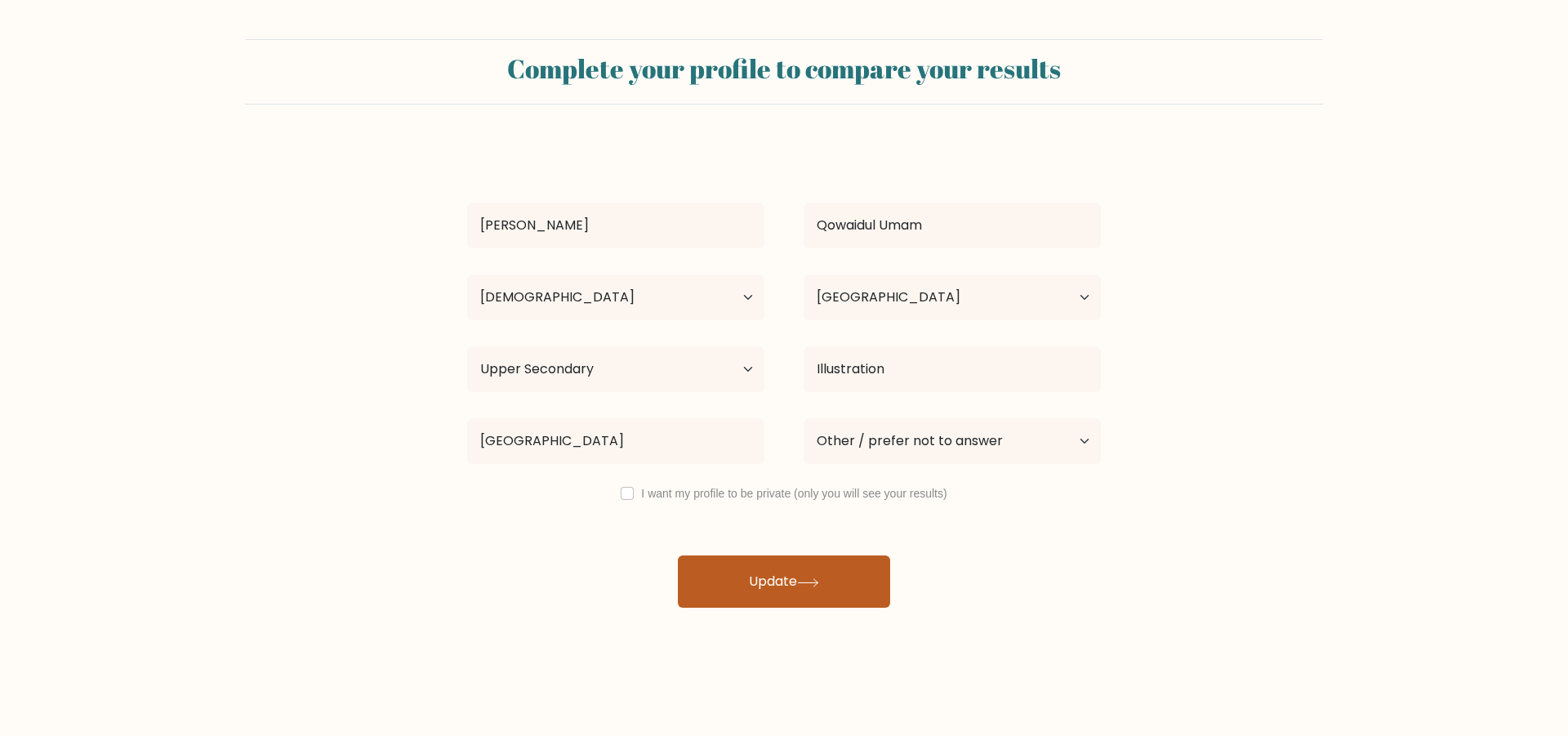
click at [740, 567] on button "Update" at bounding box center [783, 581] width 212 height 52
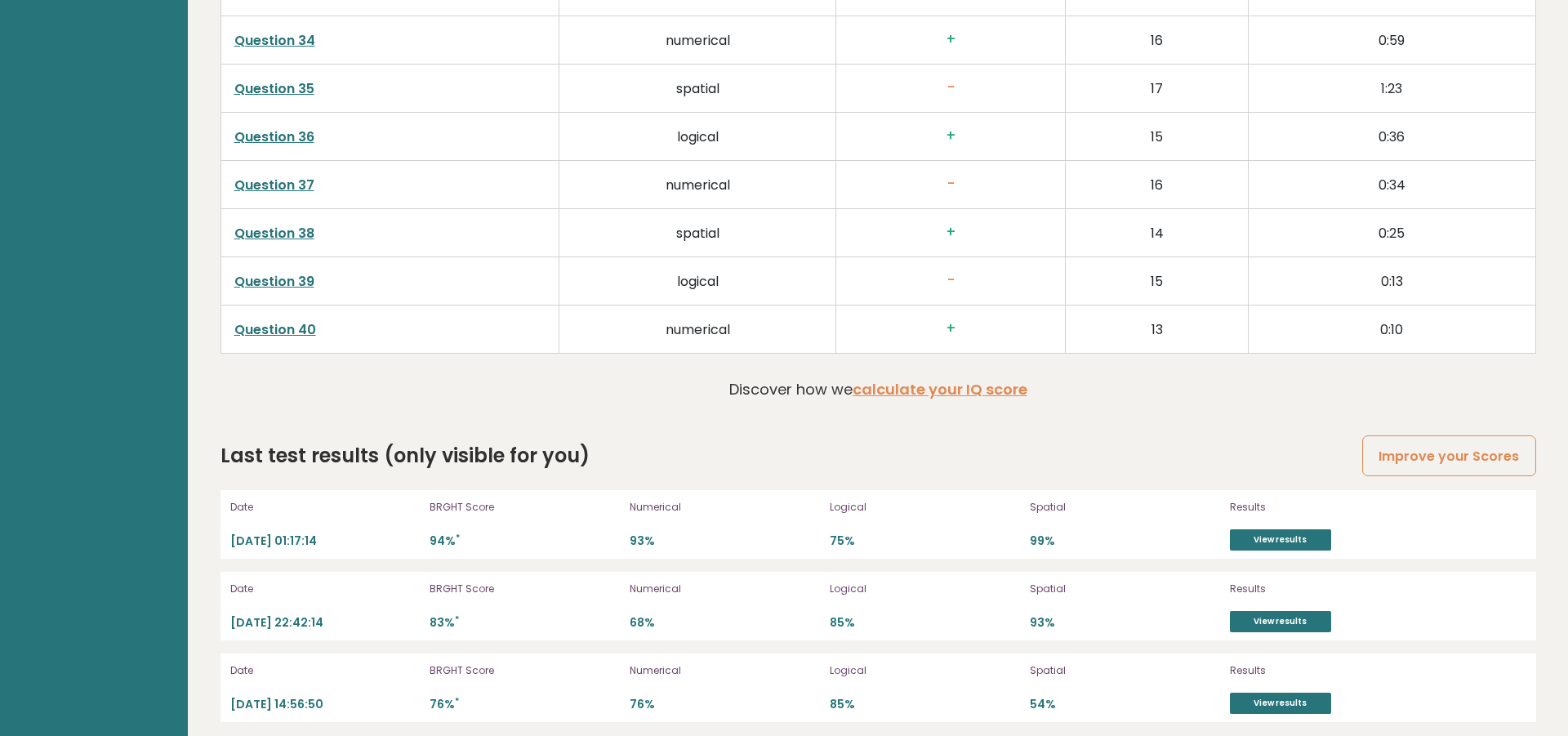
scroll to position [4414, 0]
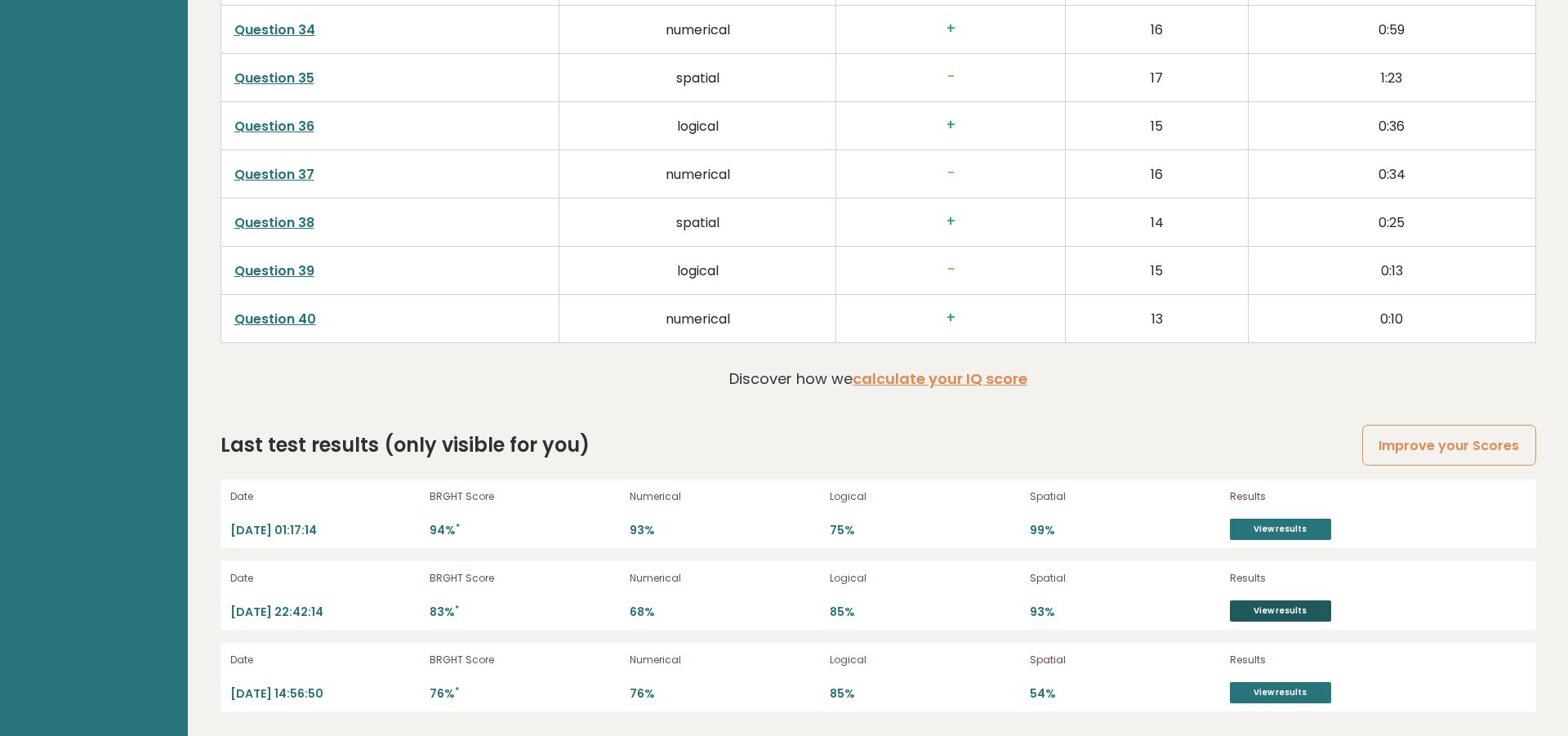
click at [1274, 613] on link "View results" at bounding box center [1280, 611] width 101 height 21
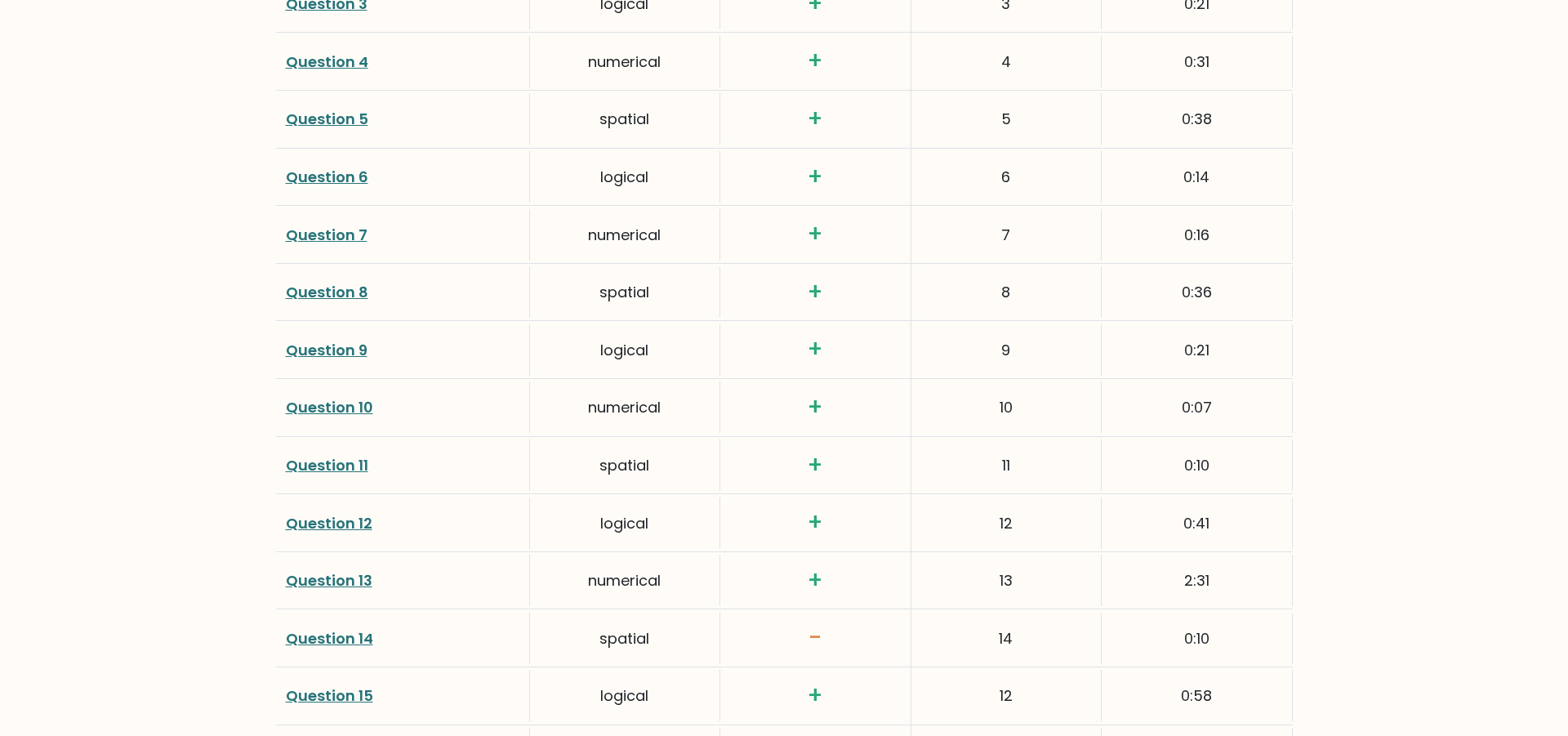
scroll to position [2608, 0]
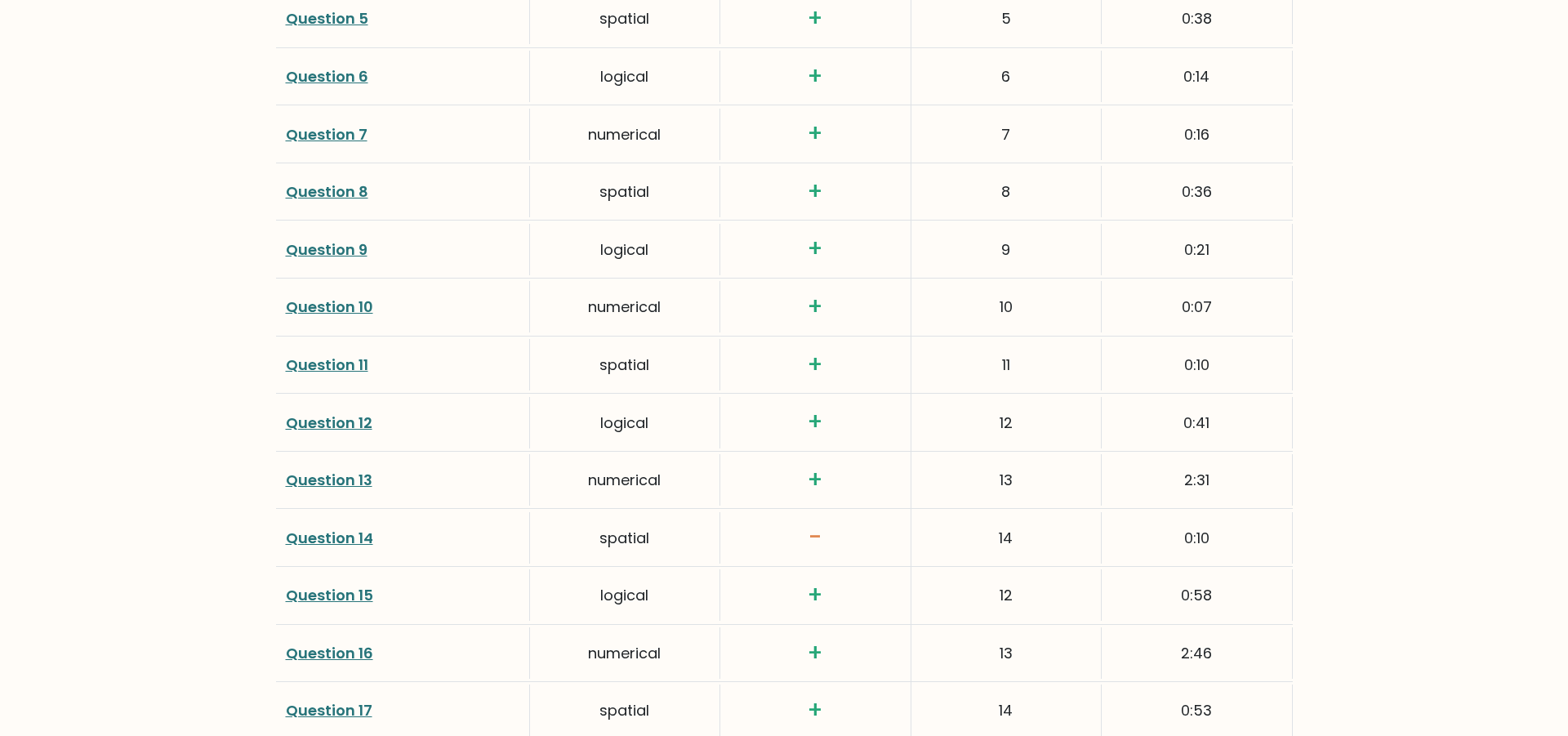
click at [367, 545] on link "Question 14" at bounding box center [329, 538] width 87 height 20
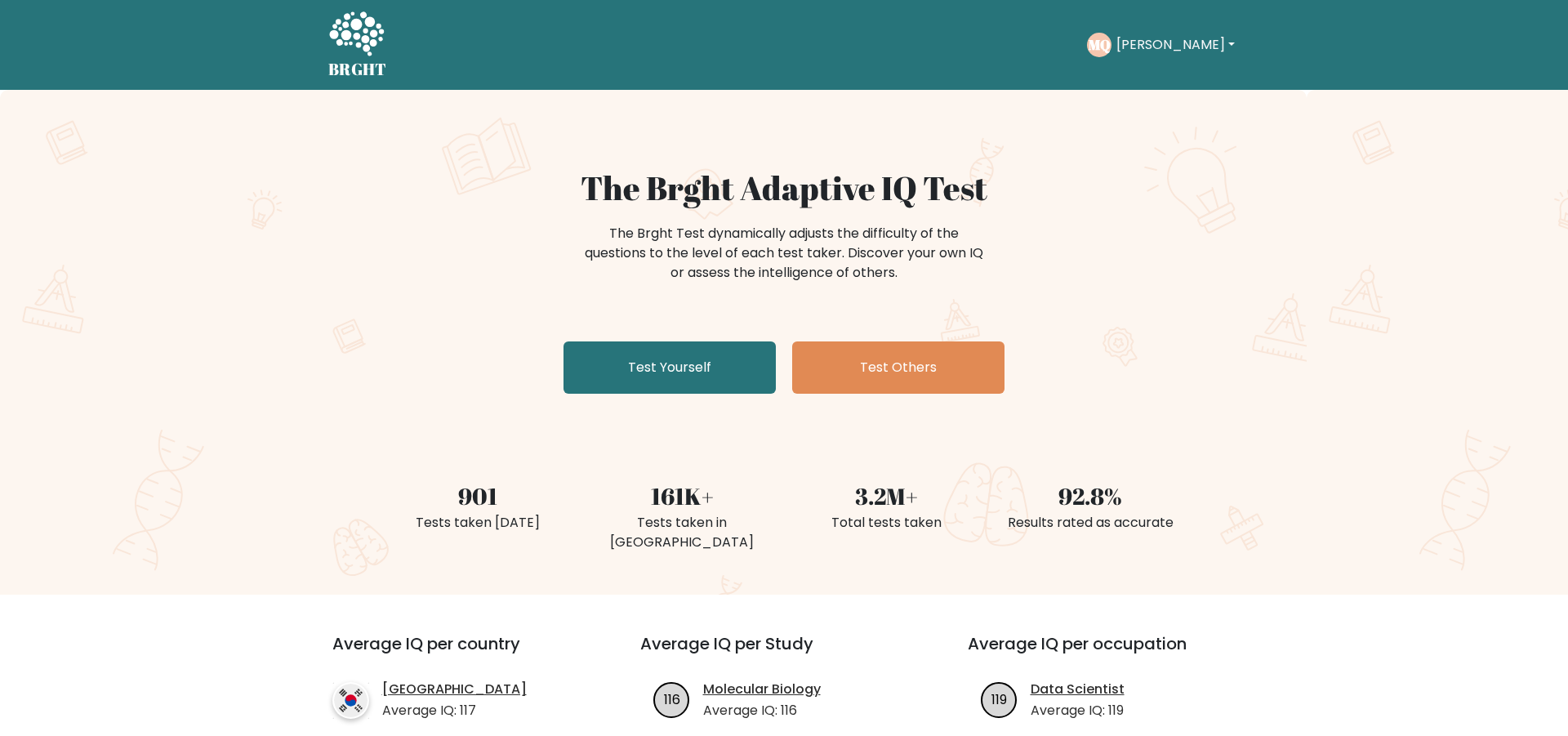
click at [1225, 55] on button "[PERSON_NAME]" at bounding box center [1175, 44] width 128 height 21
click at [1159, 111] on link "Profile" at bounding box center [1152, 106] width 129 height 26
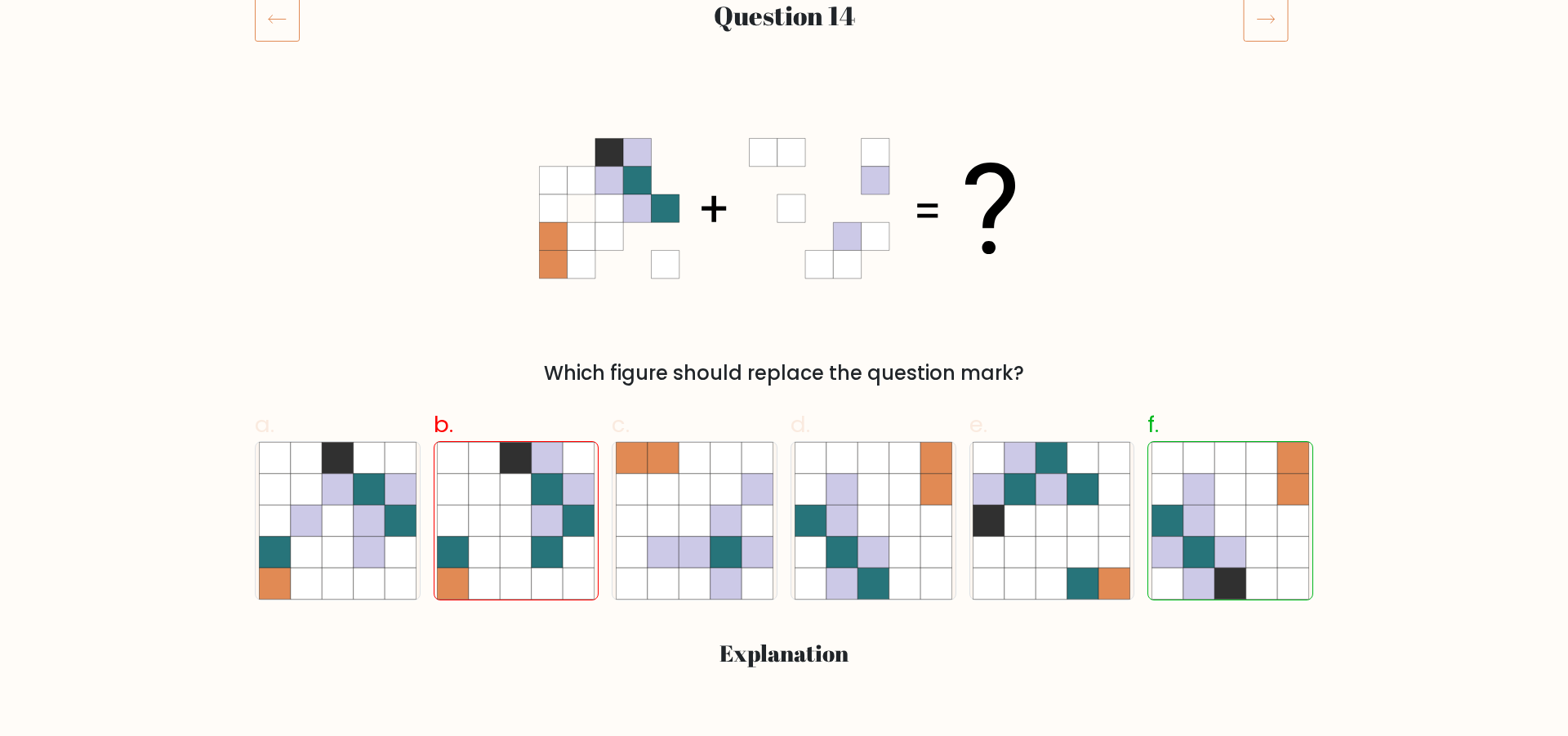
scroll to position [93, 0]
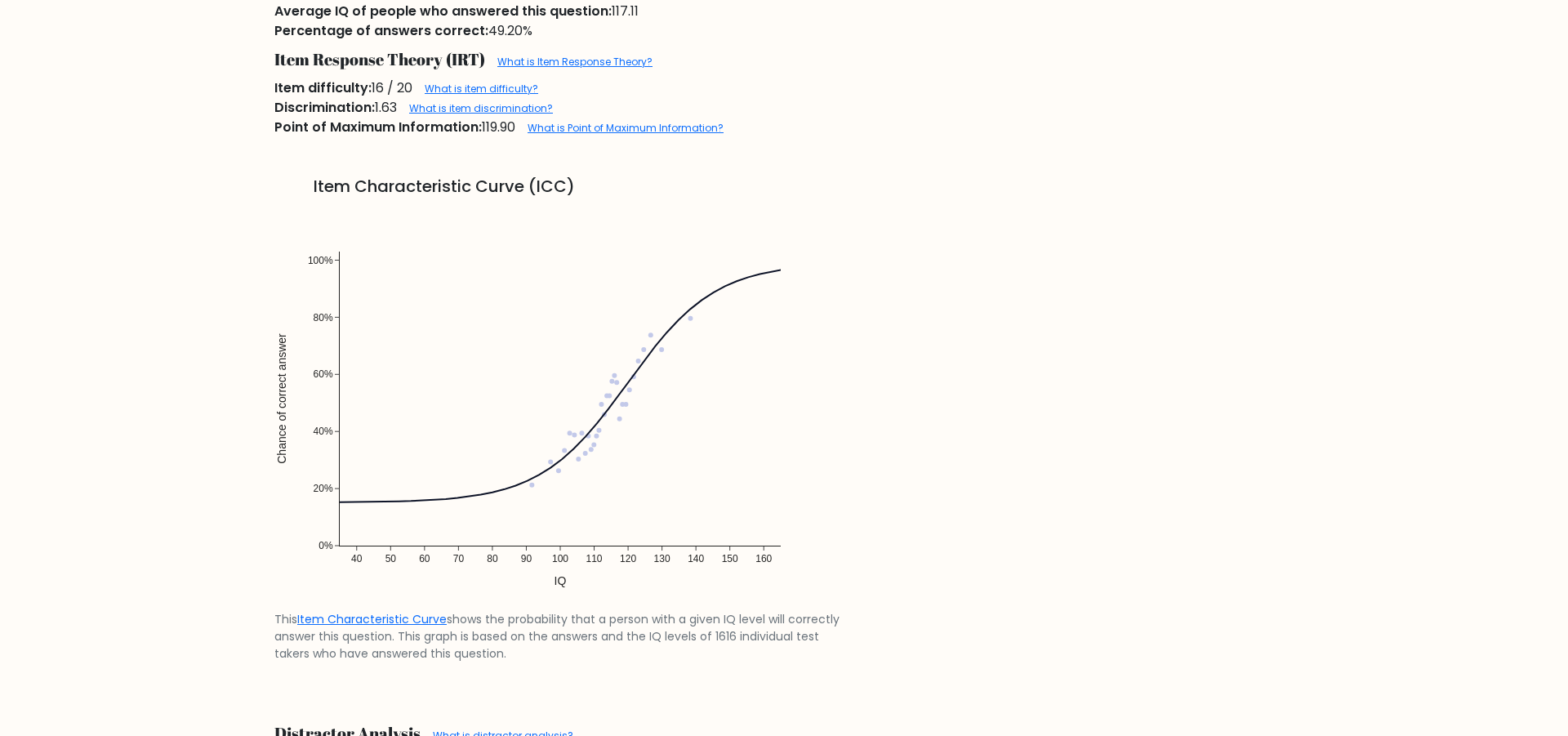
scroll to position [1471, 0]
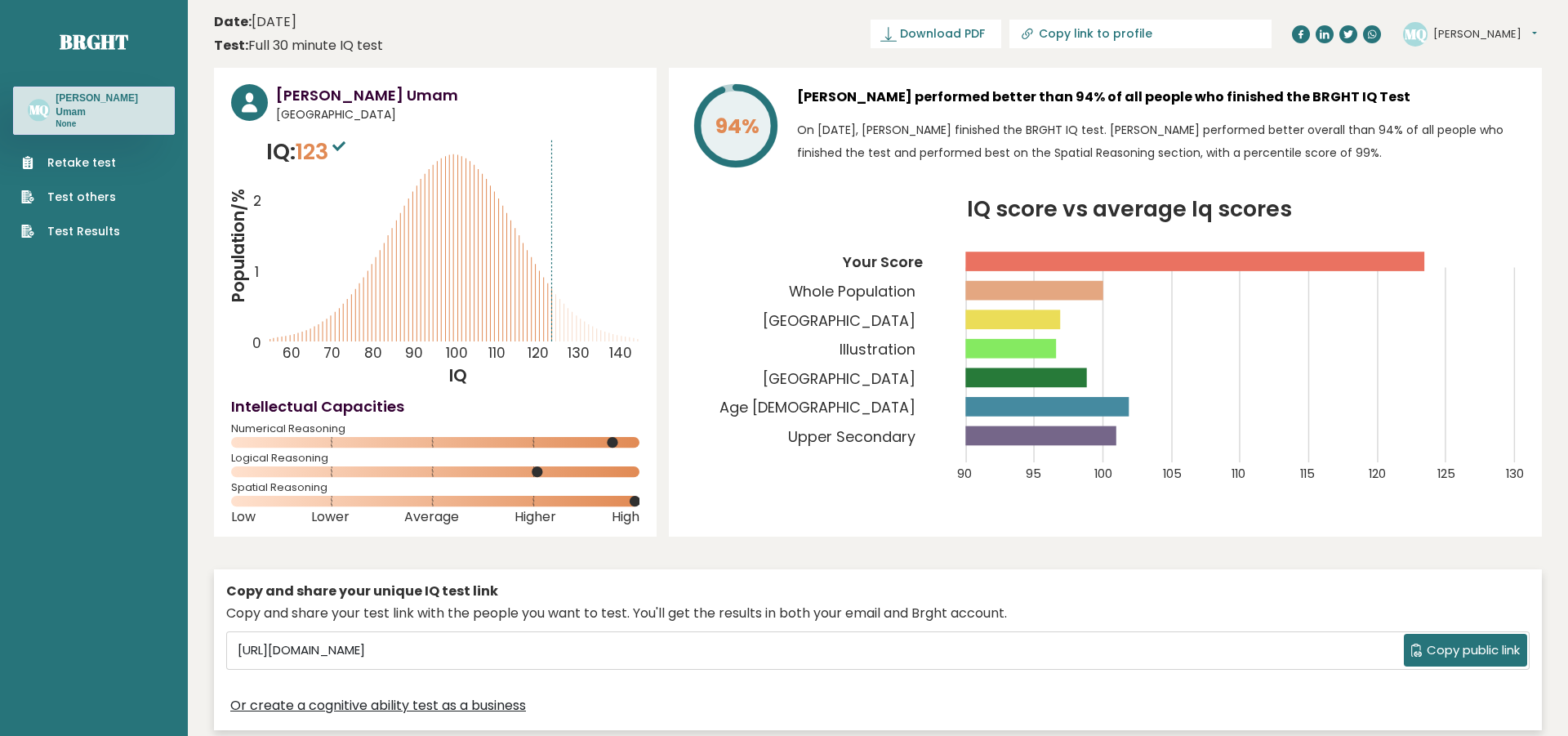
click at [1475, 36] on button "[PERSON_NAME]" at bounding box center [1486, 34] width 104 height 17
click at [1456, 100] on link "Settings" at bounding box center [1475, 105] width 83 height 23
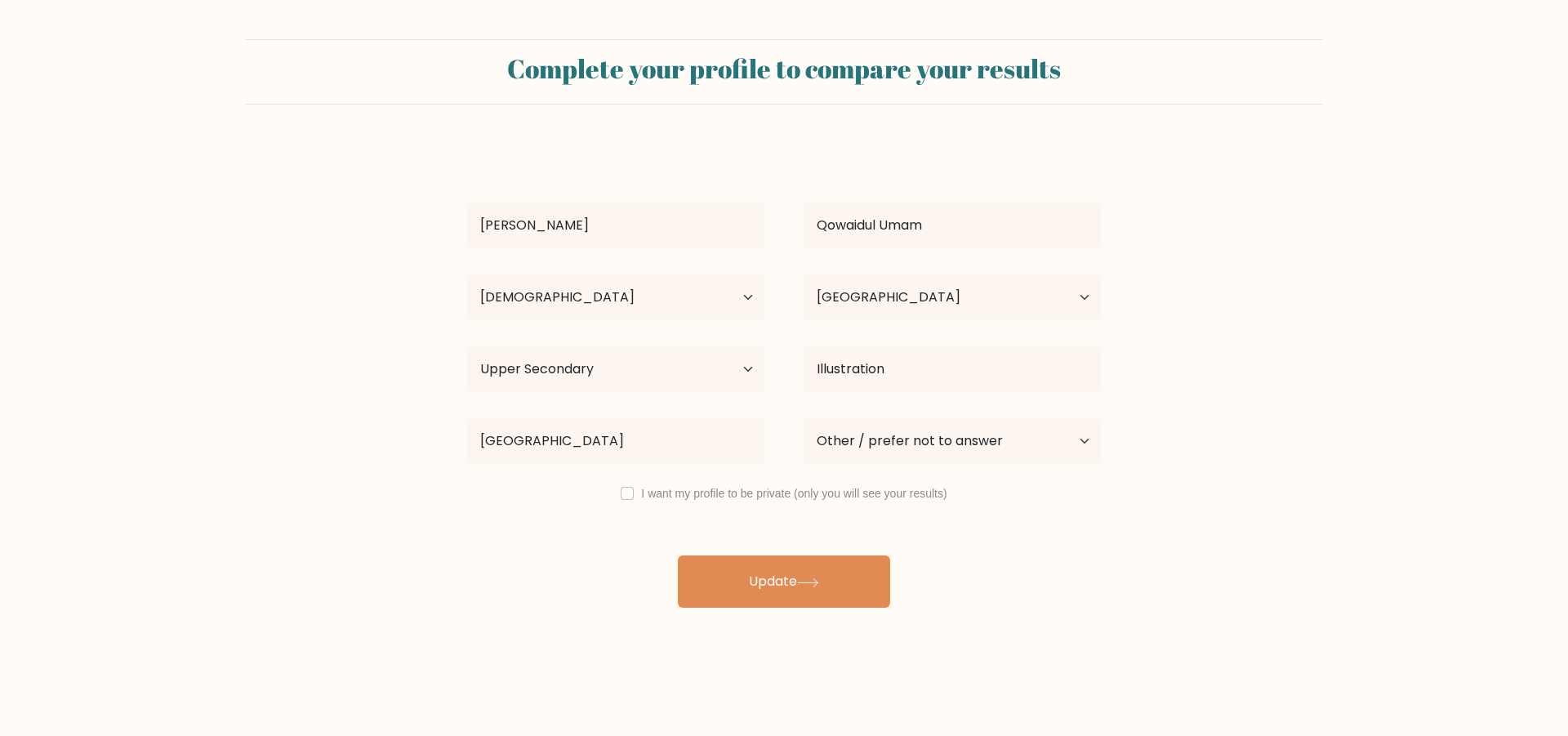
select select "25_34"
select select "ID"
select select "upper_secondary"
select select "other"
click at [467, 347] on select "Highest education level No schooling Primary Lower Secondary Upper Secondary Oc…" at bounding box center [615, 369] width 297 height 45
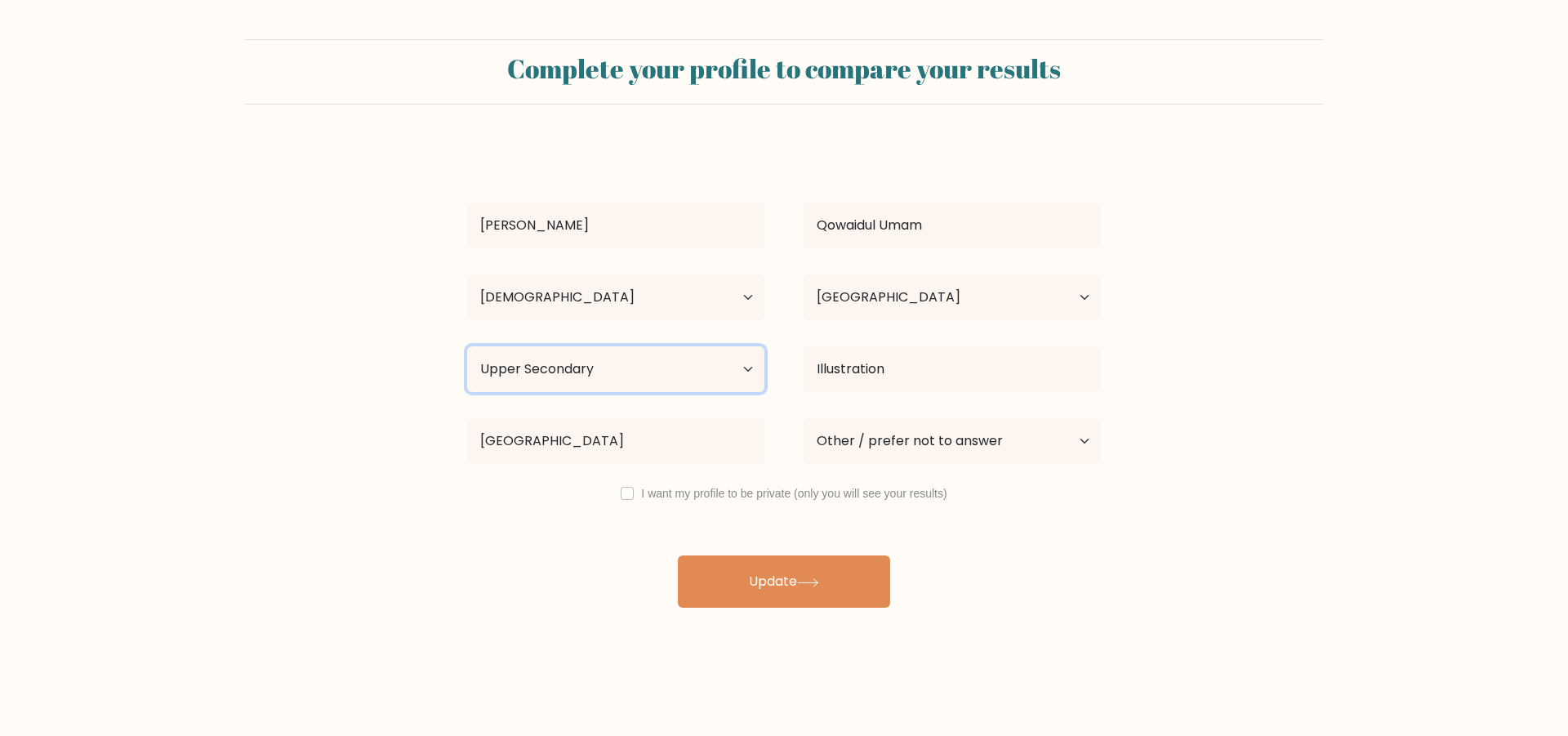
click option "Occupation Specific" at bounding box center [0, 0] width 0 height 0
click at [467, 347] on select "Highest education level No schooling Primary Lower Secondary Upper Secondary Oc…" at bounding box center [615, 369] width 297 height 45
click at [740, 360] on select "Highest education level No schooling Primary Lower Secondary Upper Secondary Oc…" at bounding box center [615, 369] width 297 height 45
click at [467, 347] on select "Highest education level No schooling Primary Lower Secondary Upper Secondary Oc…" at bounding box center [615, 369] width 297 height 45
select select "bachelors_degree"
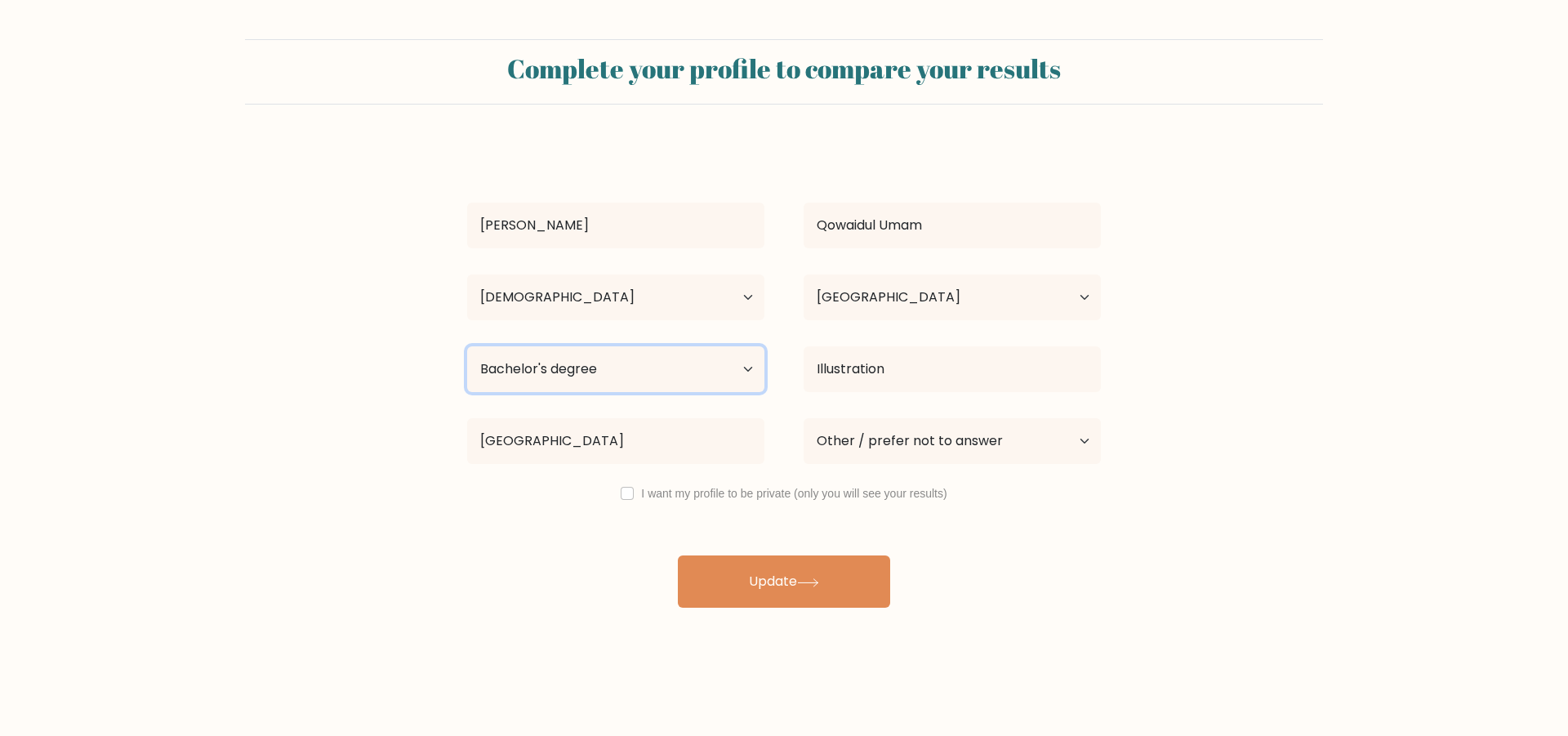
click option "Bachelor's degree" at bounding box center [0, 0] width 0 height 0
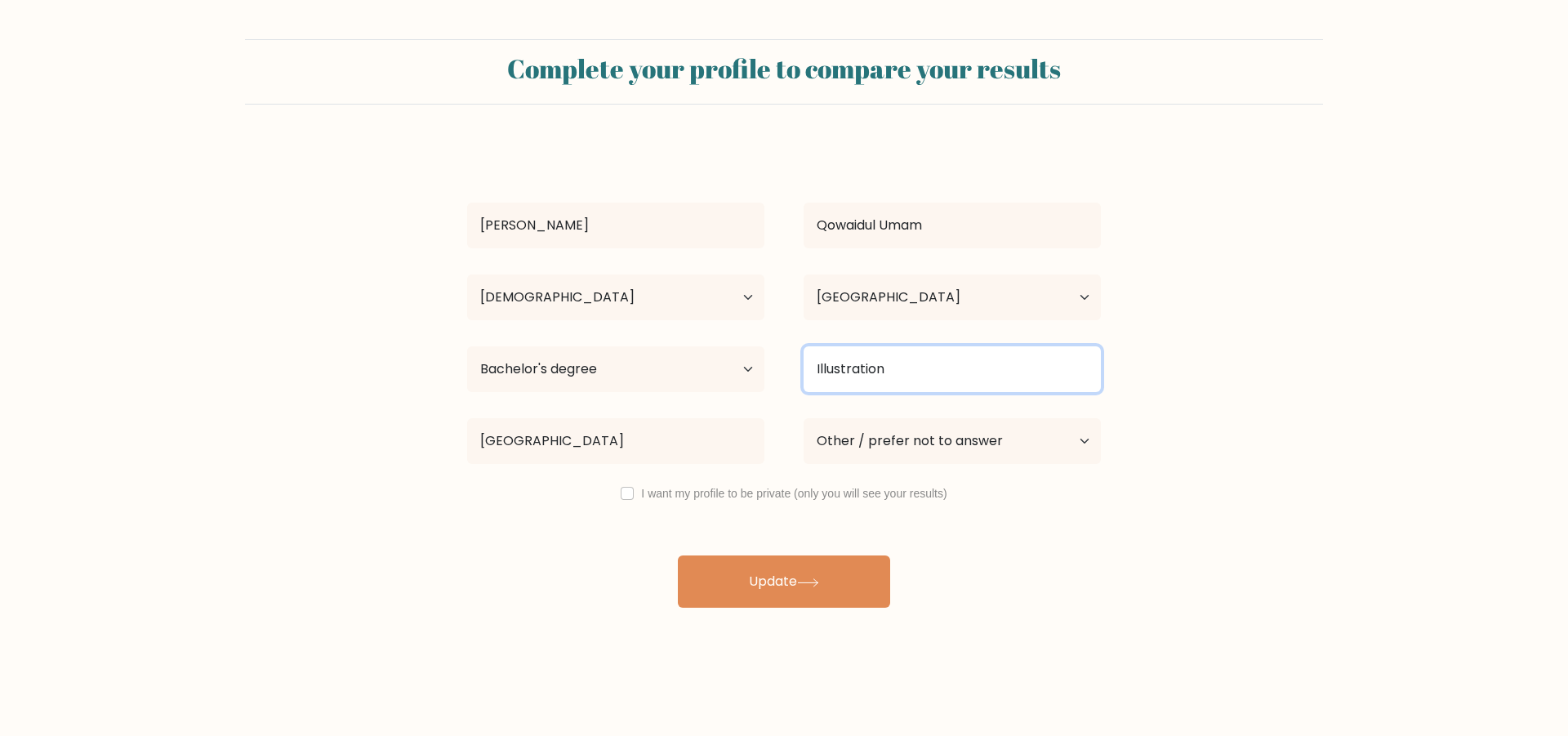
click at [891, 373] on input "Illustration" at bounding box center [952, 369] width 297 height 45
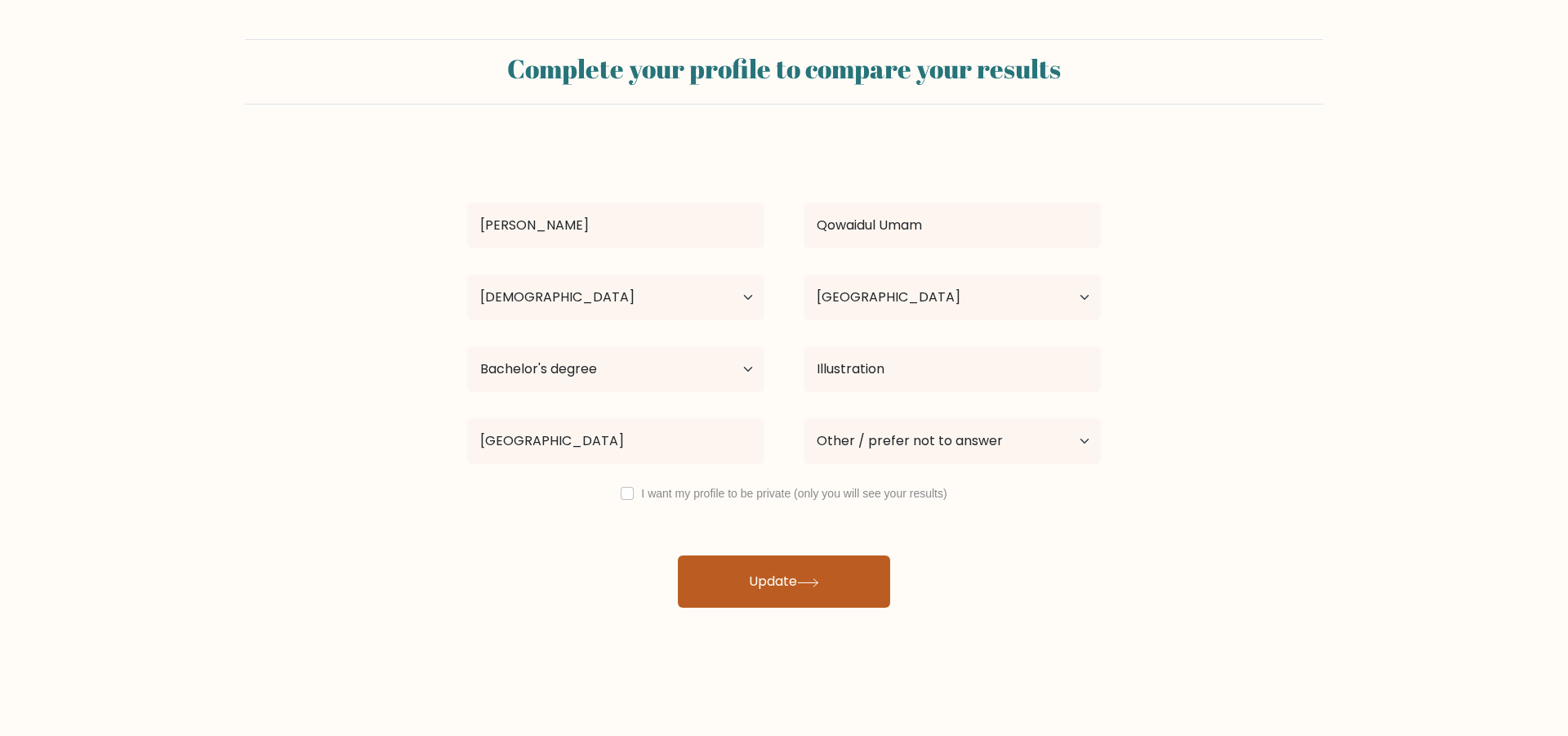
click at [811, 577] on button "Update" at bounding box center [783, 581] width 212 height 52
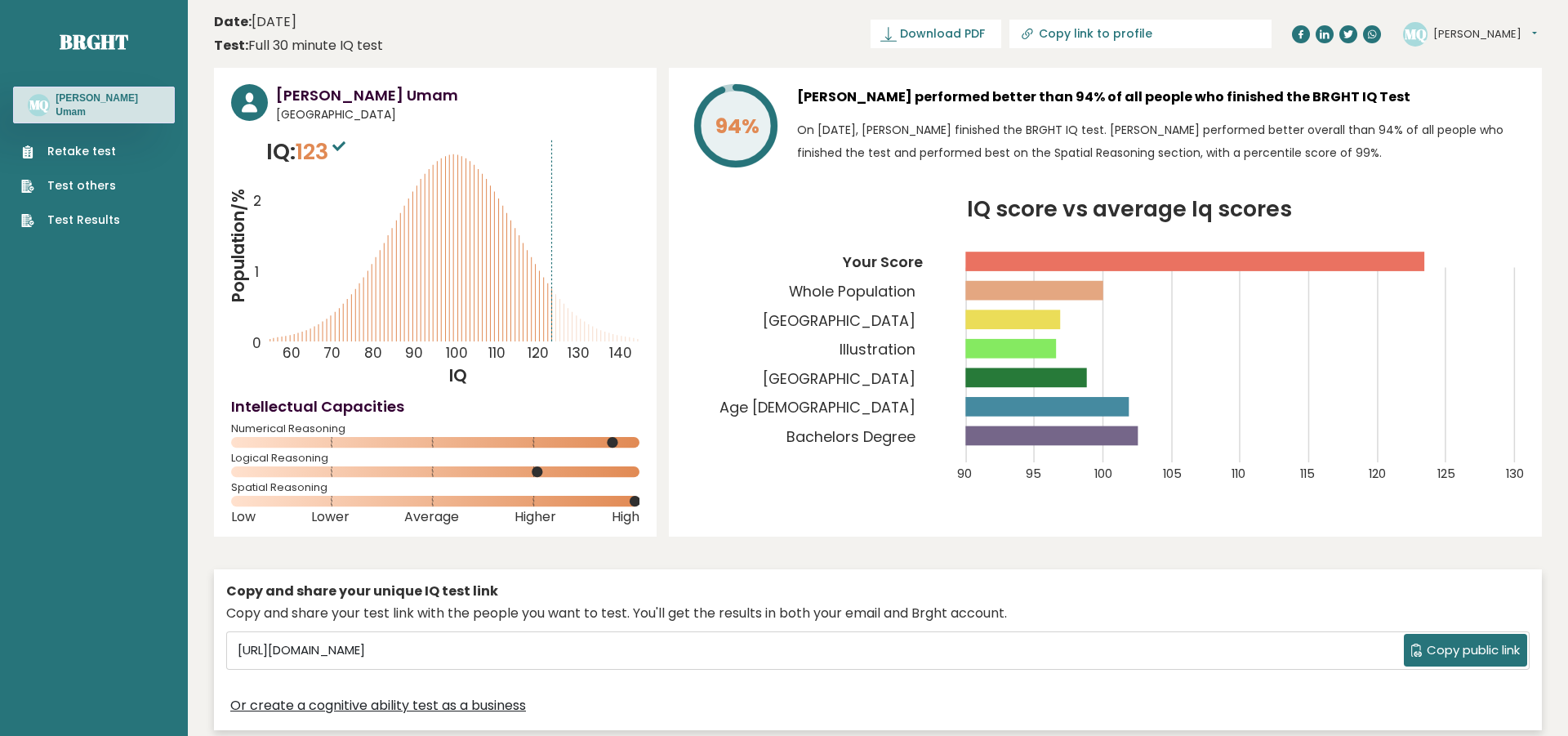
click at [1502, 43] on div "MQ [PERSON_NAME] Dashboard Profile Settings Logout" at bounding box center [1470, 34] width 134 height 24
click at [1509, 34] on button "[PERSON_NAME]" at bounding box center [1486, 34] width 104 height 17
click at [1465, 108] on link "Settings" at bounding box center [1475, 105] width 83 height 23
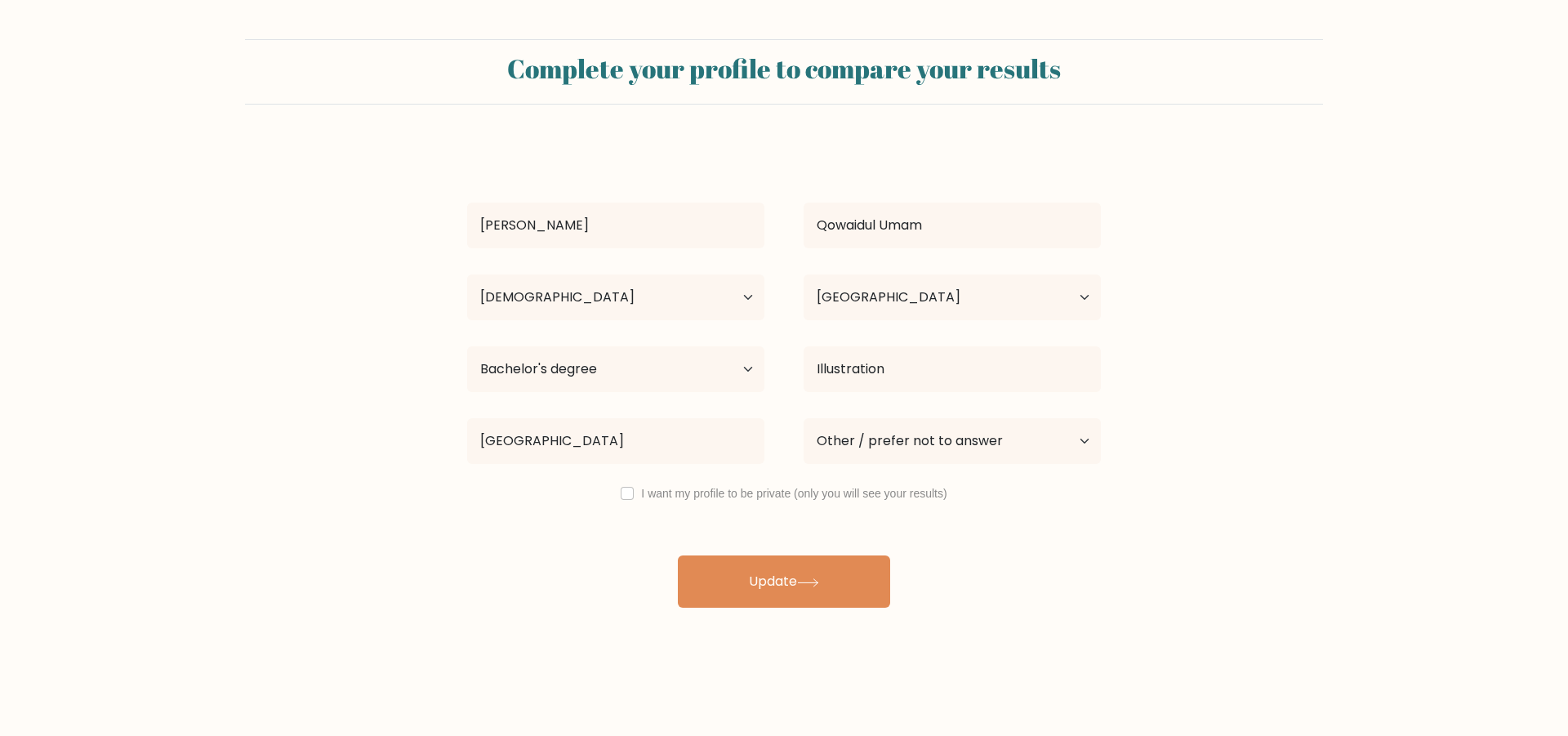
select select "25_34"
select select "ID"
select select "bachelors_degree"
select select "other"
drag, startPoint x: 680, startPoint y: 438, endPoint x: 411, endPoint y: 439, distance: 269.0
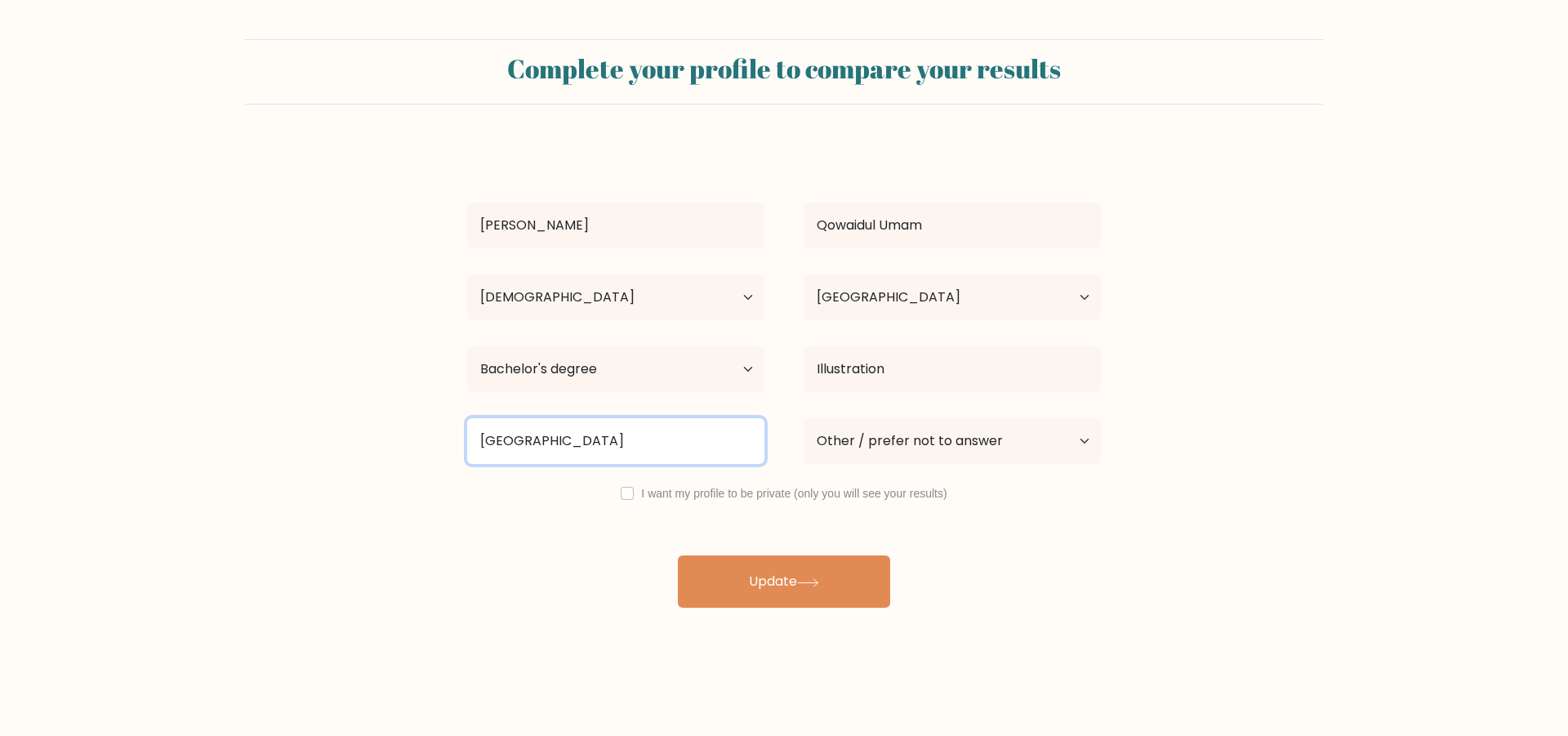
click at [467, 439] on input "[GEOGRAPHIC_DATA]" at bounding box center [615, 440] width 297 height 45
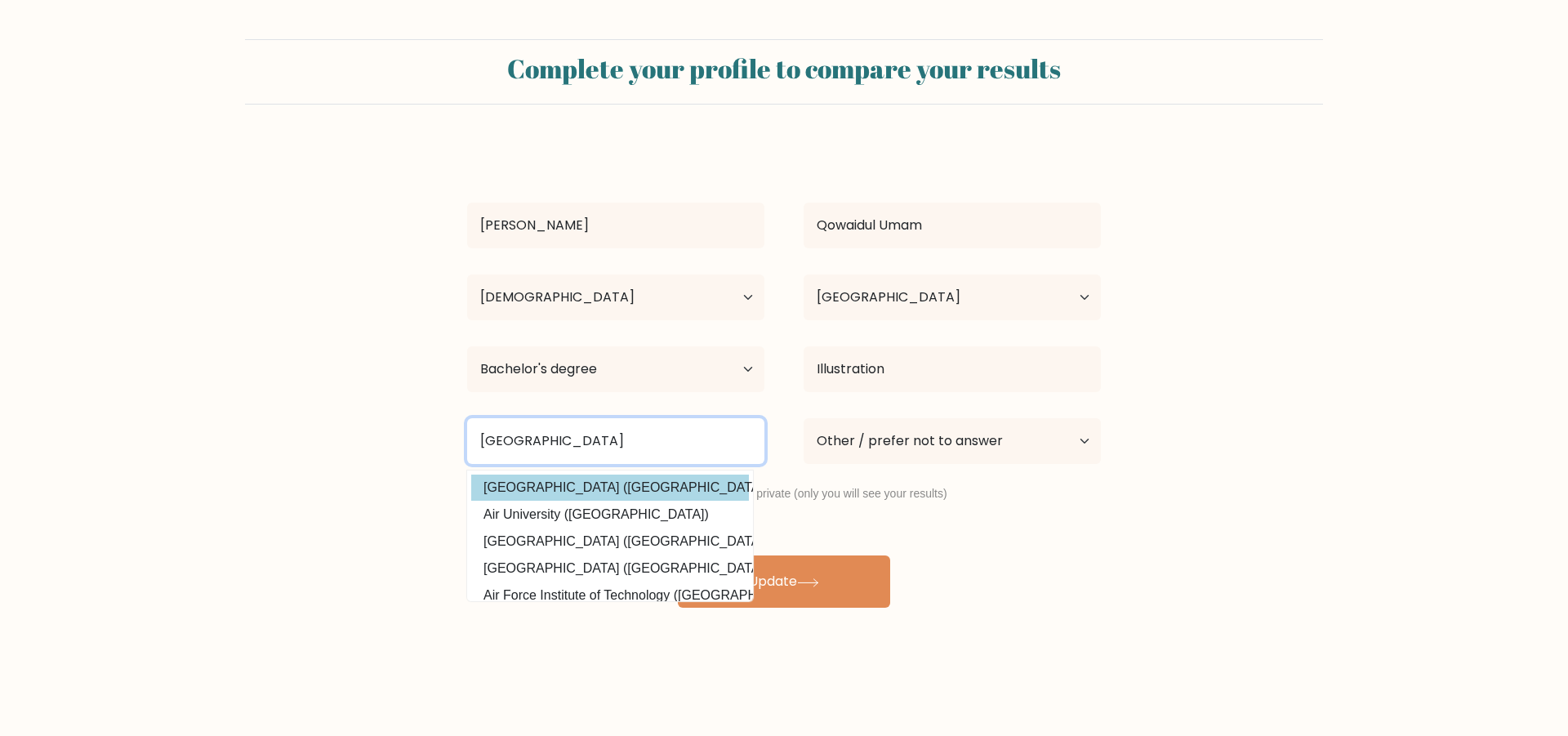
type input "[GEOGRAPHIC_DATA]"
click at [539, 478] on div "[PERSON_NAME] Qowaidul Umam Age Under [DEMOGRAPHIC_DATA] [DEMOGRAPHIC_DATA] [DE…" at bounding box center [783, 375] width 653 height 464
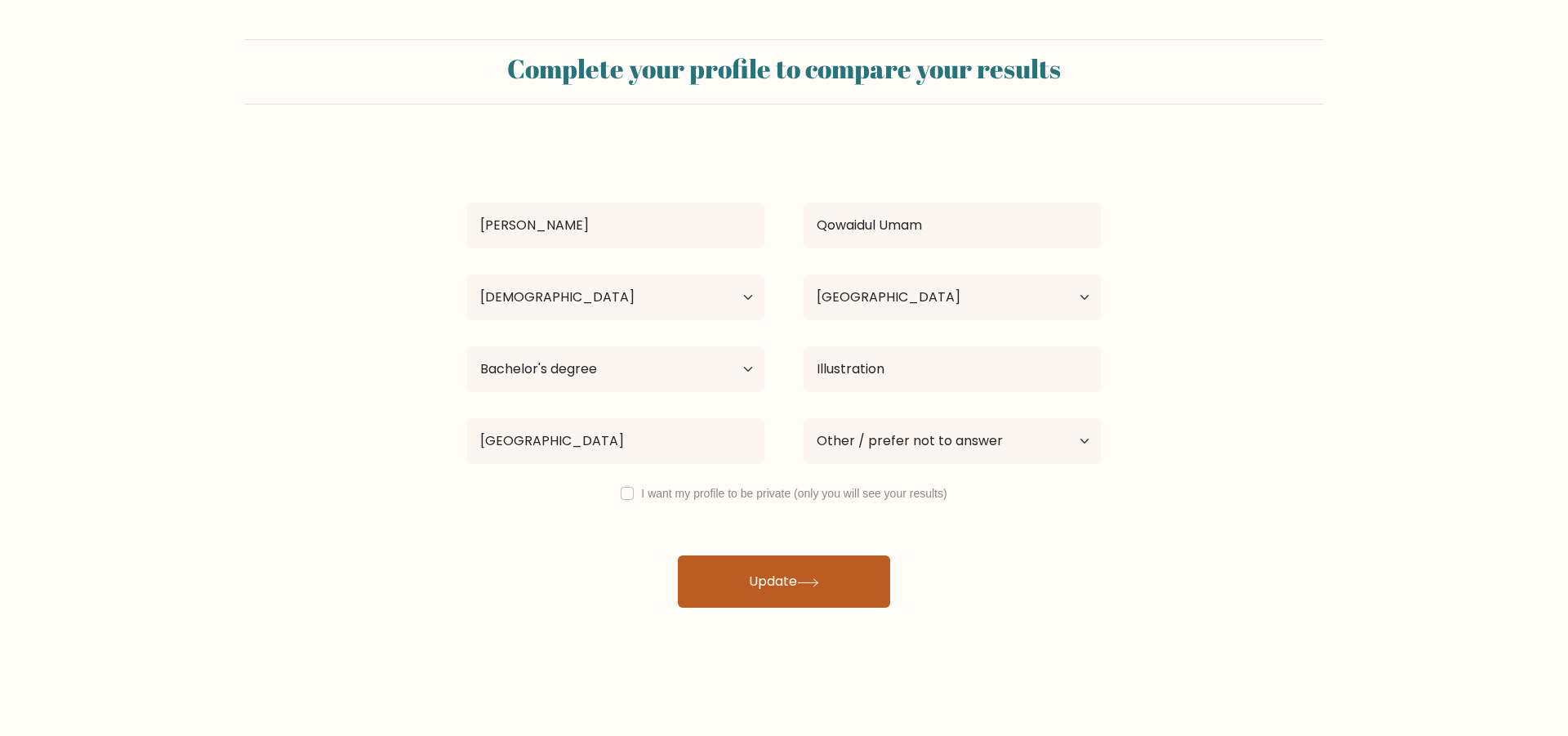
click at [781, 566] on button "Update" at bounding box center [783, 581] width 212 height 52
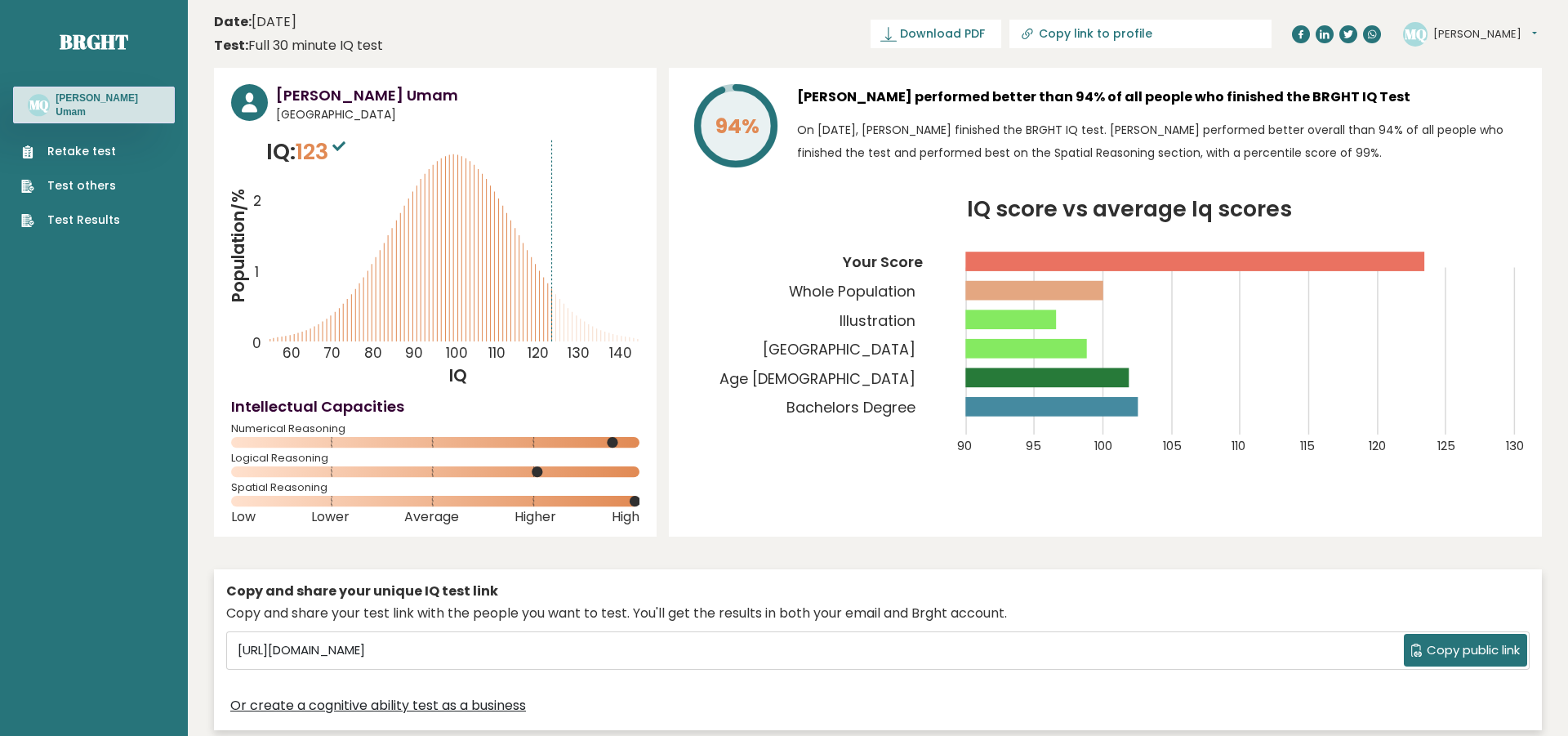
click at [1502, 37] on button "[PERSON_NAME]" at bounding box center [1486, 34] width 104 height 17
click at [1461, 104] on link "Settings" at bounding box center [1475, 105] width 83 height 23
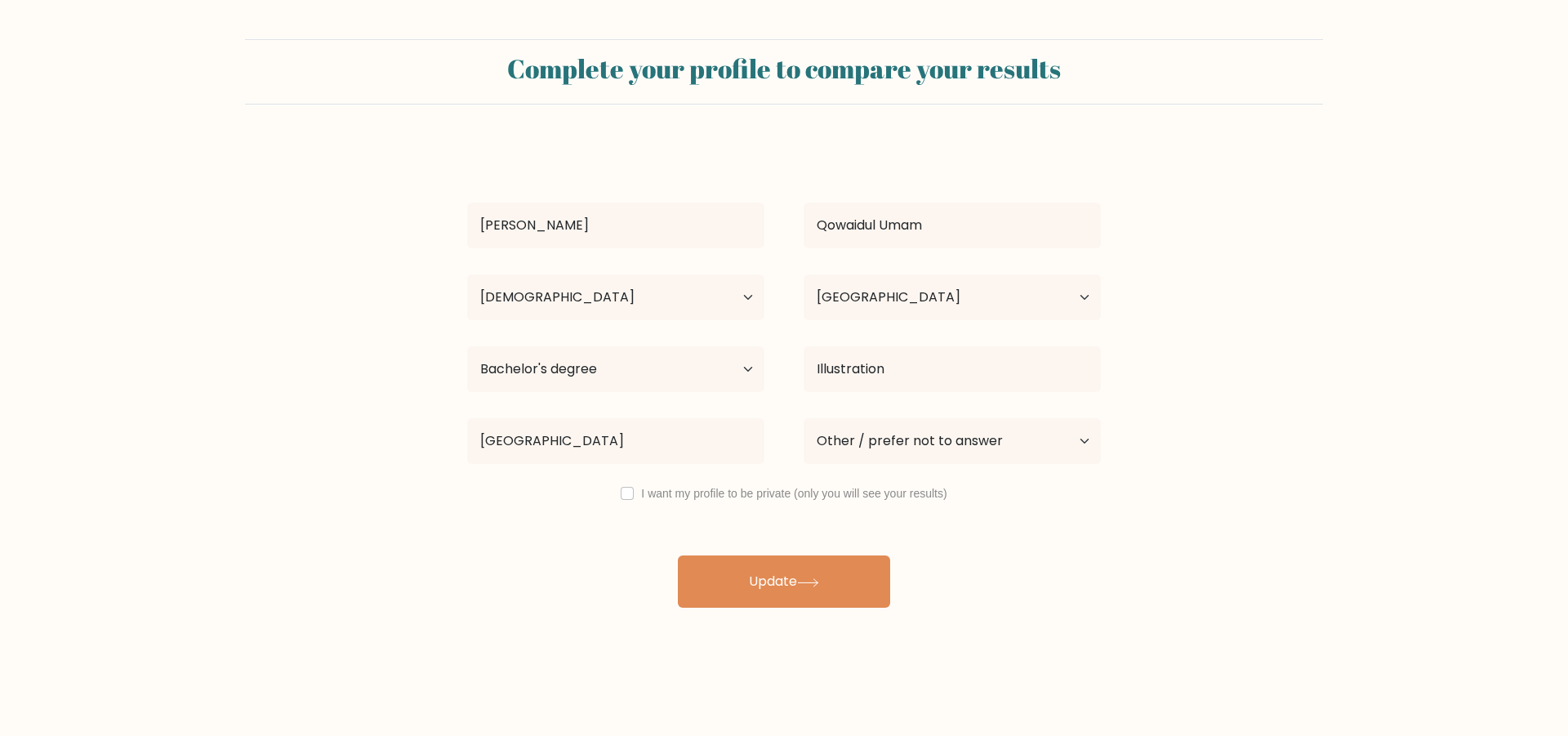
select select "25_34"
select select "ID"
select select "bachelors_degree"
select select "other"
click at [698, 450] on input "Universitas Air" at bounding box center [615, 440] width 297 height 45
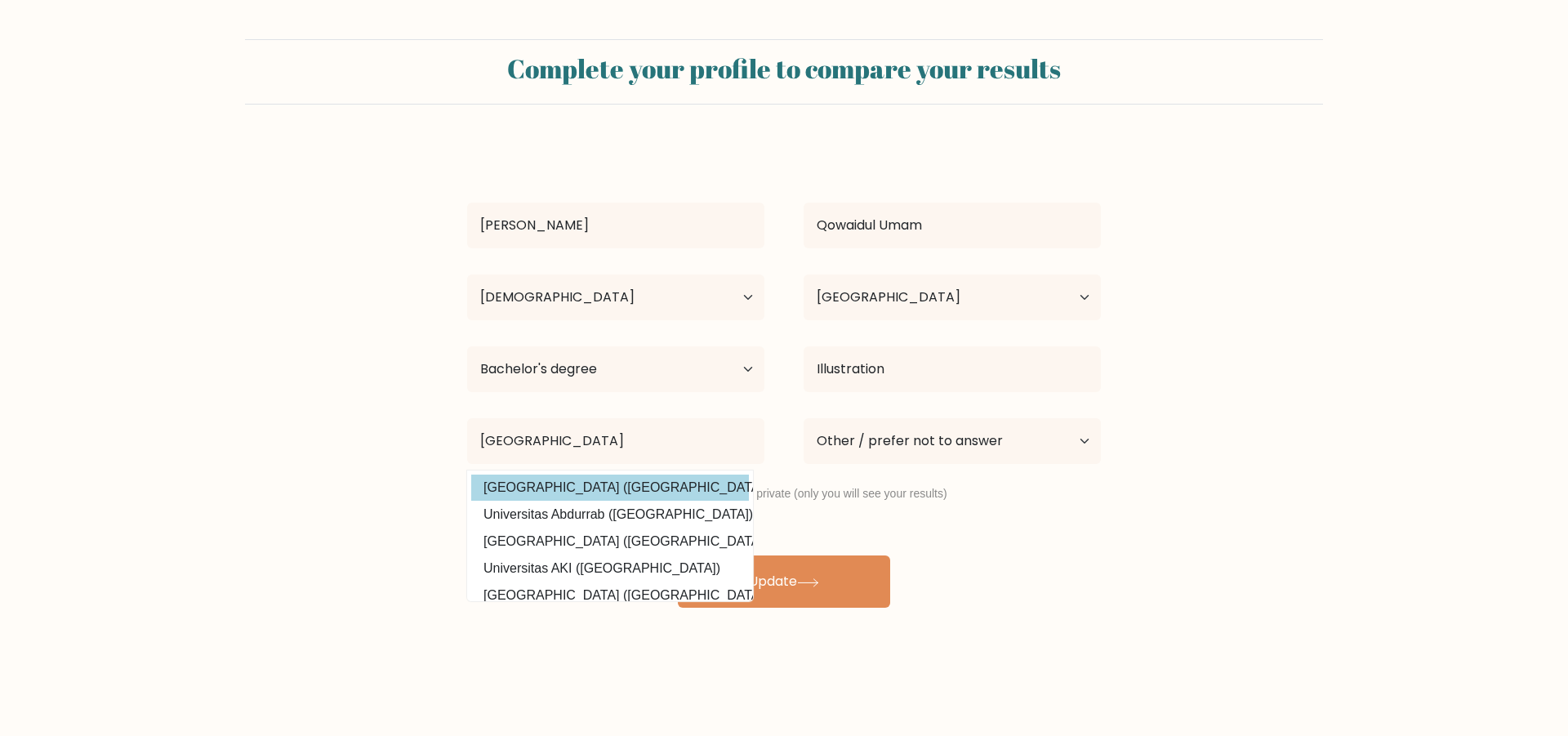
click at [650, 481] on div "Mohammad Qowaidul Umam Age Under 18 years old 18-24 years old 25-34 years old 3…" at bounding box center [783, 375] width 653 height 464
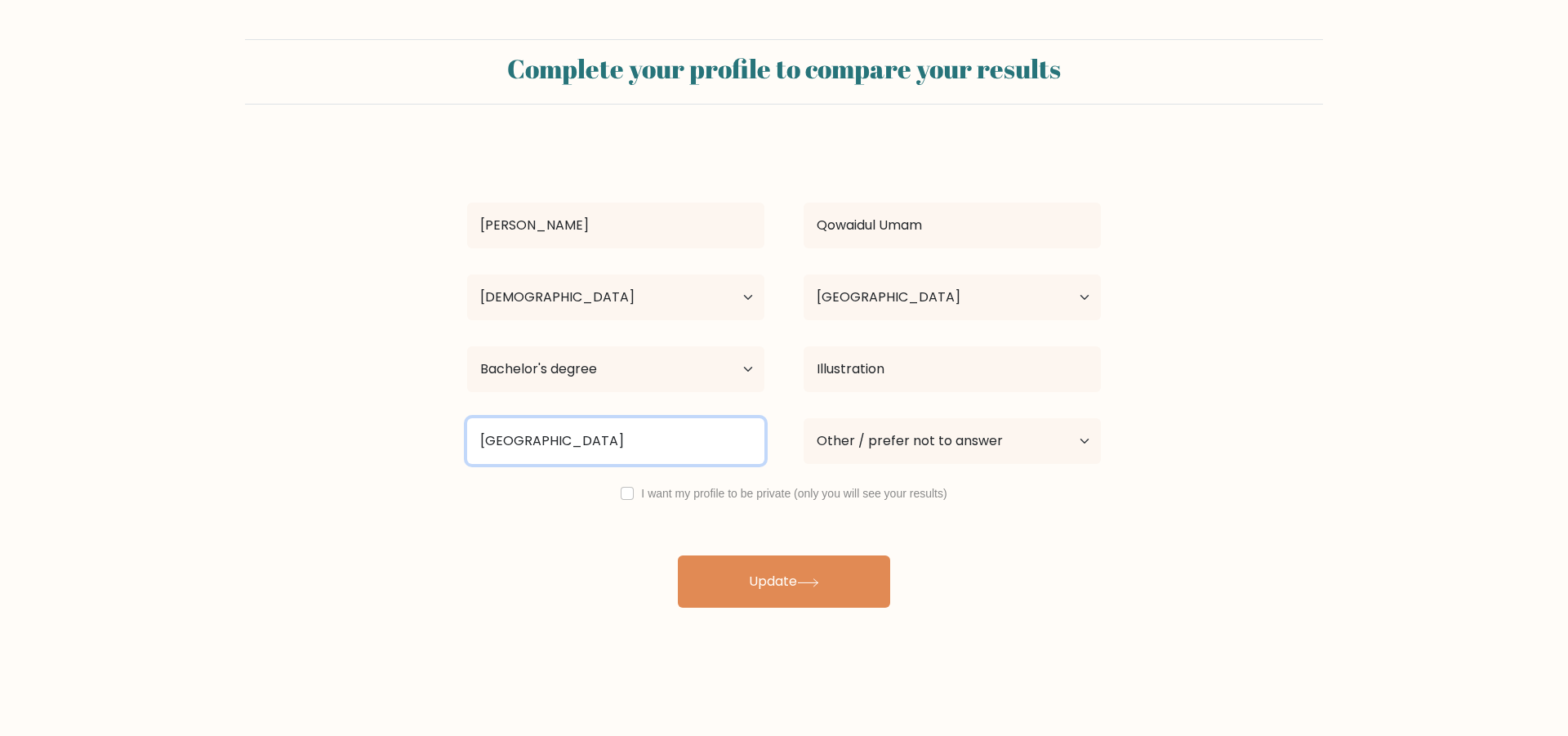
click at [613, 437] on input "Universitas Airl" at bounding box center [615, 440] width 297 height 45
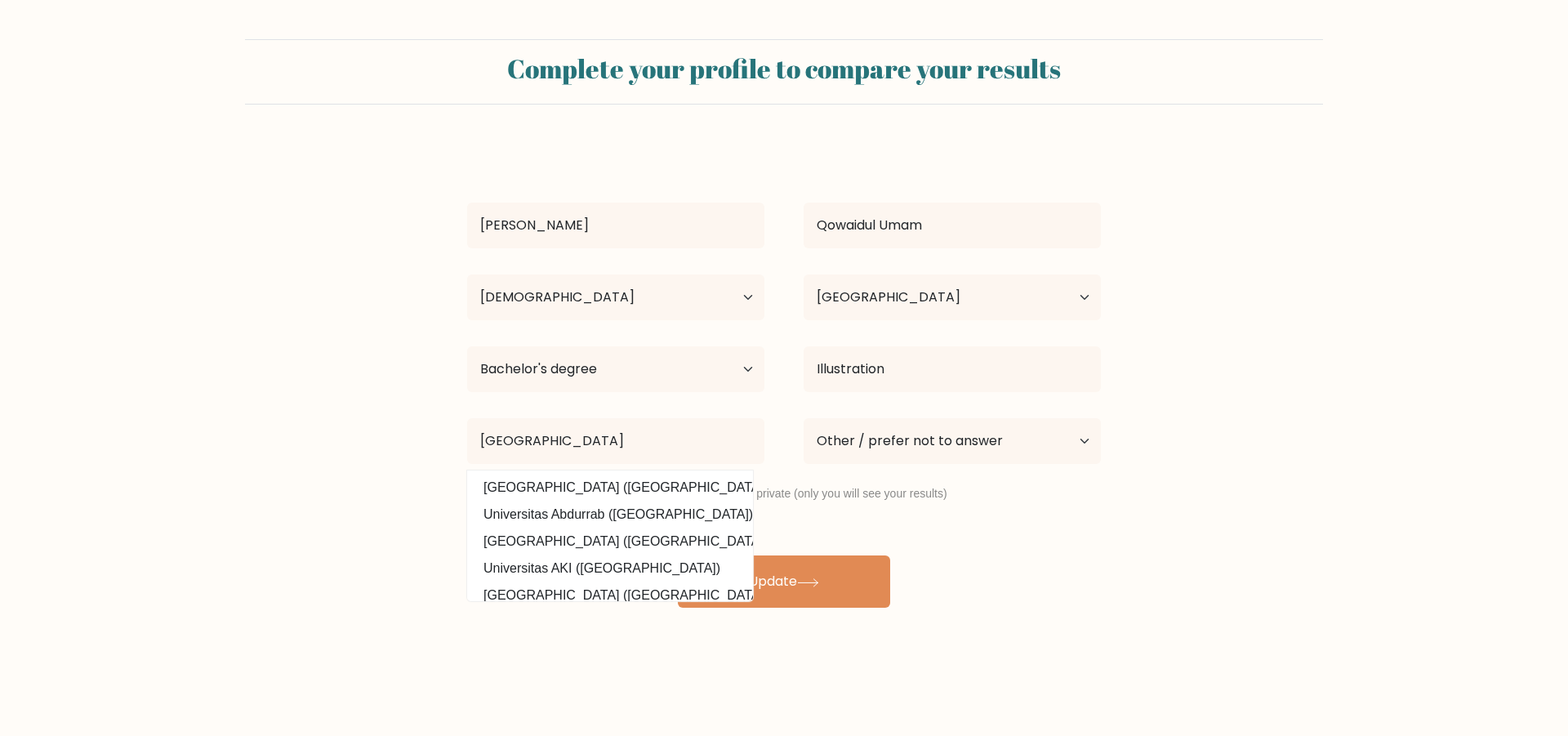
click at [624, 481] on div "Mohammad Qowaidul Umam Age Under 18 years old 18-24 years old 25-34 years old 3…" at bounding box center [783, 375] width 653 height 464
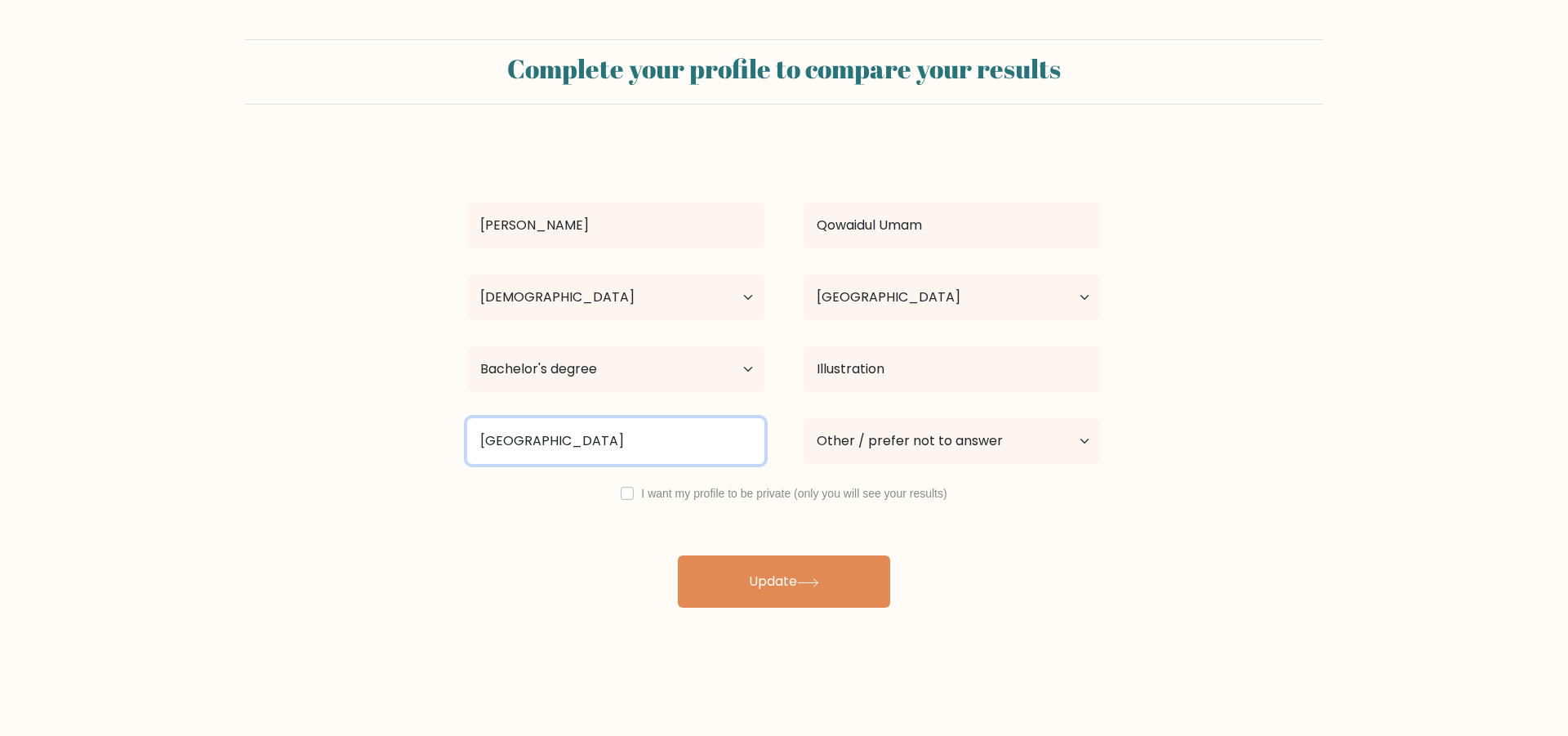
click at [633, 450] on input "Universitas Airlangg" at bounding box center [615, 440] width 297 height 45
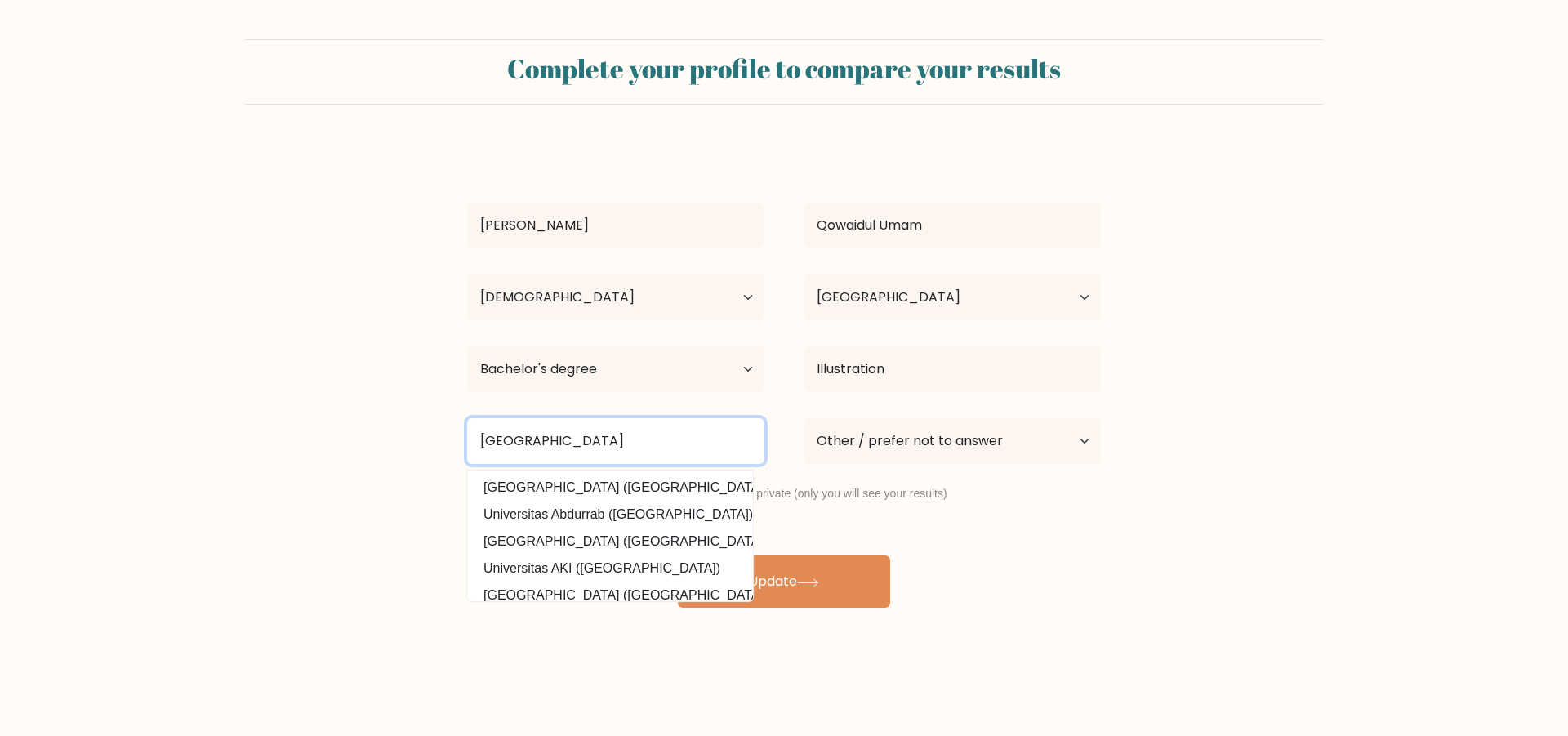
type input "Universitas Airlang"
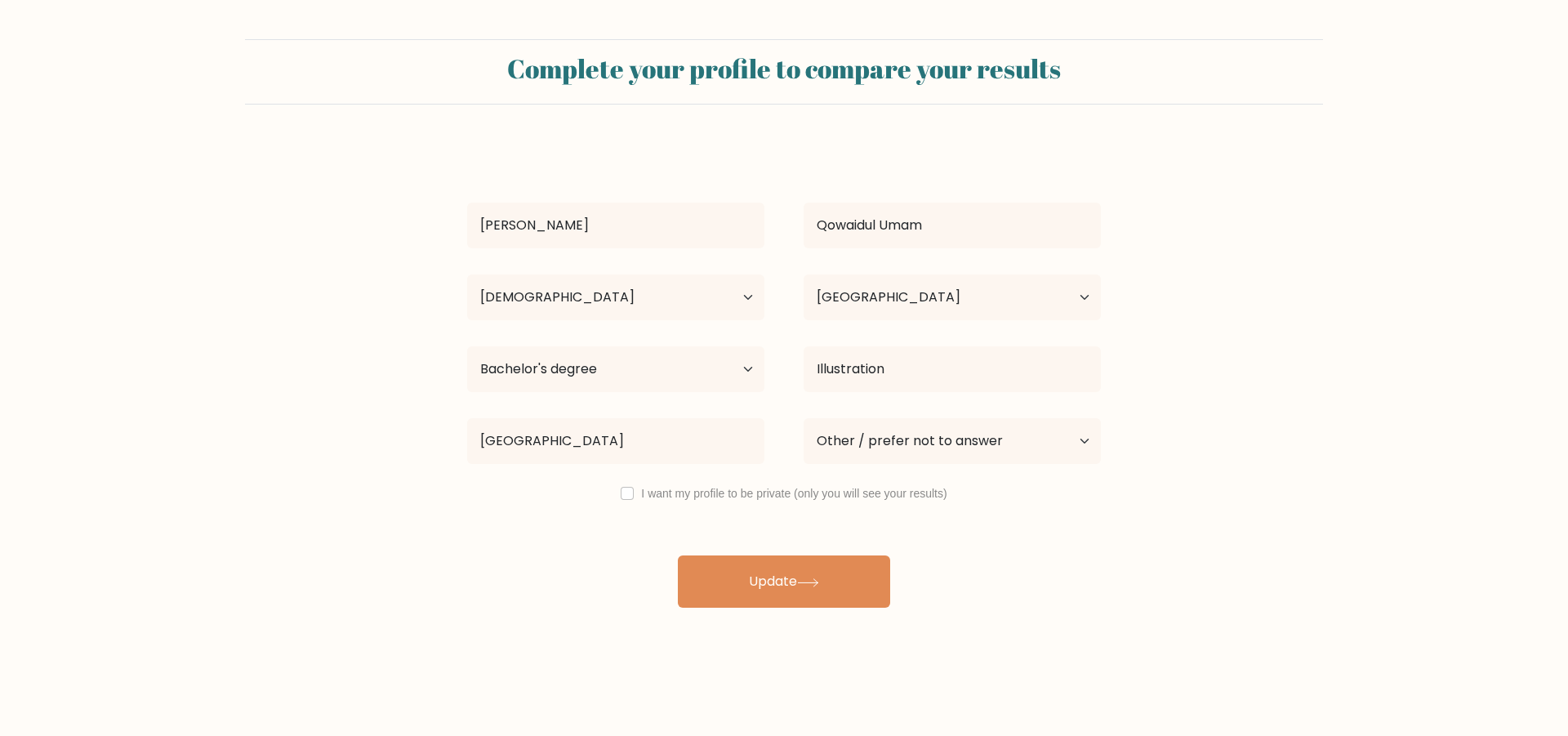
select select "25_34"
select select "ID"
select select "bachelors_degree"
select select "other"
click at [628, 444] on input "Universitas Air" at bounding box center [615, 440] width 297 height 45
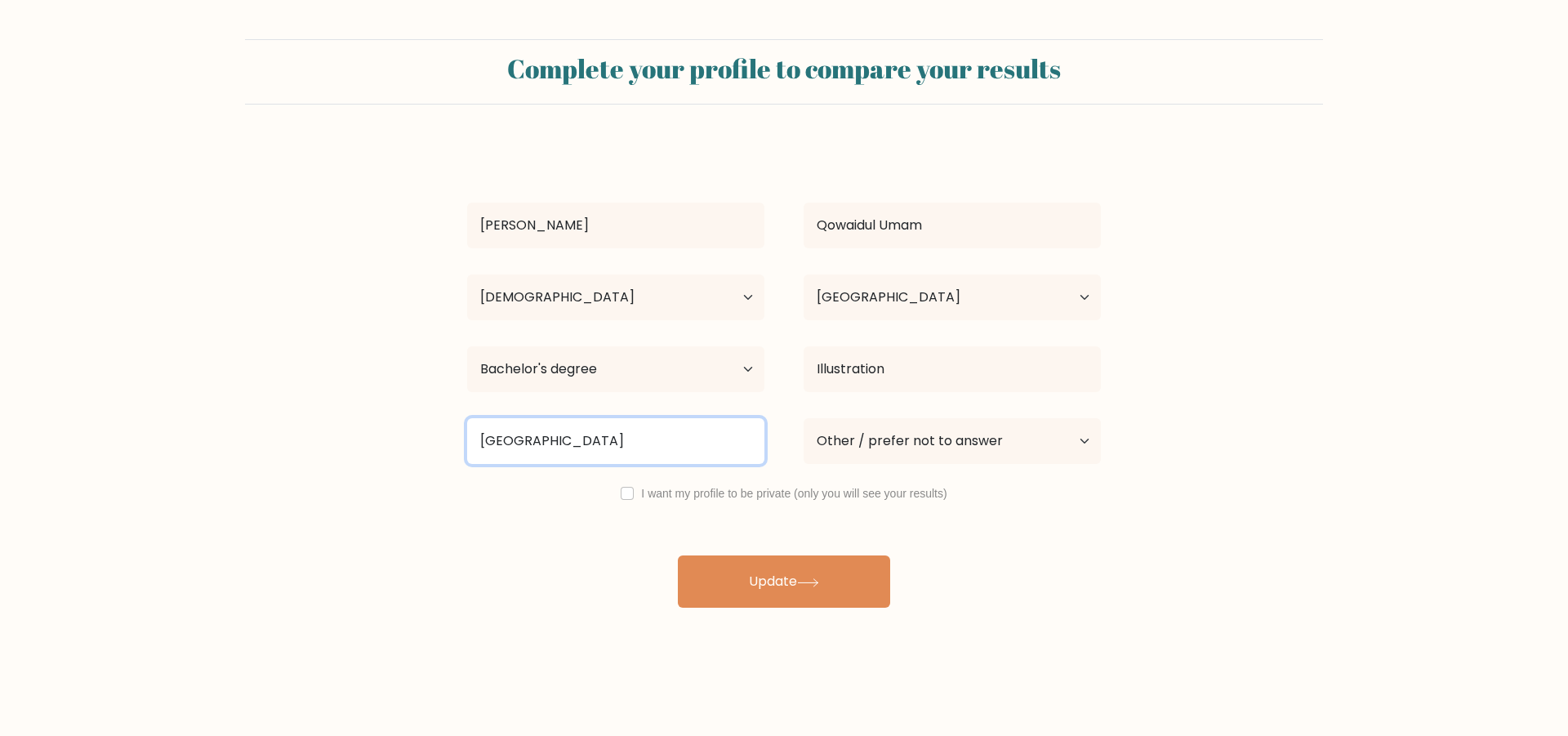
click at [628, 444] on input "Universitas Air" at bounding box center [615, 440] width 297 height 45
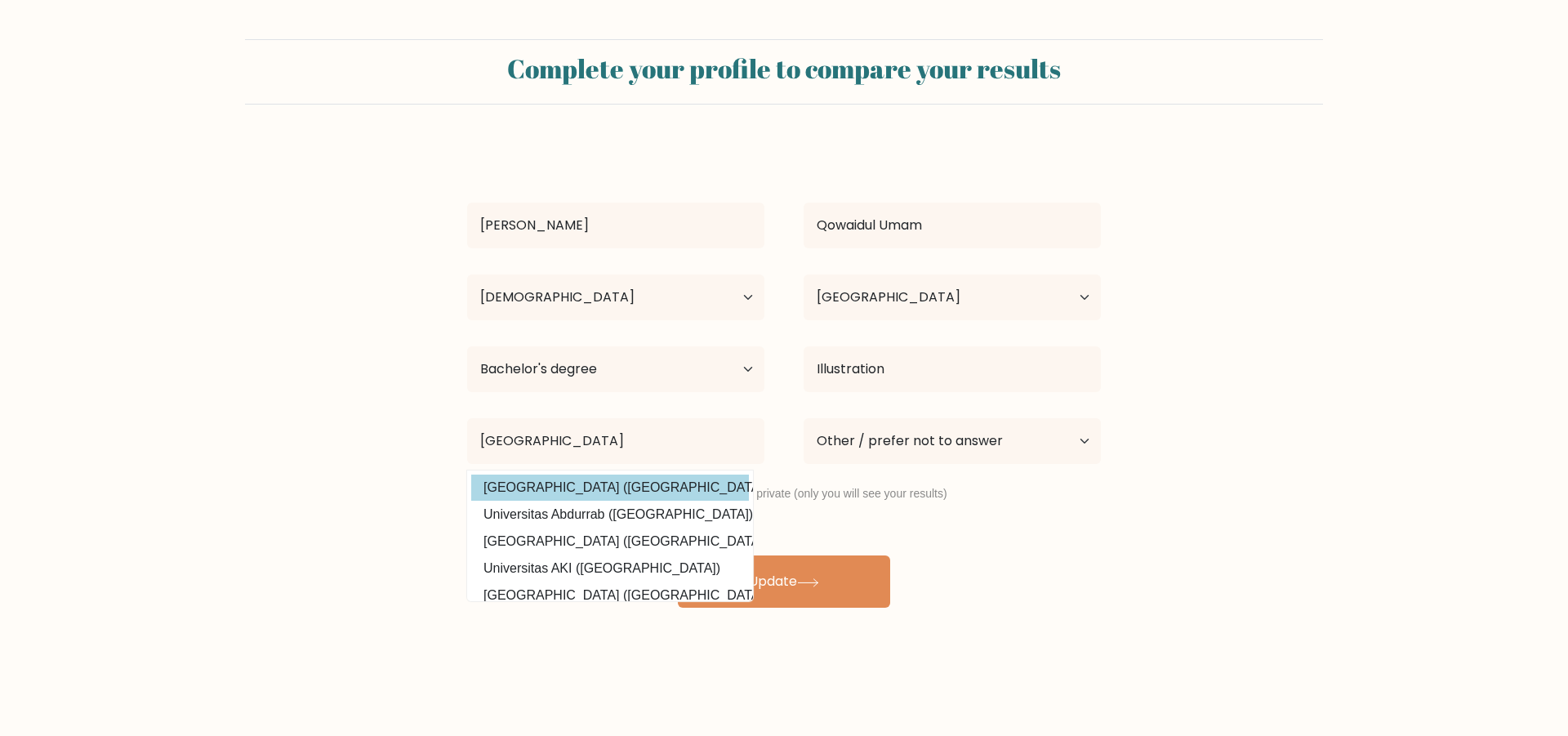
click at [627, 487] on div "Mohammad Qowaidul Umam Age Under 18 years old 18-24 years old 25-34 years old 3…" at bounding box center [783, 375] width 653 height 464
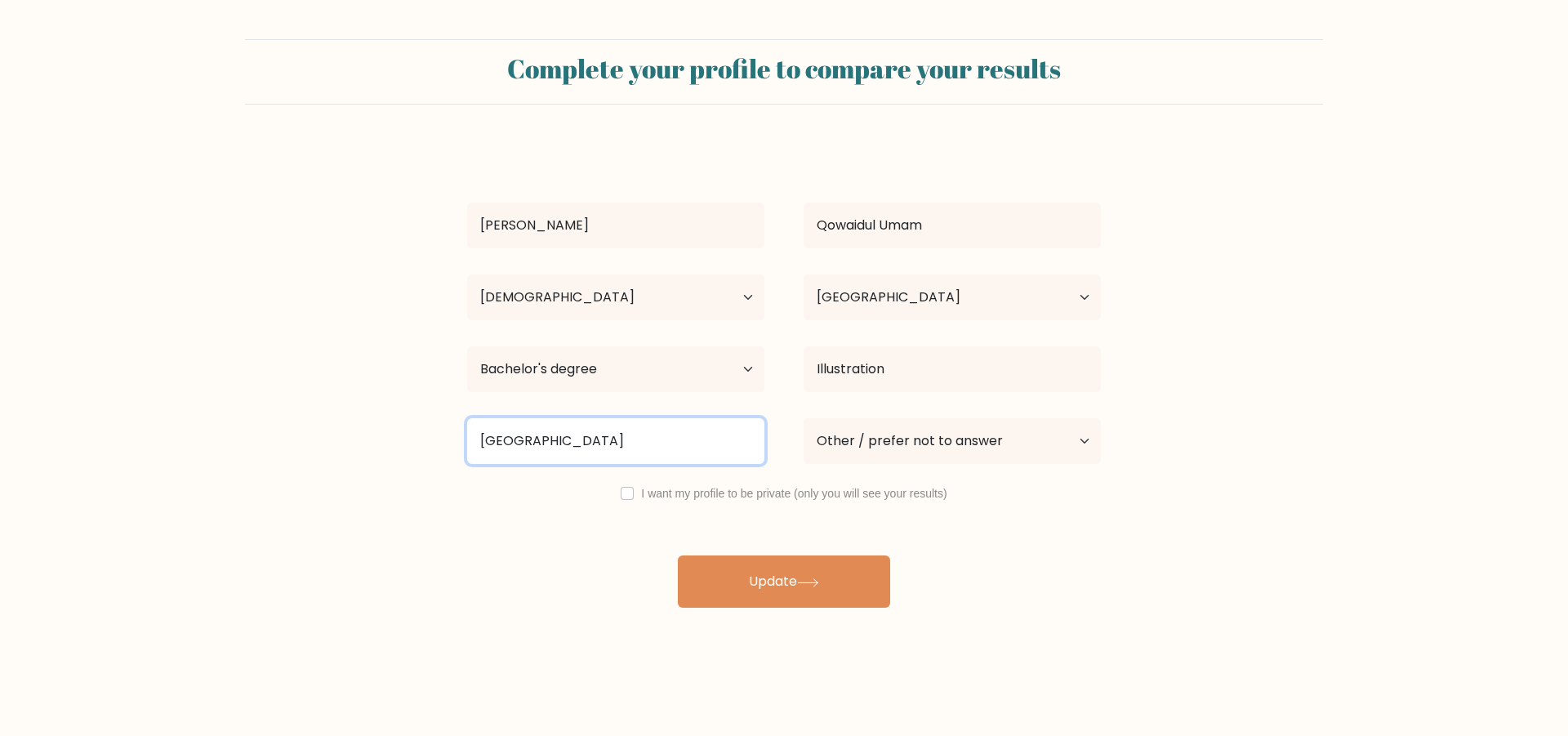
click at [620, 453] on input "Universitas Airl" at bounding box center [615, 440] width 297 height 45
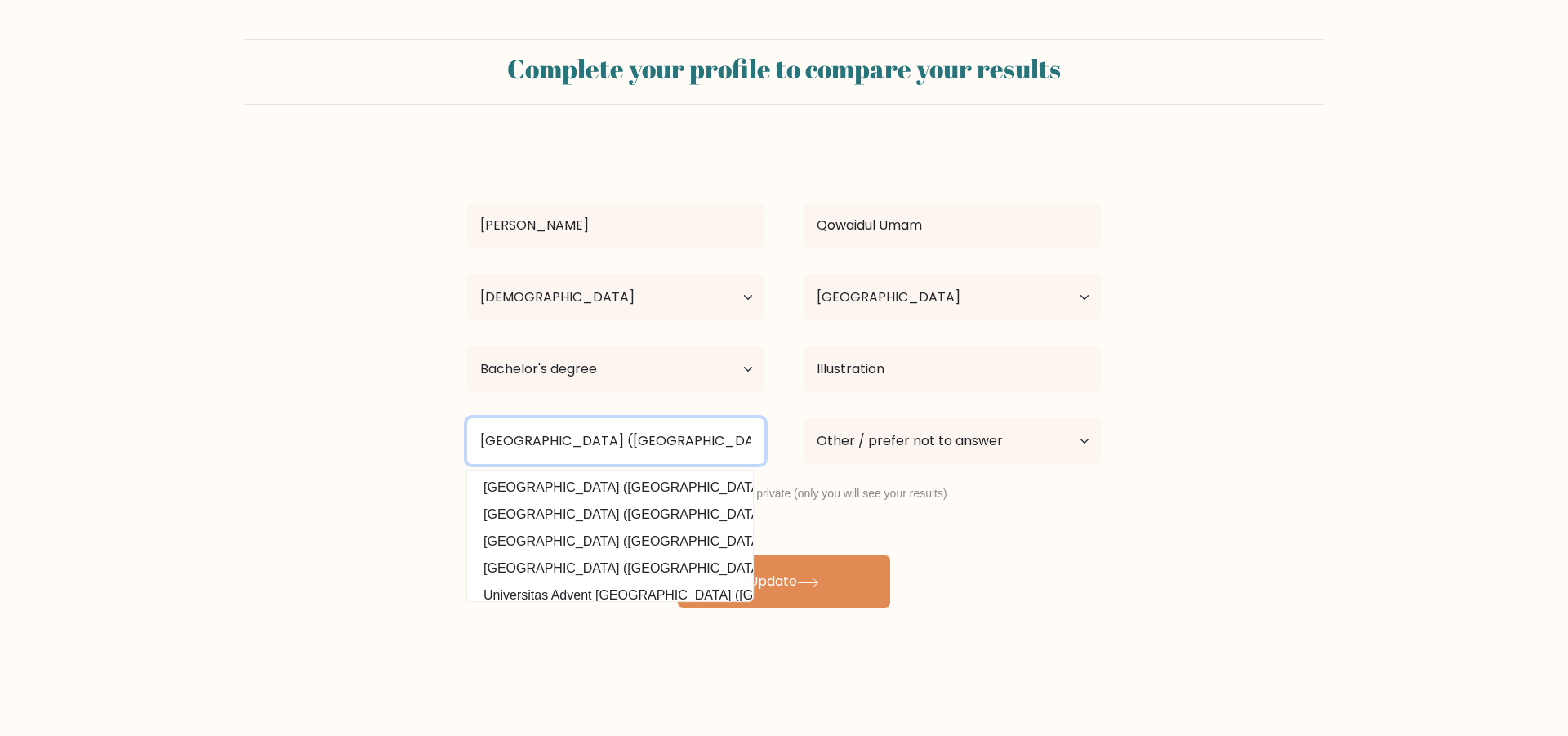
type input "[GEOGRAPHIC_DATA] ([GEOGRAPHIC_DATA])"
click at [677, 555] on button "Update" at bounding box center [783, 581] width 212 height 52
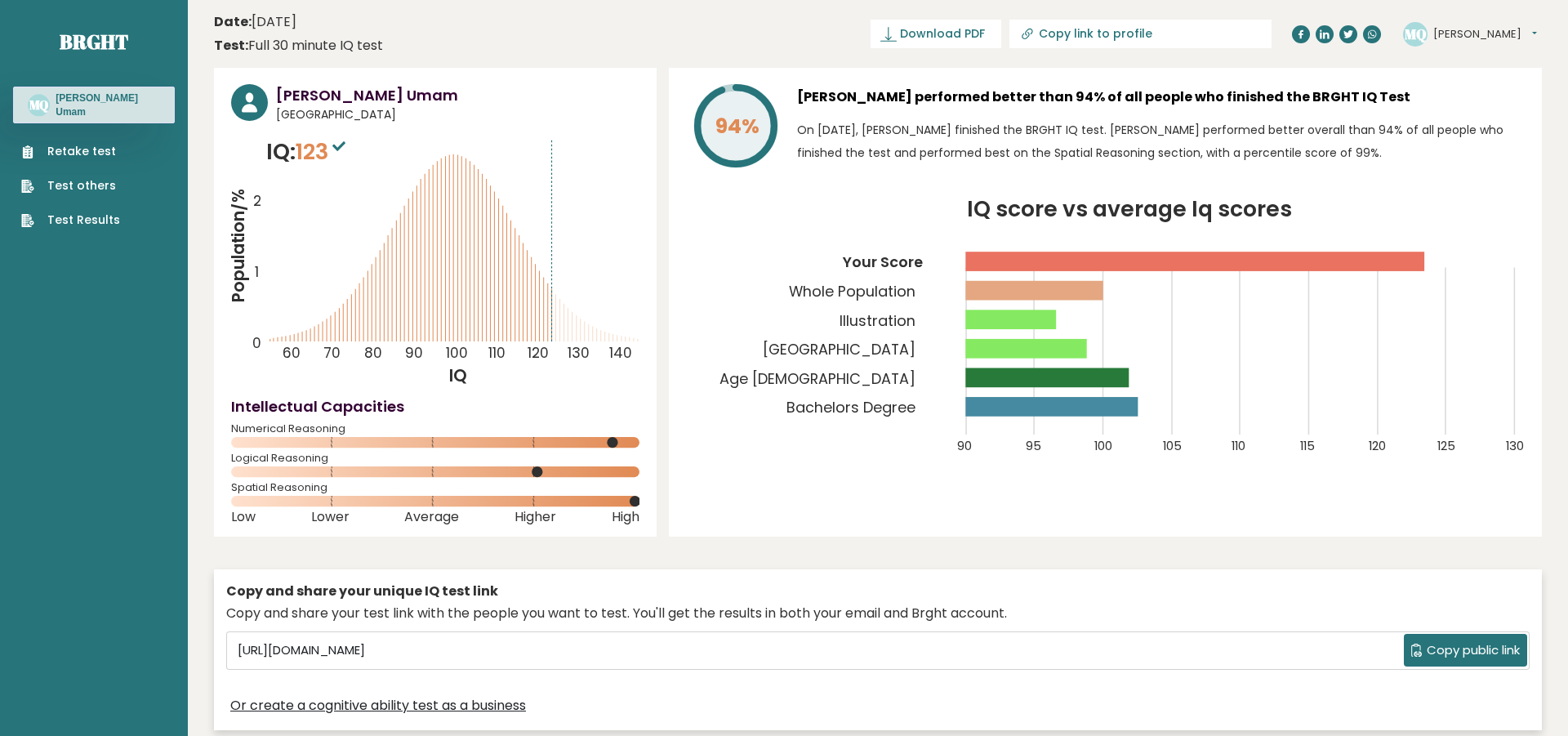
click at [1495, 37] on button "[PERSON_NAME]" at bounding box center [1486, 34] width 104 height 17
click at [1478, 102] on link "Settings" at bounding box center [1475, 105] width 83 height 23
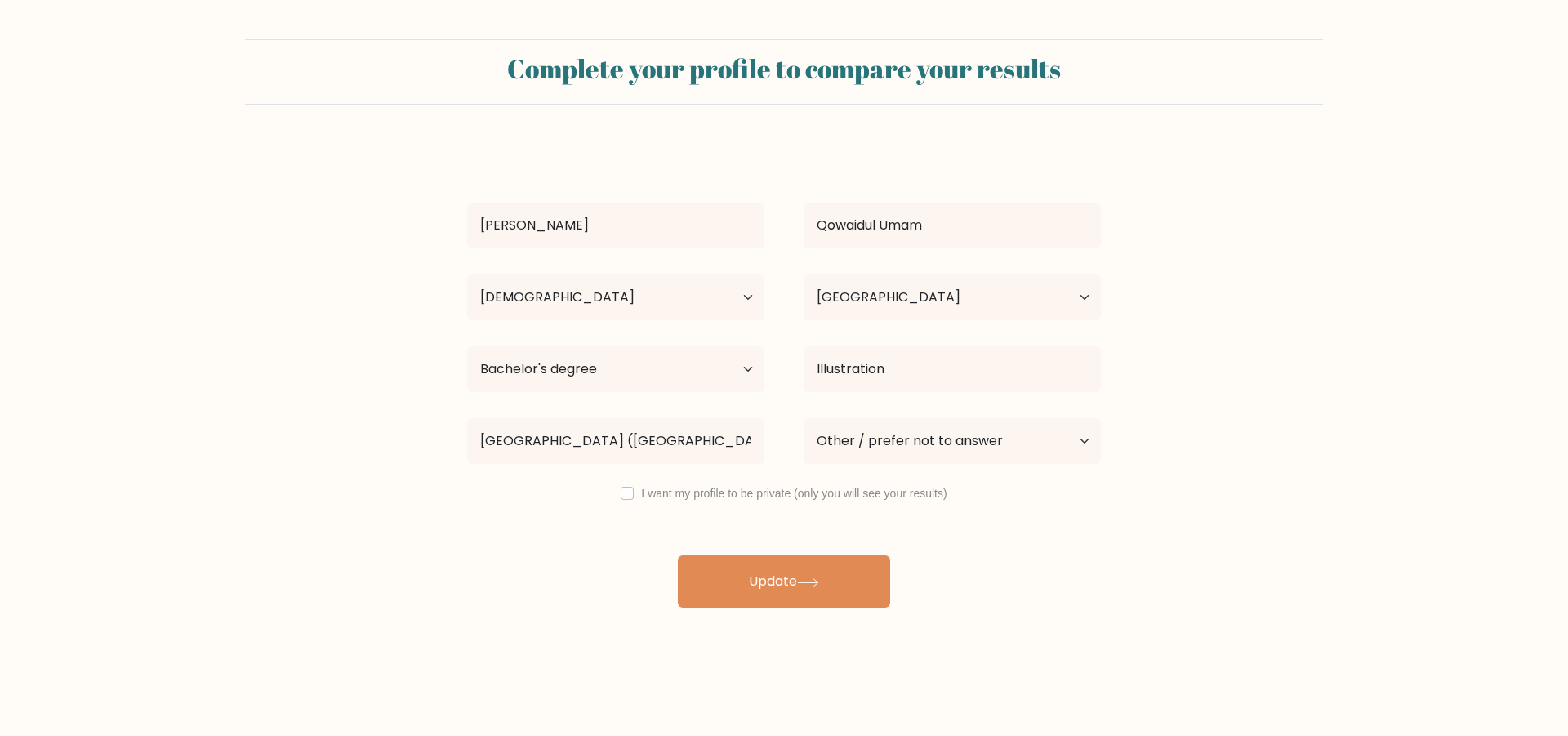
select select "25_34"
select select "ID"
select select "bachelors_degree"
select select "other"
click at [712, 443] on input "[GEOGRAPHIC_DATA] ([GEOGRAPHIC_DATA])" at bounding box center [615, 440] width 297 height 45
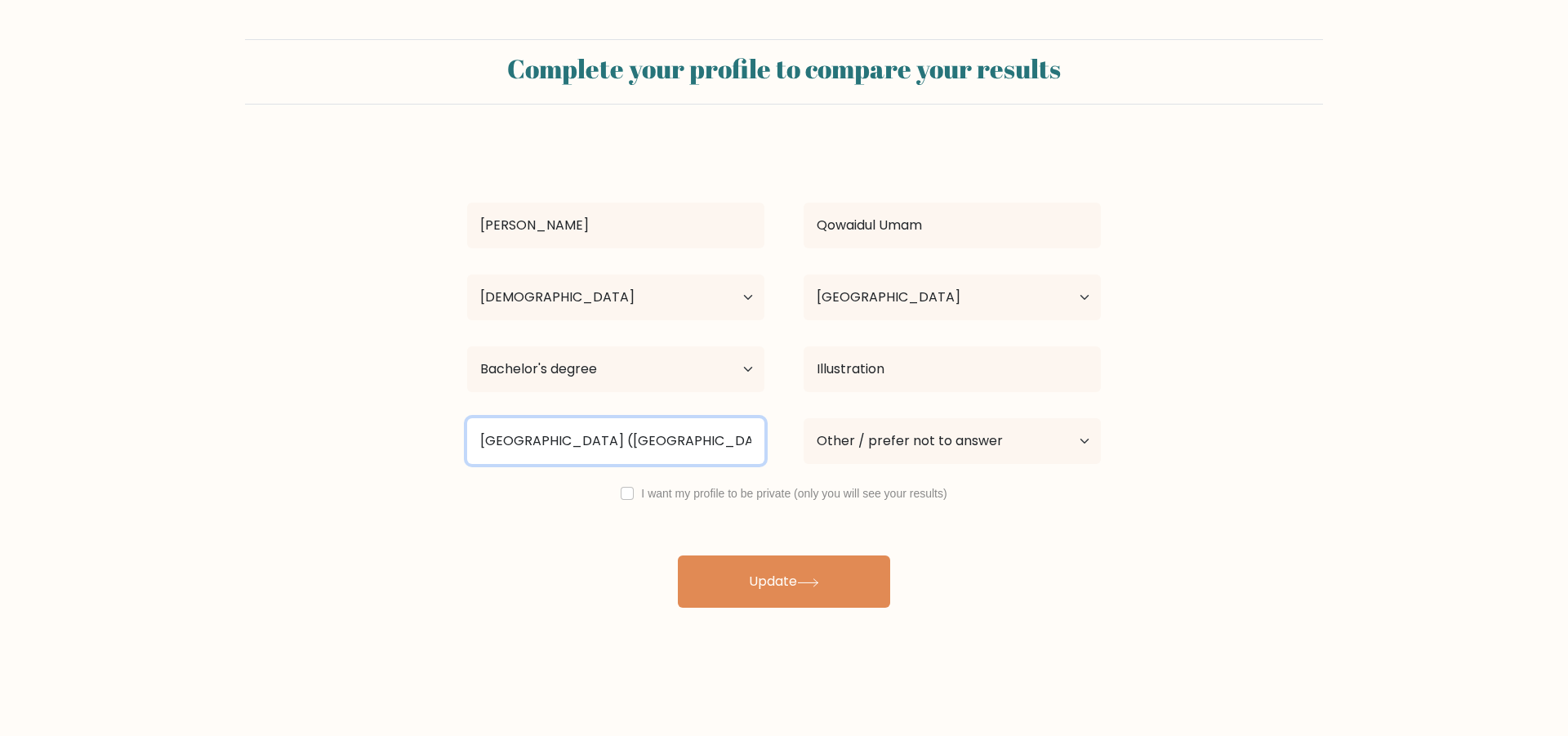
click at [716, 444] on input "[GEOGRAPHIC_DATA] ([GEOGRAPHIC_DATA])" at bounding box center [615, 440] width 297 height 45
type input "a"
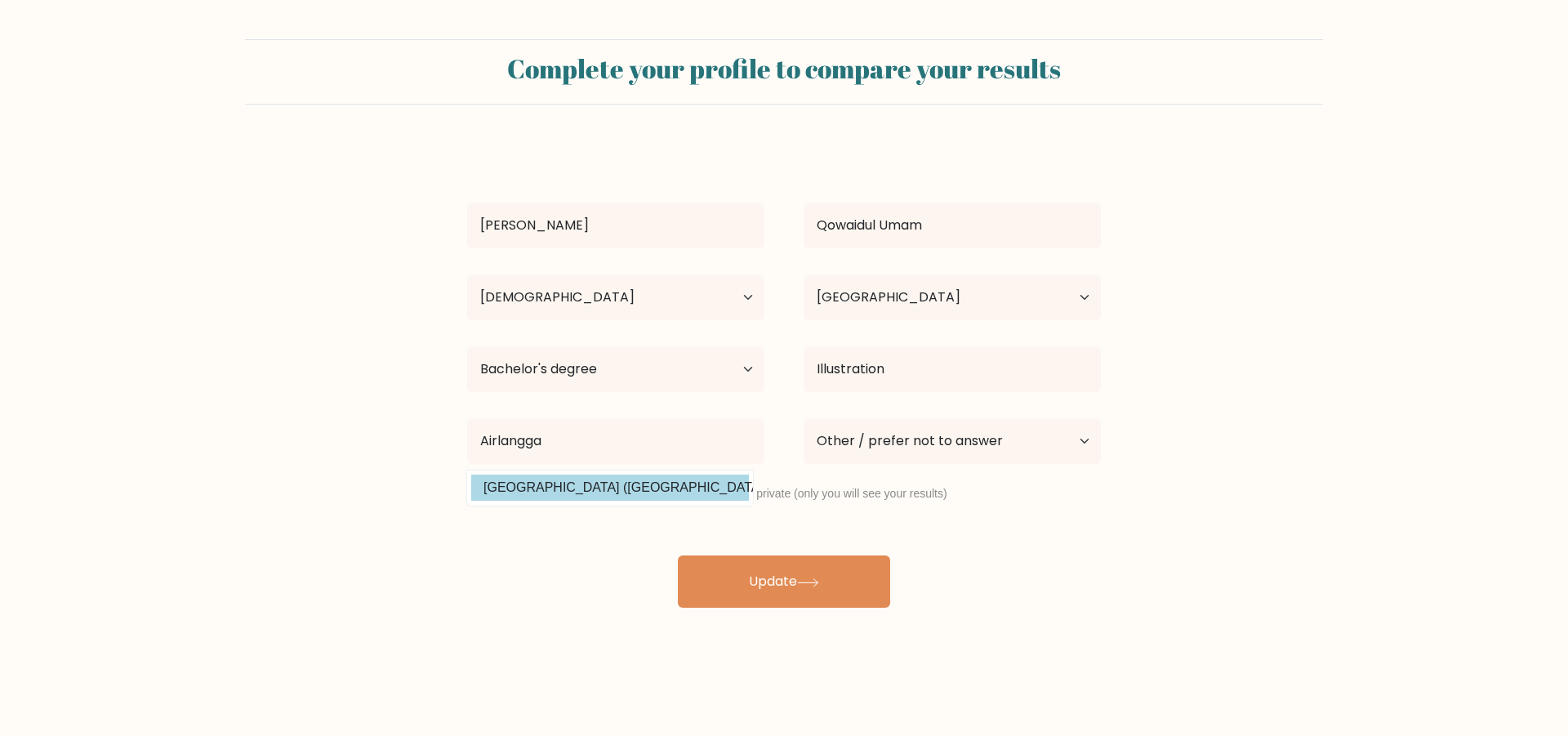
click at [673, 483] on option "[GEOGRAPHIC_DATA] ([GEOGRAPHIC_DATA])" at bounding box center [610, 488] width 278 height 26
type input "[GEOGRAPHIC_DATA]"
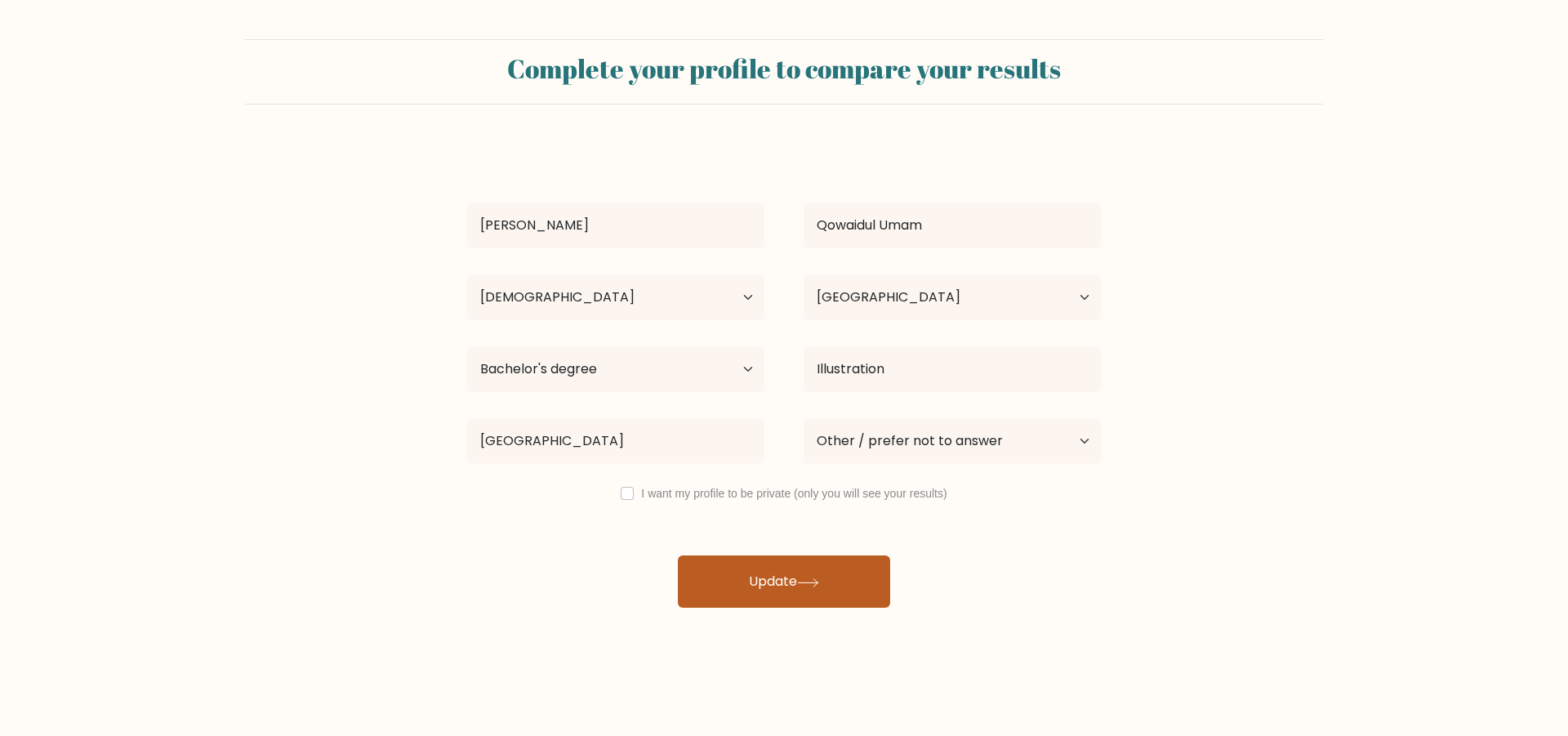
click at [749, 574] on button "Update" at bounding box center [783, 581] width 212 height 52
